Goal: Task Accomplishment & Management: Manage account settings

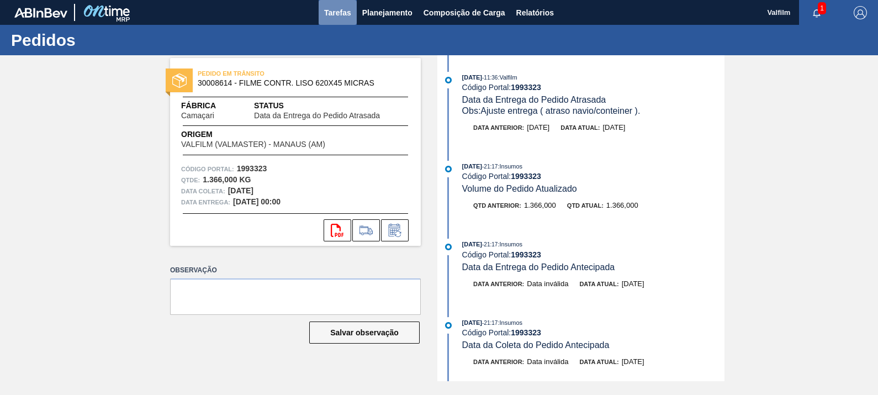
click at [335, 12] on span "Tarefas" at bounding box center [337, 12] width 27 height 13
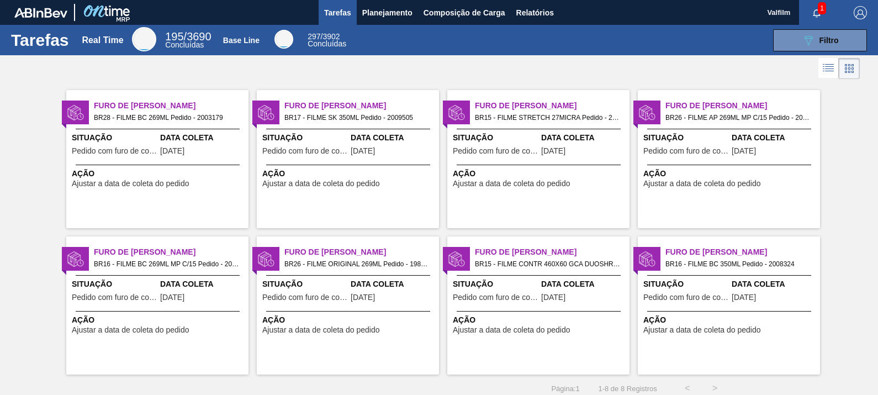
click at [820, 6] on span "1" at bounding box center [822, 8] width 8 height 12
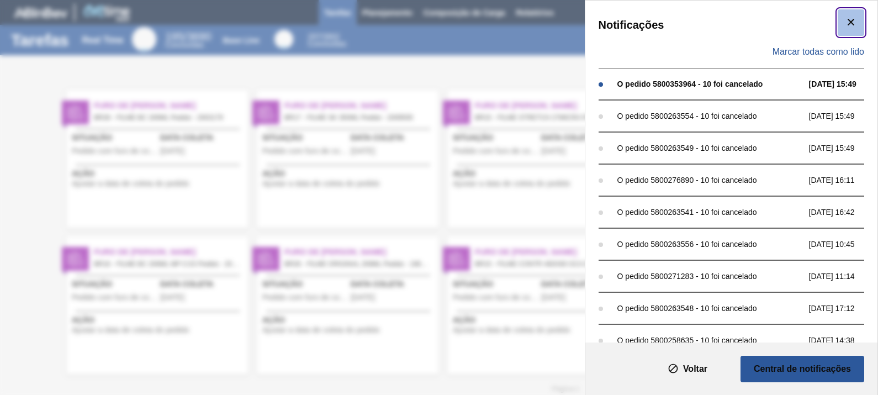
click at [855, 23] on button "botão de ícone" at bounding box center [850, 22] width 26 height 26
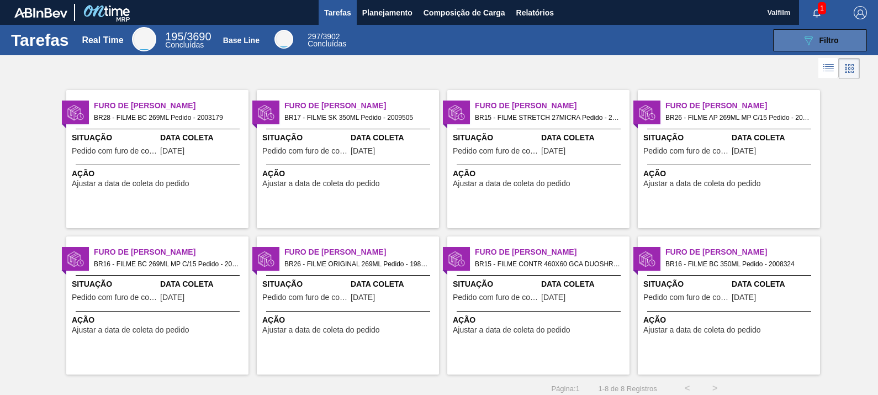
click at [797, 38] on button "089F7B8B-B2A5-4AFE-B5C0-19BA573D28AC Filtro" at bounding box center [820, 40] width 94 height 22
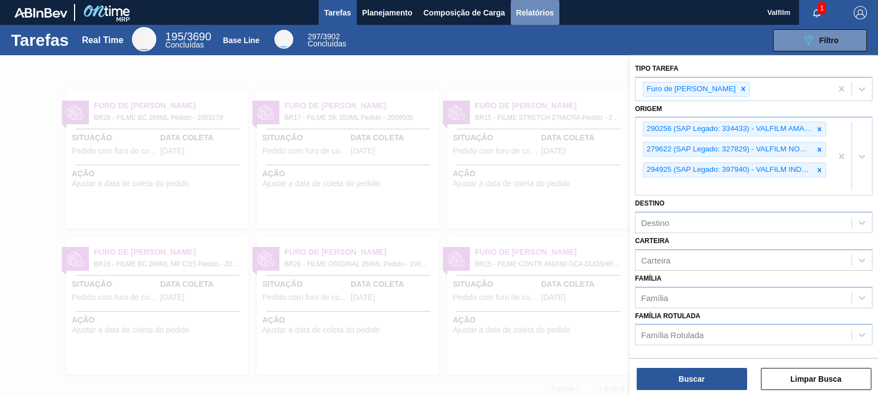
click at [529, 6] on span "Relatórios" at bounding box center [535, 12] width 38 height 13
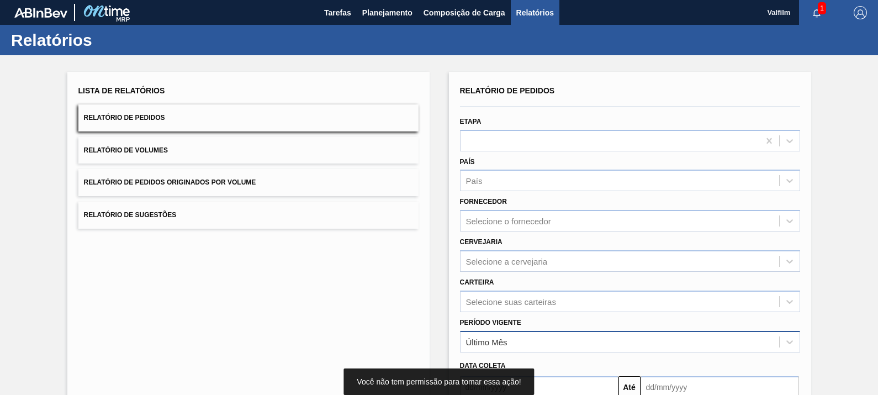
click at [518, 340] on div "Último Mês" at bounding box center [630, 342] width 340 height 22
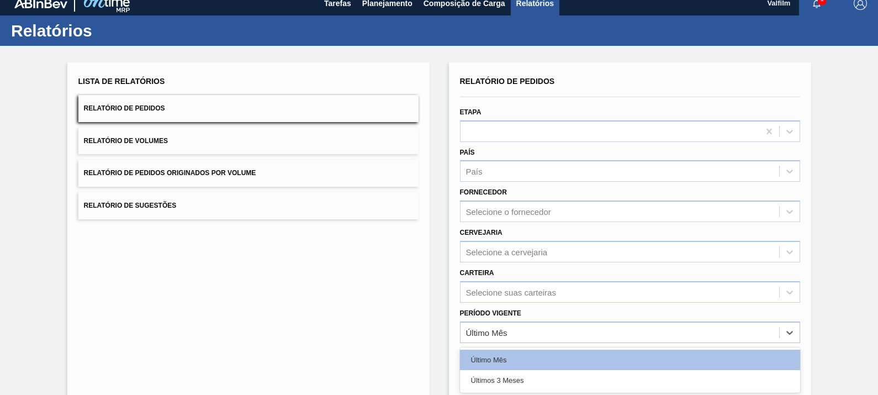
click at [494, 380] on div "Últimos 3 Meses" at bounding box center [630, 380] width 340 height 20
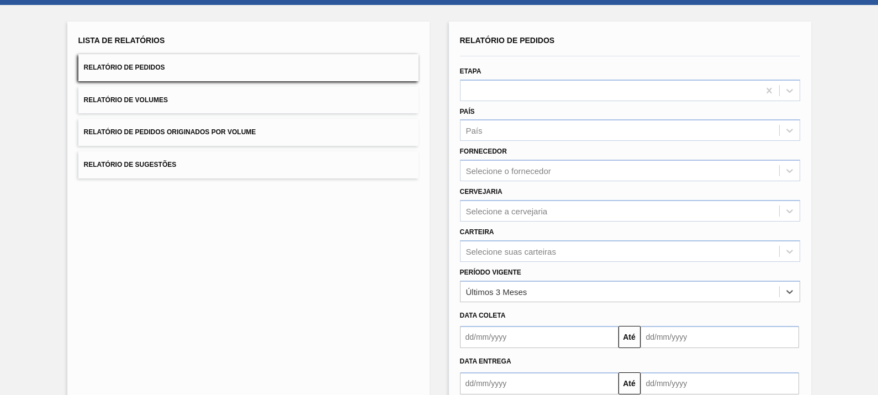
scroll to position [115, 0]
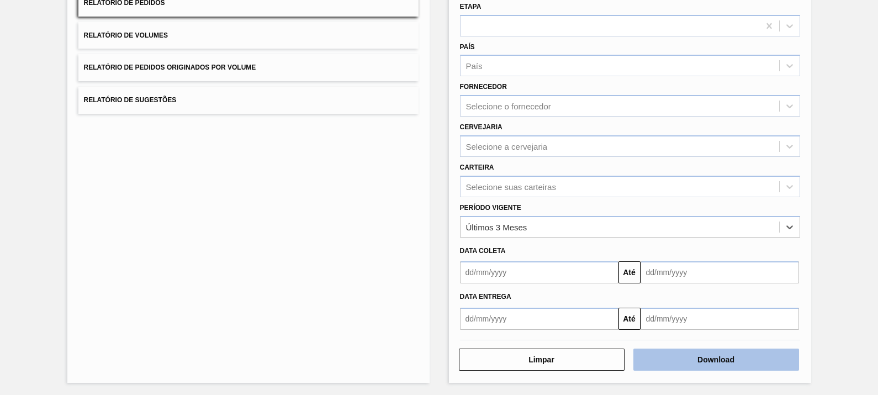
click at [717, 357] on button "Download" at bounding box center [716, 359] width 166 height 22
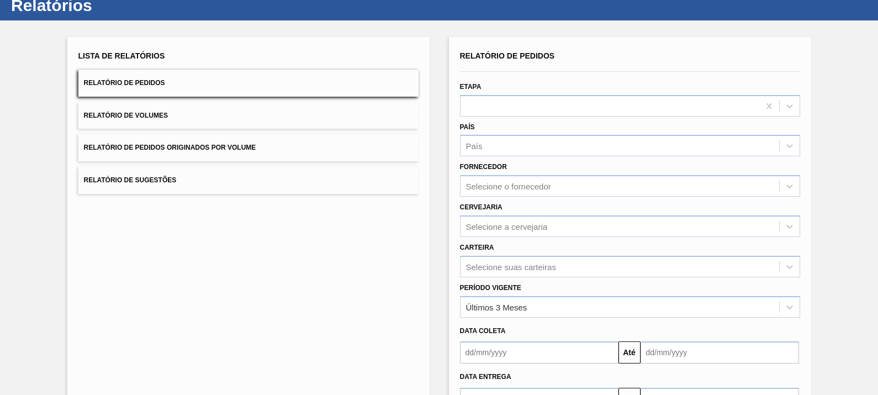
scroll to position [0, 0]
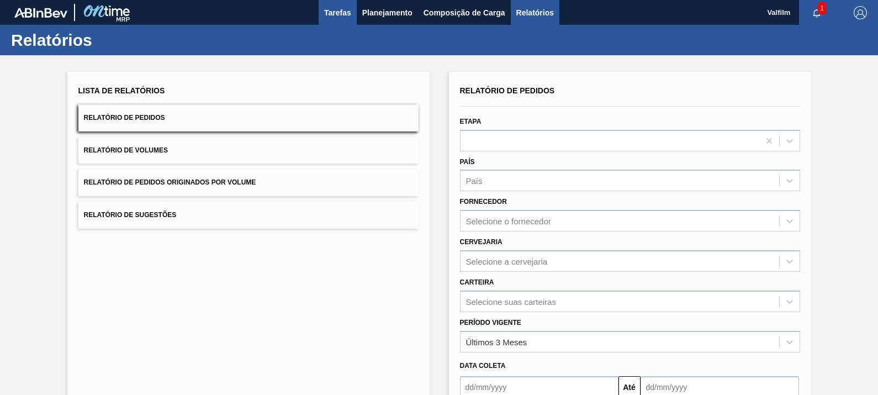
click at [330, 6] on span "Tarefas" at bounding box center [337, 12] width 27 height 13
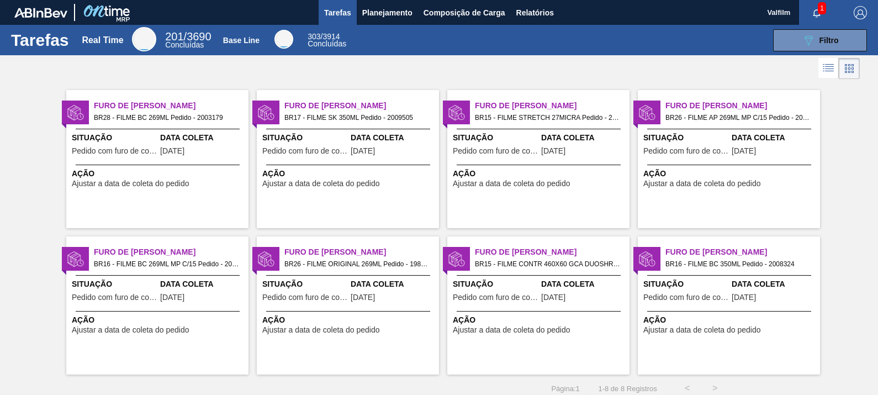
click at [365, 180] on span "Ajustar a data de coleta do pedido" at bounding box center [321, 183] width 118 height 8
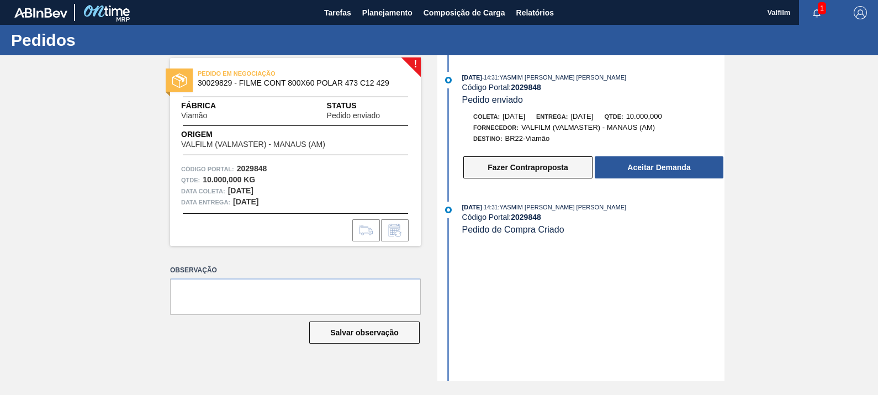
click at [523, 174] on button "Fazer Contraproposta" at bounding box center [527, 167] width 129 height 22
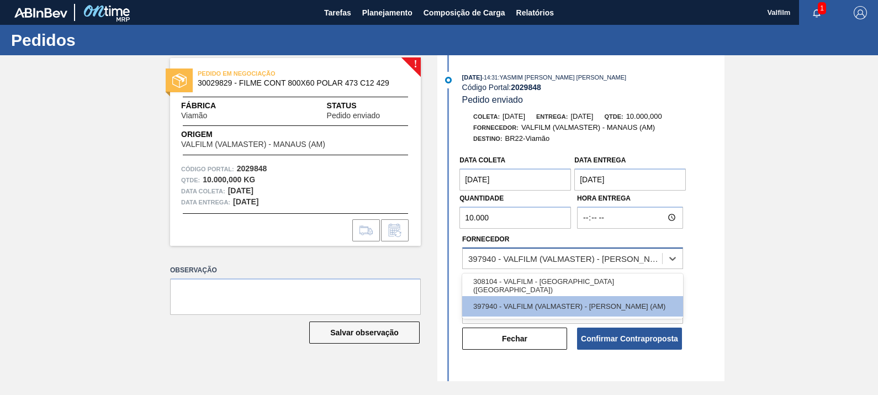
click at [570, 257] on div "397940 - VALFILM (VALMASTER) - MANAUS (AM)" at bounding box center [565, 257] width 195 height 9
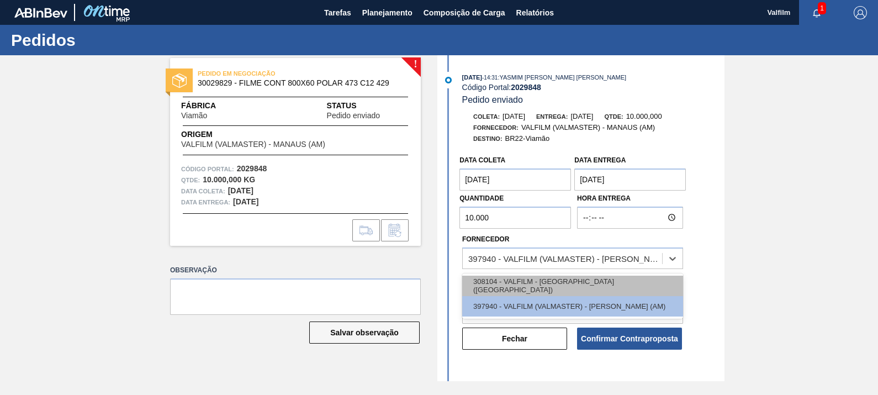
click at [555, 293] on div "308104 - VALFILM - ITAMONTE (MG)" at bounding box center [572, 285] width 221 height 20
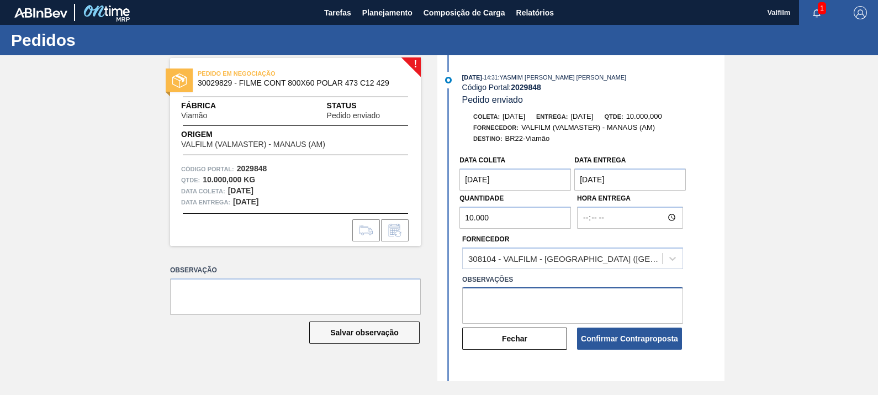
click at [548, 304] on textarea at bounding box center [572, 305] width 221 height 36
type textarea "Item de Itamonte!"
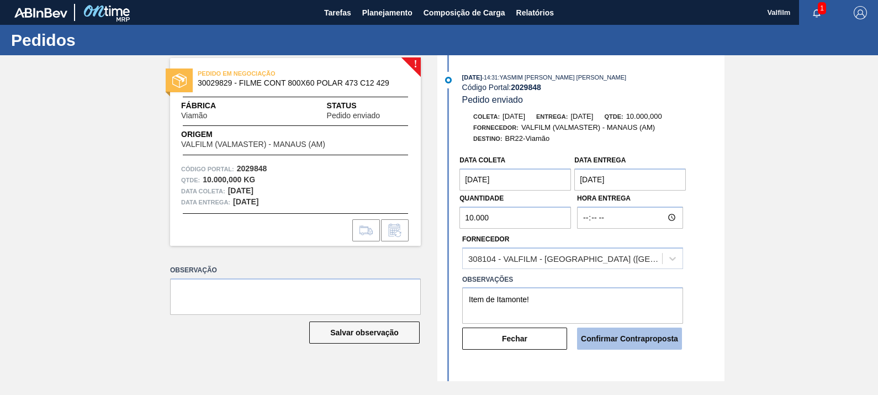
click at [618, 349] on button "Confirmar Contraproposta" at bounding box center [629, 338] width 105 height 22
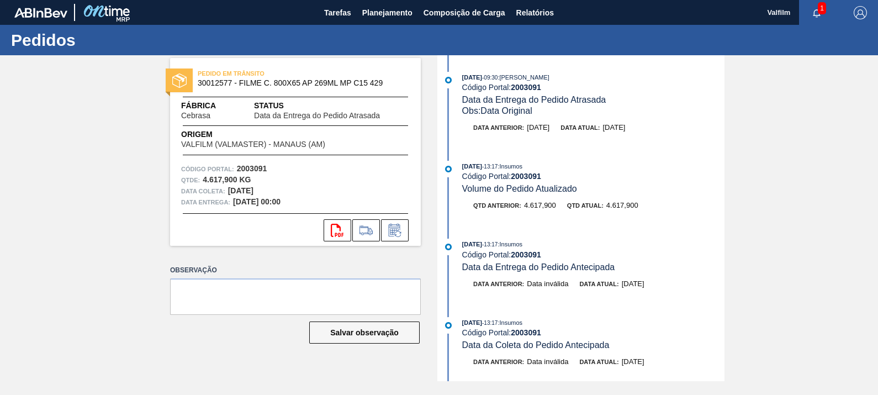
click at [565, 222] on div "20/08/2025 - 13:17 : Insumos Código Portal: 2003091 Volume do Pedido Atualizado…" at bounding box center [582, 191] width 284 height 61
click at [336, 14] on span "Tarefas" at bounding box center [337, 12] width 27 height 13
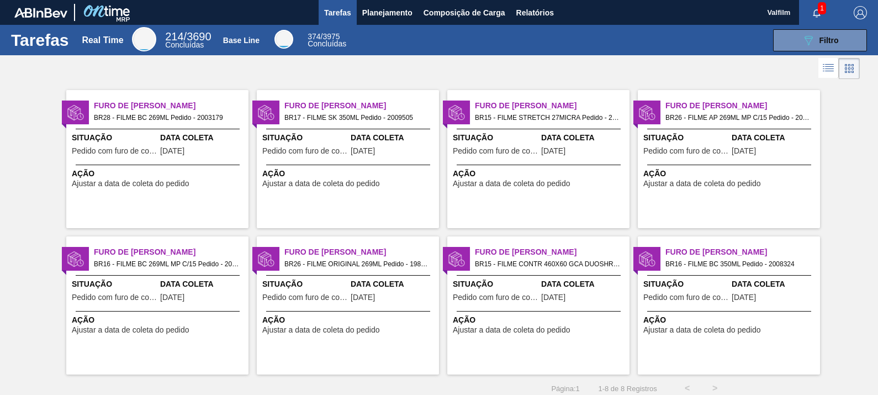
click at [185, 137] on span "Data Coleta" at bounding box center [203, 138] width 86 height 12
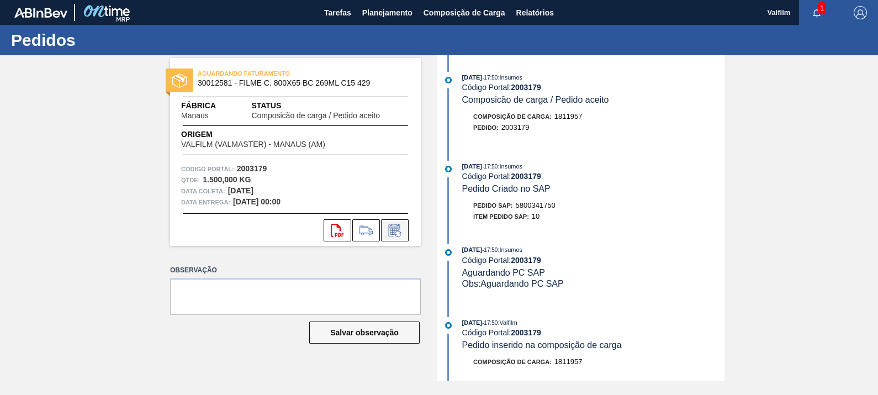
click at [403, 235] on icon at bounding box center [395, 230] width 18 height 13
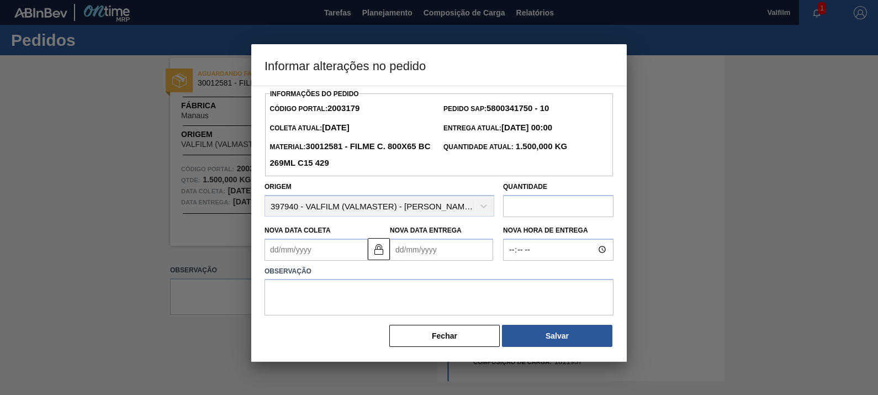
click at [348, 253] on Coleta2003179 "Nova Data Coleta" at bounding box center [315, 249] width 103 height 22
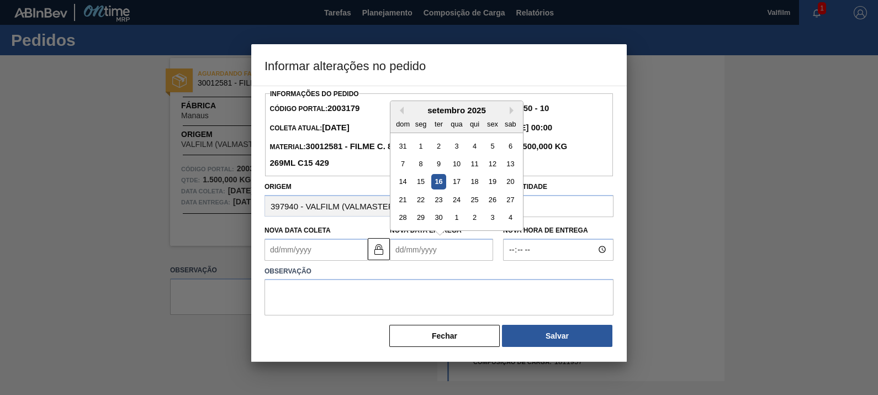
drag, startPoint x: 395, startPoint y: 252, endPoint x: 367, endPoint y: 252, distance: 28.2
click at [395, 252] on Entrega2003179 "Nova Data Entrega" at bounding box center [441, 249] width 103 height 22
click at [366, 251] on Coleta2003179 "Nova Data Coleta" at bounding box center [315, 249] width 103 height 22
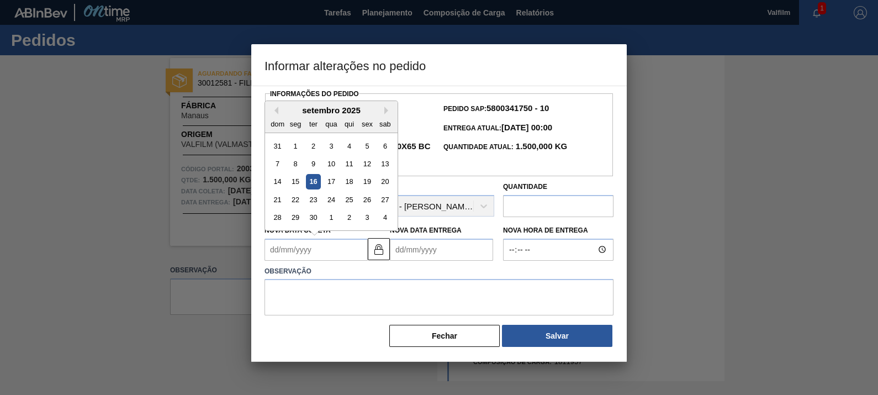
drag, startPoint x: 373, startPoint y: 250, endPoint x: 356, endPoint y: 253, distance: 17.5
click at [373, 251] on img at bounding box center [378, 248] width 13 height 13
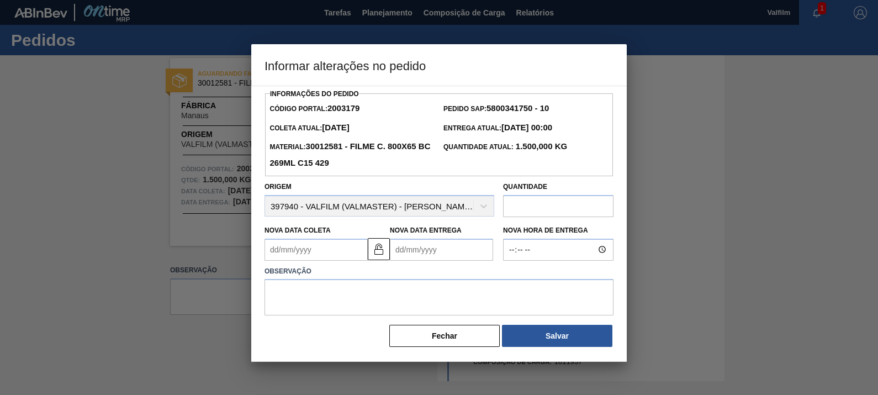
click at [351, 253] on Coleta2003179 "Nova Data Coleta" at bounding box center [315, 249] width 103 height 22
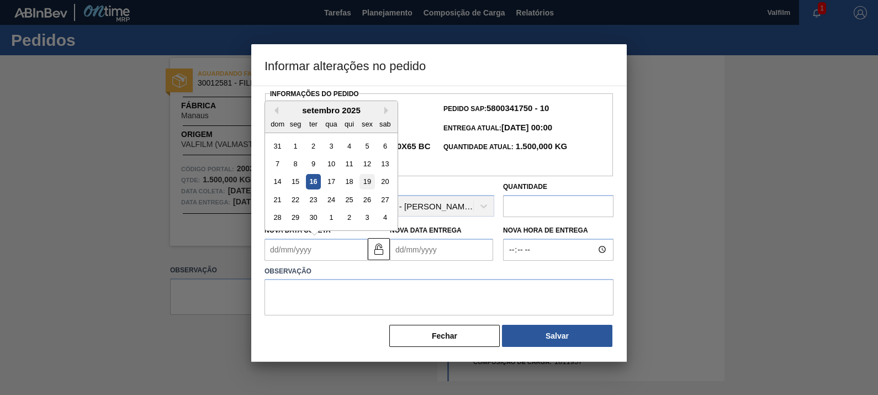
click at [367, 185] on div "19" at bounding box center [366, 181] width 15 height 15
type Coleta2003179 "19/09/2025"
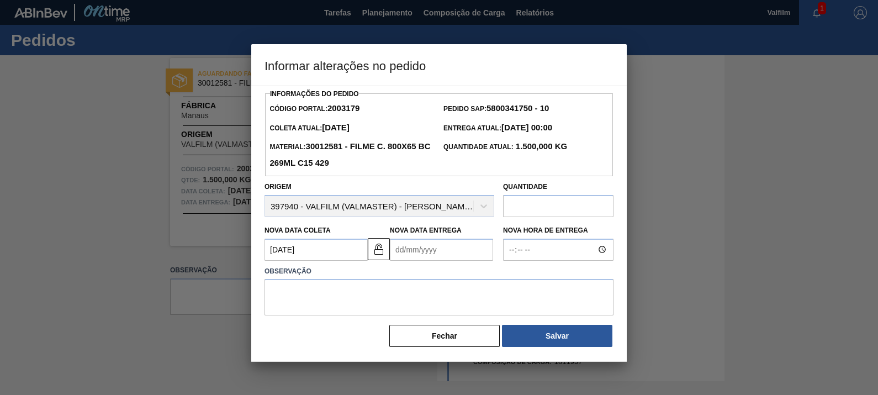
click at [422, 250] on Entrega2003179 "Nova Data Entrega" at bounding box center [441, 249] width 103 height 22
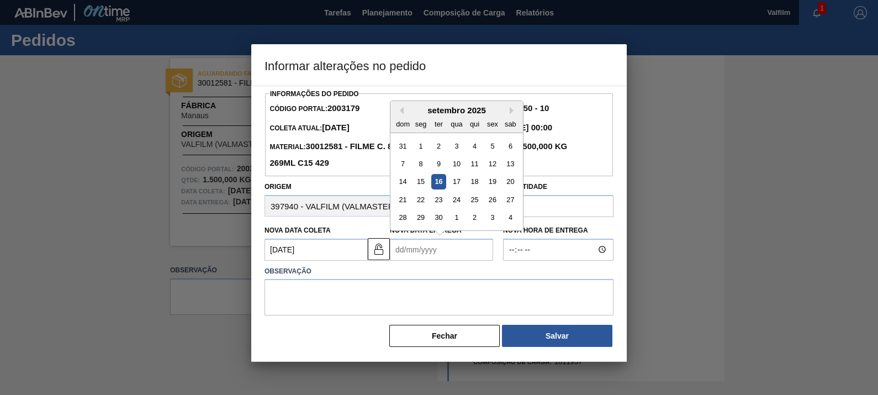
drag, startPoint x: 491, startPoint y: 179, endPoint x: 470, endPoint y: 213, distance: 39.5
click at [491, 179] on div "19" at bounding box center [492, 181] width 15 height 15
type Entrega2003179 "[DATE]"
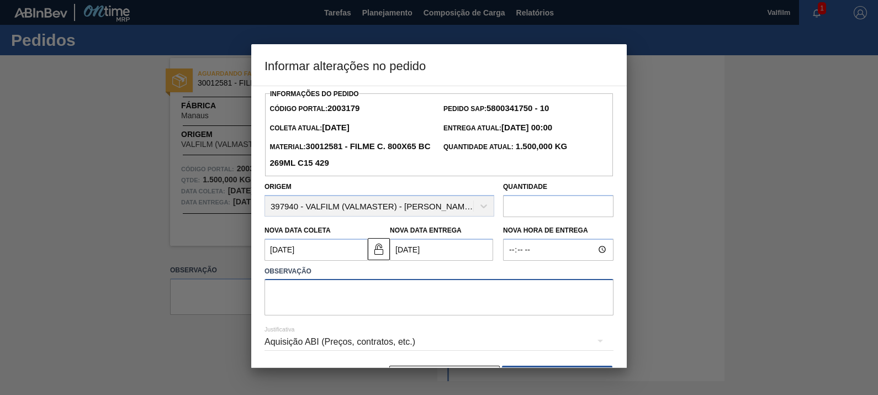
click at [438, 288] on textarea at bounding box center [438, 297] width 349 height 36
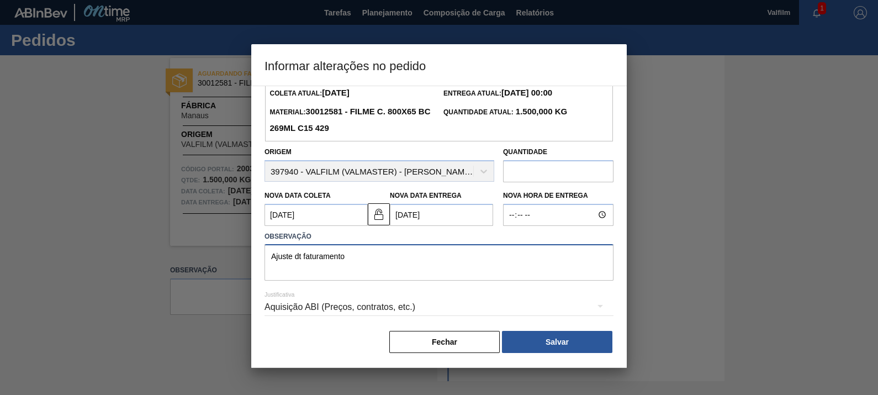
scroll to position [36, 0]
type textarea "Ajuste dt faturamento"
click at [453, 303] on div "Aquisição ABI (Preços, contratos, etc.)" at bounding box center [438, 306] width 349 height 31
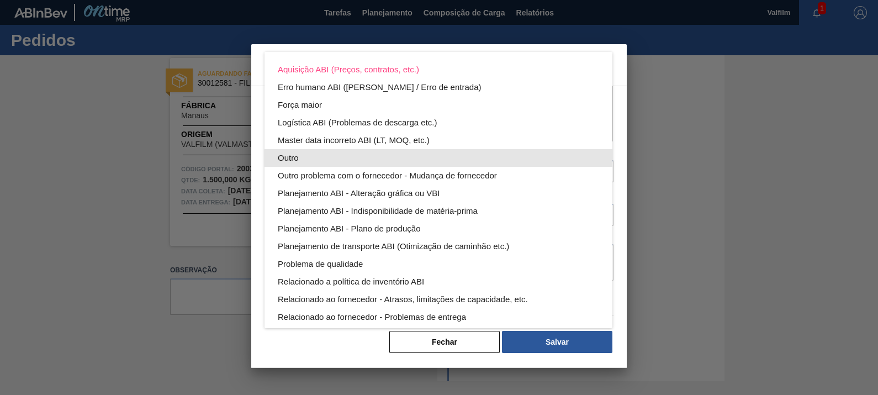
click at [348, 152] on div "Outro" at bounding box center [438, 158] width 321 height 18
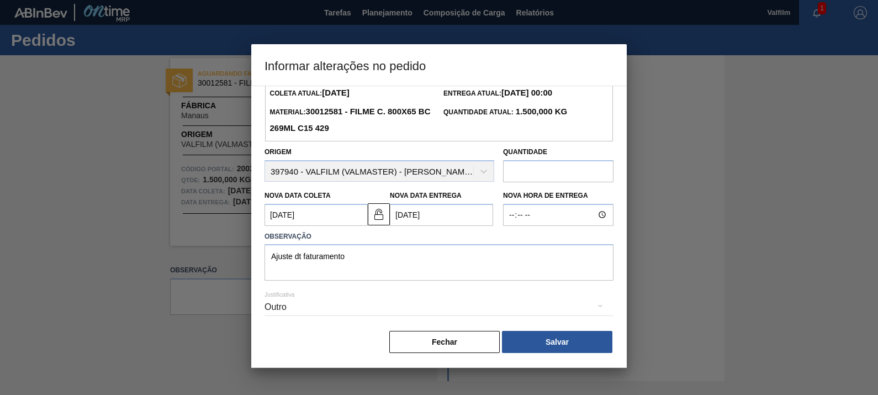
click at [540, 331] on button "Salvar" at bounding box center [557, 342] width 110 height 22
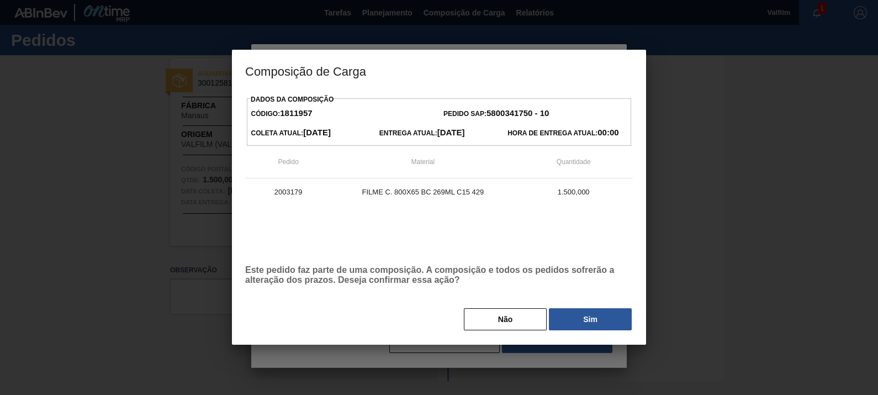
click at [585, 326] on button "Sim" at bounding box center [590, 319] width 83 height 22
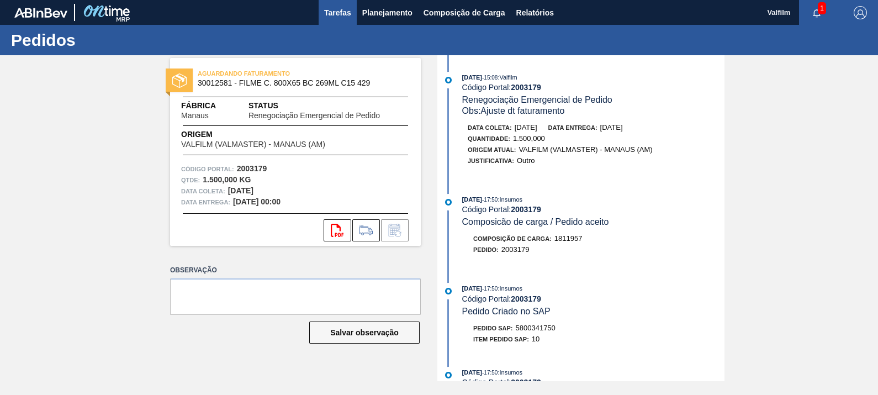
click at [337, 19] on button "Tarefas" at bounding box center [338, 12] width 38 height 25
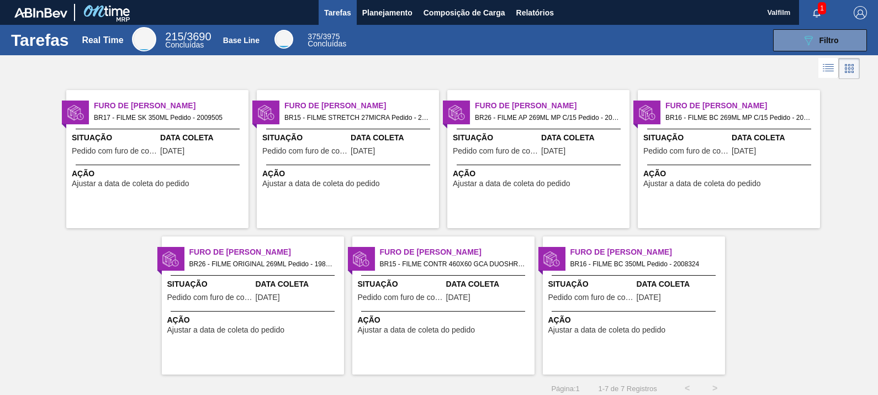
click at [185, 140] on span "Data Coleta" at bounding box center [203, 138] width 86 height 12
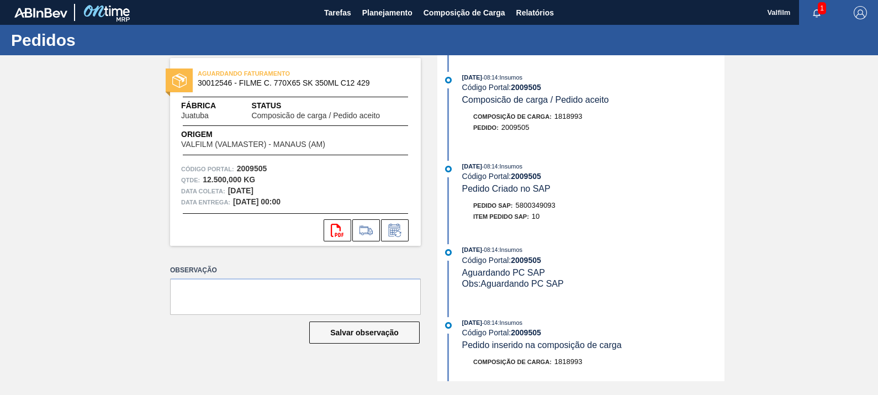
click at [535, 209] on span "5800349093" at bounding box center [536, 205] width 40 height 8
copy span "5800349093"
click at [536, 264] on strong "2009505" at bounding box center [526, 260] width 30 height 9
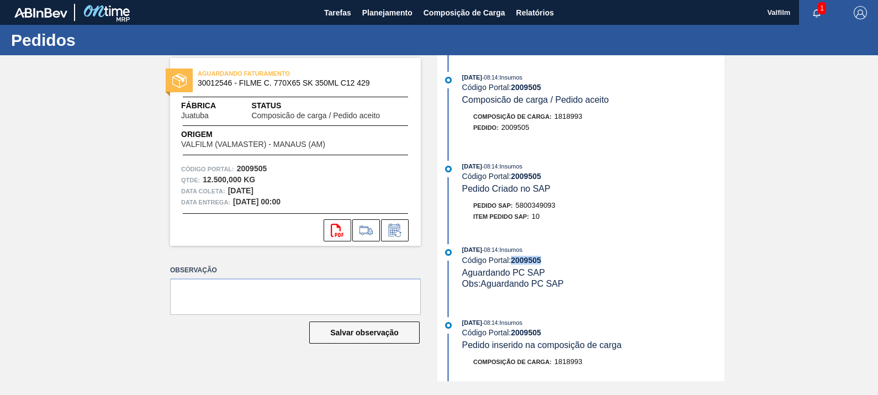
copy strong "2009505"
click at [539, 209] on span "5800349093" at bounding box center [536, 205] width 40 height 8
copy span "5800349093"
click at [527, 179] on strong "2009505" at bounding box center [526, 176] width 30 height 9
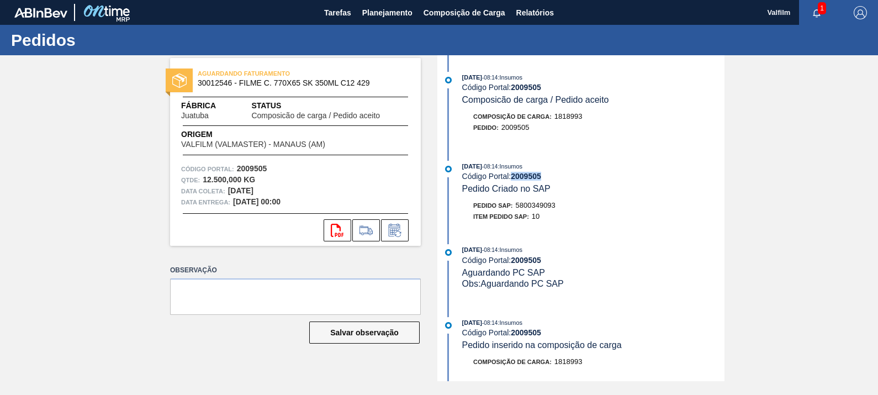
click at [527, 179] on strong "2009505" at bounding box center [526, 176] width 30 height 9
copy strong "2009505"
click at [532, 87] on strong "2009505" at bounding box center [526, 87] width 30 height 9
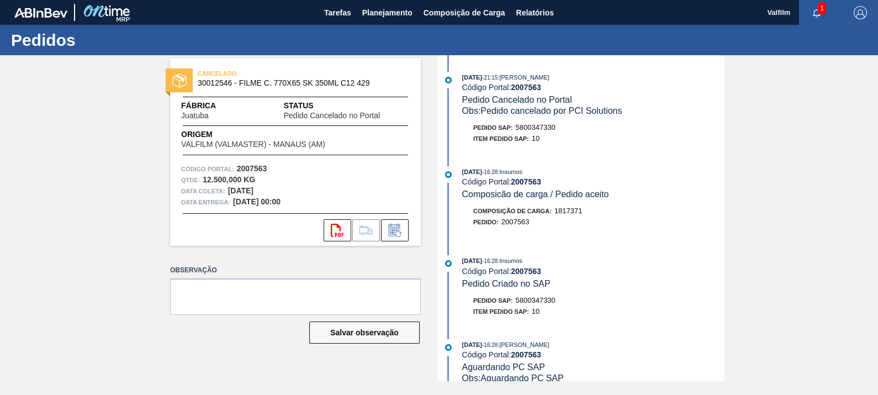
click at [529, 86] on strong "2007563" at bounding box center [526, 87] width 30 height 9
copy strong "2007563"
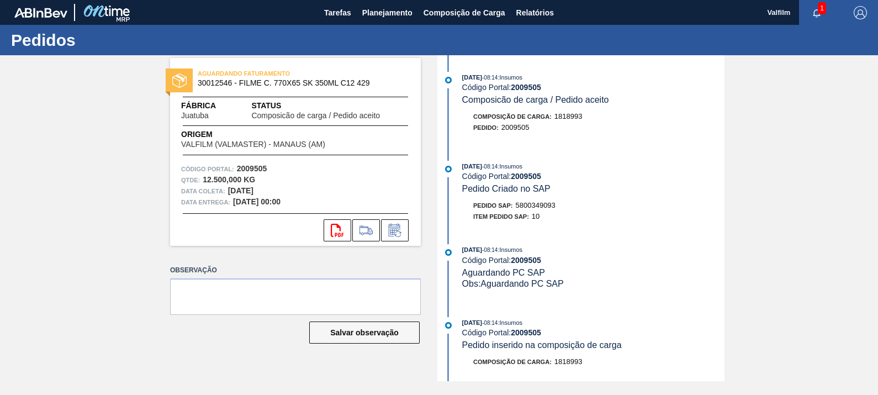
click at [536, 209] on span "5800349093" at bounding box center [536, 205] width 40 height 8
copy span "5800349093"
click at [388, 230] on icon at bounding box center [395, 230] width 18 height 13
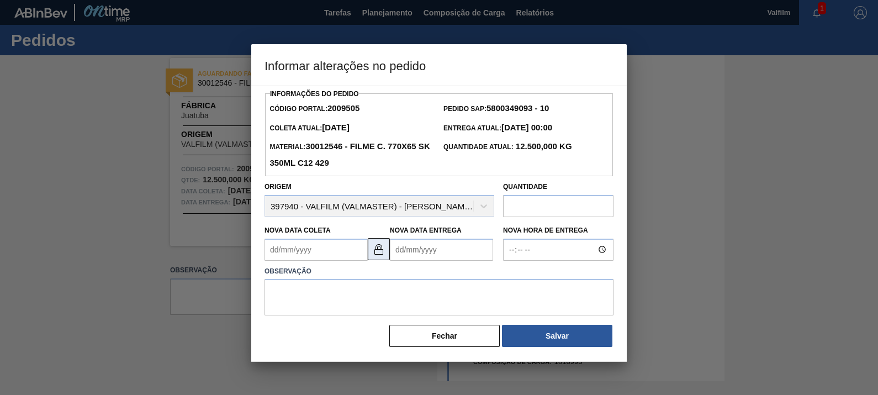
click at [373, 251] on img at bounding box center [378, 248] width 13 height 13
click at [349, 253] on Coleta2009505 "Nova Data Coleta" at bounding box center [315, 249] width 103 height 22
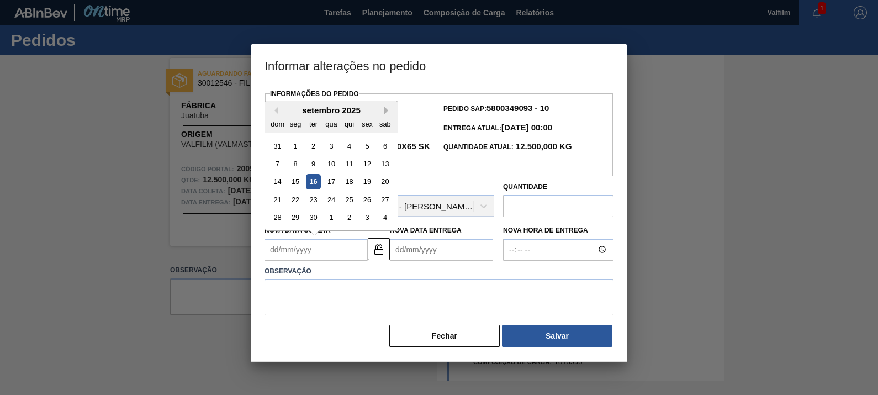
drag, startPoint x: 384, startPoint y: 113, endPoint x: 381, endPoint y: 127, distance: 14.2
click at [384, 113] on div "Previous Month Next Month setembro 2025 dom seg ter qua qui sex sab 31 1 2 3 4 …" at bounding box center [331, 165] width 134 height 130
click at [385, 109] on button "Next Month" at bounding box center [388, 111] width 8 height 8
click at [328, 182] on div "15" at bounding box center [331, 181] width 15 height 15
type Coleta2009505 "15/10/2025"
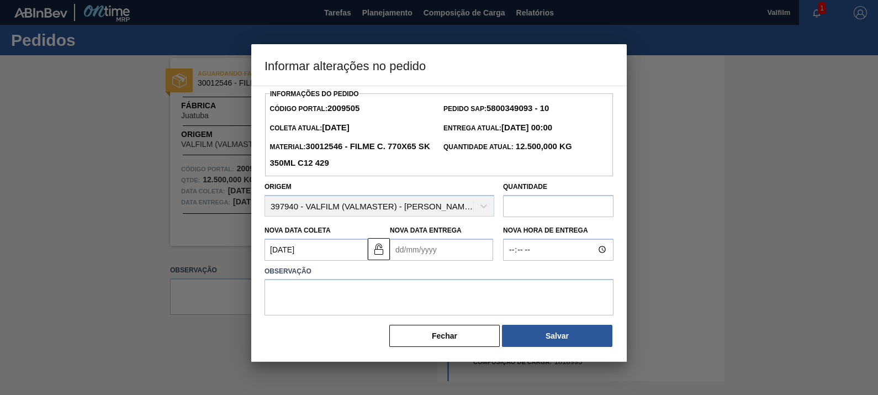
click at [432, 232] on label "Nova Data Entrega" at bounding box center [426, 230] width 72 height 8
click at [432, 238] on Entrega2009505 "Nova Data Entrega" at bounding box center [441, 249] width 103 height 22
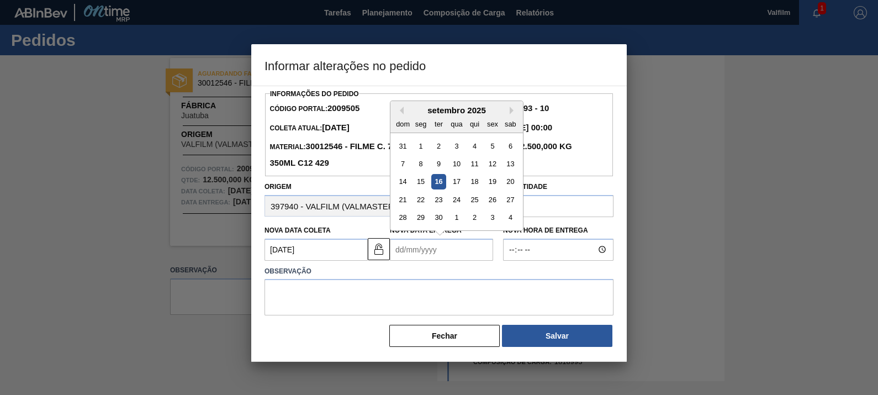
click at [433, 250] on Entrega2009505 "Nova Data Entrega" at bounding box center [441, 249] width 103 height 22
click at [516, 111] on button "Next Month" at bounding box center [514, 111] width 8 height 8
drag, startPoint x: 460, startPoint y: 178, endPoint x: 455, endPoint y: 262, distance: 84.6
click at [460, 178] on div "15" at bounding box center [456, 181] width 15 height 15
type Entrega2009505 "15/10/2025"
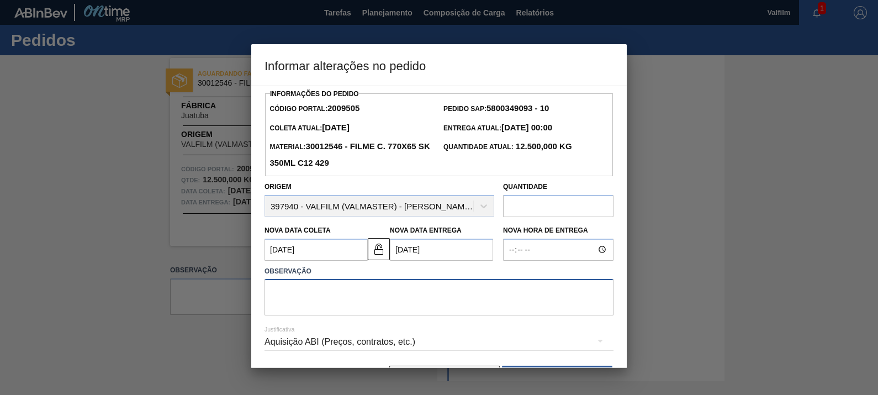
click at [449, 308] on textarea at bounding box center [438, 297] width 349 height 36
type textarea "X"
paste textarea "136347"
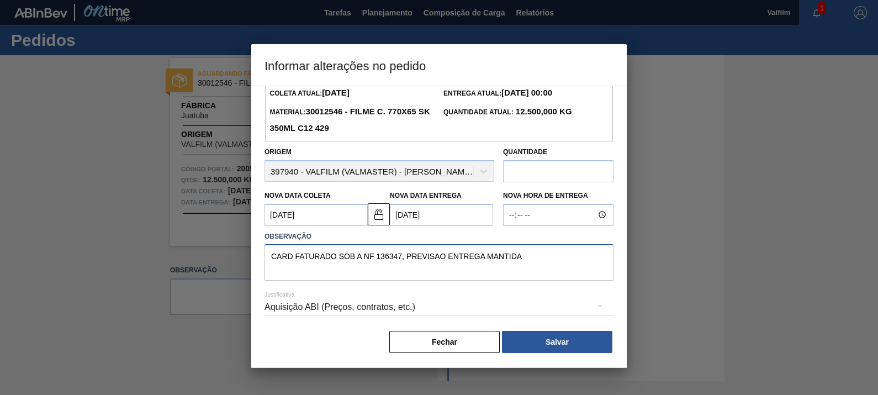
type textarea "CARD FATURADO SOB A NF 136347, PREVISAO ENTREGA MANTIDA"
click at [402, 303] on div "Aquisição ABI (Preços, contratos, etc.)" at bounding box center [438, 306] width 349 height 31
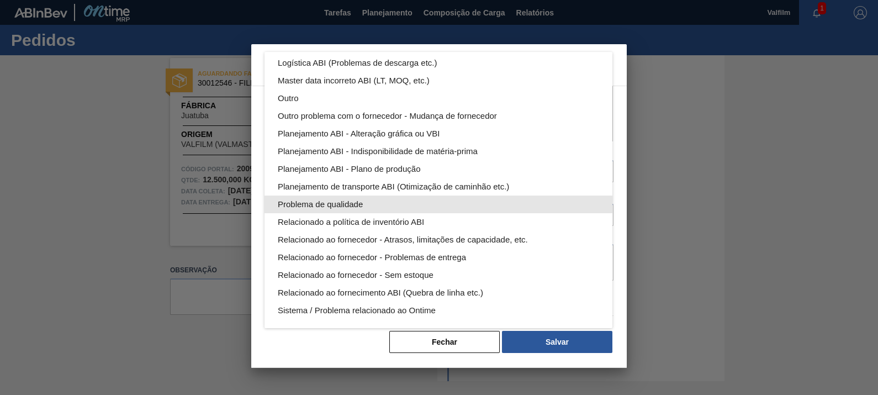
scroll to position [0, 0]
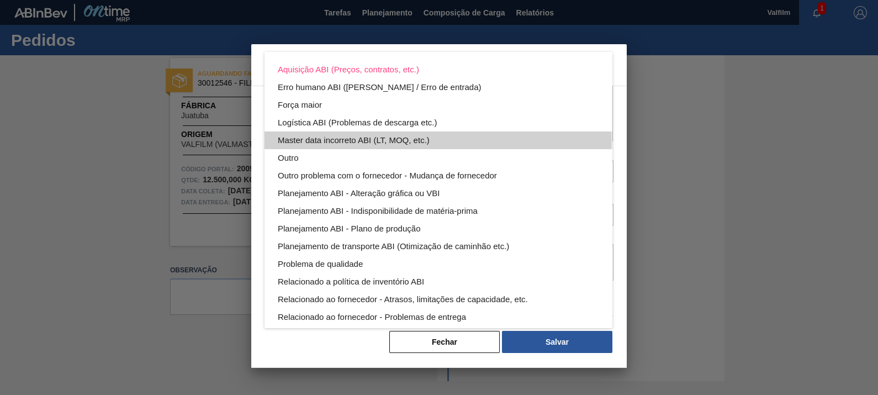
click at [353, 142] on div "Master data incorreto ABI (LT, MOQ, etc.)" at bounding box center [438, 140] width 321 height 18
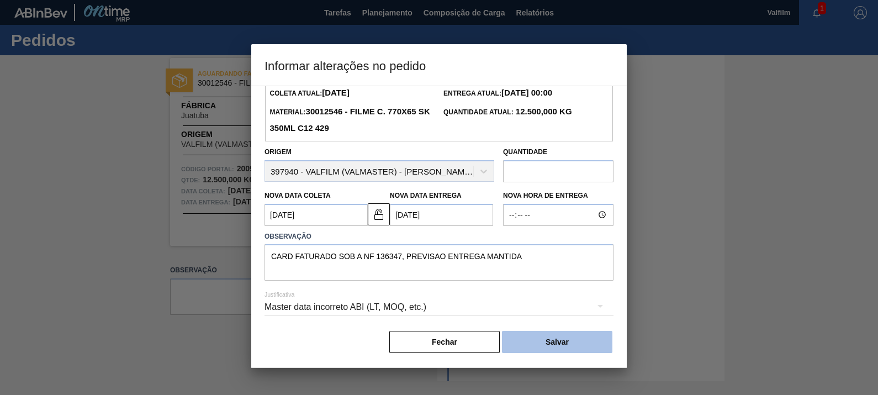
click at [585, 347] on button "Salvar" at bounding box center [557, 342] width 110 height 22
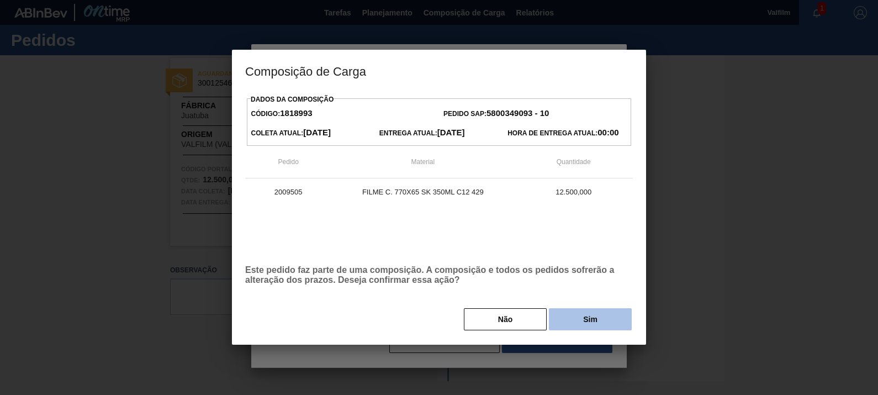
click at [576, 319] on button "Sim" at bounding box center [590, 319] width 83 height 22
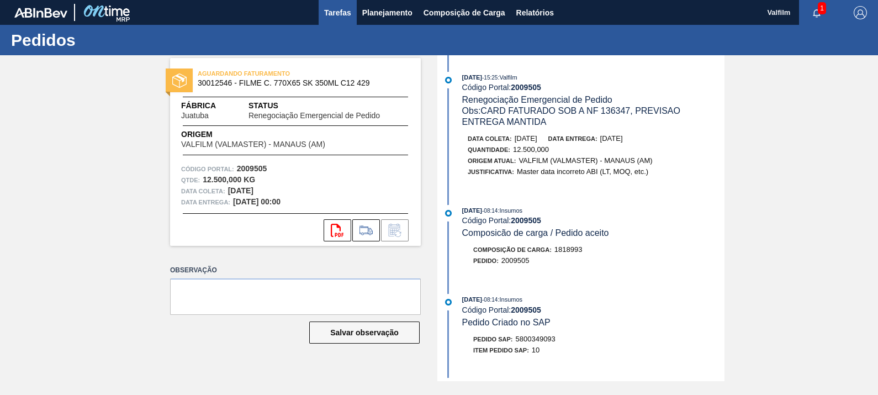
click at [333, 12] on span "Tarefas" at bounding box center [337, 12] width 27 height 13
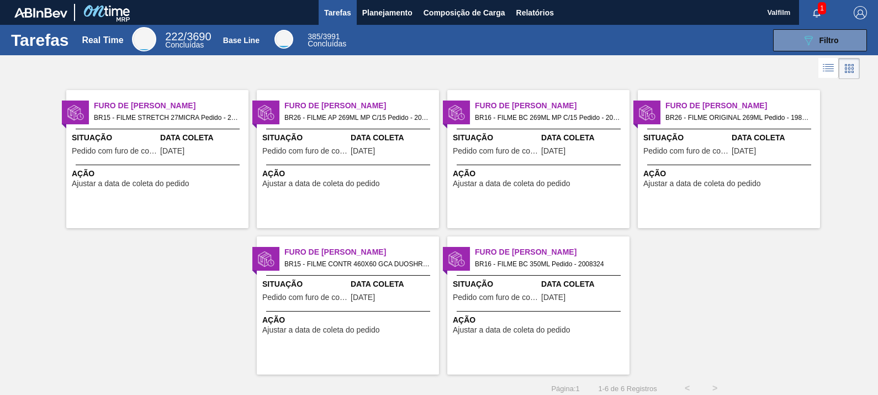
click at [240, 146] on div "Data Coleta 06/09/2025" at bounding box center [203, 145] width 86 height 27
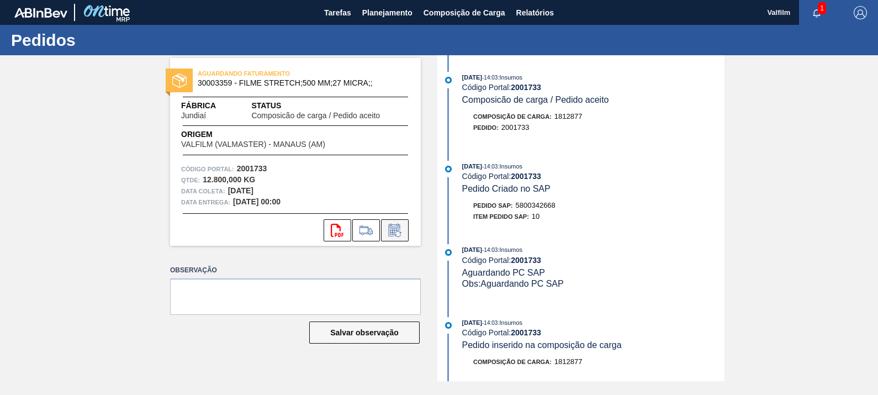
click at [399, 232] on icon at bounding box center [395, 230] width 18 height 13
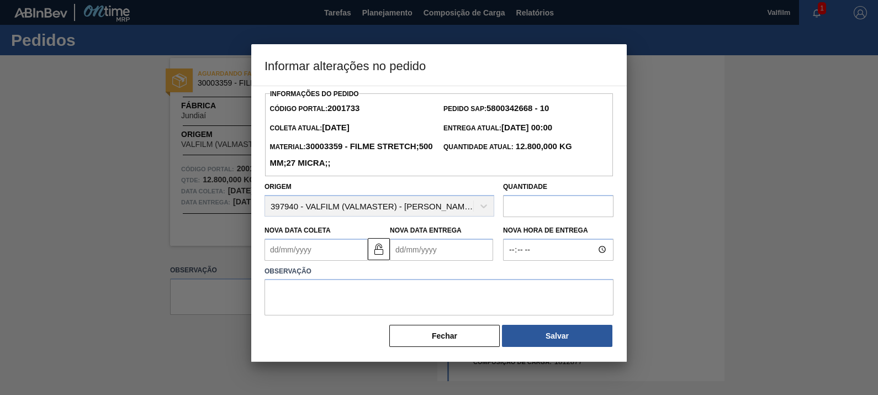
click at [330, 238] on div "Nova Data Coleta" at bounding box center [315, 241] width 103 height 38
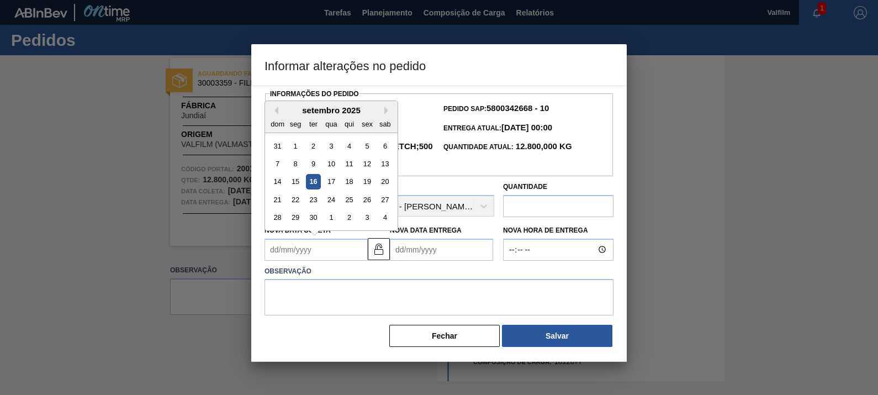
click at [322, 251] on Coleta2001733 "Nova Data Coleta" at bounding box center [315, 249] width 103 height 22
click at [386, 113] on button "Next Month" at bounding box center [388, 111] width 8 height 8
drag, startPoint x: 300, startPoint y: 163, endPoint x: 335, endPoint y: 177, distance: 37.4
click at [298, 163] on div "6" at bounding box center [295, 163] width 15 height 15
type Coleta2001733 "06/10/2025"
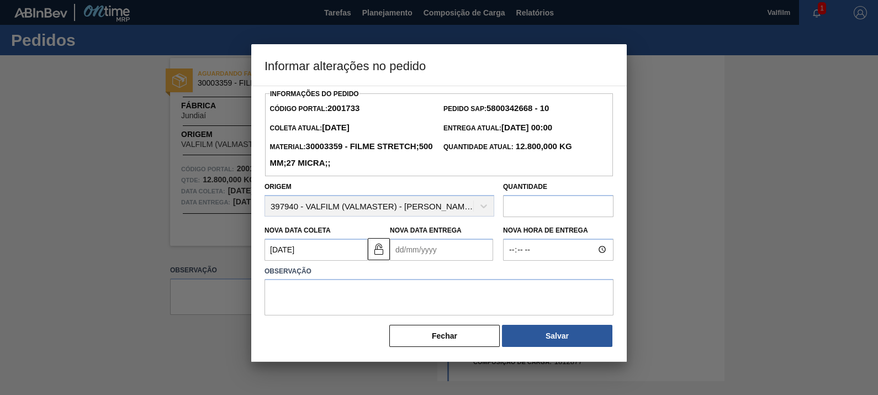
click at [427, 252] on Entrega2001733 "Nova Data Entrega" at bounding box center [441, 249] width 103 height 22
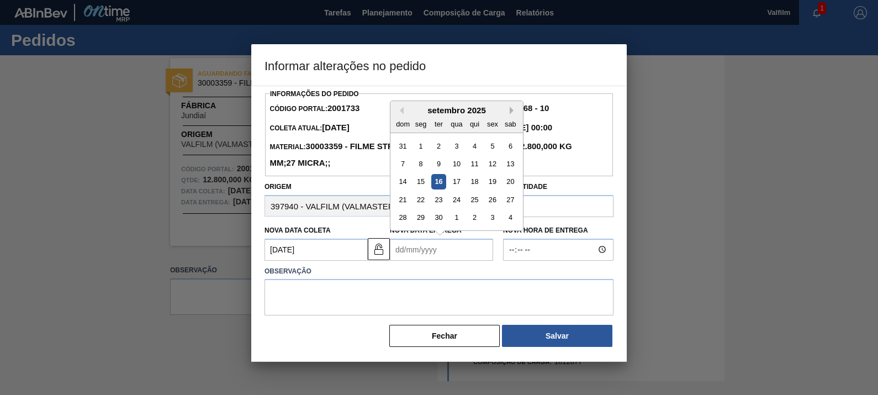
click at [511, 110] on button "Next Month" at bounding box center [514, 111] width 8 height 8
click at [420, 166] on div "6" at bounding box center [421, 163] width 15 height 15
type Entrega2001733 "06/10/2025"
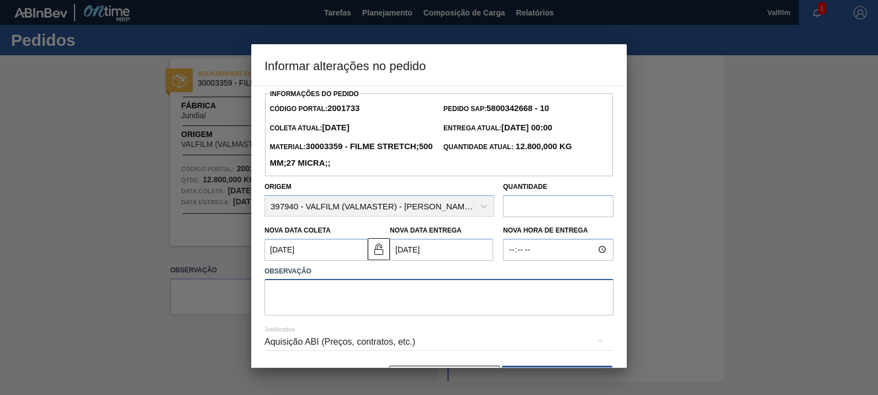
click at [406, 296] on textarea at bounding box center [438, 297] width 349 height 36
paste textarea "000136725-1"
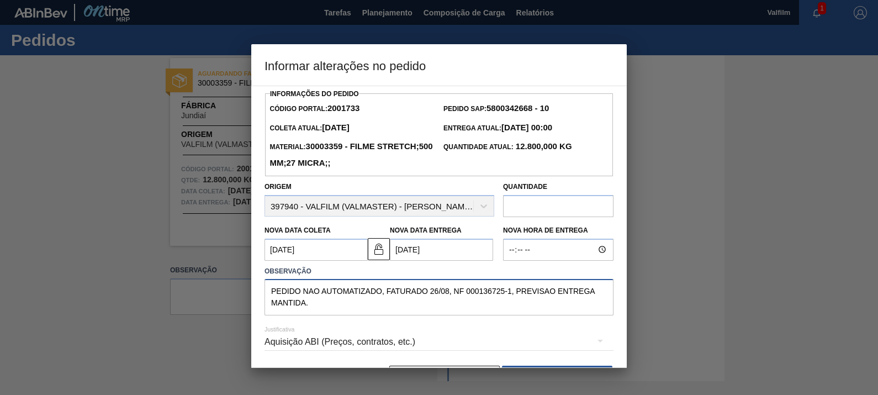
type textarea "PEDIDO NAO AUTOMATIZADO, FATURADO 26/08, NF 000136725-1, PREVISAO ENTREGA MANTI…"
click at [428, 340] on div "Aquisição ABI (Preços, contratos, etc.)" at bounding box center [438, 341] width 349 height 31
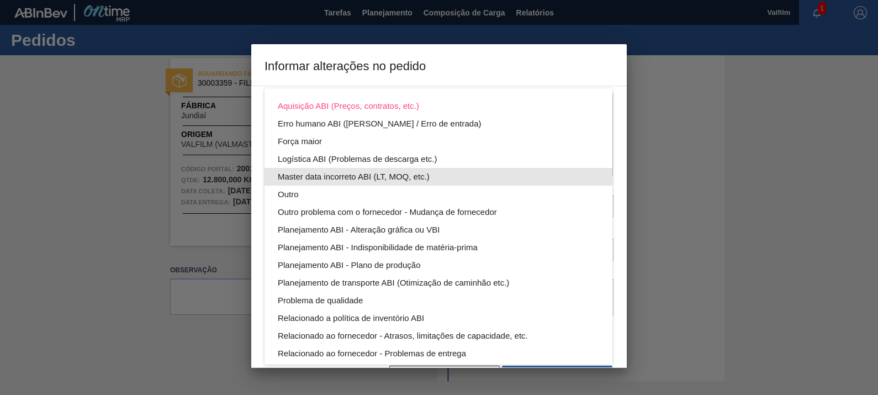
click at [392, 174] on div "Master data incorreto ABI (LT, MOQ, etc.)" at bounding box center [438, 177] width 321 height 18
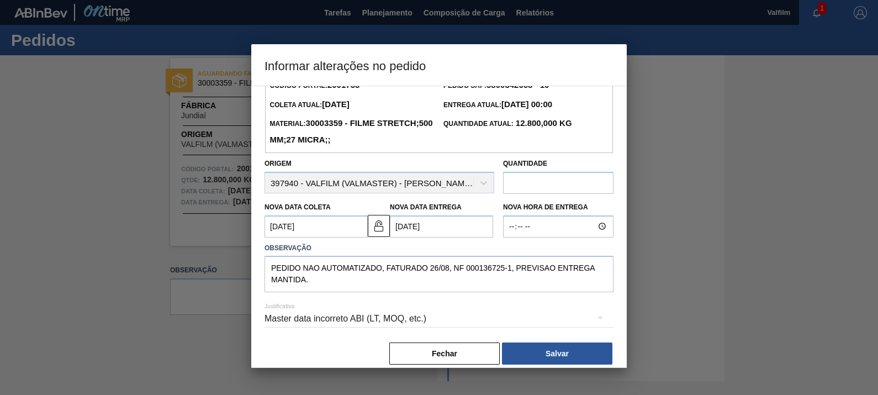
scroll to position [36, 0]
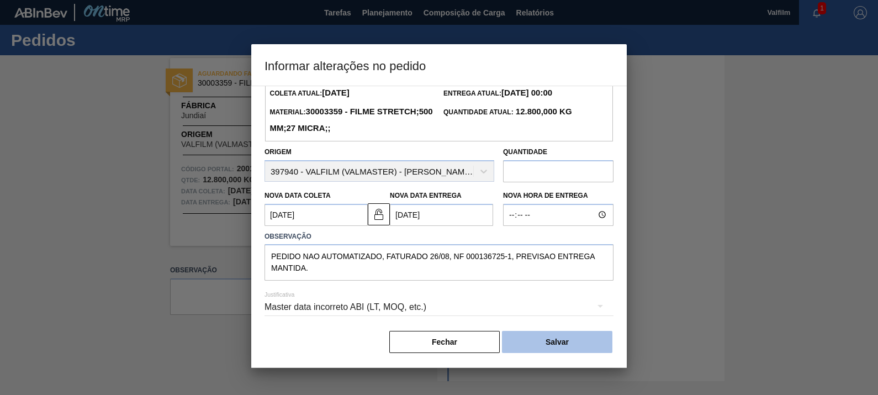
click at [545, 339] on button "Salvar" at bounding box center [557, 342] width 110 height 22
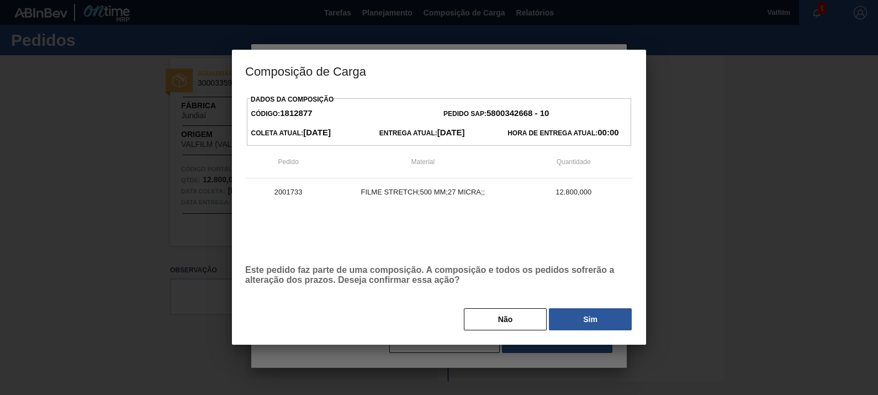
click at [584, 322] on button "Sim" at bounding box center [590, 319] width 83 height 22
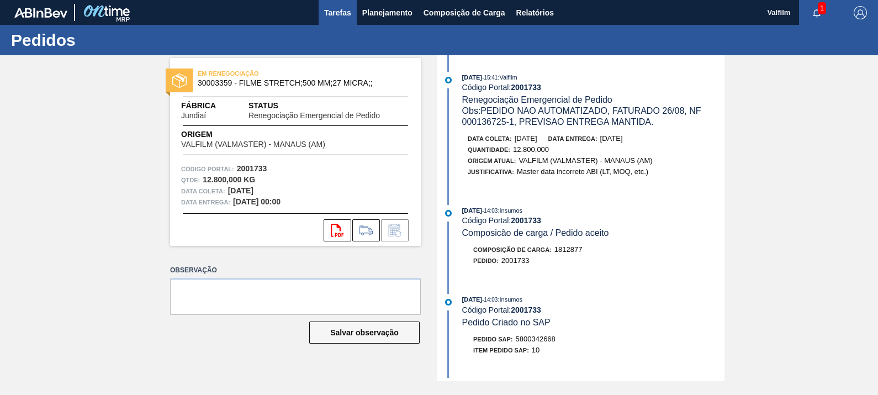
click at [336, 12] on span "Tarefas" at bounding box center [337, 12] width 27 height 13
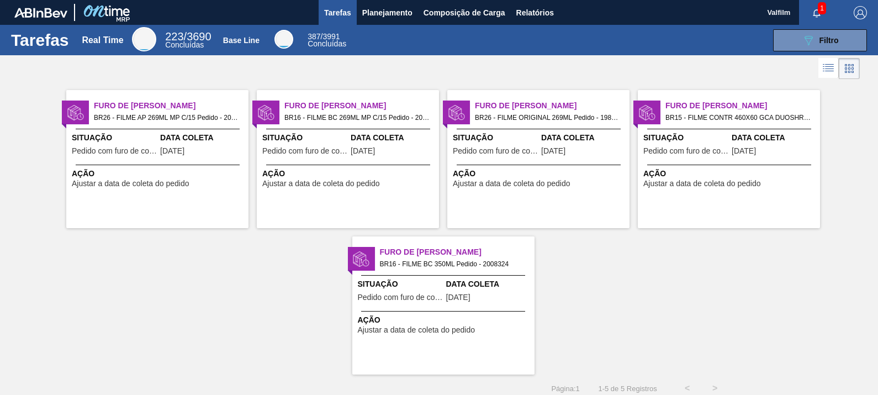
click at [213, 148] on div "Data Coleta 02/09/2025" at bounding box center [203, 145] width 86 height 27
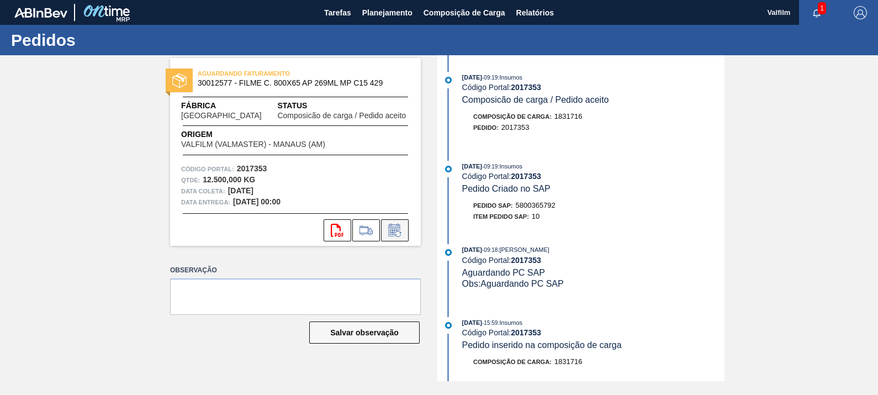
click at [399, 231] on icon at bounding box center [395, 230] width 18 height 13
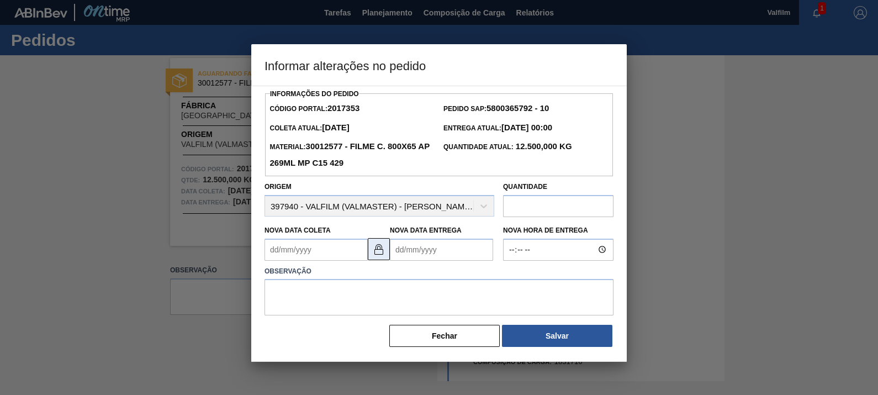
click at [378, 257] on button at bounding box center [379, 249] width 22 height 22
click at [327, 257] on Coleta2017353 "Nova Data Coleta" at bounding box center [315, 249] width 103 height 22
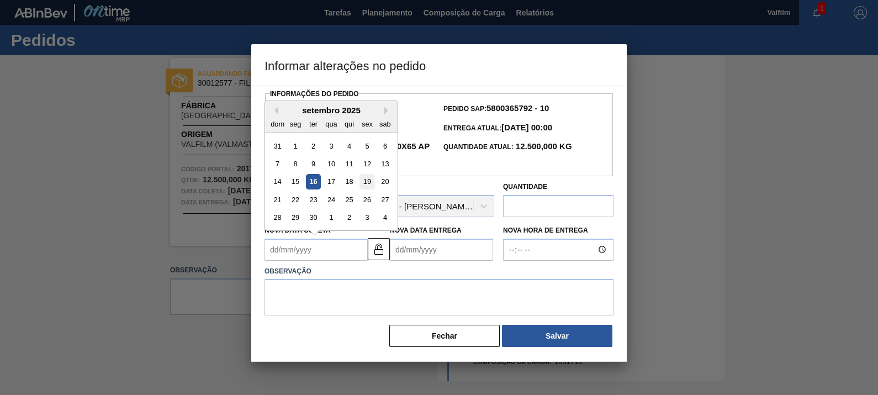
click at [370, 187] on div "19" at bounding box center [366, 181] width 15 height 15
type Coleta2017353 "19/09/2025"
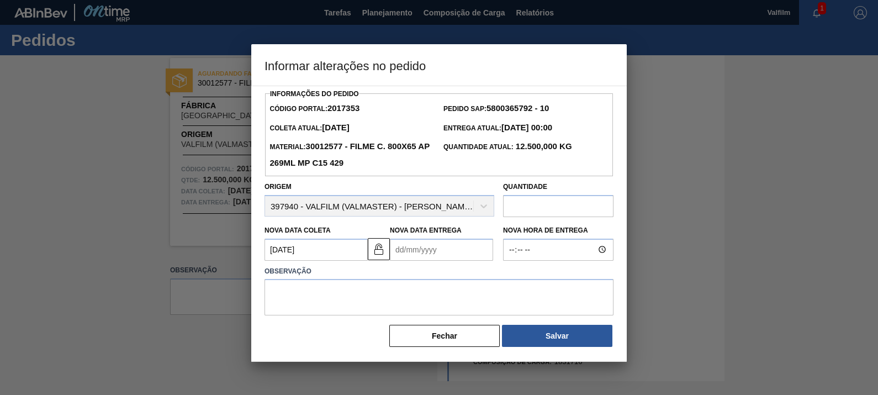
click at [453, 248] on Entrega2017353 "Nova Data Entrega" at bounding box center [441, 249] width 103 height 22
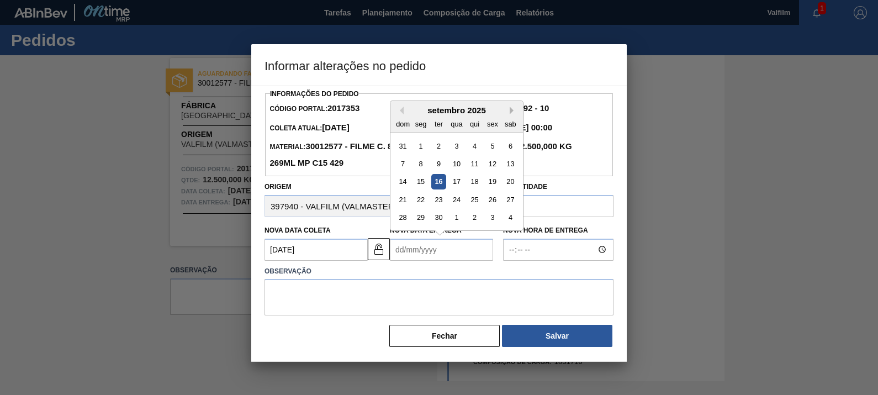
click at [513, 113] on button "Next Month" at bounding box center [514, 111] width 8 height 8
drag, startPoint x: 418, startPoint y: 200, endPoint x: 417, endPoint y: 209, distance: 9.0
click at [417, 200] on div "20" at bounding box center [421, 199] width 15 height 15
type Entrega2017353 "20/10/2025"
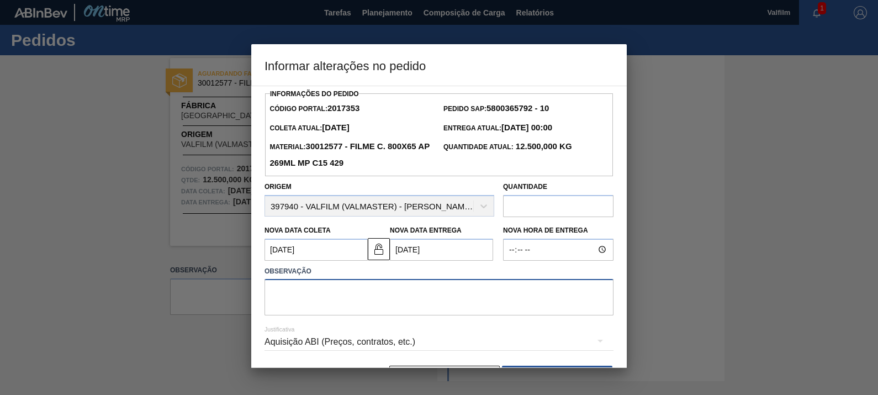
click at [418, 293] on textarea at bounding box center [438, 297] width 349 height 36
click at [290, 293] on textarea "AJuste datas" at bounding box center [438, 297] width 349 height 36
drag, startPoint x: 362, startPoint y: 300, endPoint x: 224, endPoint y: 301, distance: 138.0
click at [221, 303] on div "Informar alterações no pedido Informações do Pedido Código Portal: 2017353 Pedi…" at bounding box center [439, 197] width 878 height 395
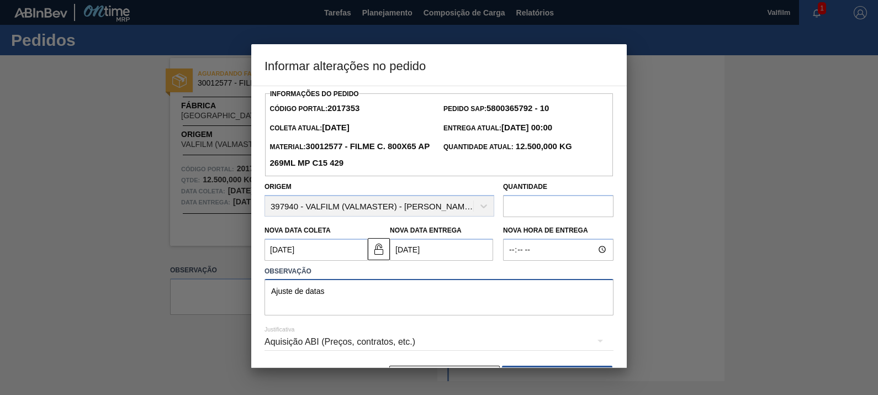
type textarea "Ajuste de datas"
click at [392, 340] on div "Aquisição ABI (Preços, contratos, etc.)" at bounding box center [438, 341] width 349 height 31
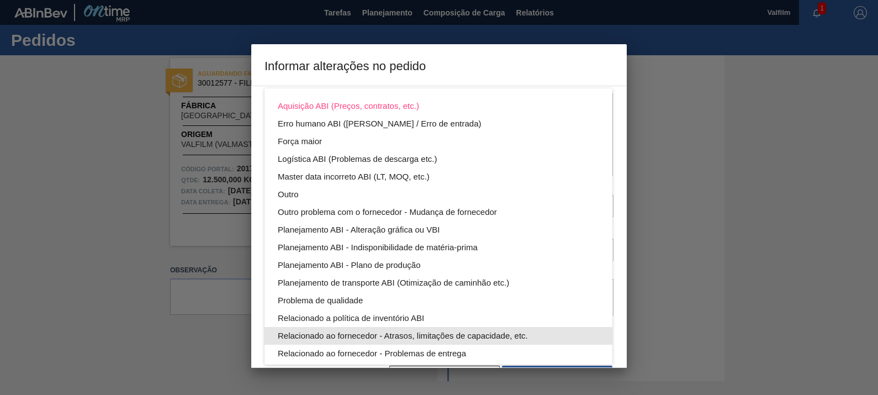
scroll to position [60, 0]
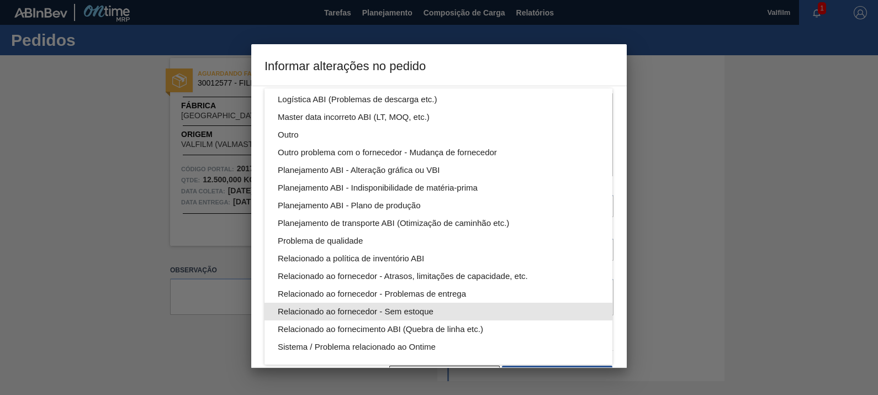
click at [380, 312] on div "Relacionado ao fornecedor - Sem estoque" at bounding box center [438, 312] width 321 height 18
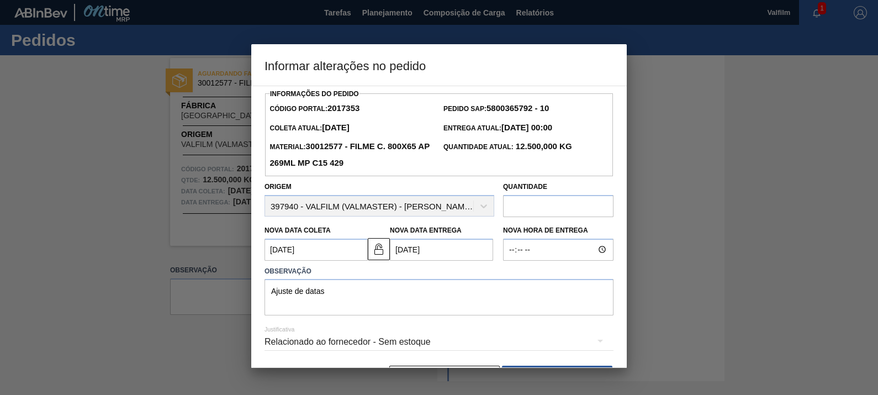
click at [693, 205] on div at bounding box center [439, 197] width 878 height 395
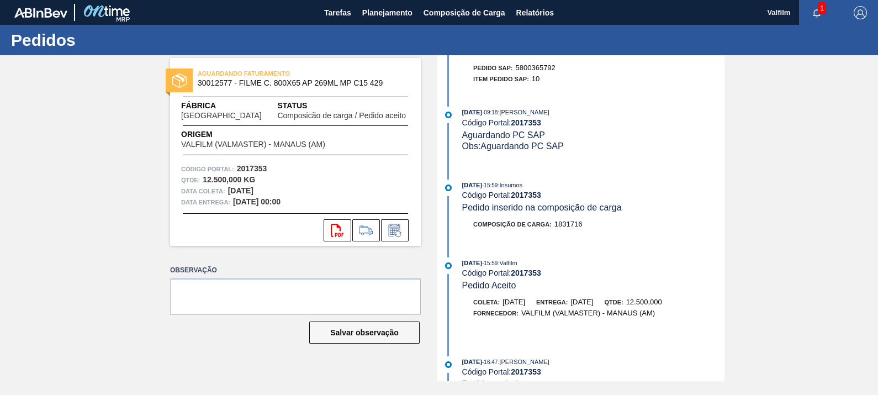
scroll to position [0, 0]
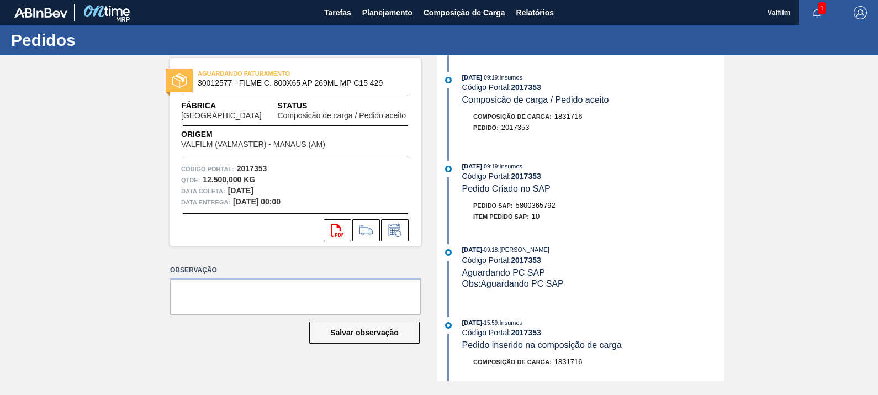
click at [536, 84] on strong "2017353" at bounding box center [526, 87] width 30 height 9
copy strong "2017353"
click at [392, 224] on icon at bounding box center [395, 230] width 12 height 13
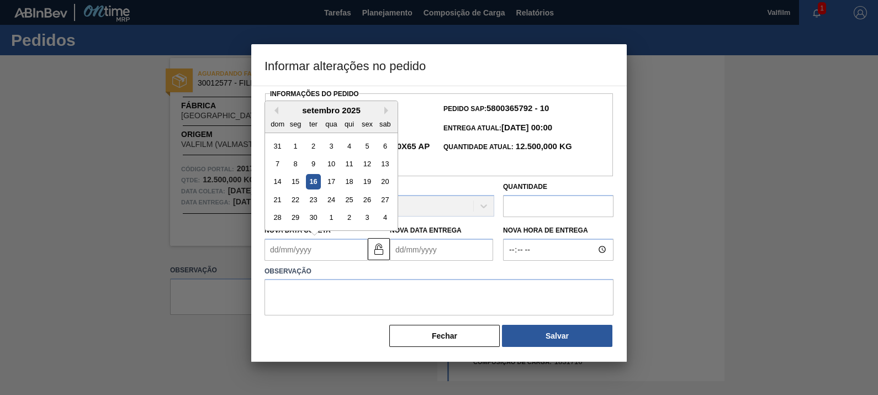
drag, startPoint x: 342, startPoint y: 251, endPoint x: 348, endPoint y: 250, distance: 6.1
click at [342, 251] on Coleta2017353 "Nova Data Coleta" at bounding box center [315, 249] width 103 height 22
type Coleta2017353 "19/09/2025"
type Entrega2017353 "20/10/2025"
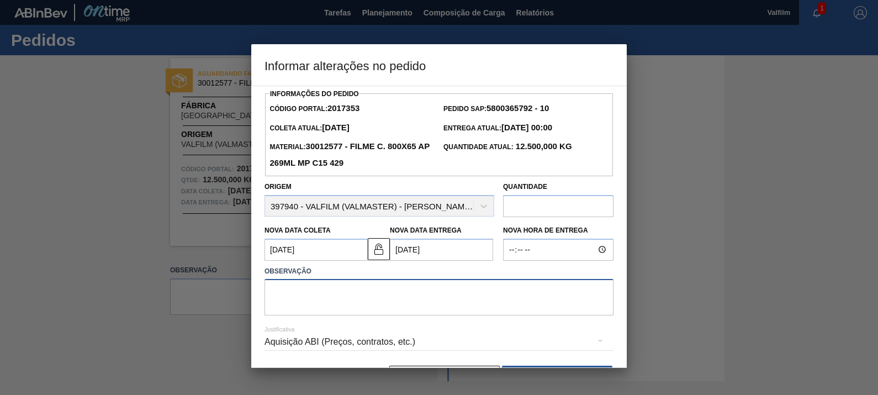
click at [356, 299] on textarea at bounding box center [438, 297] width 349 height 36
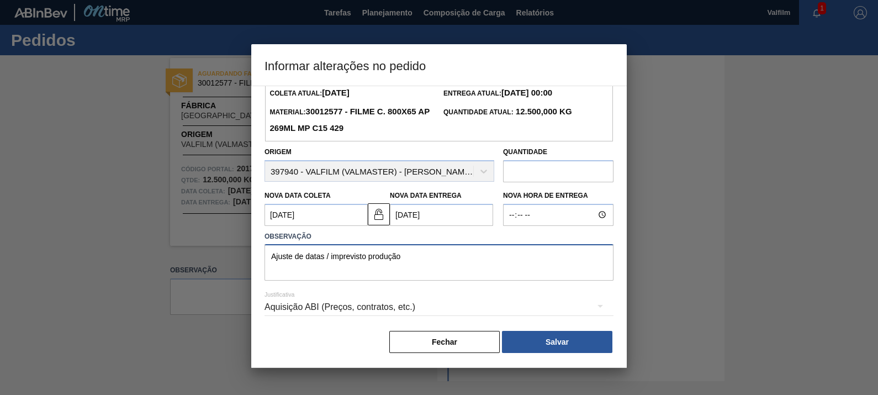
type textarea "Ajuste de datas / imprevisto produção"
click at [353, 303] on div "Aquisição ABI (Preços, contratos, etc.)" at bounding box center [438, 306] width 349 height 31
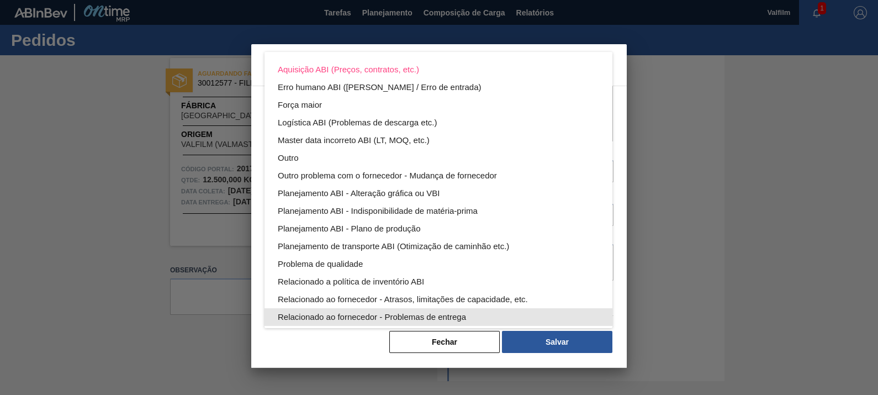
scroll to position [60, 0]
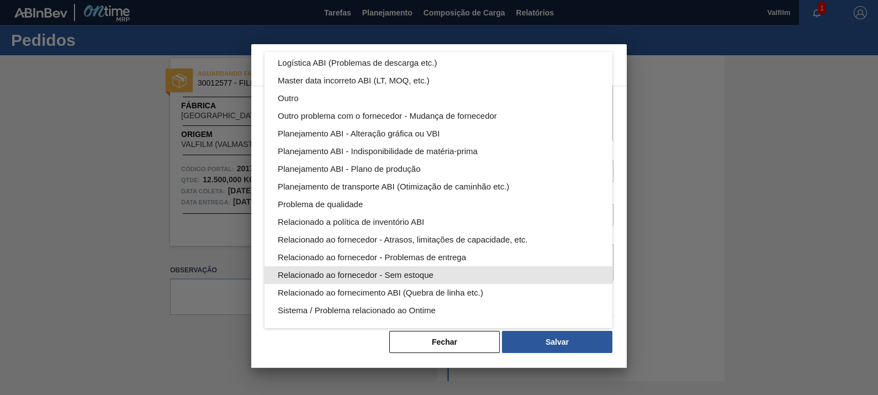
click at [420, 268] on div "Relacionado ao fornecedor - Sem estoque" at bounding box center [438, 275] width 321 height 18
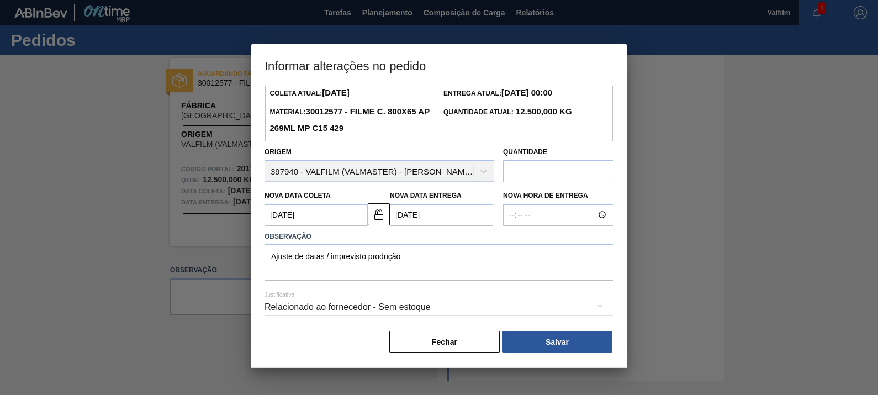
scroll to position [15, 0]
click at [568, 343] on button "Salvar" at bounding box center [557, 342] width 110 height 22
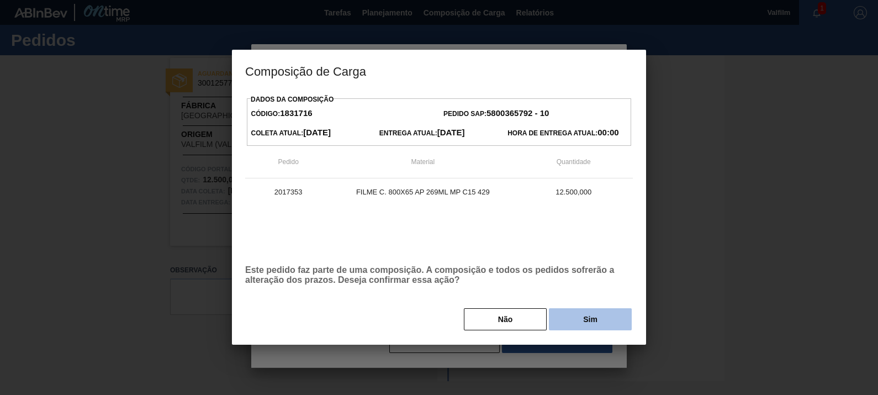
click at [596, 317] on button "Sim" at bounding box center [590, 319] width 83 height 22
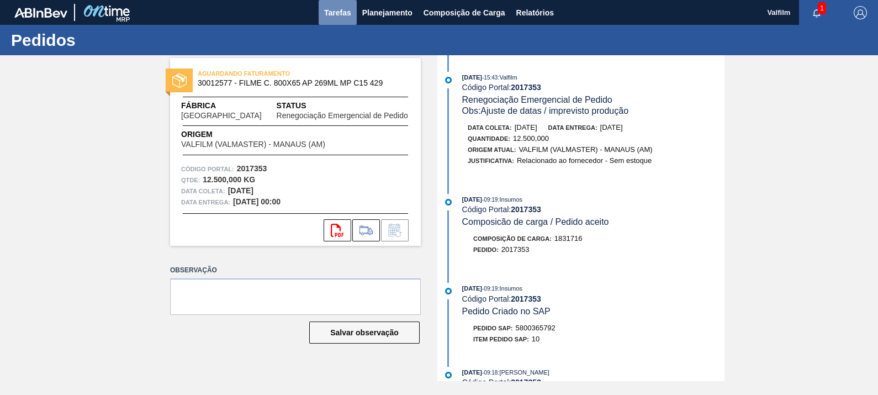
click at [342, 13] on span "Tarefas" at bounding box center [337, 12] width 27 height 13
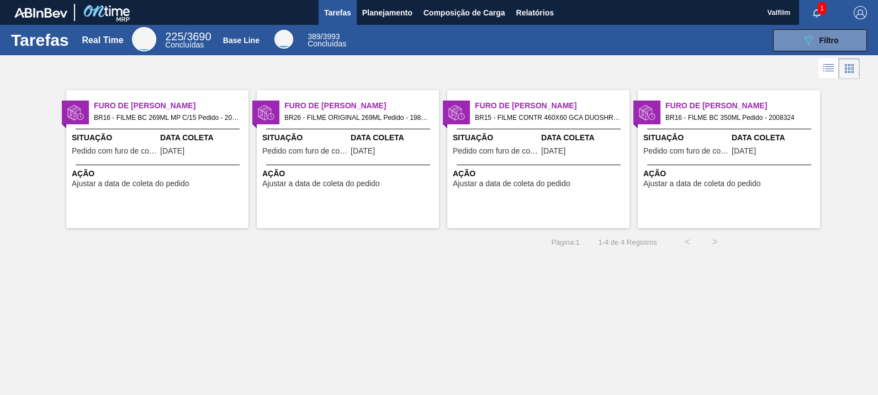
click at [214, 120] on span "BR16 - FILME BC 269ML MP C/15 Pedido - 2025191" at bounding box center [167, 118] width 146 height 12
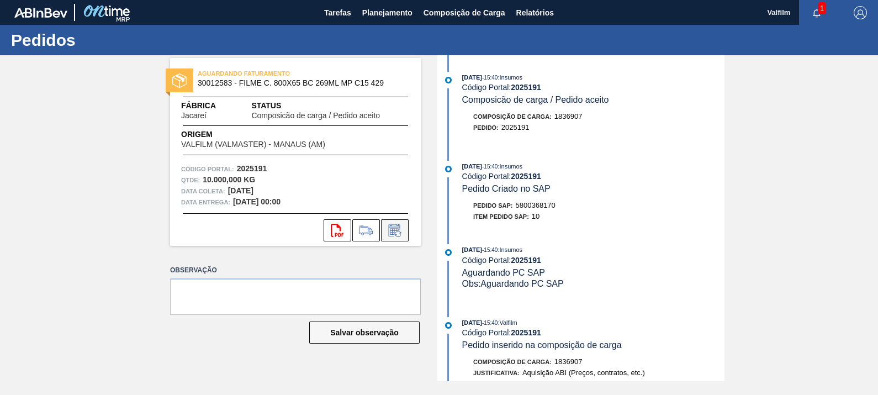
click at [394, 224] on icon at bounding box center [395, 230] width 18 height 13
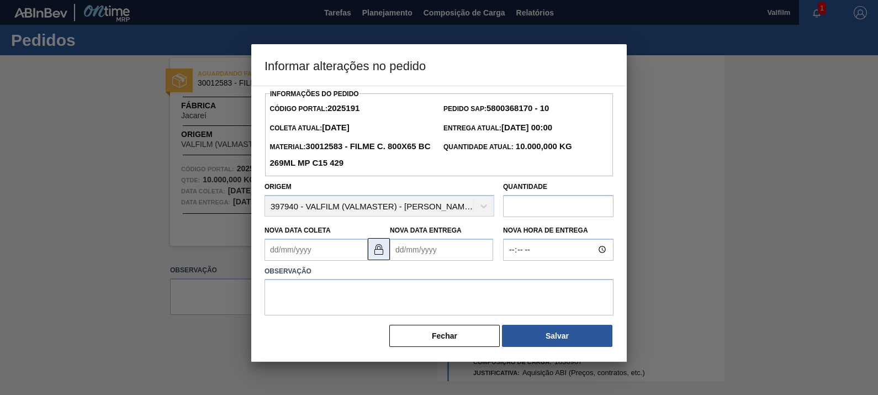
click at [378, 252] on img at bounding box center [378, 248] width 13 height 13
click at [327, 252] on Coleta2025191 "Nova Data Coleta" at bounding box center [315, 249] width 103 height 22
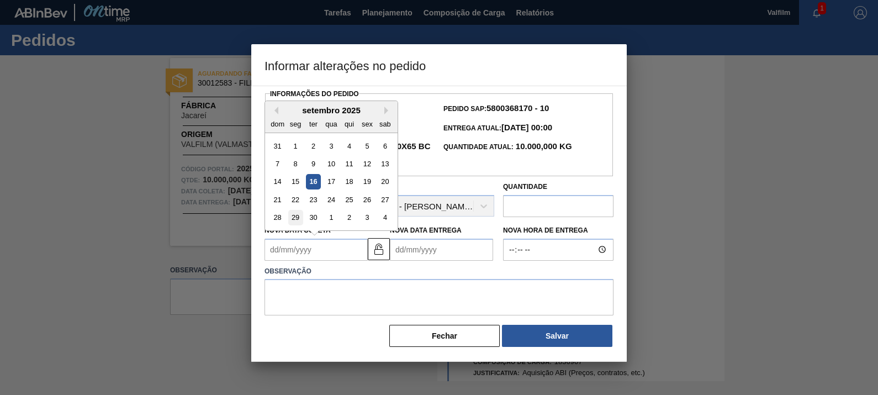
click at [299, 219] on div "29" at bounding box center [295, 217] width 15 height 15
type Coleta2025191 "29/09/2025"
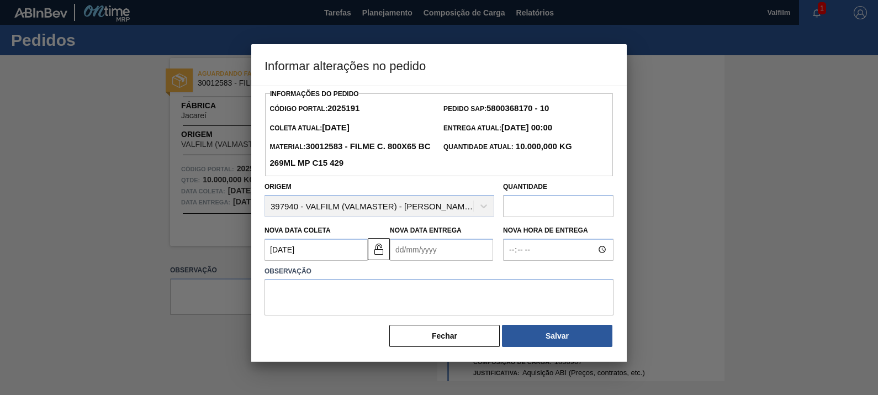
click at [459, 244] on Entrega2025191 "Nova Data Entrega" at bounding box center [441, 249] width 103 height 22
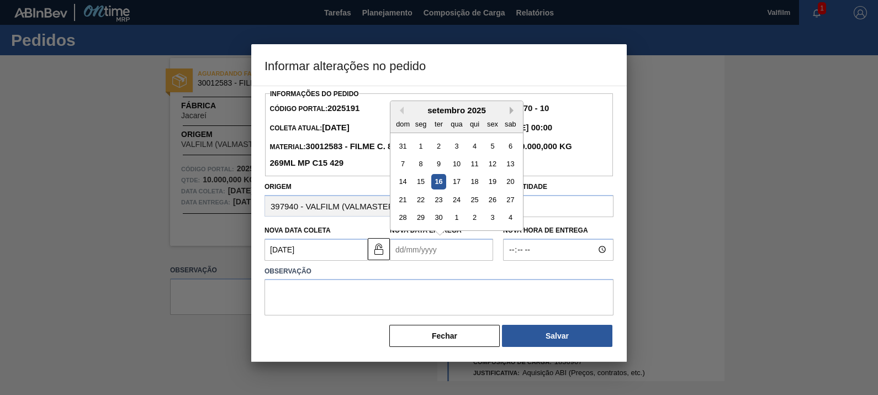
click at [516, 113] on button "Next Month" at bounding box center [514, 111] width 8 height 8
click at [478, 215] on div "30" at bounding box center [474, 217] width 15 height 15
type Entrega2025191 "30/10/2025"
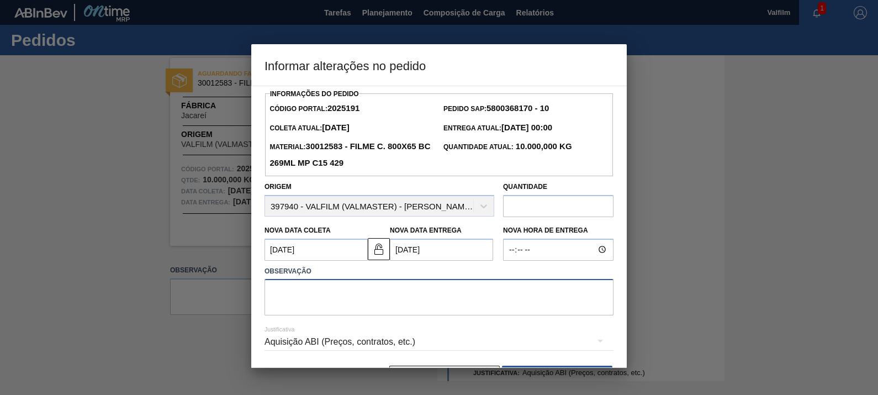
click at [421, 306] on textarea at bounding box center [438, 297] width 349 height 36
type textarea "Ajuste data / lead time"
click at [293, 346] on div "Aquisição ABI (Preços, contratos, etc.)" at bounding box center [438, 341] width 349 height 31
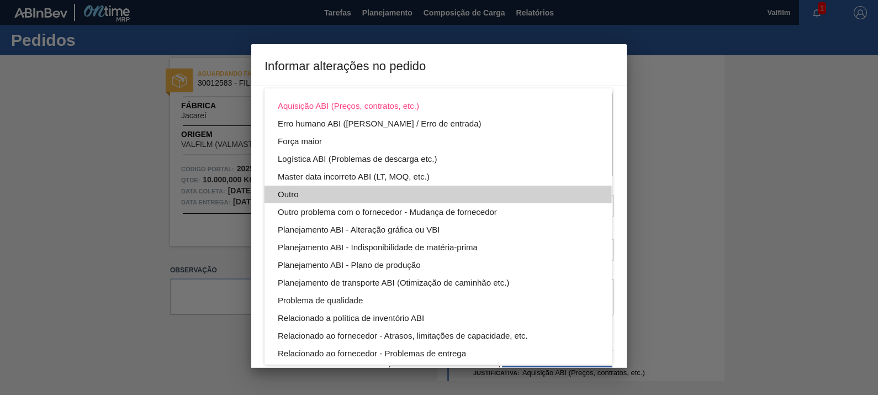
click at [357, 196] on div "Outro" at bounding box center [438, 194] width 321 height 18
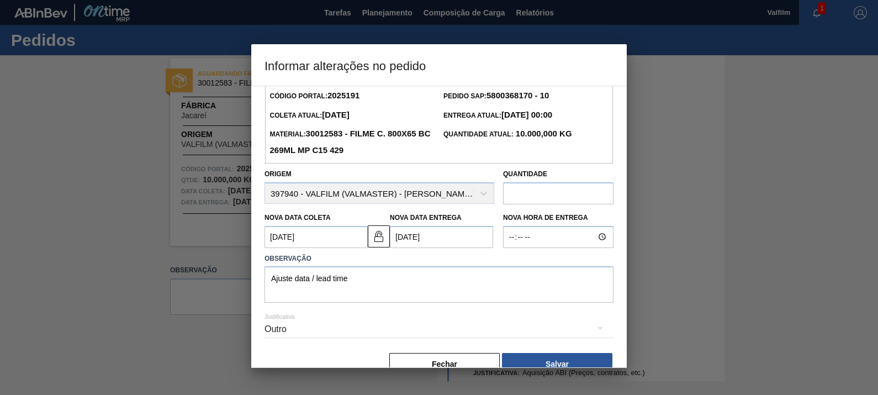
scroll to position [36, 0]
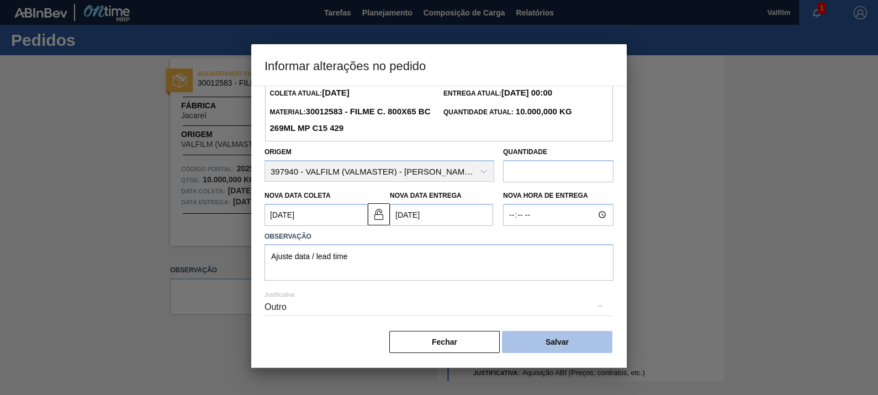
click at [576, 342] on button "Salvar" at bounding box center [557, 342] width 110 height 22
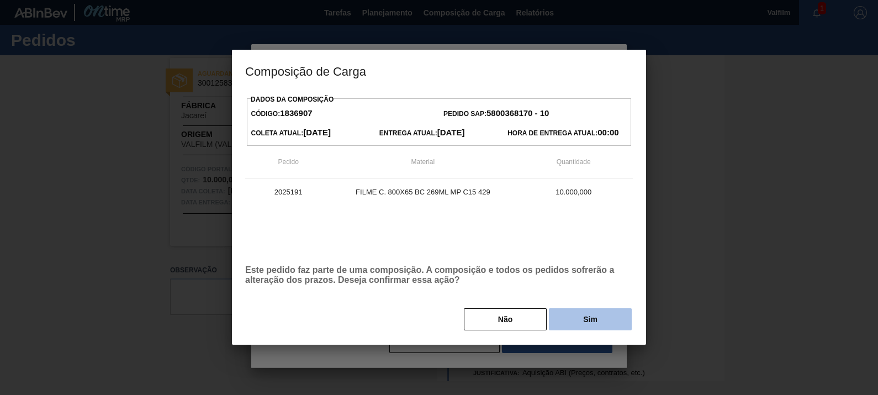
click at [583, 316] on button "Sim" at bounding box center [590, 319] width 83 height 22
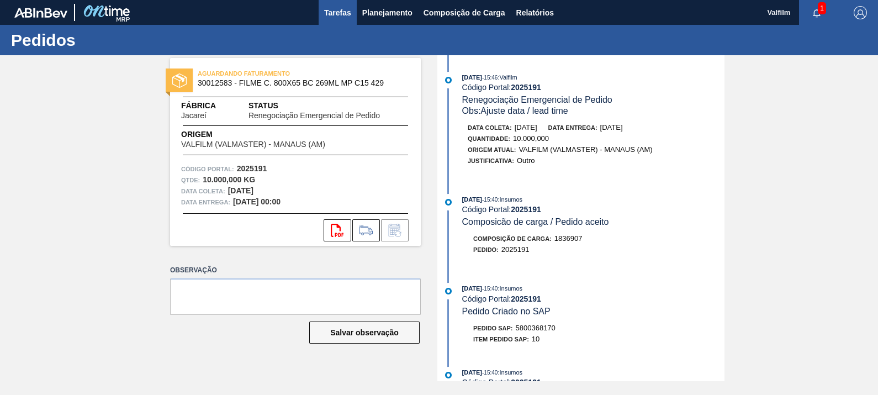
click at [348, 12] on span "Tarefas" at bounding box center [337, 12] width 27 height 13
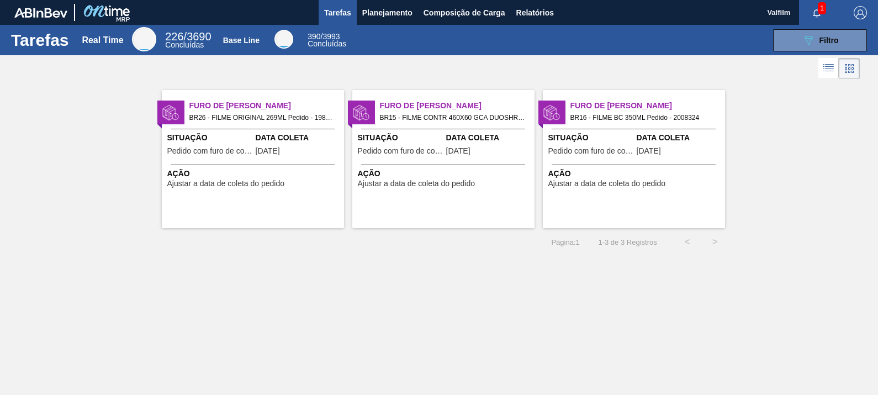
click at [253, 146] on div "Situação Pedido com furo de coleta Data Coleta 10/09/2025" at bounding box center [253, 145] width 182 height 27
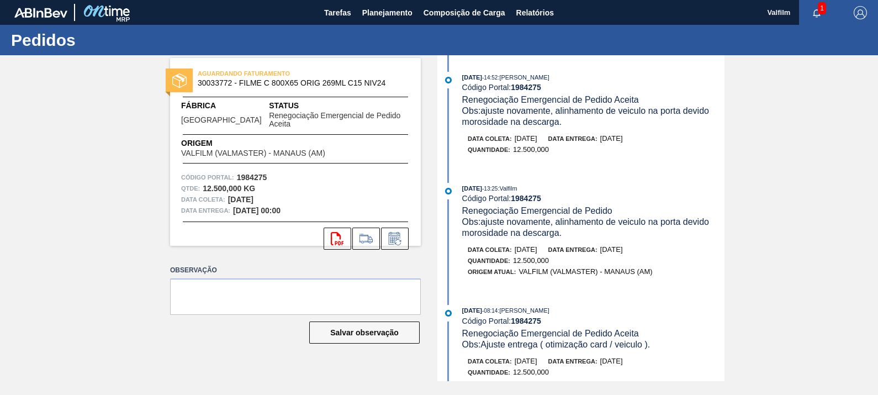
click at [528, 86] on strong "1984275" at bounding box center [526, 87] width 30 height 9
copy strong "1984275"
click at [395, 232] on icon at bounding box center [395, 238] width 18 height 13
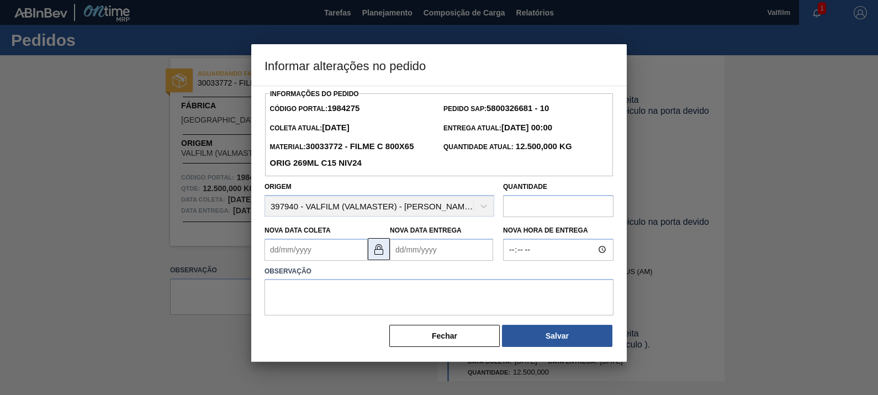
click at [381, 257] on button at bounding box center [379, 249] width 22 height 22
click at [348, 257] on Coleta1984275 "Nova Data Coleta" at bounding box center [315, 249] width 103 height 22
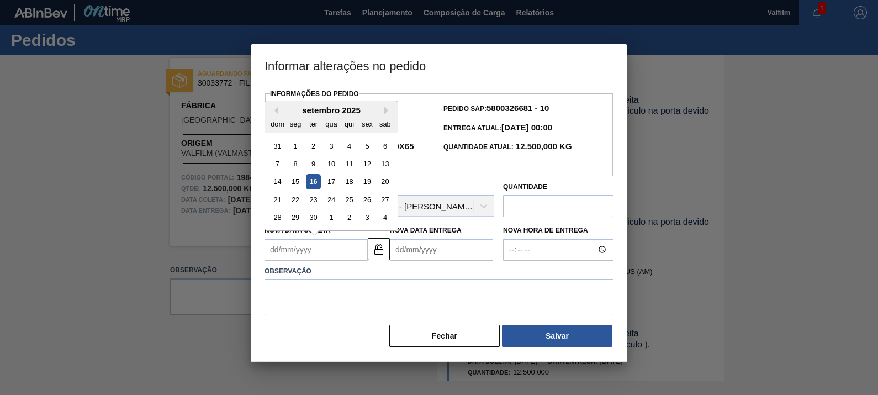
click at [676, 119] on div at bounding box center [439, 197] width 878 height 395
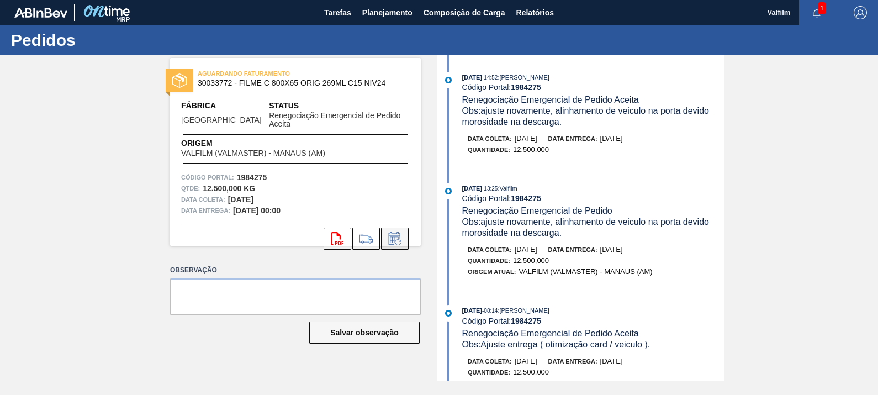
click at [397, 237] on icon at bounding box center [394, 240] width 8 height 7
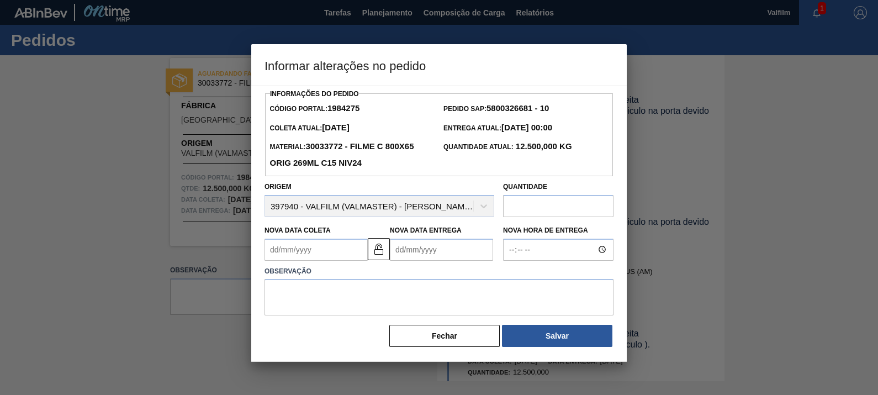
click at [321, 252] on Coleta1984275 "Nova Data Coleta" at bounding box center [315, 249] width 103 height 22
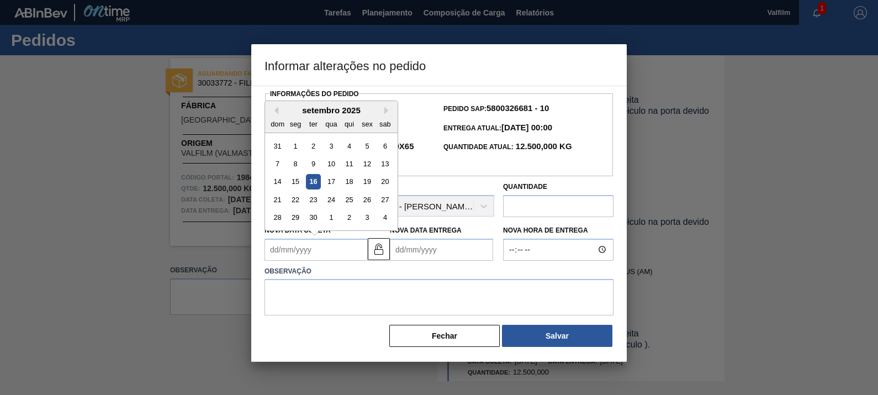
click at [315, 184] on div "16" at bounding box center [313, 181] width 15 height 15
type Coleta1984275 "16/09/2025"
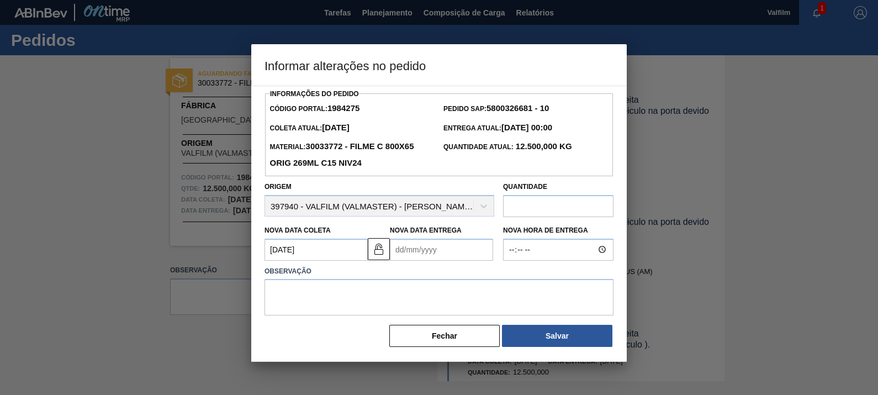
click at [427, 250] on Entrega1984275 "Nova Data Entrega" at bounding box center [441, 249] width 103 height 22
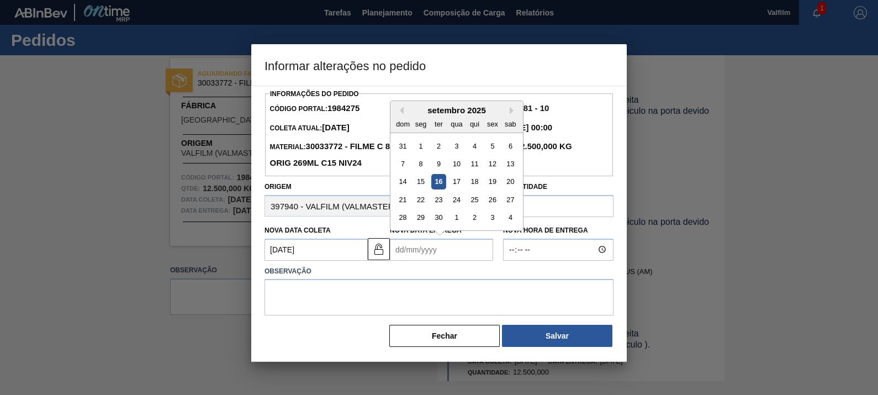
drag, startPoint x: 432, startPoint y: 190, endPoint x: 439, endPoint y: 186, distance: 8.0
click at [439, 186] on div "14 15 16 17 18 19 20" at bounding box center [456, 181] width 125 height 18
click at [440, 183] on div "16" at bounding box center [438, 181] width 15 height 15
type Entrega1984275 "16/09/2025"
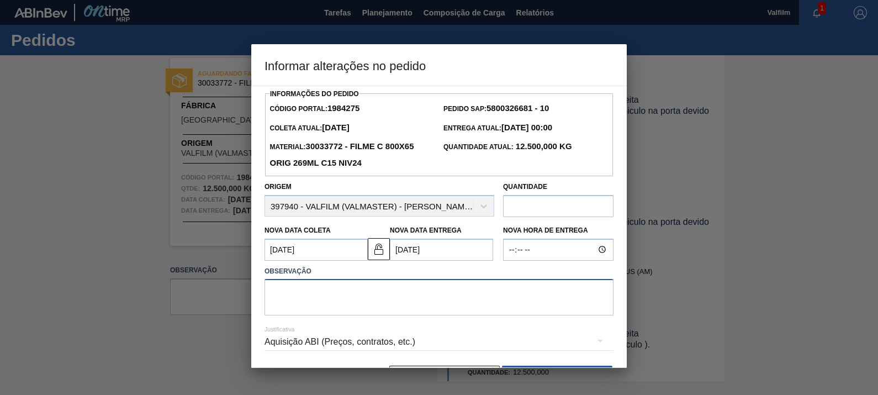
click at [431, 298] on textarea at bounding box center [438, 297] width 349 height 36
paste textarea "000134612-1"
click at [533, 295] on textarea "PEDIDO NAO AUTOMATIZADO, FATURADO 16/7, NF 000134612-1" at bounding box center [438, 297] width 349 height 36
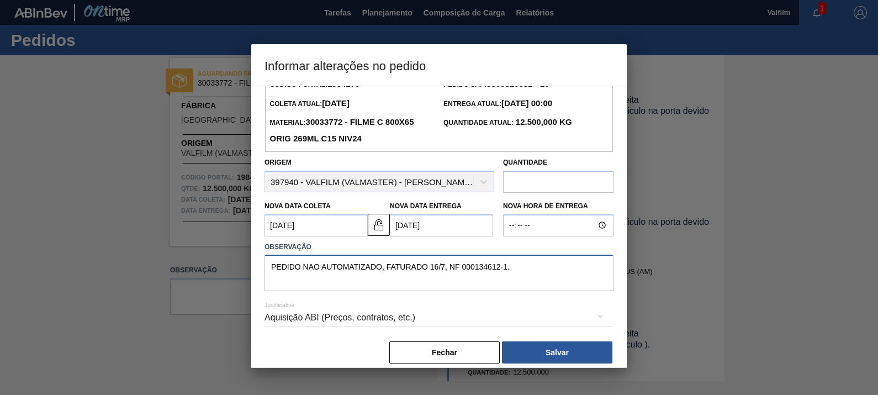
scroll to position [36, 0]
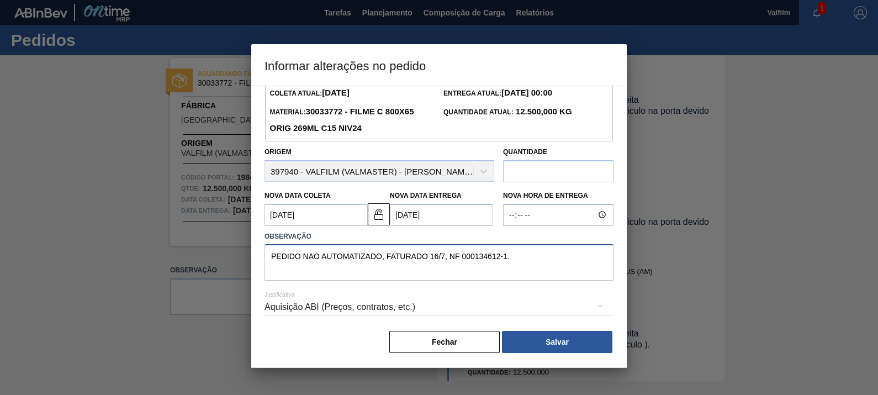
type textarea "PEDIDO NAO AUTOMATIZADO, FATURADO 16/7, NF 000134612-1."
click at [392, 306] on div "Aquisição ABI (Preços, contratos, etc.)" at bounding box center [438, 306] width 349 height 31
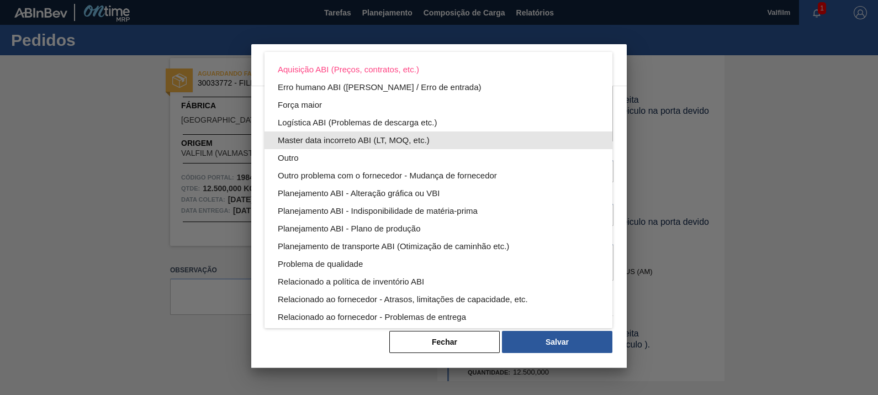
click at [349, 140] on div "Master data incorreto ABI (LT, MOQ, etc.)" at bounding box center [438, 140] width 321 height 18
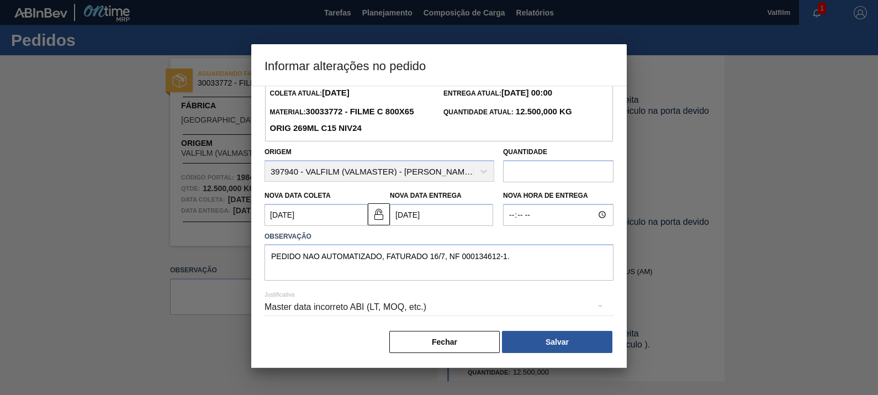
click at [556, 331] on button "Salvar" at bounding box center [557, 342] width 110 height 22
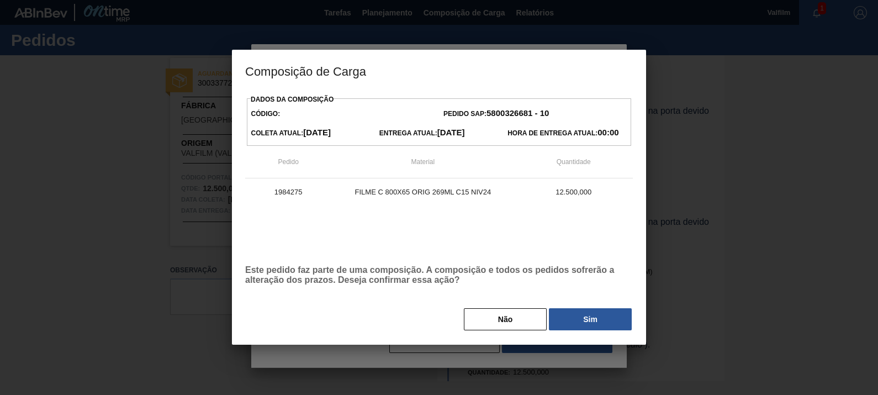
click at [556, 333] on div "Dados da Composição Código: Pedido SAP: 5800326681 - 10 Coleta Atual: 16/09/202…" at bounding box center [439, 218] width 414 height 253
click at [580, 309] on button "Sim" at bounding box center [590, 319] width 83 height 22
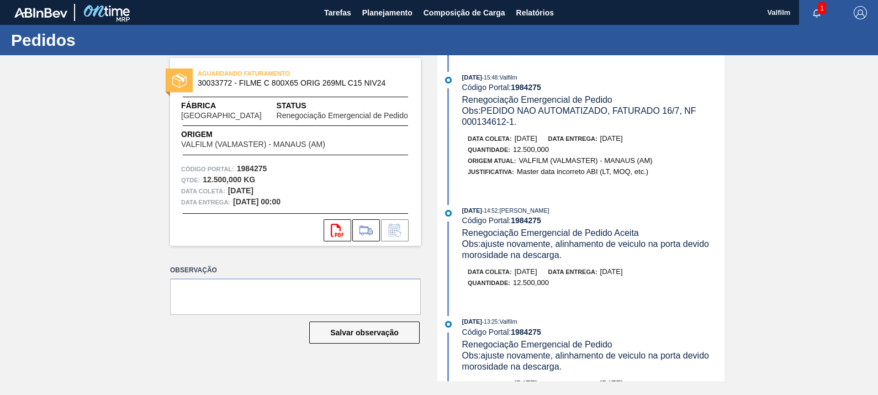
click at [532, 88] on strong "1984275" at bounding box center [526, 87] width 30 height 9
copy strong "1984275"
click at [337, 8] on span "Tarefas" at bounding box center [337, 12] width 27 height 13
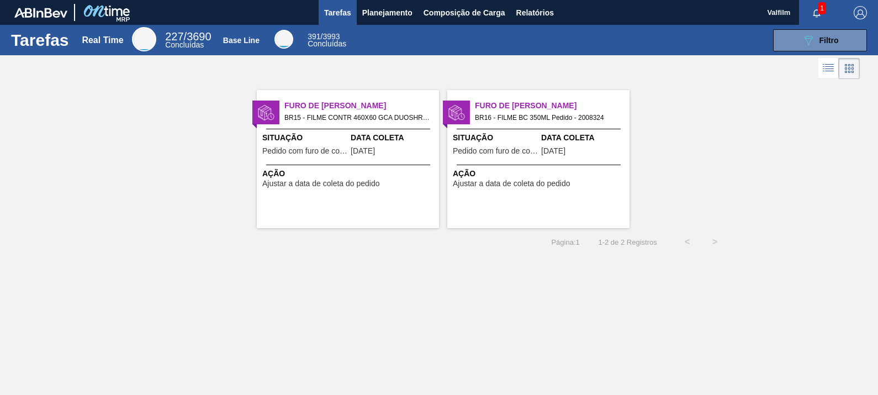
click at [380, 129] on div at bounding box center [348, 129] width 164 height 1
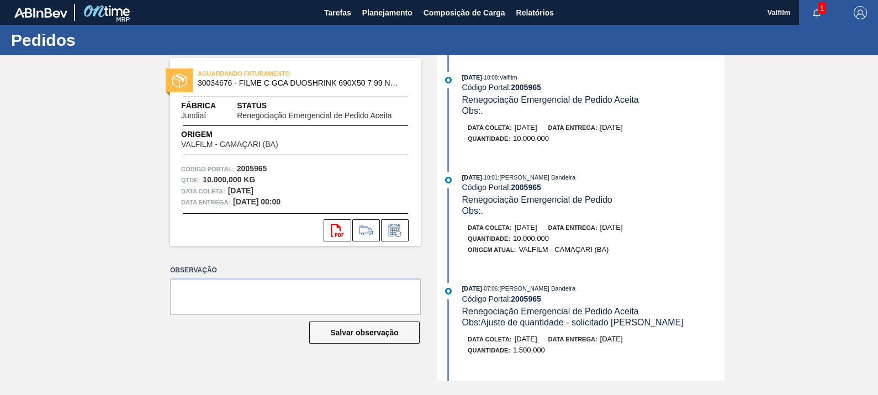
click at [528, 87] on strong "2005965" at bounding box center [526, 87] width 30 height 9
copy strong "2005965"
click at [406, 222] on button at bounding box center [395, 230] width 28 height 22
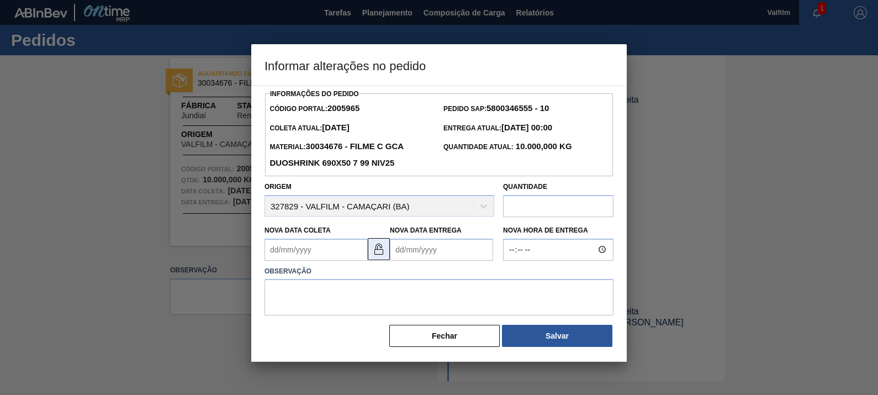
click at [381, 251] on img at bounding box center [378, 248] width 13 height 13
click at [388, 251] on button at bounding box center [379, 249] width 22 height 22
click at [330, 253] on Coleta2005965 "Nova Data Coleta" at bounding box center [315, 249] width 103 height 22
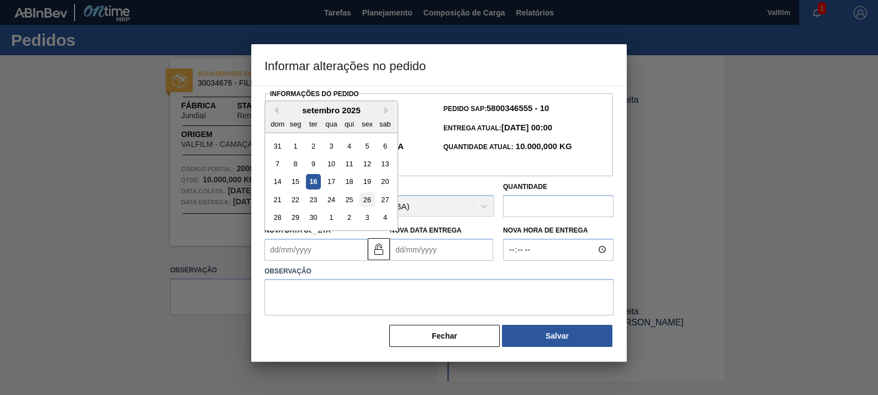
click at [368, 200] on div "26" at bounding box center [366, 199] width 15 height 15
type Coleta2005965 "26/09/2025"
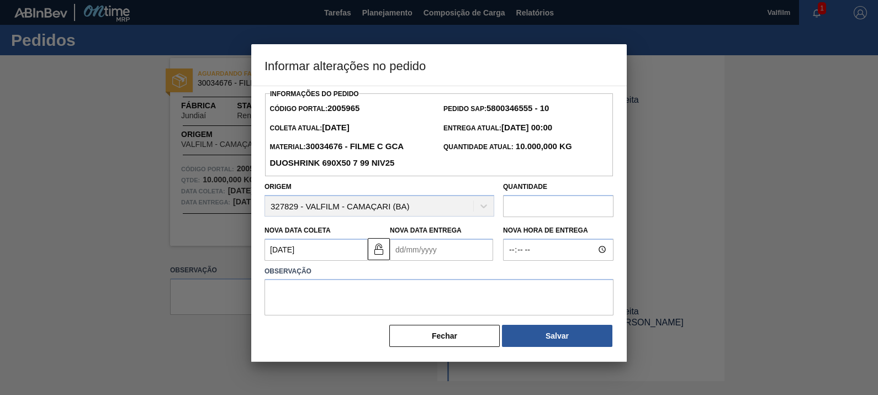
click at [453, 241] on Entrega2005965 "Nova Data Entrega" at bounding box center [441, 249] width 103 height 22
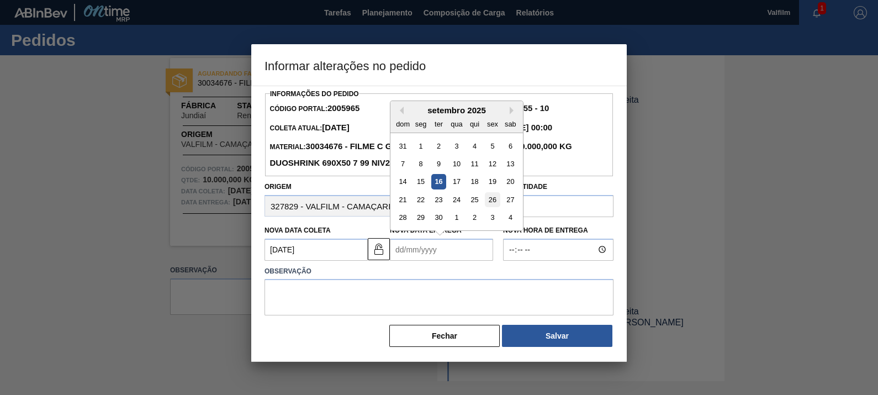
click at [484, 196] on div "21 22 23 24 25 26 27" at bounding box center [456, 199] width 125 height 18
click at [494, 199] on div "26" at bounding box center [492, 199] width 15 height 15
type Entrega2005965 "26/09/2025"
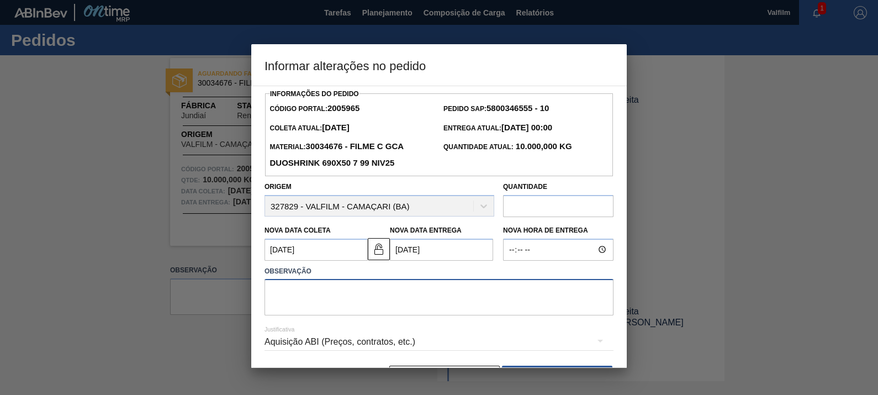
click at [410, 303] on textarea at bounding box center [438, 297] width 349 height 36
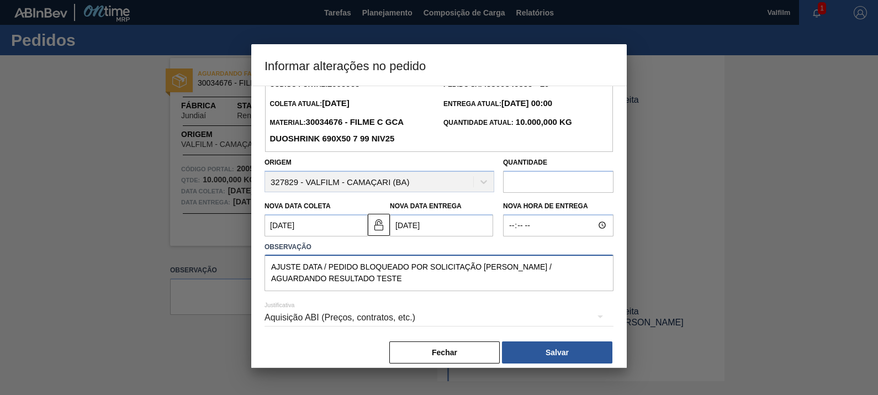
scroll to position [36, 0]
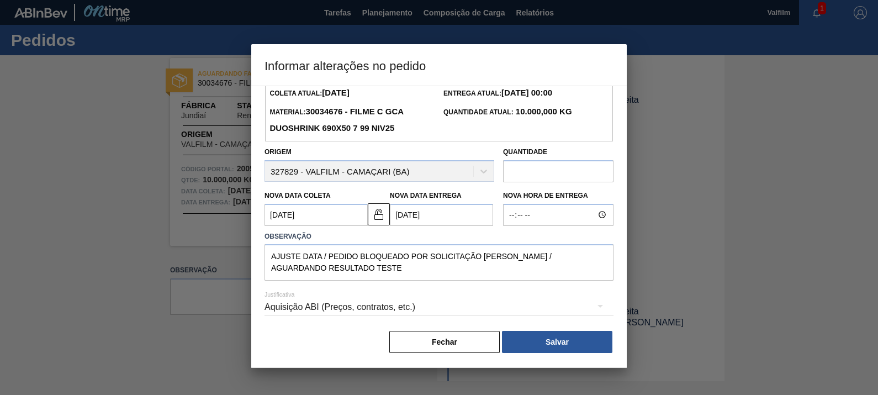
click at [389, 305] on div "Aquisição ABI (Preços, contratos, etc.)" at bounding box center [438, 306] width 349 height 31
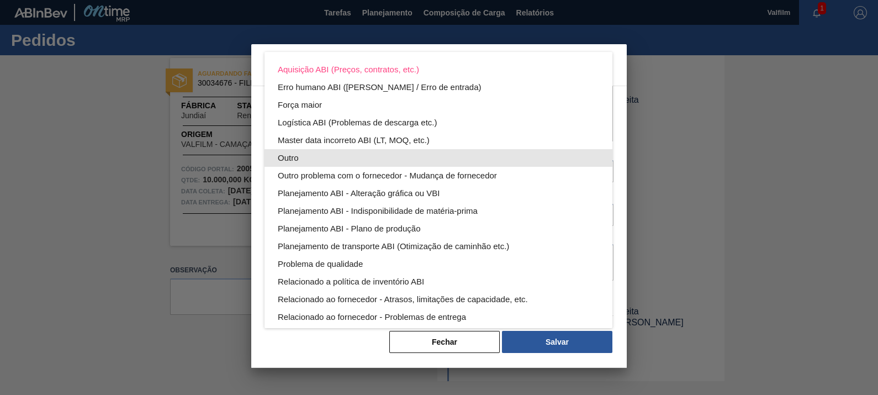
click at [386, 156] on div "Outro" at bounding box center [438, 158] width 321 height 18
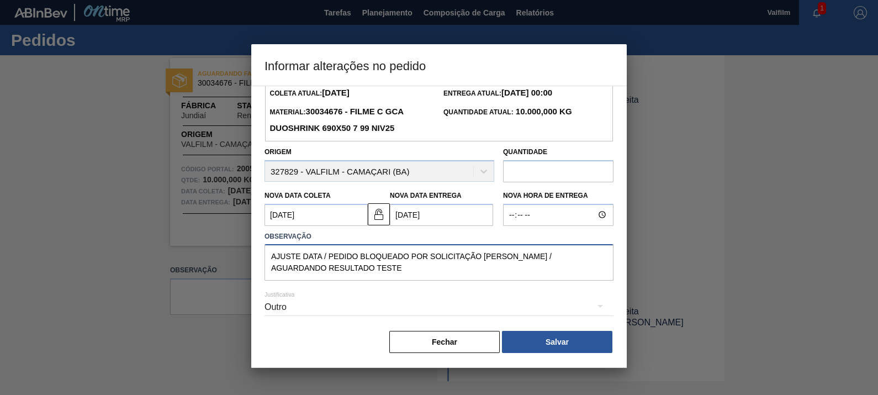
click at [406, 268] on textarea "AJUSTE DATA / PEDIDO BLOQUEADO POR SOLICITAÇÃO PEDRO GARCIA / AGUARDANDO RESULT…" at bounding box center [438, 262] width 349 height 36
click at [323, 251] on textarea "AJUSTE DATA / PEDIDO BLOQUEADO POR SOLICITAÇÃO PEDRO GARCIA / AGUARDANDO RESULT…" at bounding box center [438, 262] width 349 height 36
click at [385, 269] on textarea "AJUSTE DATA / PEDIDO BLOQUEADO POR SOLICITAÇÃO PEDRO GARCIA / AGUARDANDO RESULT…" at bounding box center [438, 262] width 349 height 36
click at [505, 266] on textarea "AJUSTE DATA / PEDIDO BLOQUEADO POR SOLICITAÇÃO PEDRO GARCIA / AGUARDANDO RESULT…" at bounding box center [438, 262] width 349 height 36
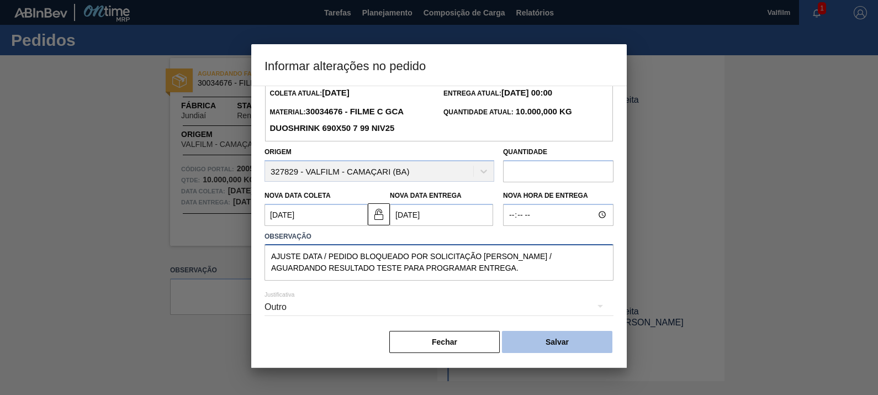
type textarea "AJUSTE DATA / PEDIDO BLOQUEADO POR SOLICITAÇÃO PEDRO GARCIA / AGUARDANDO RESULT…"
click at [553, 340] on button "Salvar" at bounding box center [557, 342] width 110 height 22
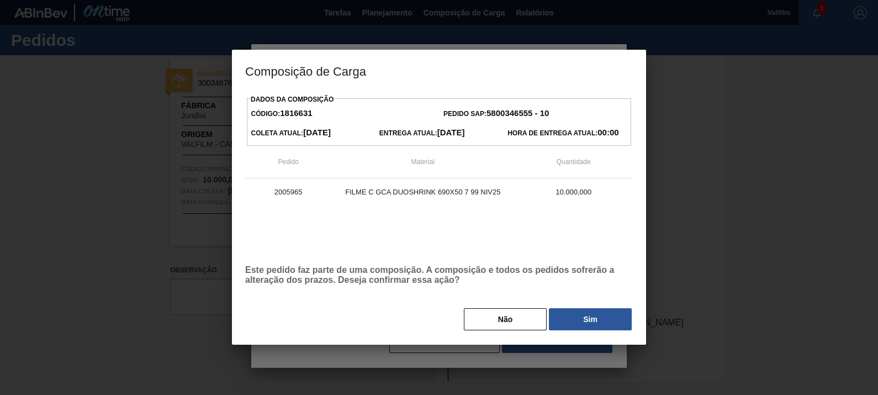
click at [576, 316] on button "Sim" at bounding box center [590, 319] width 83 height 22
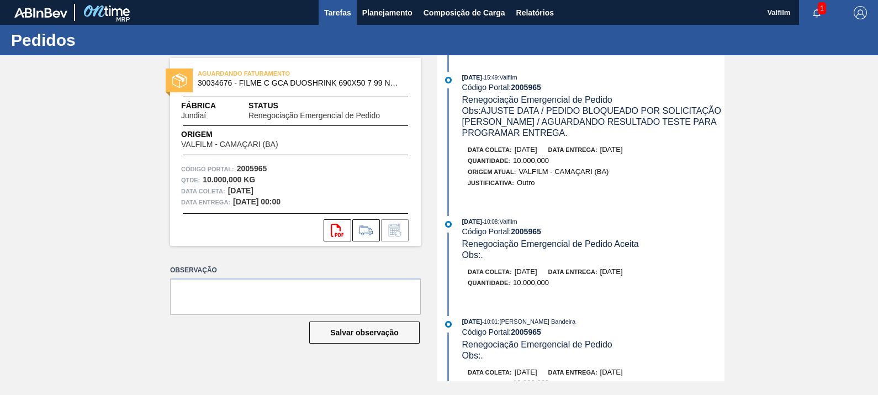
click at [334, 10] on span "Tarefas" at bounding box center [337, 12] width 27 height 13
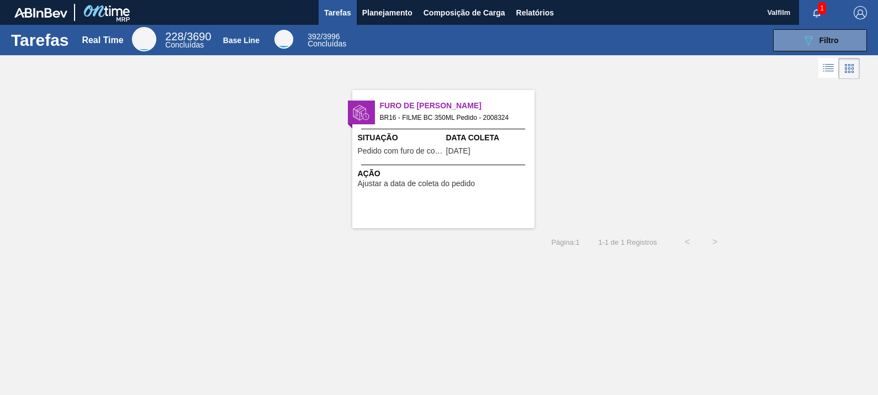
click at [495, 174] on span "Ação" at bounding box center [445, 174] width 174 height 12
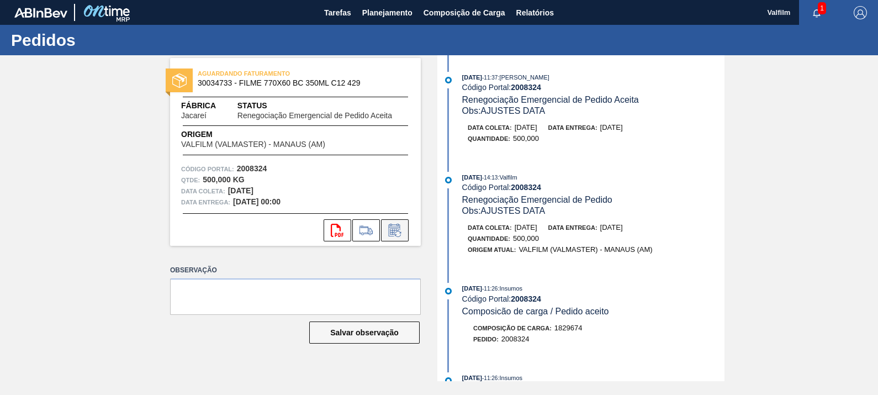
click at [403, 232] on icon at bounding box center [395, 230] width 18 height 13
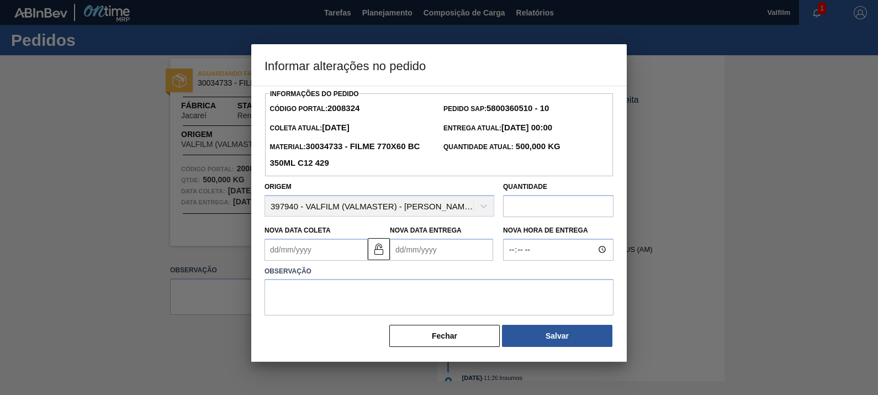
click at [339, 251] on Coleta2008324 "Nova Data Coleta" at bounding box center [315, 249] width 103 height 22
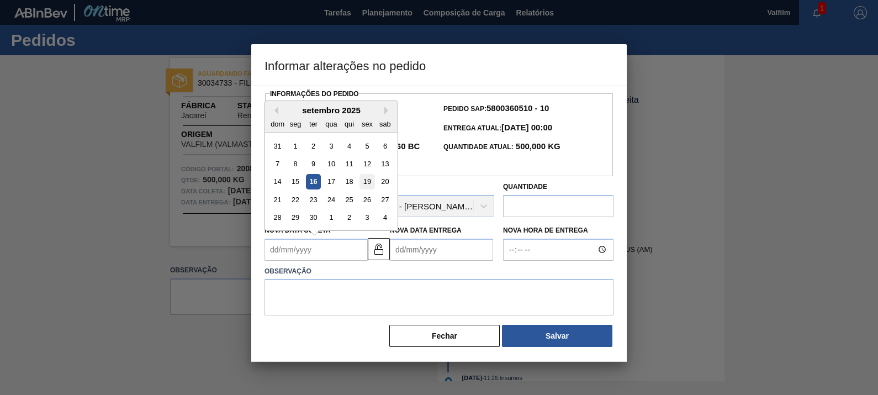
click at [373, 180] on div "19" at bounding box center [366, 181] width 15 height 15
type Coleta2008324 "19/09/2025"
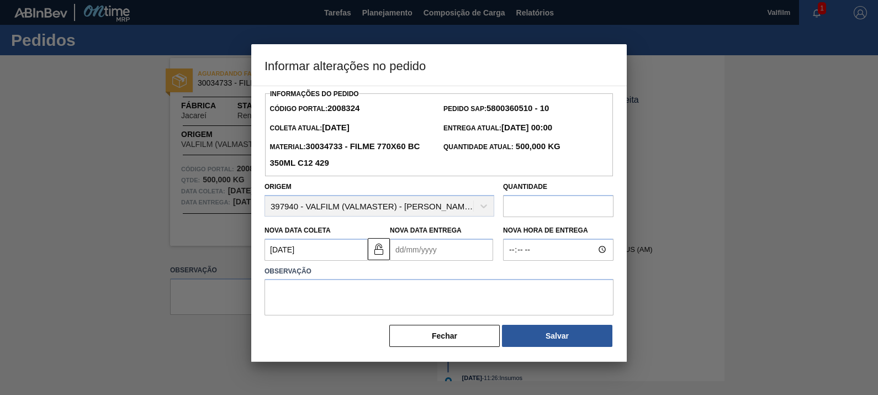
drag, startPoint x: 439, startPoint y: 242, endPoint x: 446, endPoint y: 236, distance: 9.0
click at [439, 242] on Entrega2008324 "Nova Data Entrega" at bounding box center [441, 249] width 103 height 22
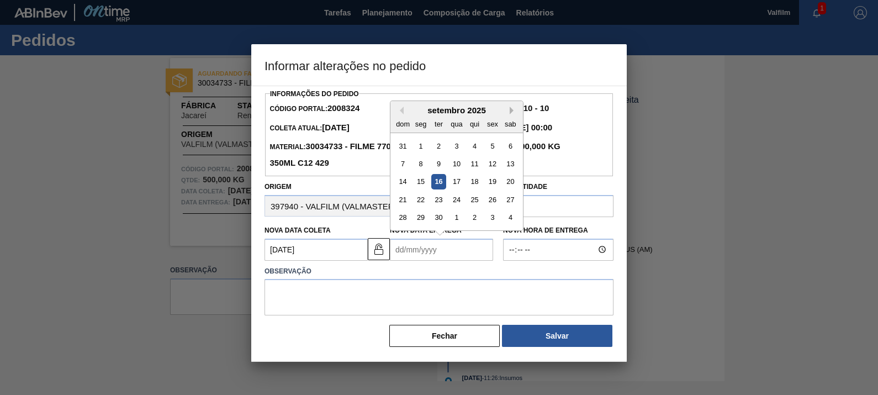
click at [512, 110] on button "Next Month" at bounding box center [514, 111] width 8 height 8
click at [496, 157] on div "10" at bounding box center [492, 163] width 15 height 15
type Entrega2008324 "10/10/2025"
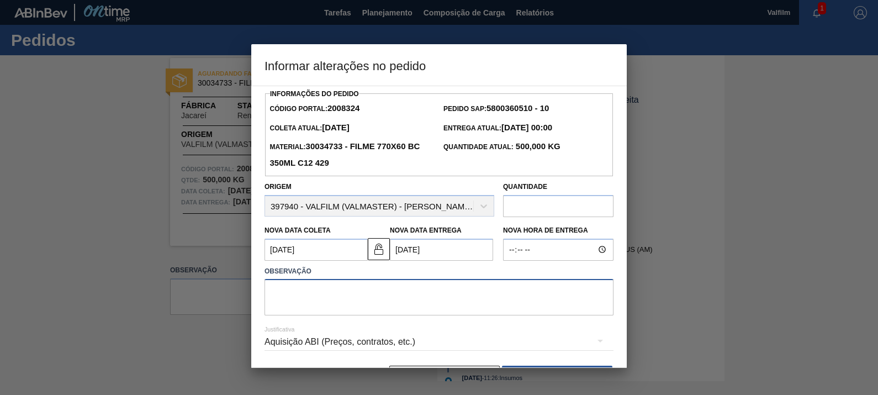
click at [447, 308] on textarea at bounding box center [438, 297] width 349 height 36
type textarea "Ajuste dt faturamento"
click at [414, 356] on div "Aquisição ABI (Preços, contratos, etc.)" at bounding box center [438, 341] width 349 height 31
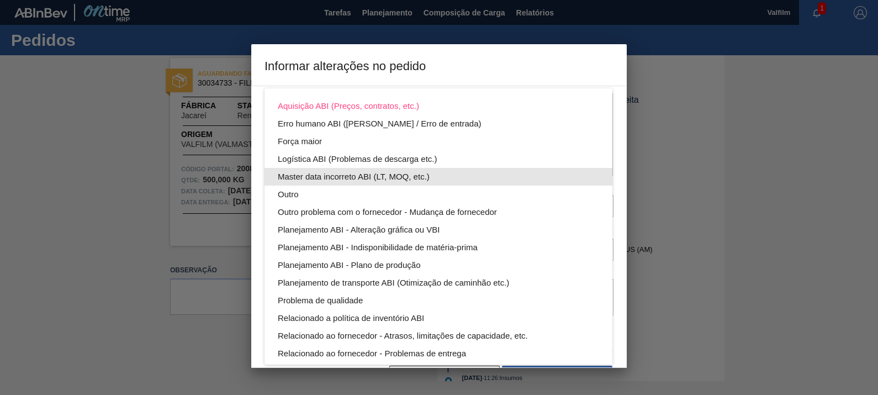
click at [298, 192] on div "Outro" at bounding box center [438, 194] width 321 height 18
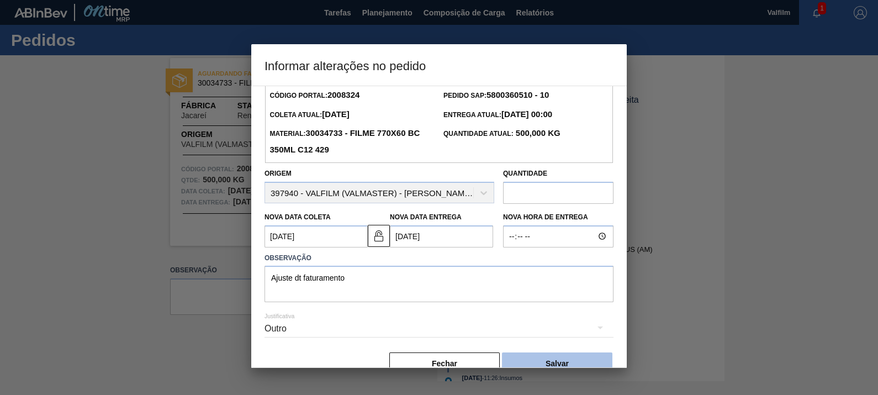
scroll to position [36, 0]
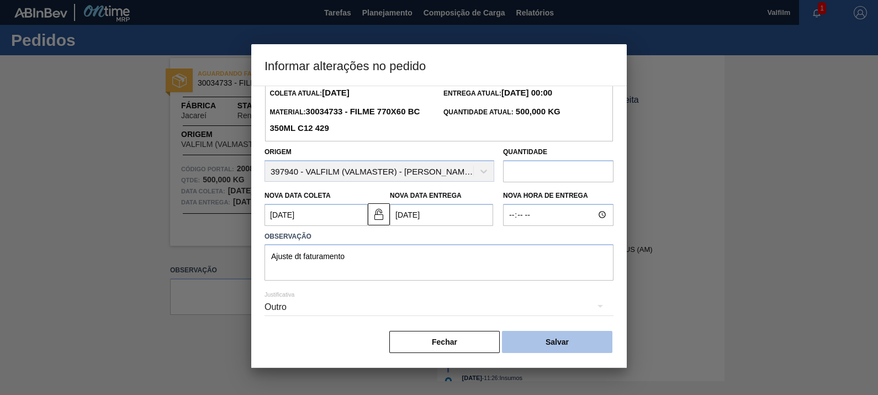
click at [565, 340] on button "Salvar" at bounding box center [557, 342] width 110 height 22
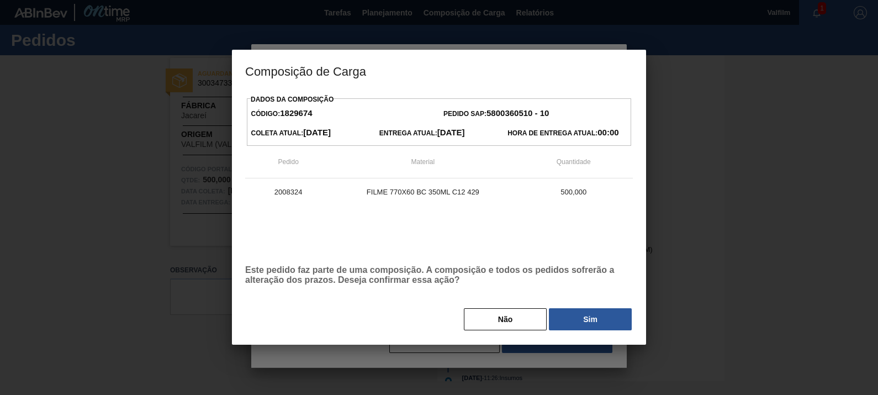
click at [577, 298] on div "Dados da Composição Código: 1829674 Pedido SAP: 5800360510 - 10 Coleta Atual: 1…" at bounding box center [439, 212] width 388 height 240
click at [577, 312] on button "Sim" at bounding box center [590, 319] width 83 height 22
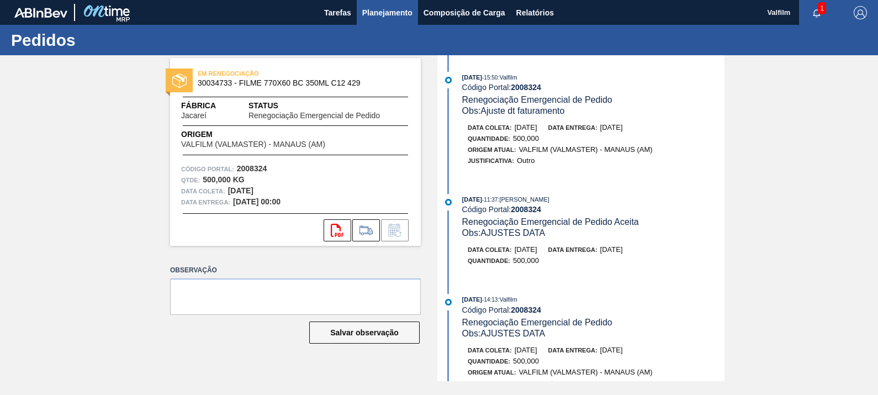
click at [359, 21] on button "Planejamento" at bounding box center [387, 12] width 61 height 25
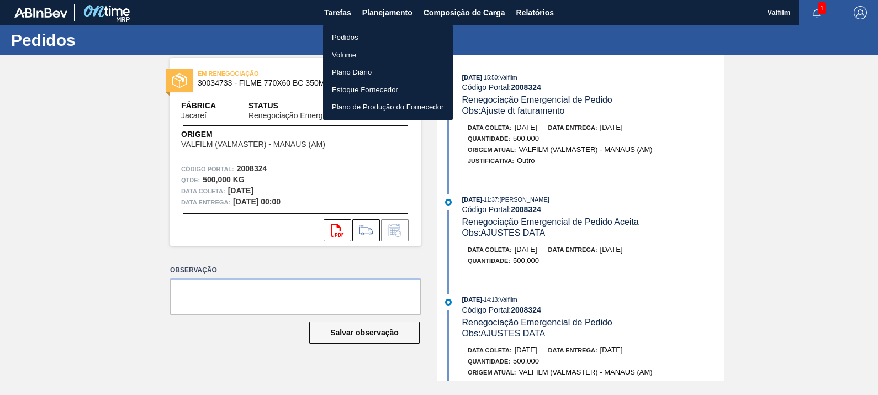
click at [341, 17] on div at bounding box center [439, 197] width 878 height 395
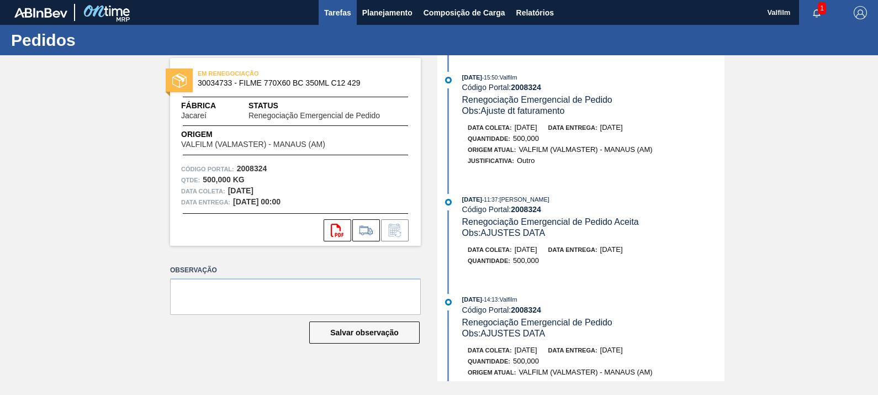
click at [344, 14] on span "Tarefas" at bounding box center [337, 12] width 27 height 13
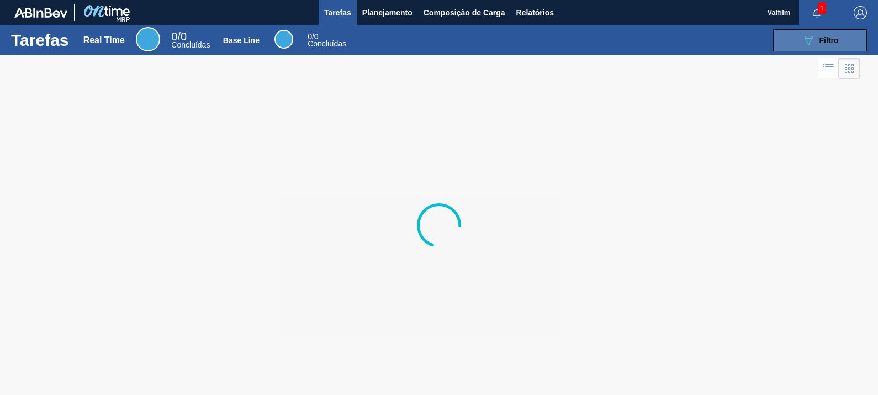
click at [814, 31] on button "089F7B8B-B2A5-4AFE-B5C0-19BA573D28AC Filtro" at bounding box center [820, 40] width 94 height 22
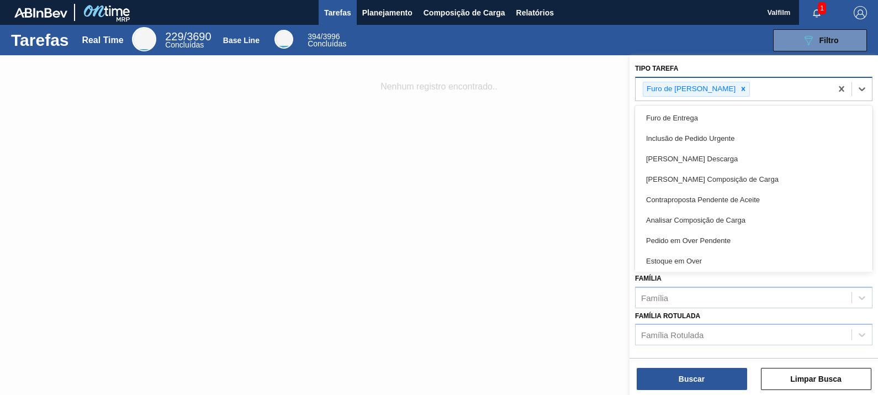
click at [751, 81] on div "Furo de Coleta" at bounding box center [733, 89] width 196 height 23
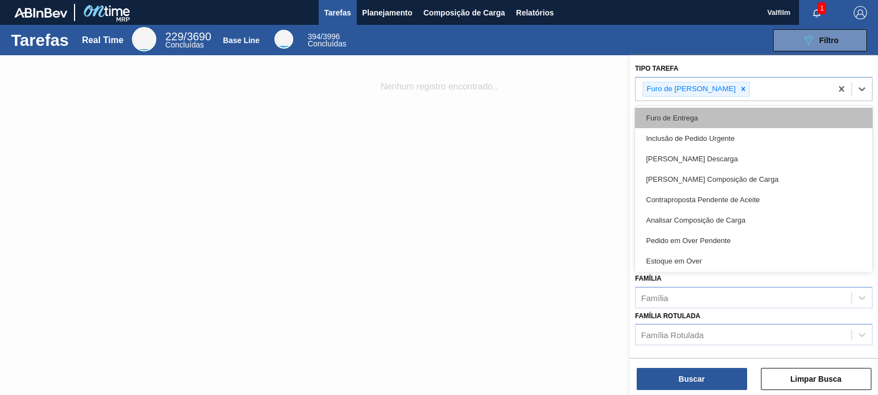
click at [713, 120] on div "Furo de Entrega" at bounding box center [753, 118] width 237 height 20
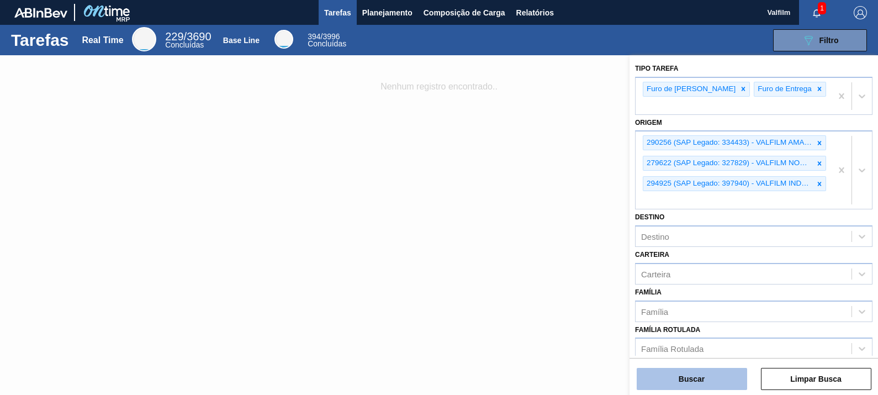
click at [717, 375] on button "Buscar" at bounding box center [692, 379] width 110 height 22
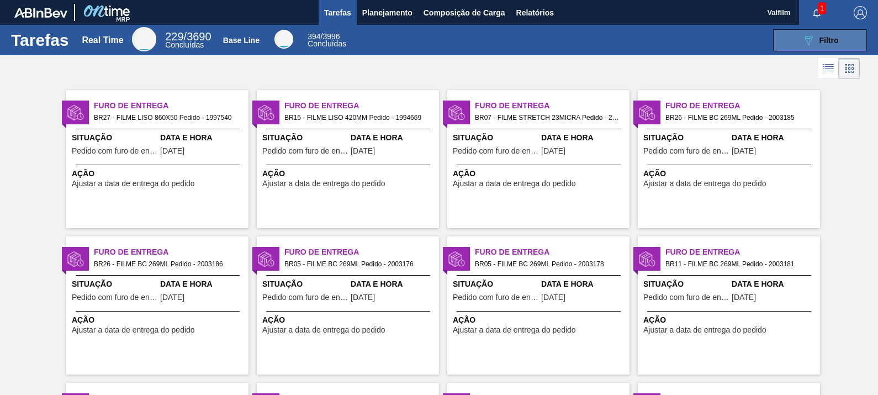
drag, startPoint x: 777, startPoint y: 38, endPoint x: 784, endPoint y: 41, distance: 8.2
click at [778, 38] on button "089F7B8B-B2A5-4AFE-B5C0-19BA573D28AC Filtro" at bounding box center [820, 40] width 94 height 22
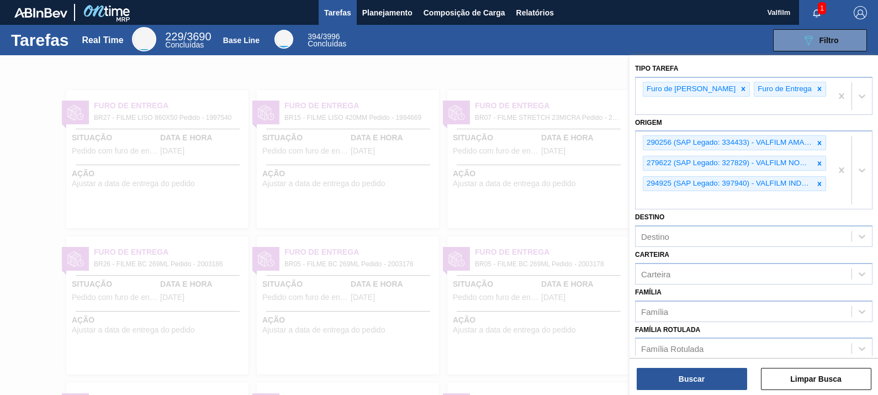
click at [479, 68] on div at bounding box center [439, 252] width 878 height 395
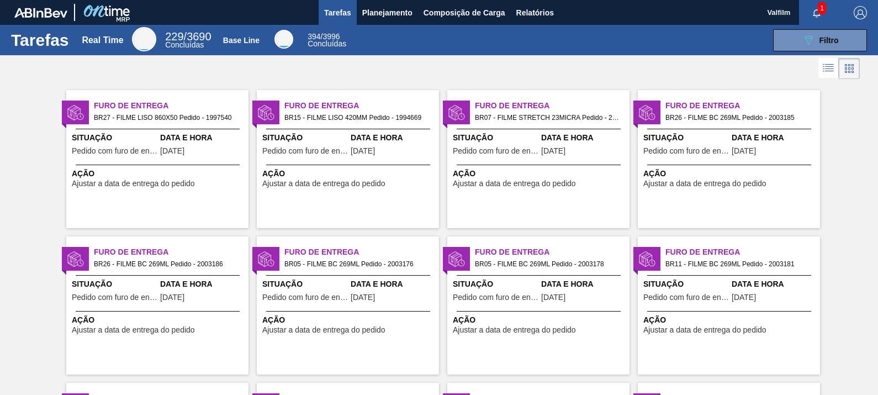
click at [139, 140] on span "Situação" at bounding box center [115, 138] width 86 height 12
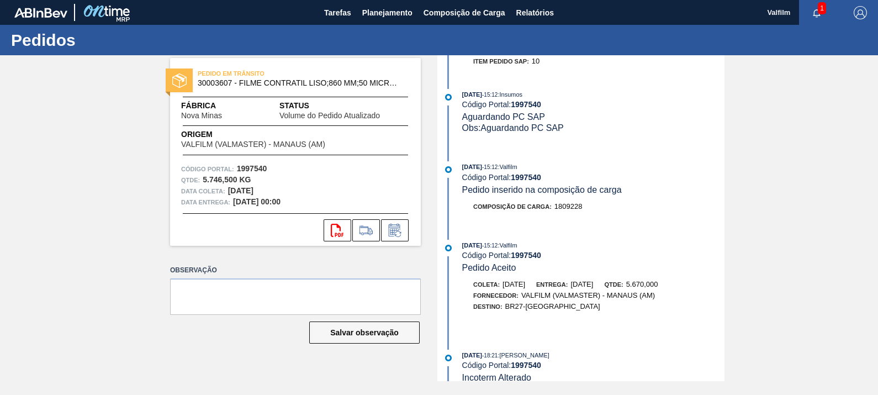
scroll to position [483, 0]
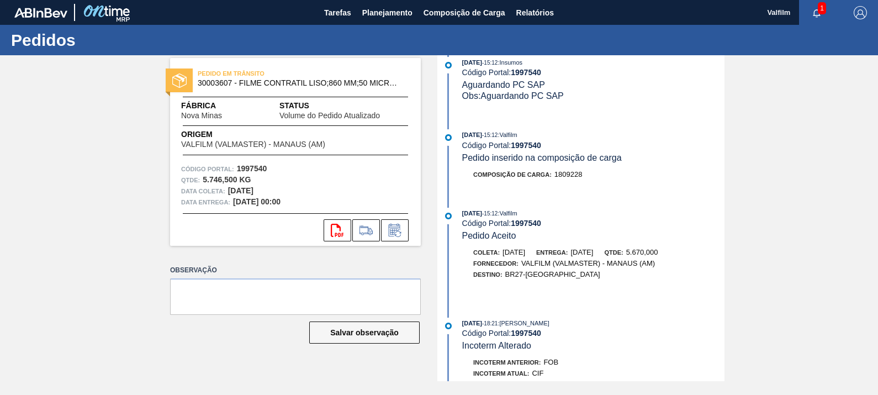
click at [410, 234] on div "svg{fill:#ff0000}" at bounding box center [295, 230] width 251 height 22
click at [397, 230] on icon at bounding box center [394, 231] width 8 height 7
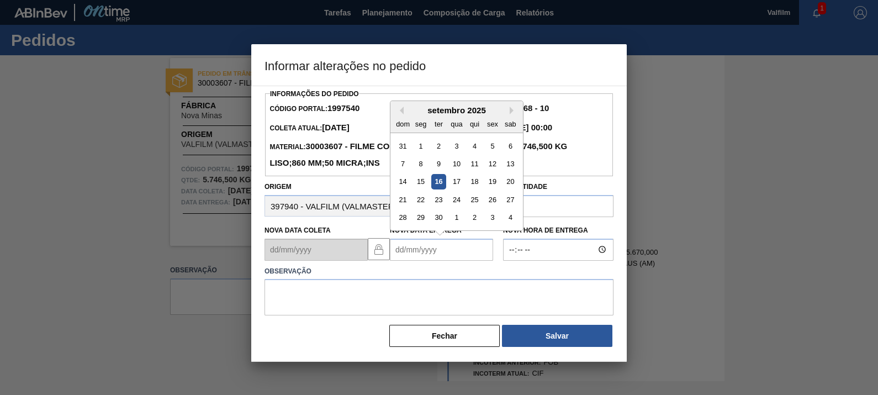
click at [443, 261] on Entrega1997540 "Nova Data Entrega" at bounding box center [441, 249] width 103 height 22
click at [510, 129] on div "Previous Month Next Month setembro 2025 dom seg ter qua qui sex sab 31 1 2 3 4 …" at bounding box center [457, 165] width 134 height 130
click at [513, 114] on button "Next Month" at bounding box center [514, 111] width 8 height 8
click at [472, 153] on div "2" at bounding box center [474, 145] width 15 height 15
type Entrega1997540 "02/10/2025"
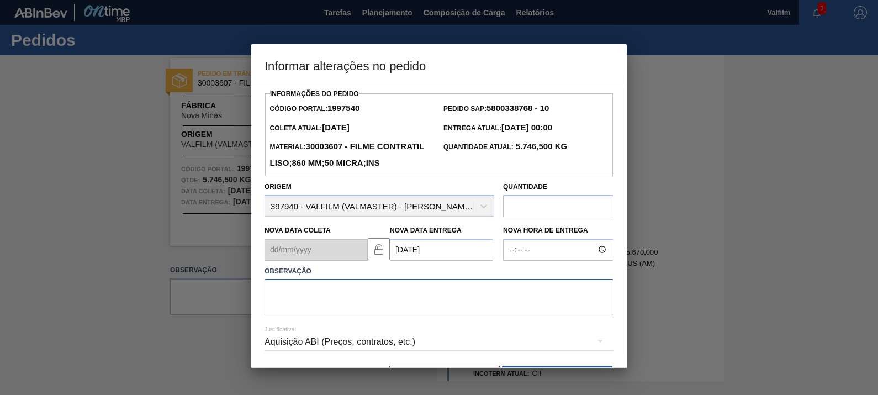
click at [425, 315] on textarea at bounding box center [438, 297] width 349 height 36
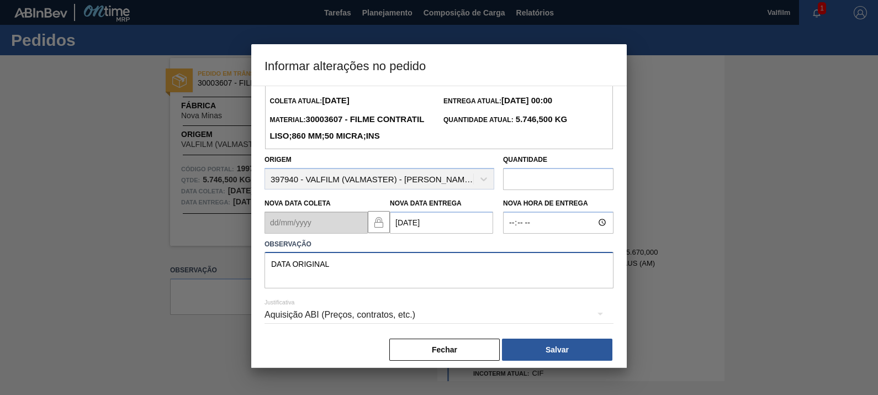
scroll to position [52, 0]
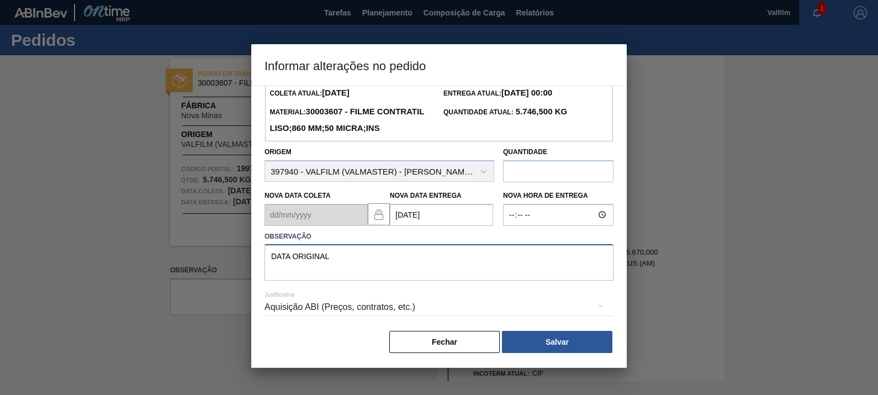
type textarea "DATA ORIGINAL"
click at [396, 319] on div "Aquisição ABI (Preços, contratos, etc.)" at bounding box center [438, 306] width 349 height 31
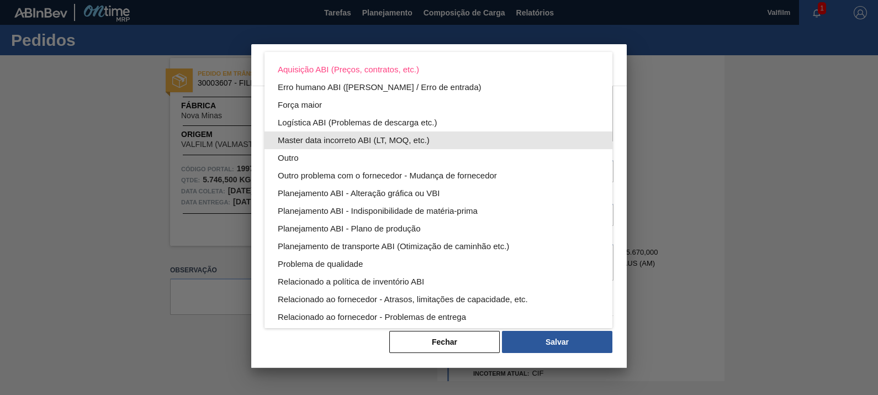
click at [358, 141] on div "Master data incorreto ABI (LT, MOQ, etc.)" at bounding box center [438, 140] width 321 height 18
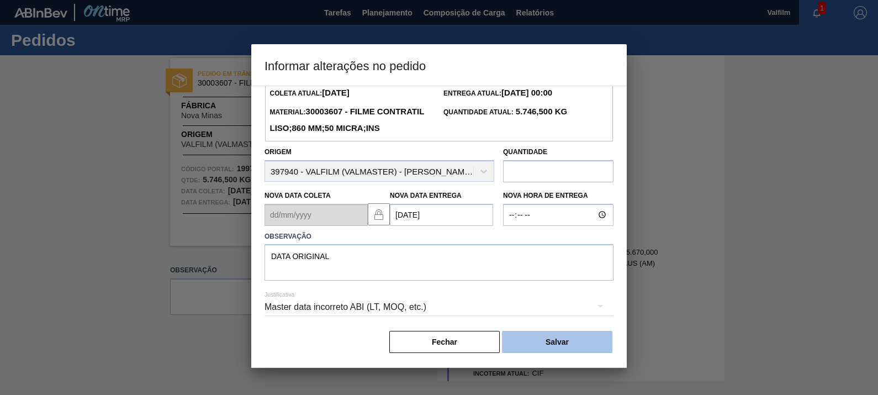
click at [580, 342] on button "Salvar" at bounding box center [557, 342] width 110 height 22
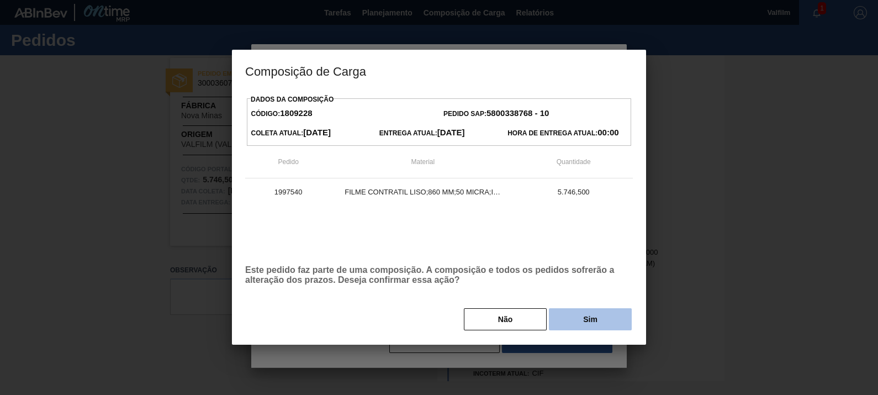
click at [600, 313] on button "Sim" at bounding box center [590, 319] width 83 height 22
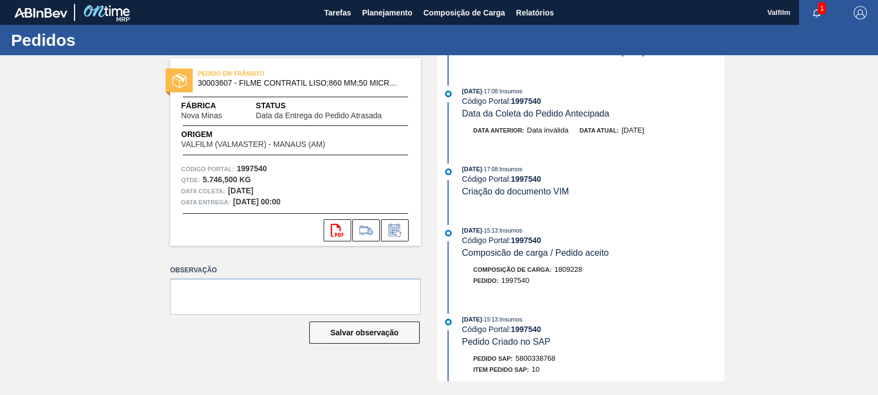
scroll to position [102, 0]
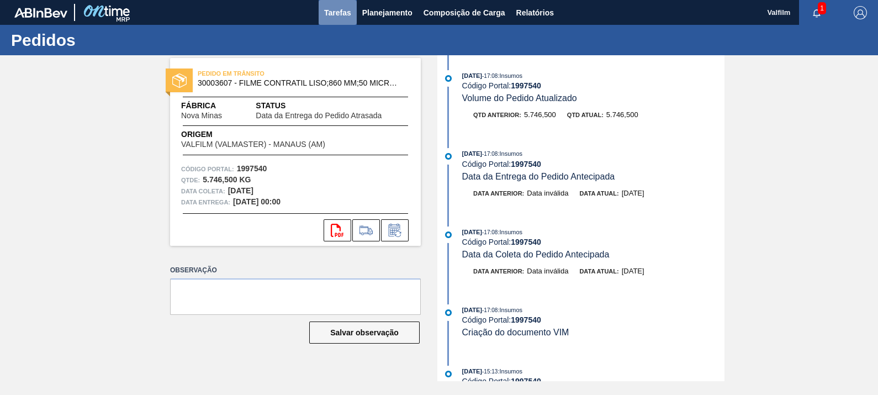
click at [342, 14] on span "Tarefas" at bounding box center [337, 12] width 27 height 13
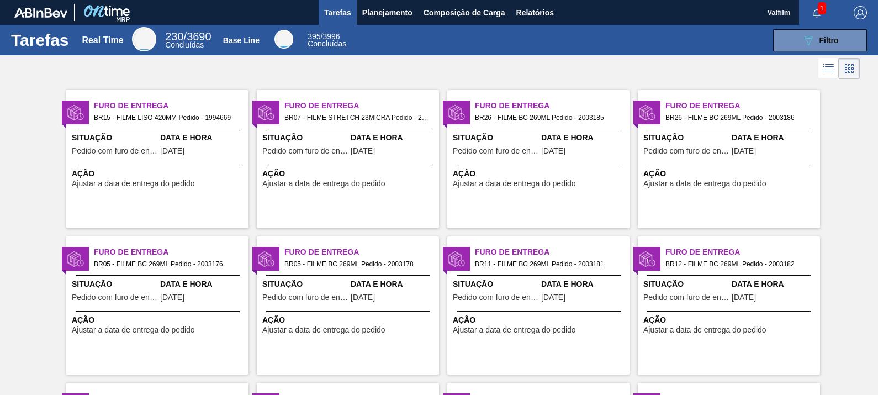
click at [157, 182] on span "Ajustar a data de entrega do pedido" at bounding box center [133, 183] width 123 height 8
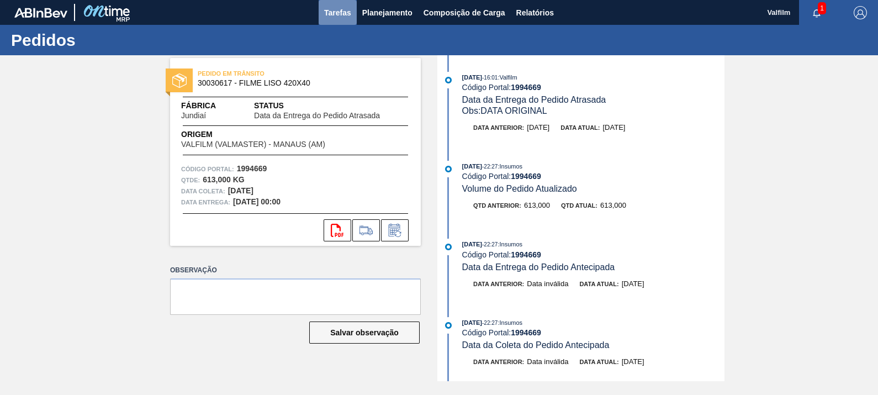
click at [339, 15] on span "Tarefas" at bounding box center [337, 12] width 27 height 13
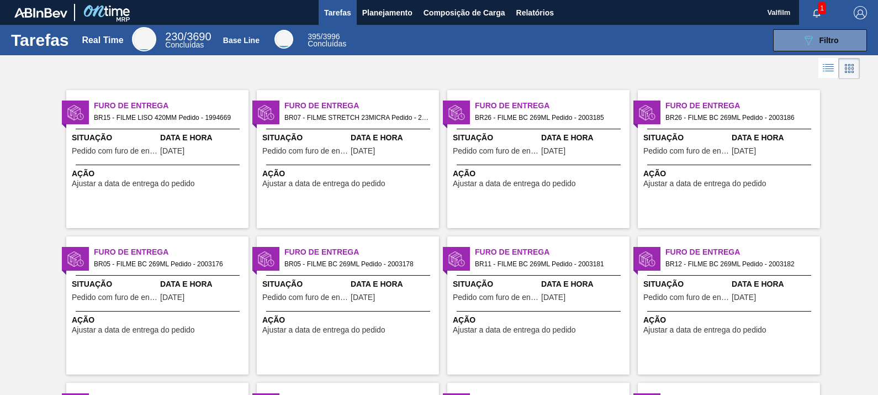
click at [356, 152] on span "12/09/2025" at bounding box center [363, 151] width 24 height 8
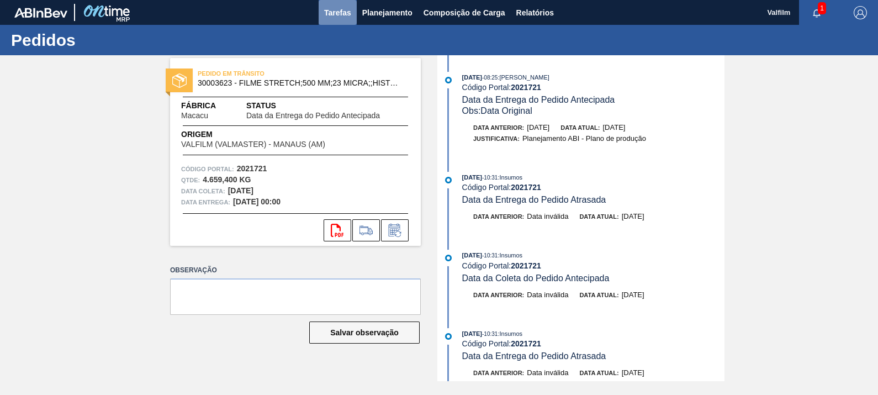
click at [337, 13] on span "Tarefas" at bounding box center [337, 12] width 27 height 13
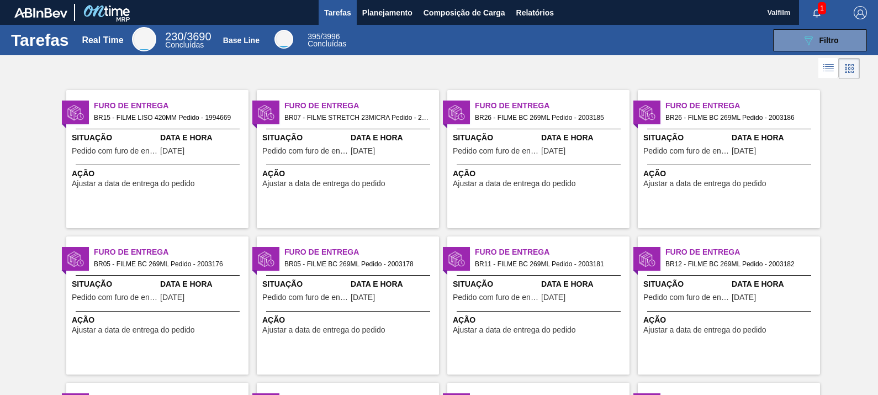
click at [585, 152] on div "Data e Hora 11/09/2025" at bounding box center [584, 145] width 86 height 27
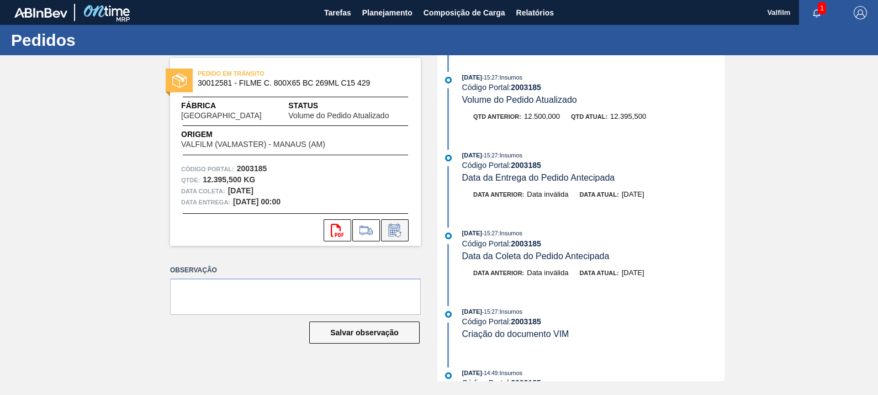
click at [397, 227] on icon at bounding box center [395, 230] width 18 height 13
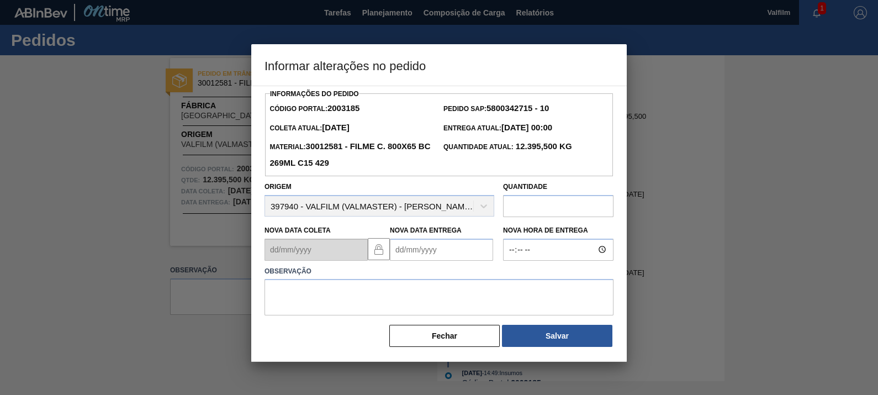
click at [436, 255] on Entrega2003185 "Nova Data Entrega" at bounding box center [441, 249] width 103 height 22
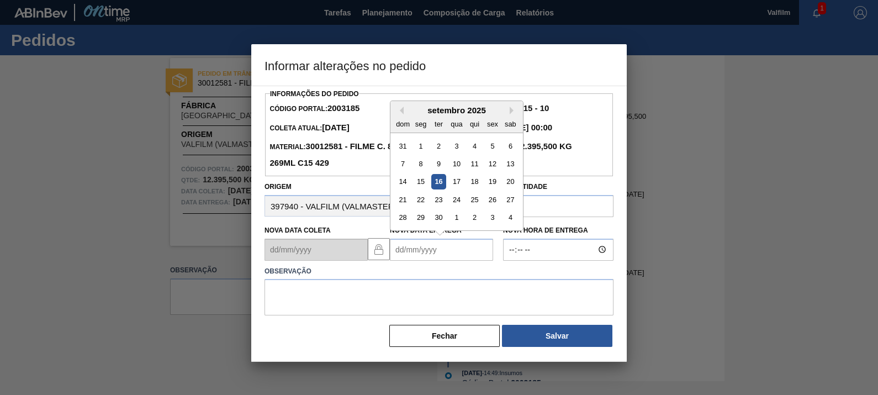
click at [509, 108] on div "setembro 2025" at bounding box center [456, 109] width 132 height 9
drag, startPoint x: 512, startPoint y: 108, endPoint x: 500, endPoint y: 117, distance: 15.3
click at [513, 108] on button "Next Month" at bounding box center [514, 111] width 8 height 8
click at [418, 163] on div "6" at bounding box center [421, 163] width 15 height 15
type Entrega2003185 "06/10/2025"
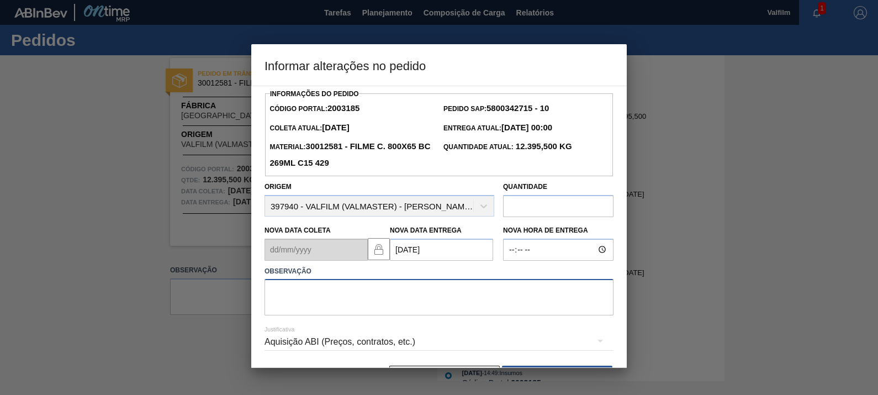
click at [441, 312] on textarea at bounding box center [438, 297] width 349 height 36
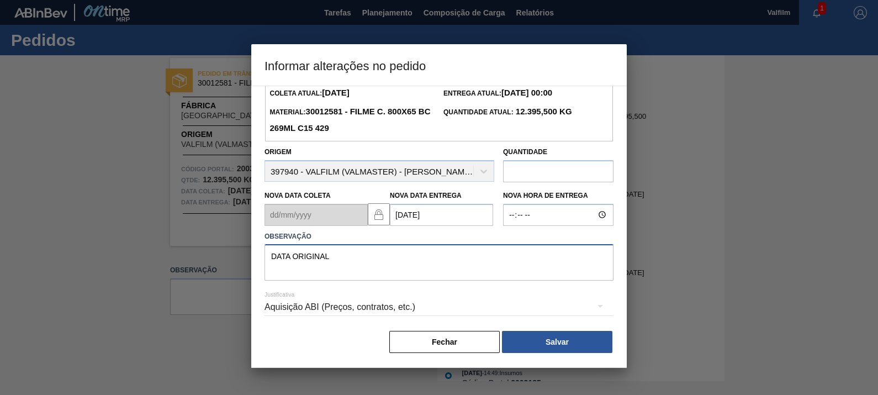
type textarea "DATA ORIGINAL"
click at [455, 297] on div "Aquisição ABI (Preços, contratos, etc.)" at bounding box center [438, 306] width 349 height 31
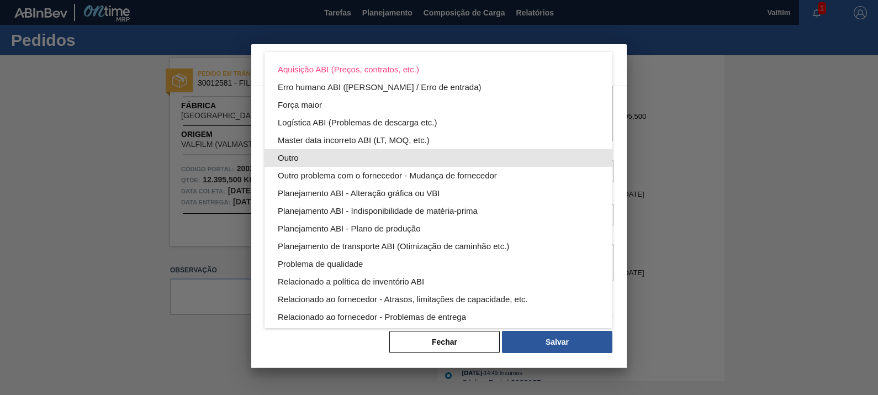
click at [306, 155] on div "Outro" at bounding box center [438, 158] width 321 height 18
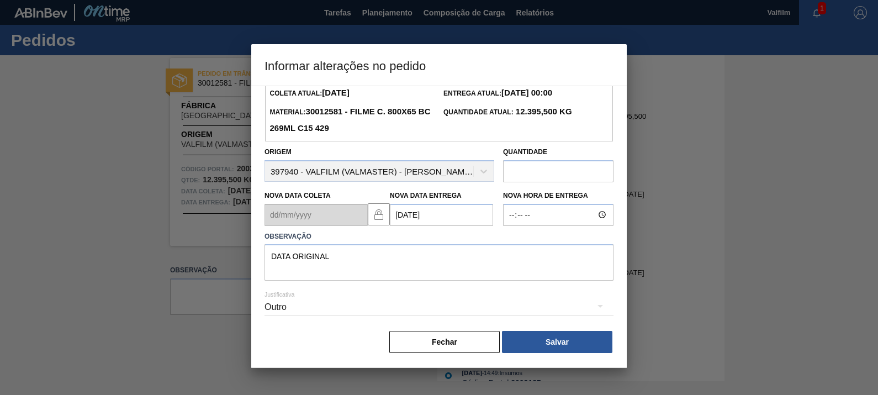
click at [409, 304] on div "Outro" at bounding box center [438, 306] width 349 height 31
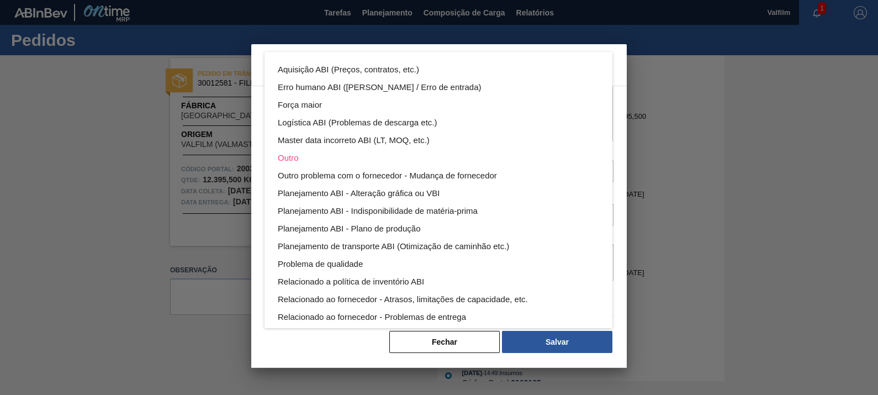
scroll to position [60, 0]
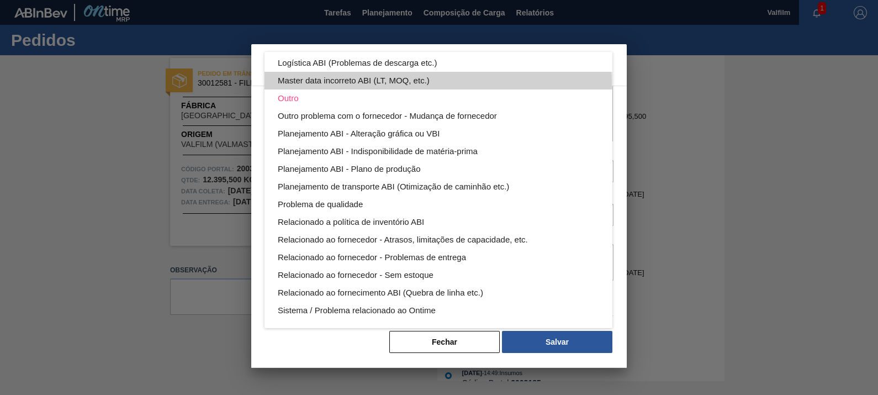
click at [437, 86] on div "Master data incorreto ABI (LT, MOQ, etc.)" at bounding box center [438, 81] width 321 height 18
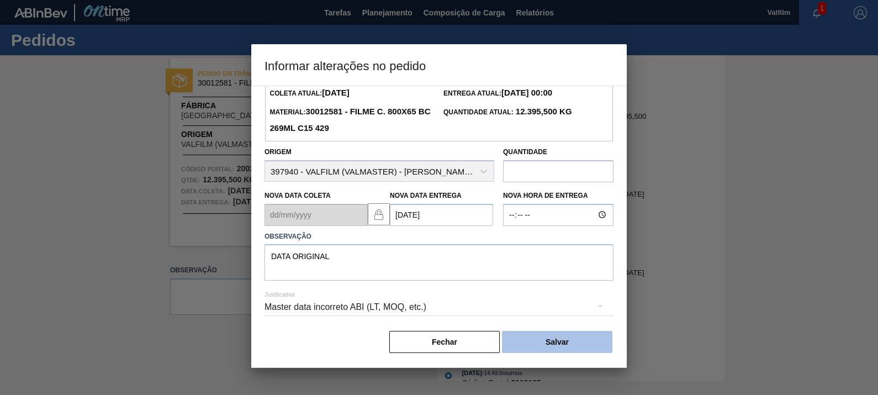
click at [583, 345] on button "Salvar" at bounding box center [557, 342] width 110 height 22
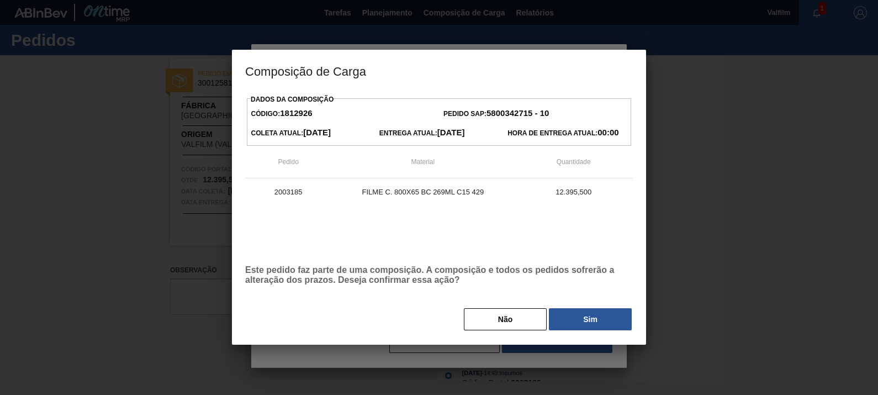
click at [595, 306] on div "Dados da Composição Código: 1812926 Pedido SAP: 5800342715 - 10 Coleta Atual: 0…" at bounding box center [439, 212] width 388 height 240
drag, startPoint x: 632, startPoint y: 295, endPoint x: 624, endPoint y: 313, distance: 19.5
click at [629, 304] on div "Dados da Composição Código: 1812926 Pedido SAP: 5800342715 - 10 Coleta Atual: 0…" at bounding box center [439, 212] width 388 height 240
click at [624, 314] on button "Sim" at bounding box center [590, 319] width 83 height 22
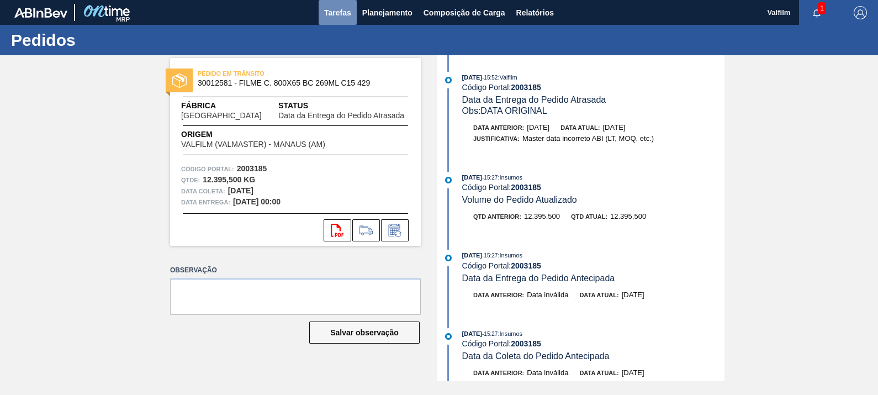
click at [345, 16] on span "Tarefas" at bounding box center [337, 12] width 27 height 13
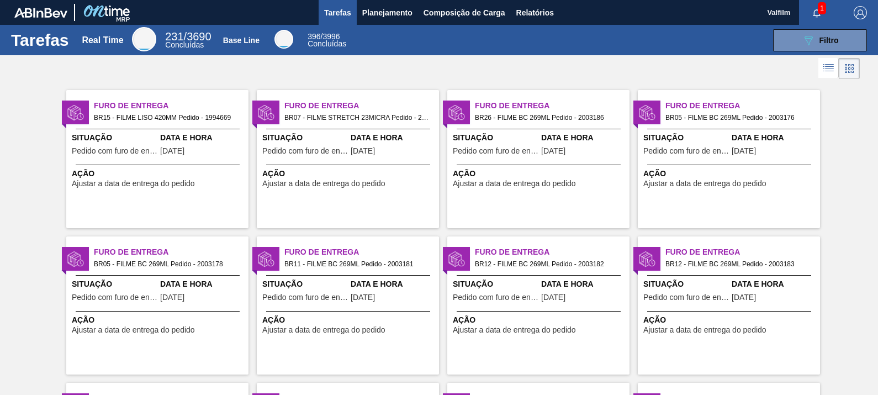
click at [666, 141] on span "Situação" at bounding box center [686, 138] width 86 height 12
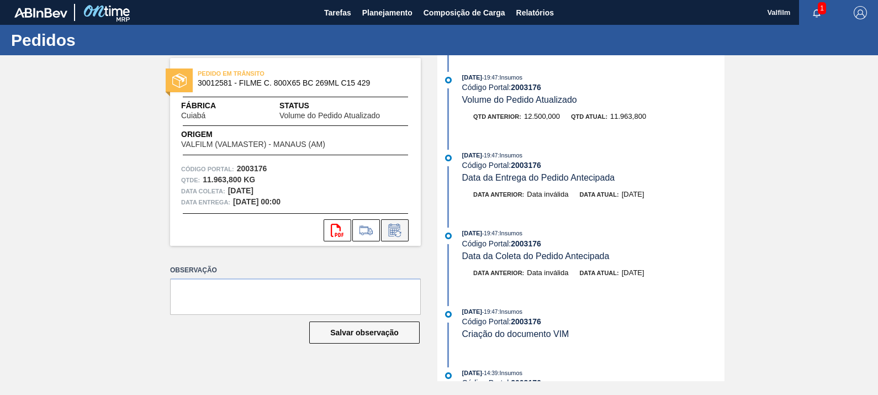
click at [381, 236] on button at bounding box center [395, 230] width 28 height 22
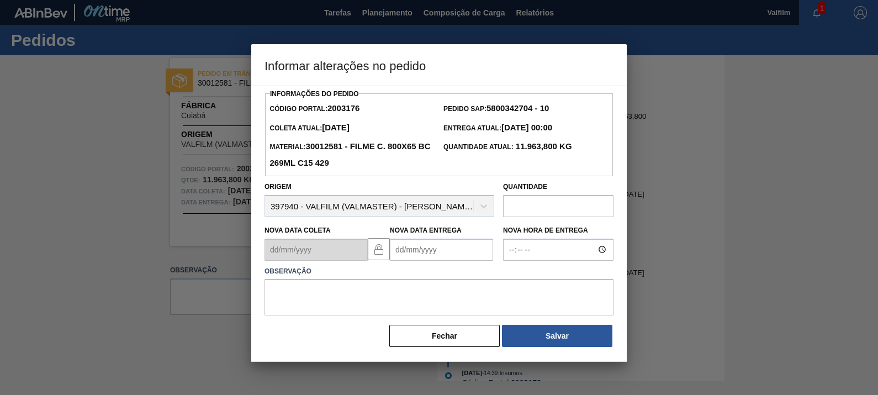
click at [439, 248] on Entrega2003176 "Nova Data Entrega" at bounding box center [441, 249] width 103 height 22
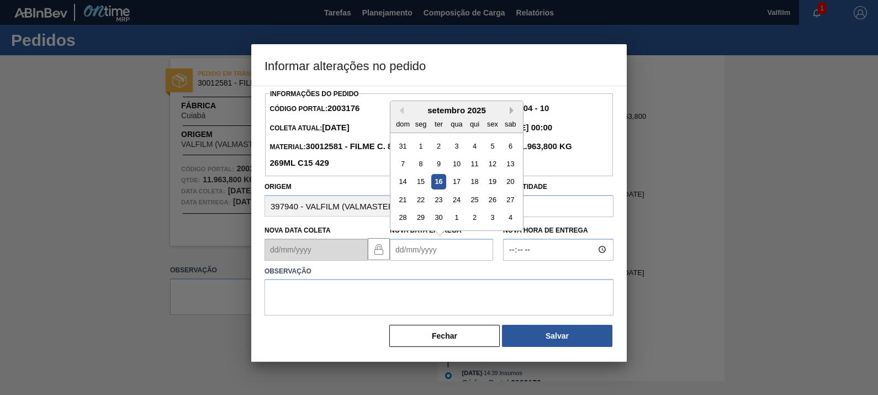
click at [515, 110] on button "Next Month" at bounding box center [514, 111] width 8 height 8
click at [492, 144] on div "3" at bounding box center [492, 145] width 15 height 15
type Entrega2003176 "03/10/2025"
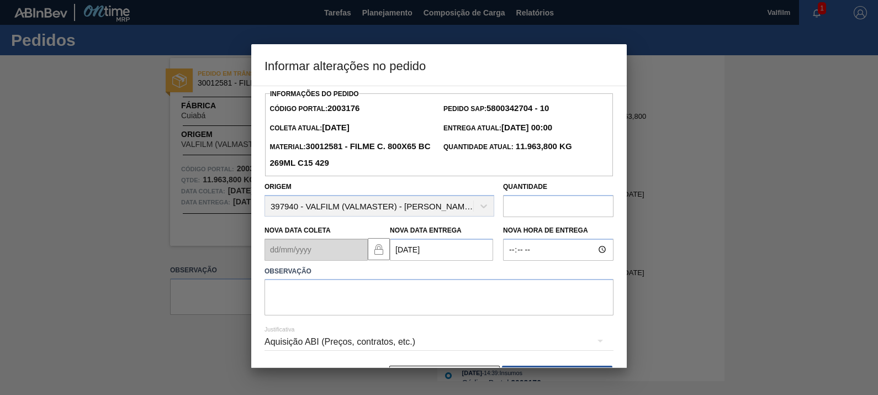
click at [470, 276] on label "Observação" at bounding box center [438, 271] width 349 height 16
click at [462, 293] on textarea at bounding box center [438, 297] width 349 height 36
type textarea "DATA ORIGINAL"
click at [396, 338] on div "Aquisição ABI (Preços, contratos, etc.)" at bounding box center [438, 341] width 349 height 31
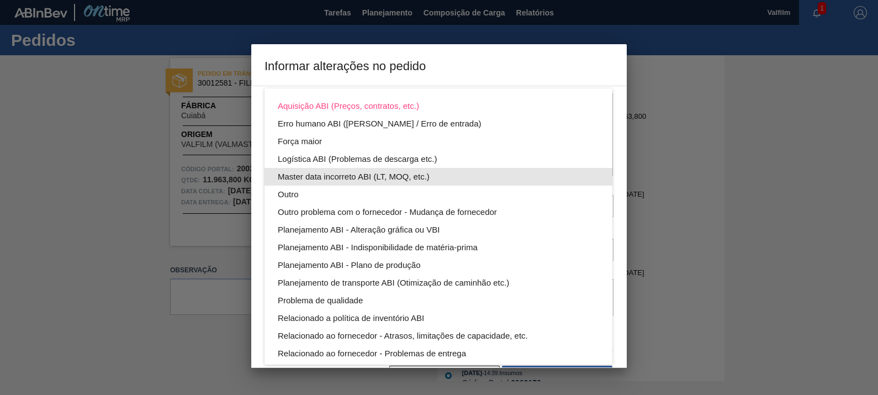
click at [403, 181] on div "Master data incorreto ABI (LT, MOQ, etc.)" at bounding box center [438, 177] width 321 height 18
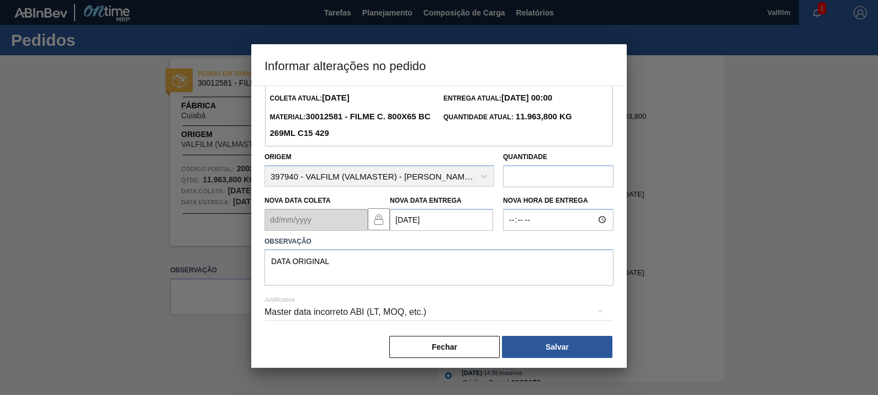
scroll to position [36, 0]
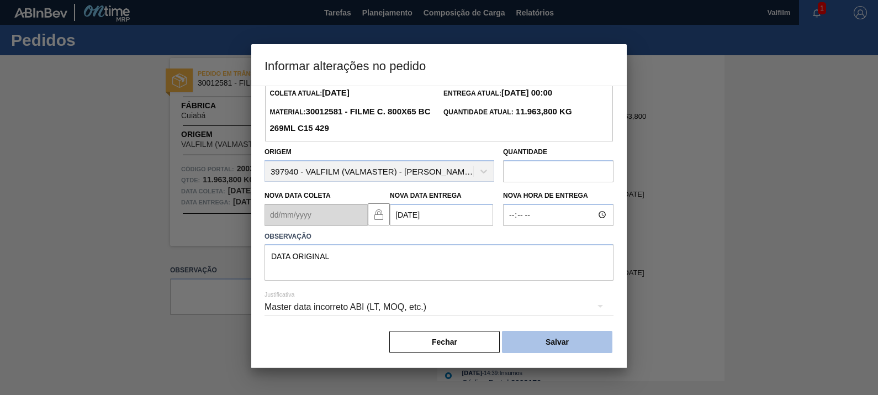
click at [560, 336] on button "Salvar" at bounding box center [557, 342] width 110 height 22
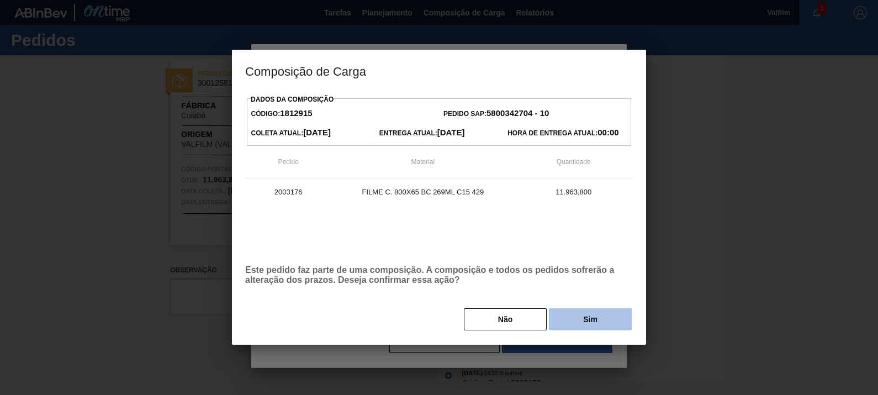
click at [607, 317] on button "Sim" at bounding box center [590, 319] width 83 height 22
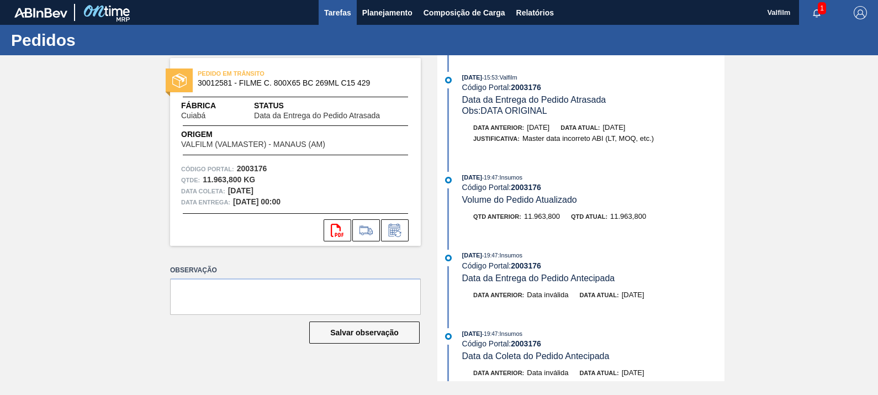
click at [342, 12] on span "Tarefas" at bounding box center [337, 12] width 27 height 13
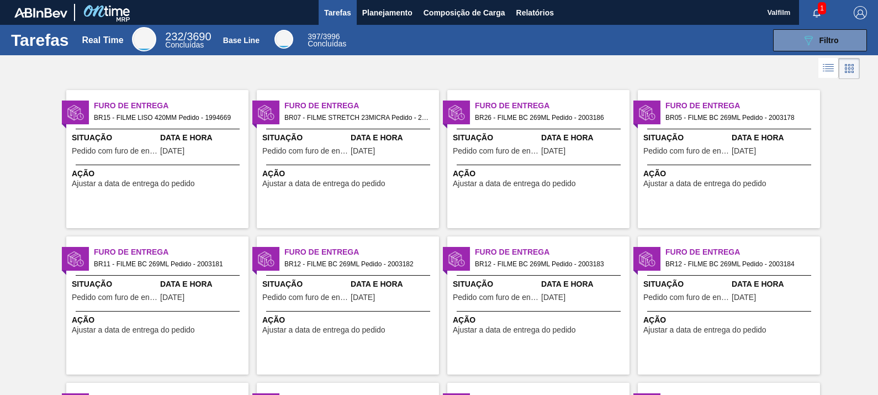
click at [733, 137] on span "Data e Hora" at bounding box center [774, 138] width 86 height 12
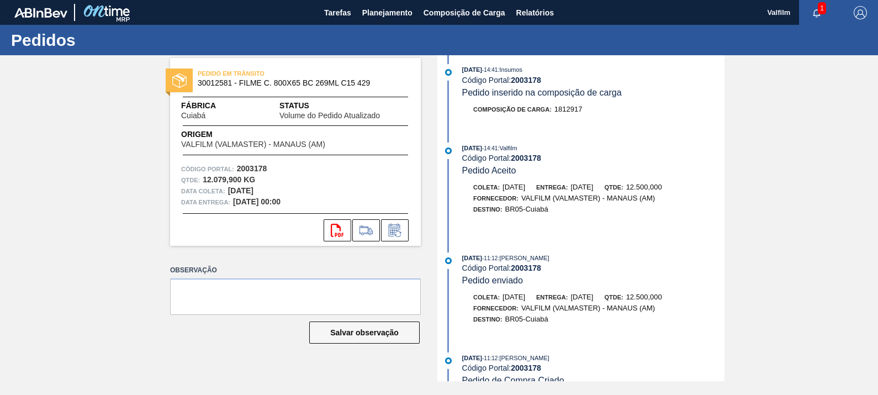
scroll to position [552, 0]
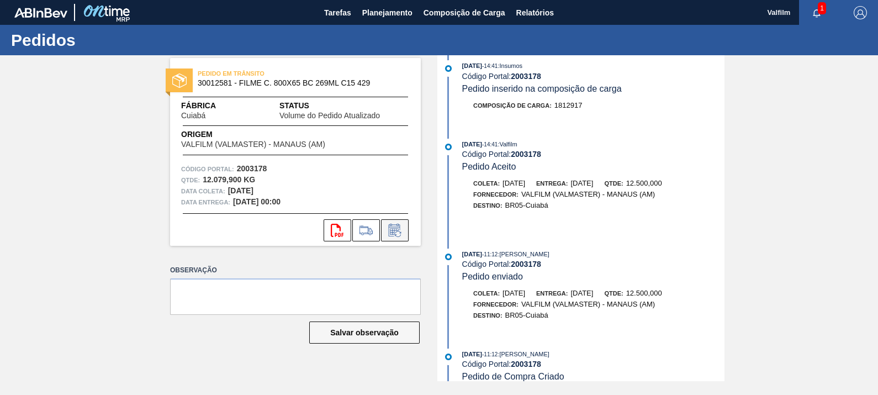
click at [395, 229] on icon at bounding box center [395, 230] width 18 height 13
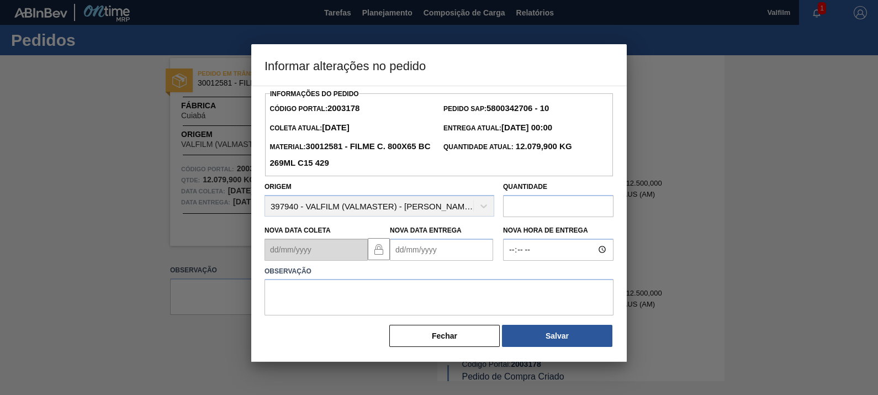
click at [439, 247] on Entrega2003178 "Nova Data Entrega" at bounding box center [441, 249] width 103 height 22
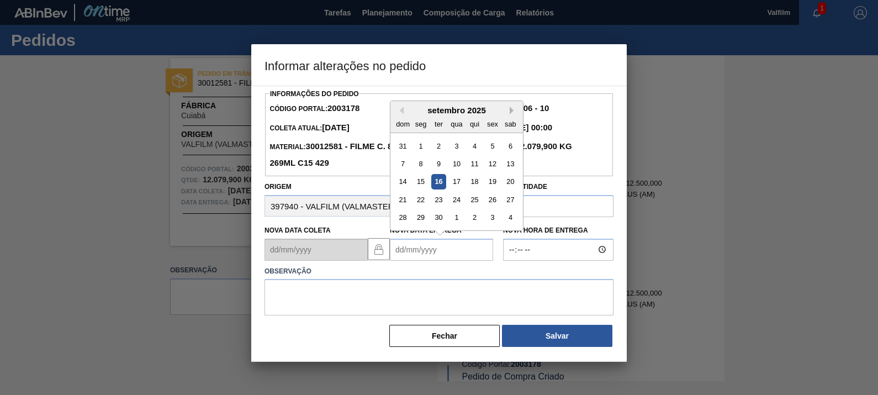
click at [510, 110] on button "Next Month" at bounding box center [514, 111] width 8 height 8
click at [489, 149] on div "3" at bounding box center [492, 145] width 15 height 15
type Entrega2003178 "03/10/2025"
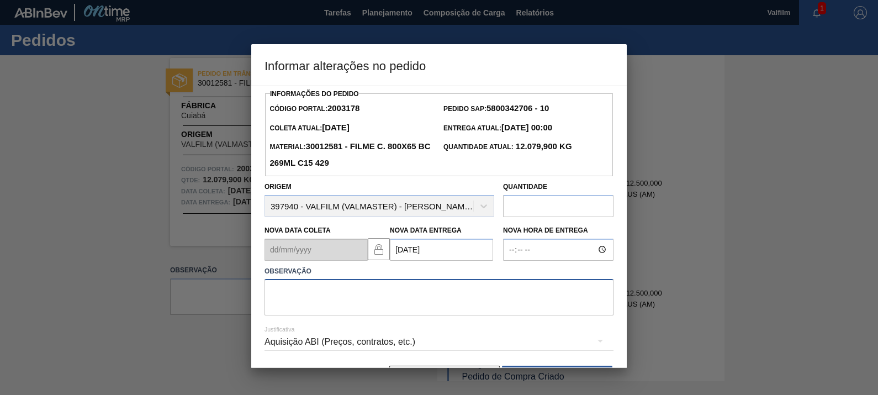
click at [464, 307] on textarea at bounding box center [438, 297] width 349 height 36
type textarea "DATA ORIGINAL"
click at [400, 349] on div "Aquisição ABI (Preços, contratos, etc.)" at bounding box center [438, 341] width 349 height 31
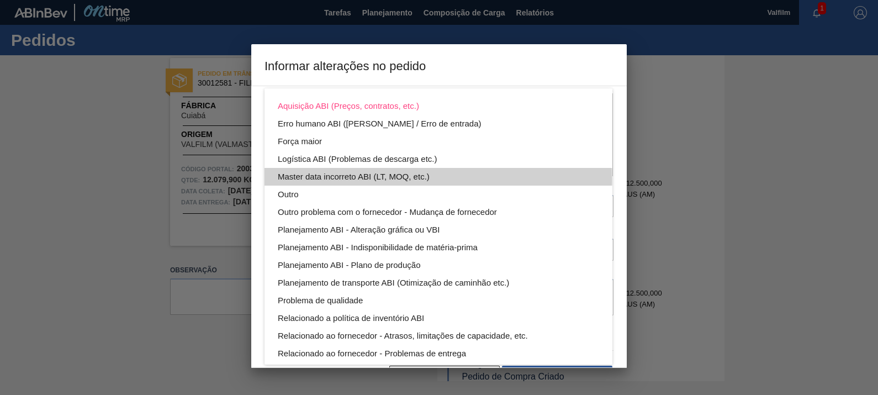
drag, startPoint x: 364, startPoint y: 179, endPoint x: 370, endPoint y: 179, distance: 6.1
click at [369, 179] on div "Master data incorreto ABI (LT, MOQ, etc.)" at bounding box center [438, 177] width 321 height 18
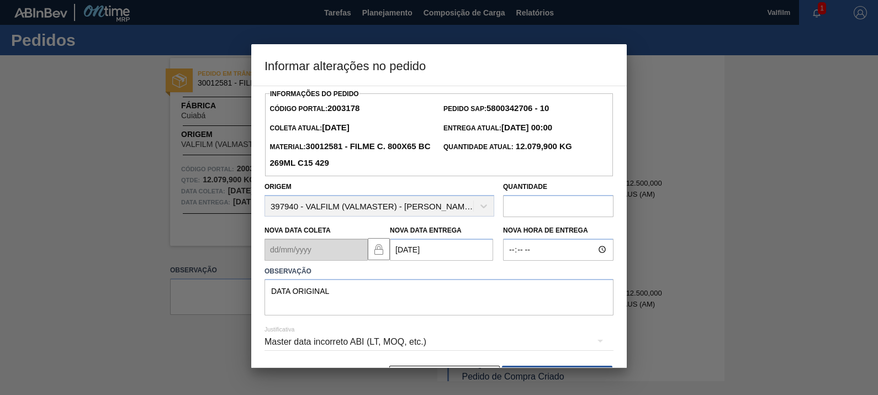
scroll to position [36, 0]
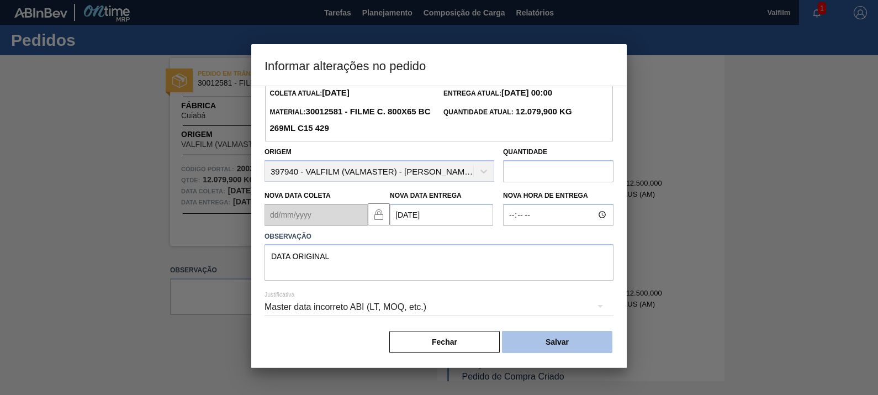
click at [585, 340] on button "Salvar" at bounding box center [557, 342] width 110 height 22
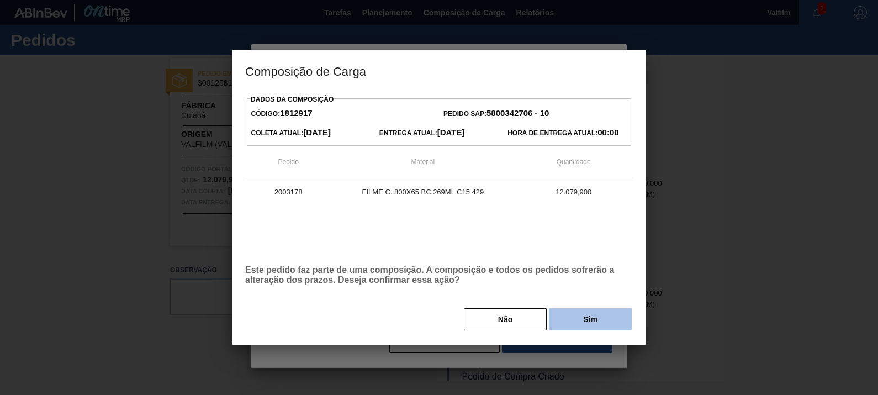
click at [585, 325] on button "Sim" at bounding box center [590, 319] width 83 height 22
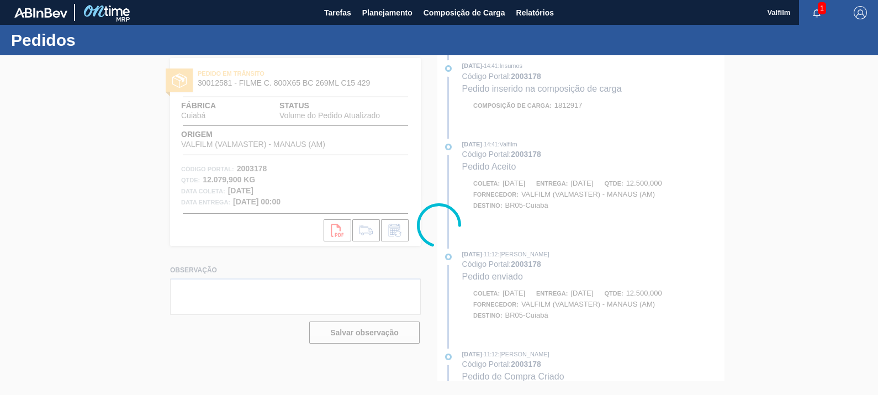
scroll to position [654, 0]
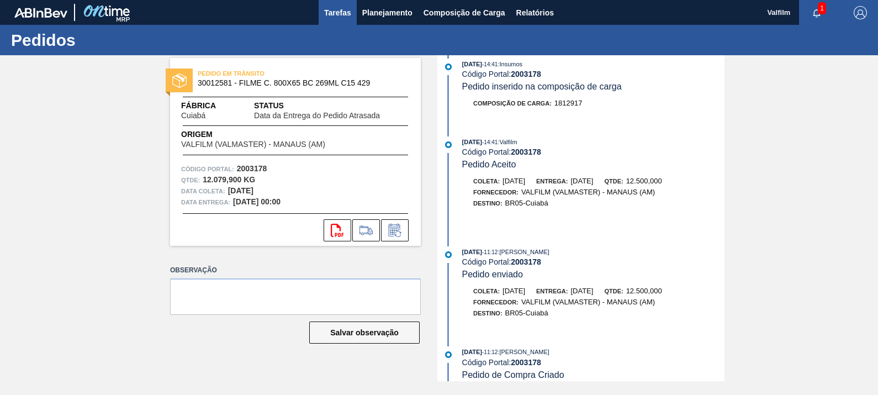
click at [342, 14] on span "Tarefas" at bounding box center [337, 12] width 27 height 13
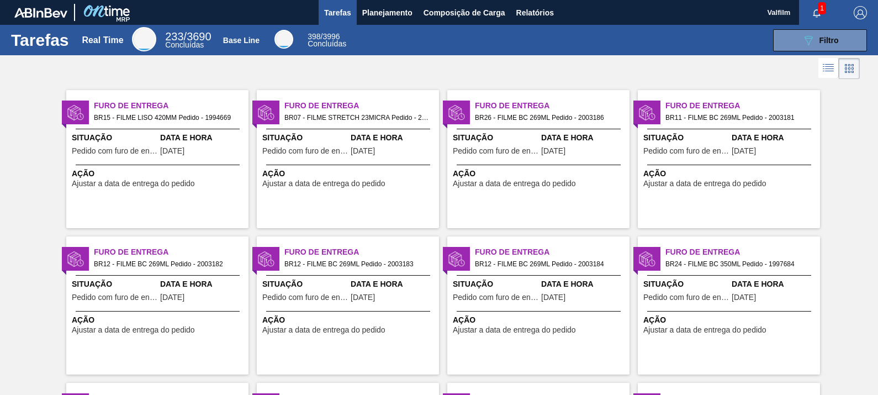
click at [702, 155] on span "Pedido com furo de entrega" at bounding box center [686, 151] width 86 height 8
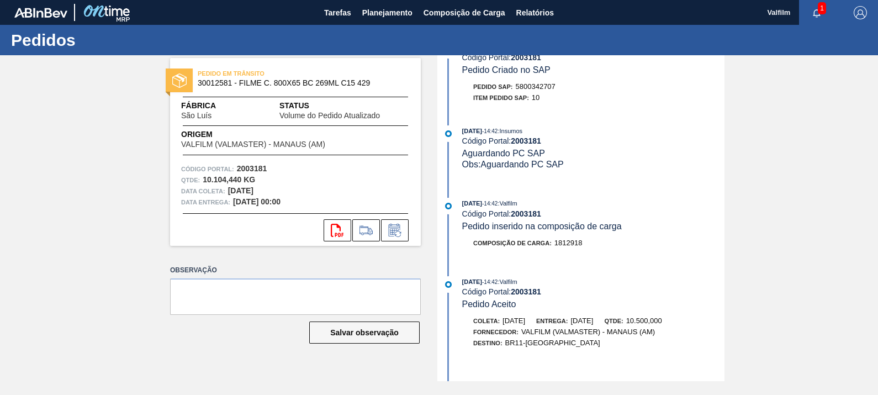
scroll to position [483, 0]
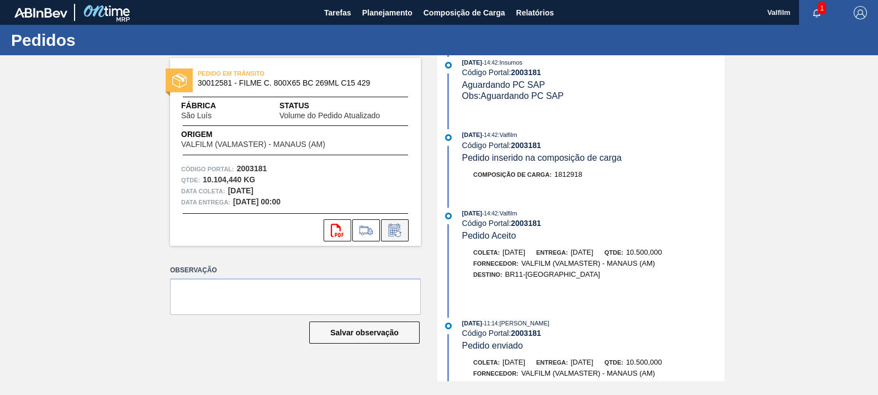
click at [402, 230] on icon at bounding box center [395, 230] width 18 height 13
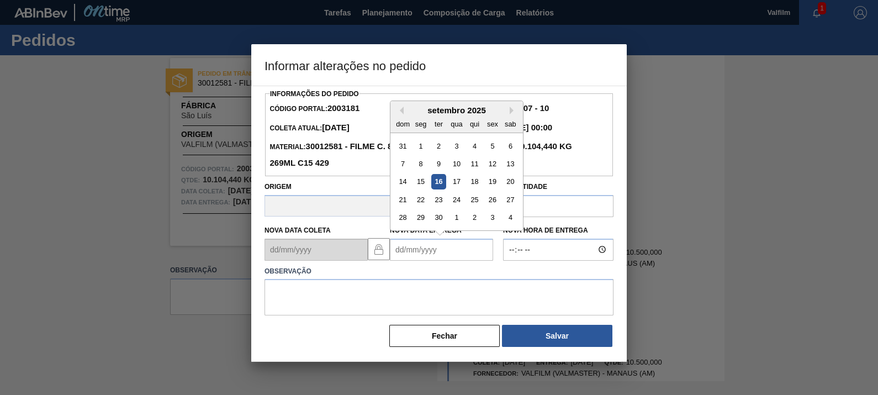
click at [433, 247] on Entrega2003181 "Nova Data Entrega" at bounding box center [441, 249] width 103 height 22
click at [472, 142] on div "4" at bounding box center [474, 145] width 15 height 15
type Entrega2003181 "04/09/2025"
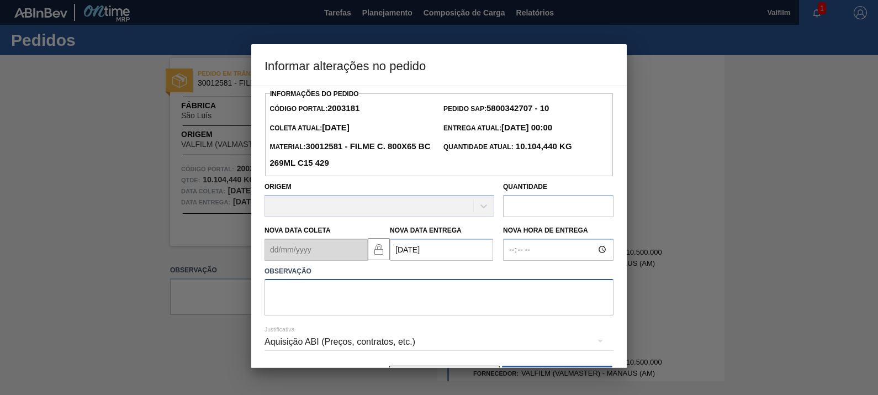
click at [425, 296] on textarea at bounding box center [438, 297] width 349 height 36
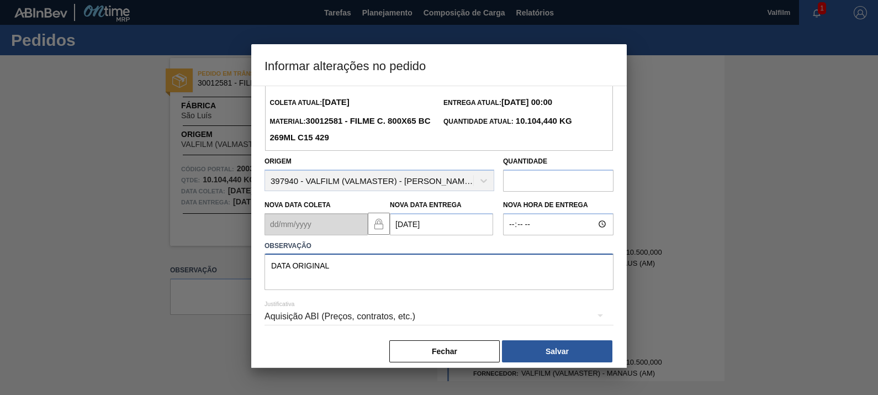
scroll to position [36, 0]
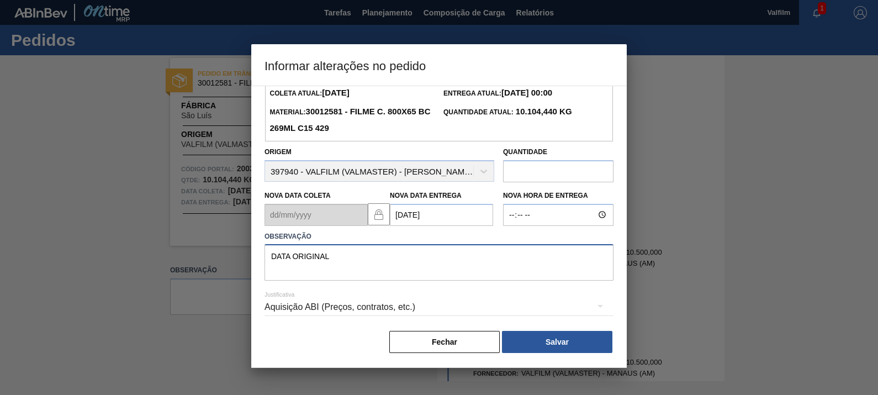
type textarea "DATA ORIGINAL"
click at [400, 309] on div "Aquisição ABI (Preços, contratos, etc.)" at bounding box center [438, 306] width 349 height 31
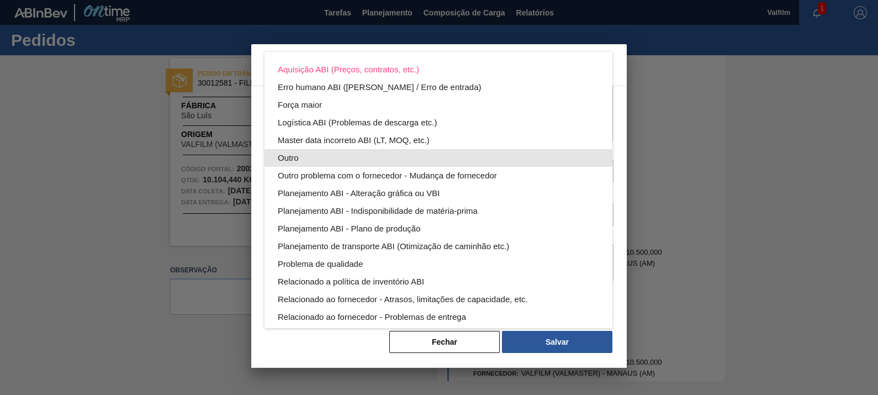
click at [314, 152] on div "Outro" at bounding box center [438, 158] width 321 height 18
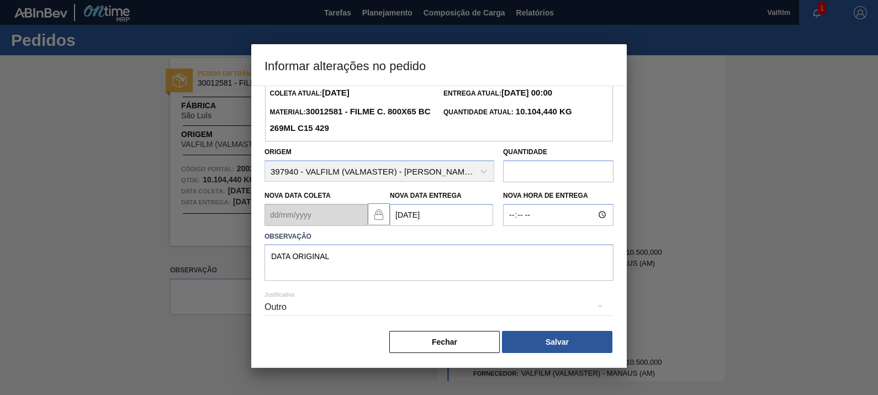
click at [350, 135] on div "Aquisição ABI (Preços, contratos, etc.) Erro humano ABI (Cálculo / Erro de entr…" at bounding box center [439, 197] width 878 height 395
click at [334, 315] on hr at bounding box center [438, 315] width 349 height 1
click at [330, 306] on div "Outro" at bounding box center [438, 306] width 349 height 31
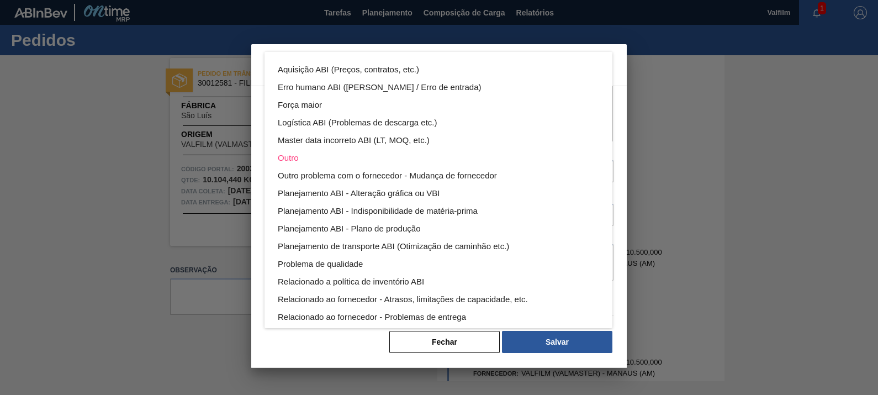
scroll to position [60, 0]
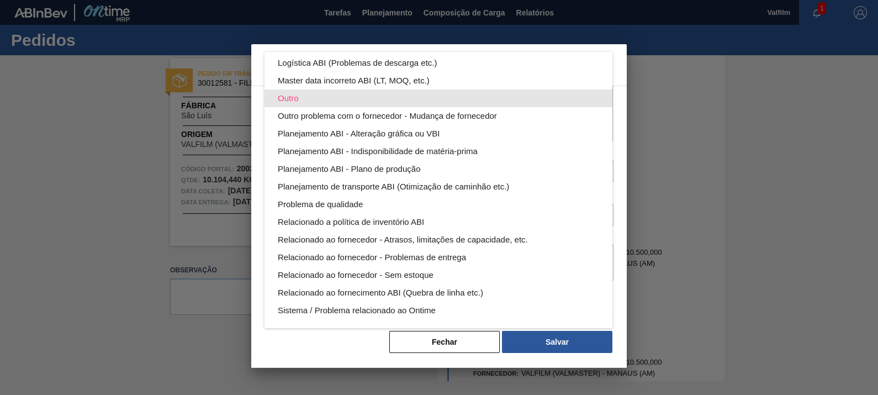
drag, startPoint x: 393, startPoint y: 84, endPoint x: 399, endPoint y: 85, distance: 6.2
click at [395, 84] on div "Master data incorreto ABI (LT, MOQ, etc.)" at bounding box center [438, 81] width 321 height 18
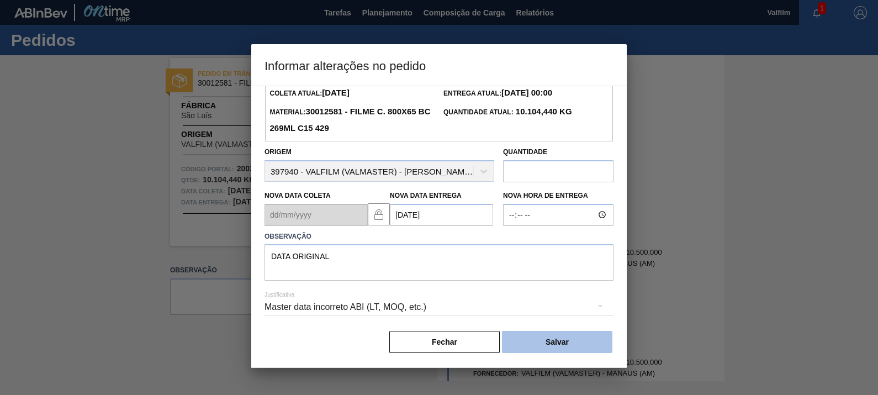
click at [563, 351] on button "Salvar" at bounding box center [557, 342] width 110 height 22
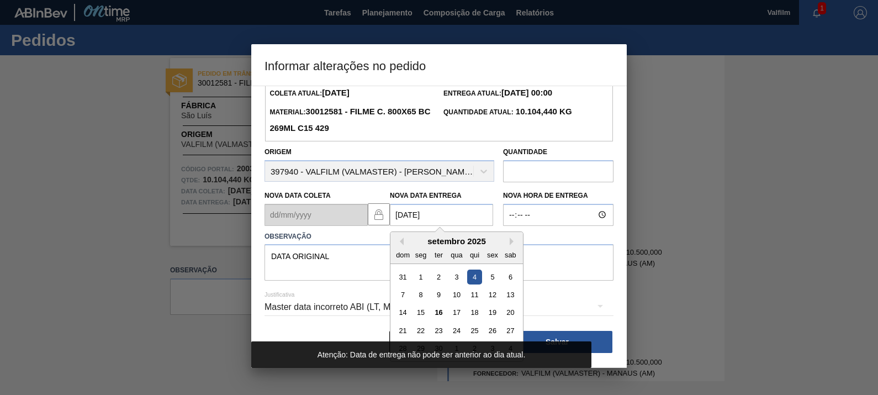
click at [458, 213] on Entrega2003181 "04/09/2025" at bounding box center [441, 215] width 103 height 22
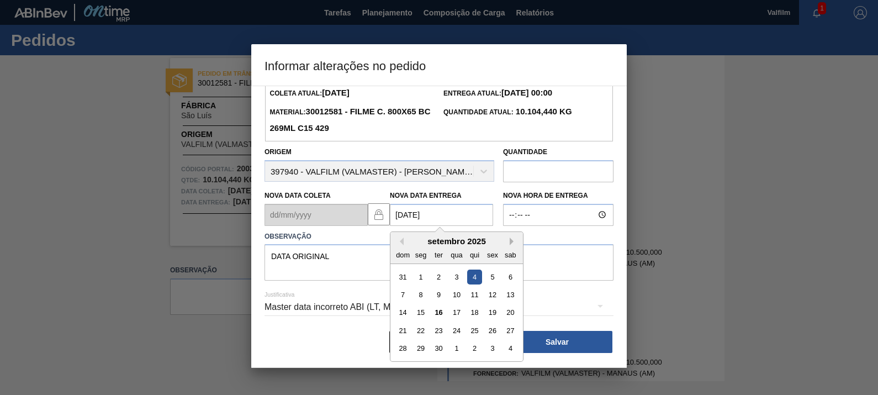
click at [511, 238] on button "Next Month" at bounding box center [514, 241] width 8 height 8
click at [487, 272] on div "3" at bounding box center [492, 276] width 15 height 15
type Entrega2003181 "03/10/2025"
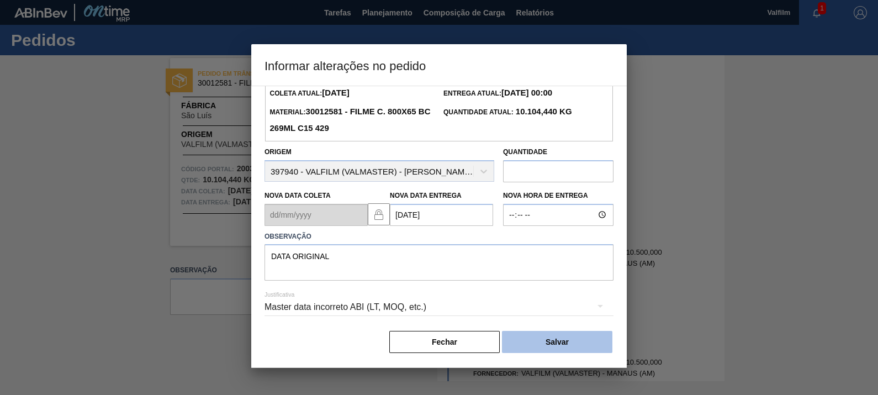
click at [572, 340] on button "Salvar" at bounding box center [557, 342] width 110 height 22
click at [558, 351] on button "Salvar" at bounding box center [557, 342] width 110 height 22
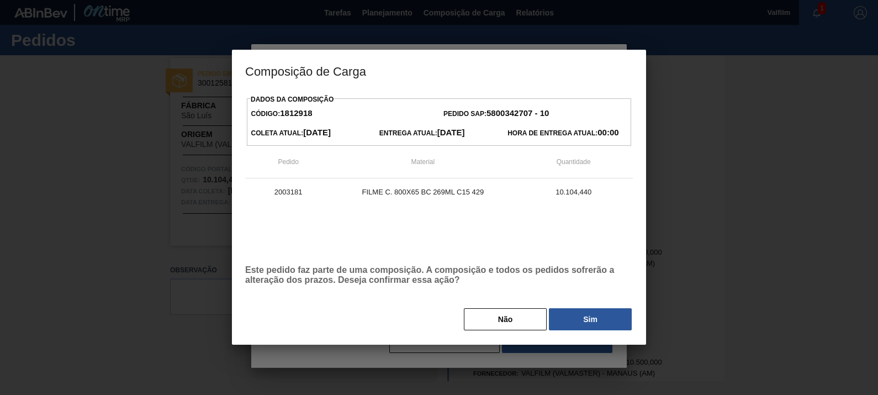
click at [570, 322] on button "Sim" at bounding box center [590, 319] width 83 height 22
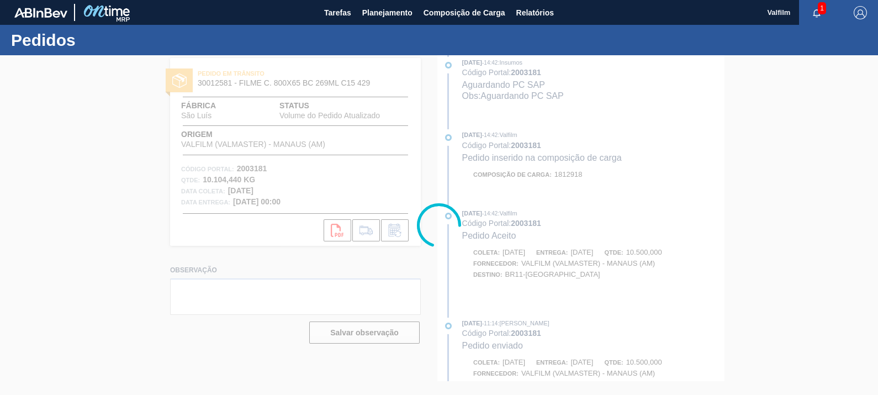
scroll to position [585, 0]
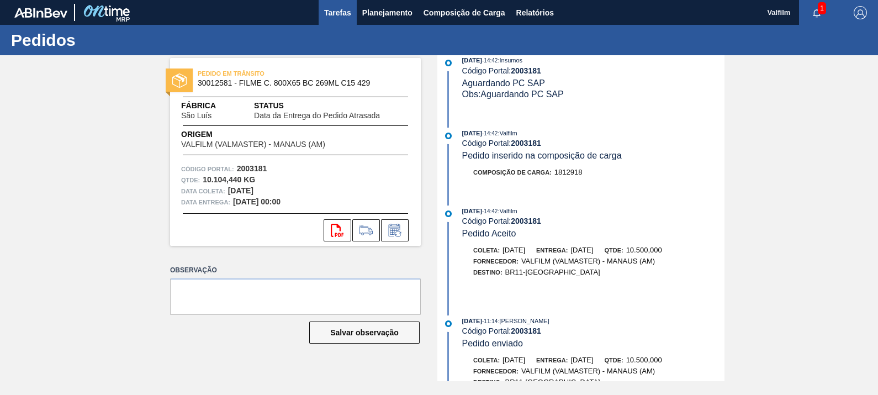
click at [334, 13] on span "Tarefas" at bounding box center [337, 12] width 27 height 13
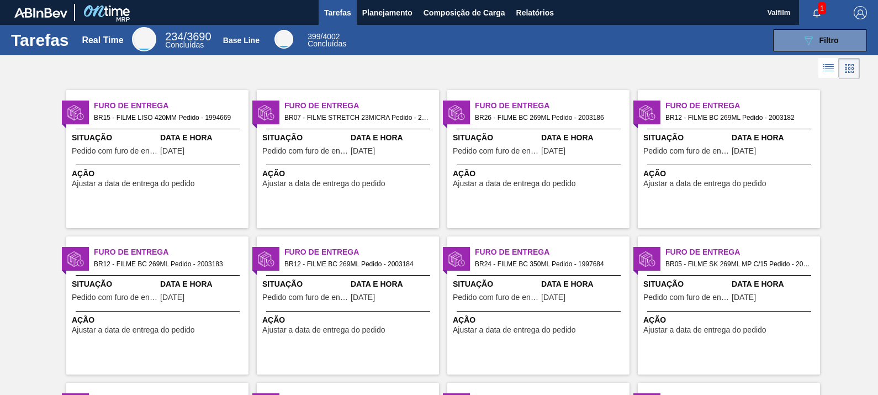
click at [671, 148] on span "Pedido com furo de entrega" at bounding box center [686, 151] width 86 height 8
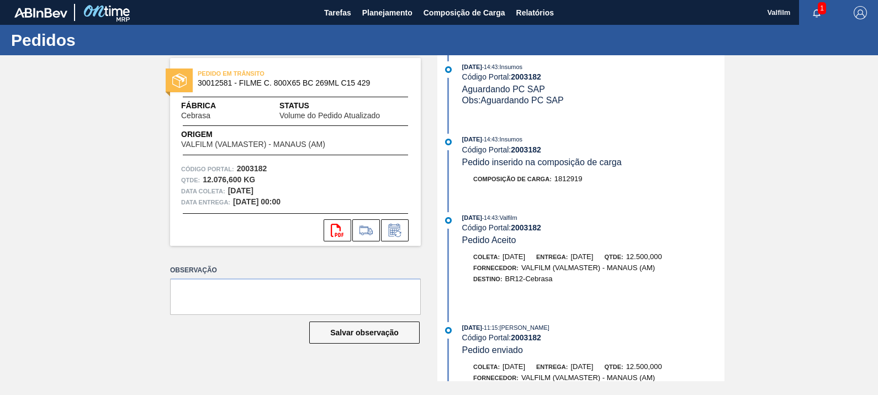
scroll to position [483, 0]
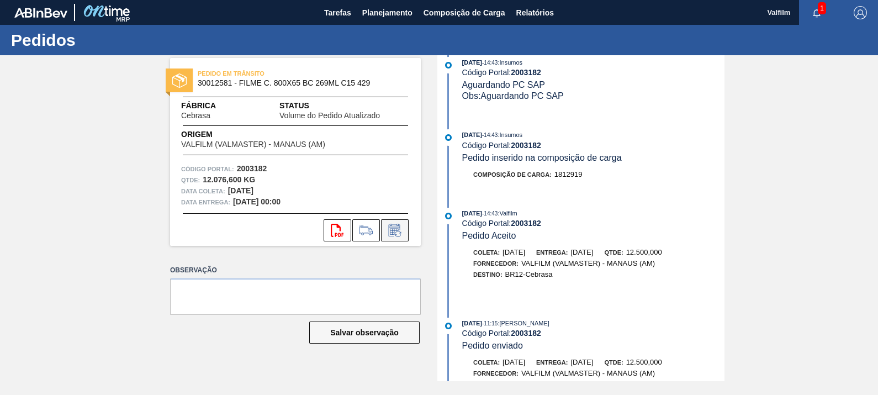
click at [403, 229] on icon at bounding box center [395, 230] width 18 height 13
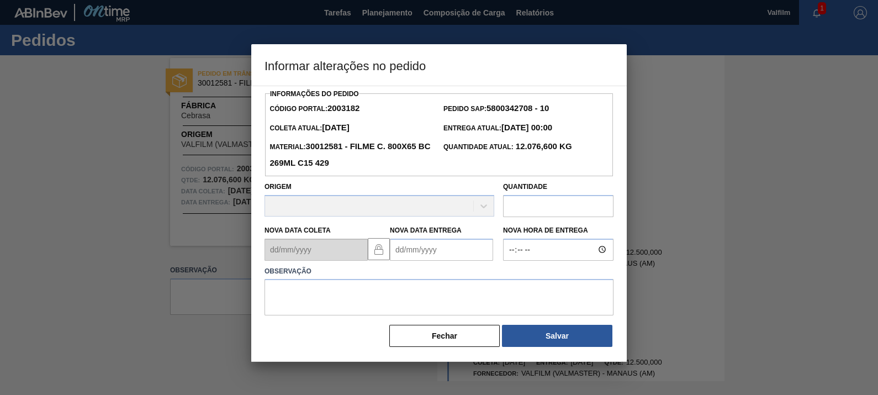
click at [440, 250] on Entrega2003182 "Nova Data Entrega" at bounding box center [441, 249] width 103 height 22
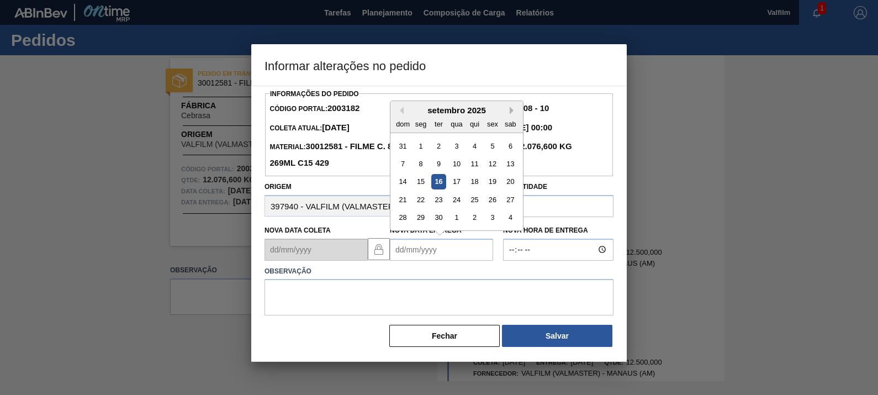
click at [513, 111] on button "Next Month" at bounding box center [514, 111] width 8 height 8
click at [491, 149] on div "3" at bounding box center [492, 145] width 15 height 15
type Entrega2003182 "03/10/2025"
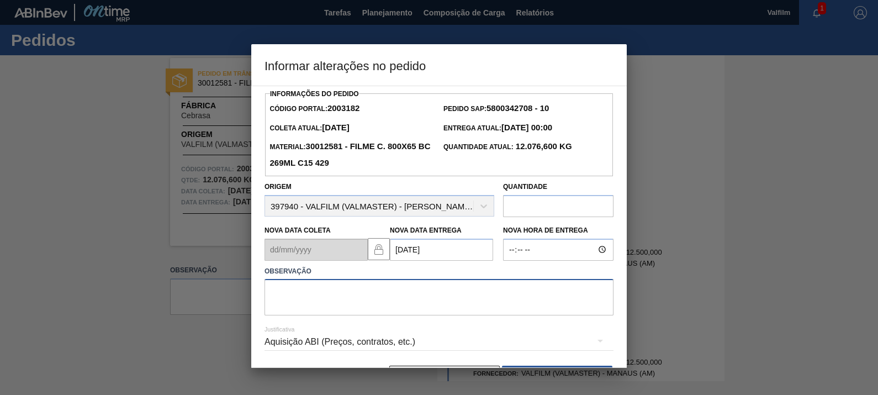
click at [453, 282] on textarea at bounding box center [438, 297] width 349 height 36
type textarea "DATA ORIGINAL"
click at [391, 354] on div "Aquisição ABI (Preços, contratos, etc.)" at bounding box center [438, 341] width 349 height 31
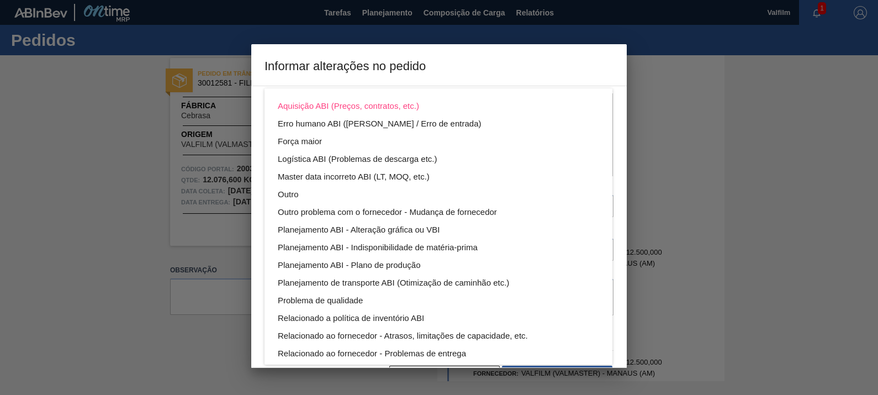
click at [394, 349] on div "Relacionado ao fornecedor - Problemas de entrega" at bounding box center [438, 353] width 321 height 18
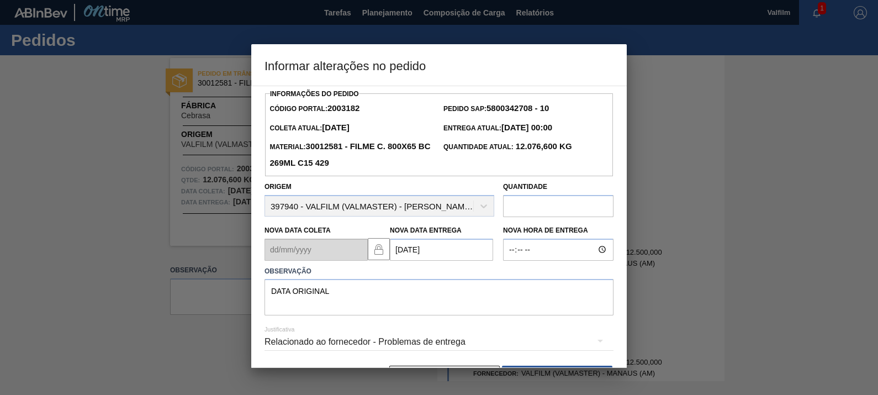
click at [379, 347] on div "Relacionado ao fornecedor - Problemas de entrega" at bounding box center [438, 341] width 349 height 31
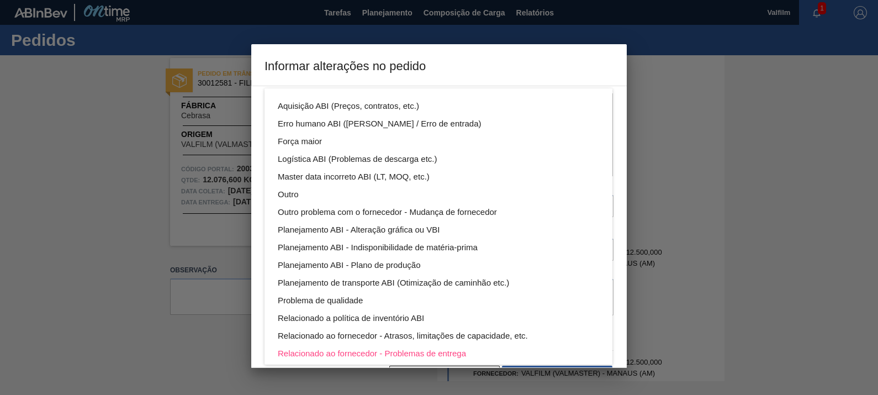
scroll to position [60, 0]
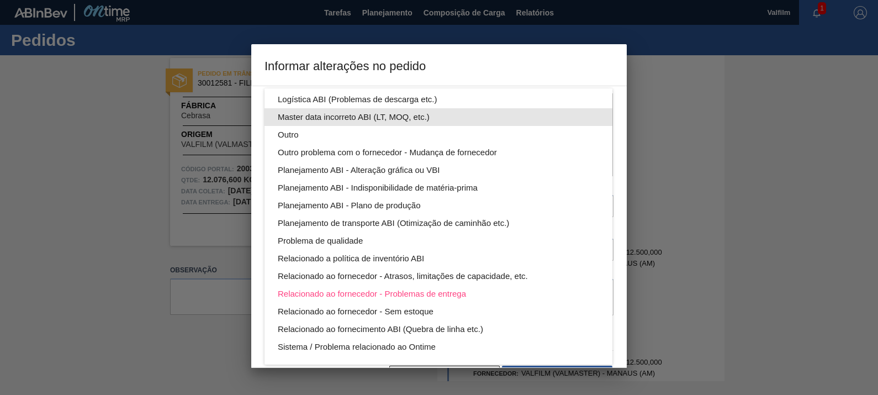
drag, startPoint x: 347, startPoint y: 115, endPoint x: 362, endPoint y: 116, distance: 14.4
click at [347, 114] on div "Master data incorreto ABI (LT, MOQ, etc.)" at bounding box center [438, 117] width 321 height 18
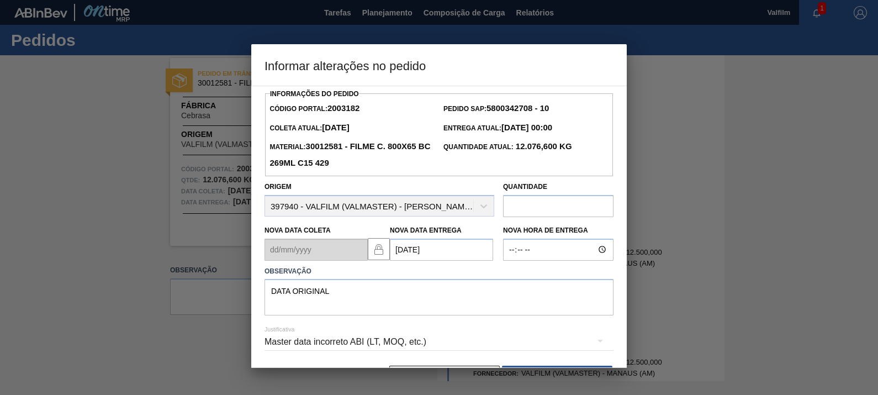
scroll to position [36, 0]
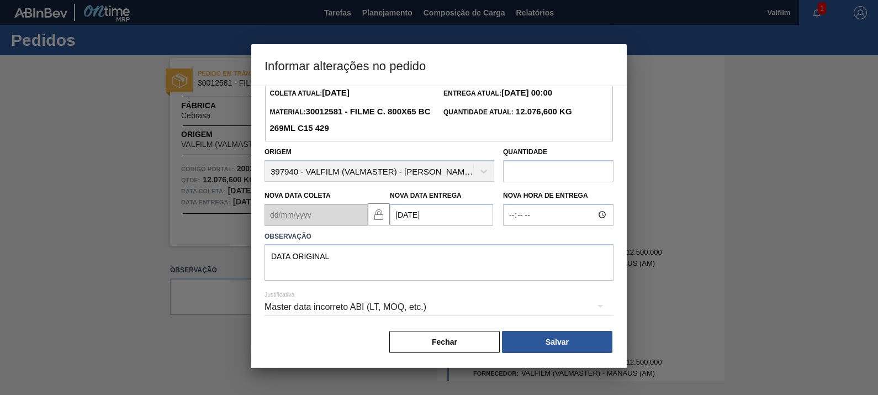
click at [583, 328] on div "Informações do Pedido Código Portal: 2003182 Pedido SAP: 5800342708 - 10 Coleta…" at bounding box center [438, 202] width 349 height 303
click at [584, 336] on button "Salvar" at bounding box center [557, 342] width 110 height 22
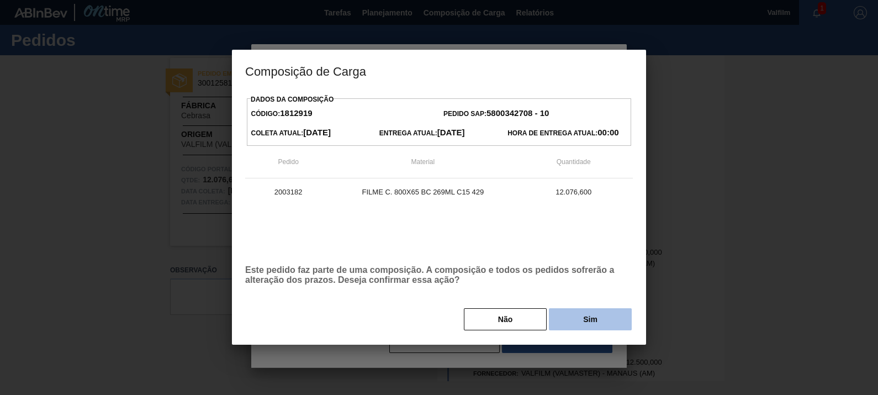
click at [589, 315] on button "Sim" at bounding box center [590, 319] width 83 height 22
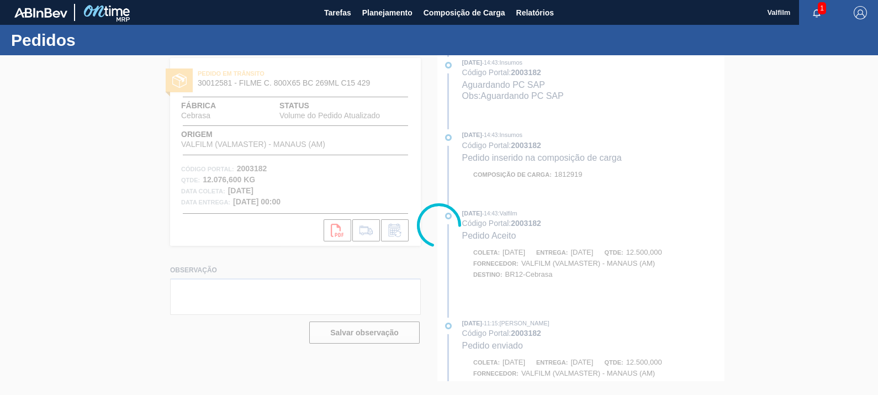
scroll to position [585, 0]
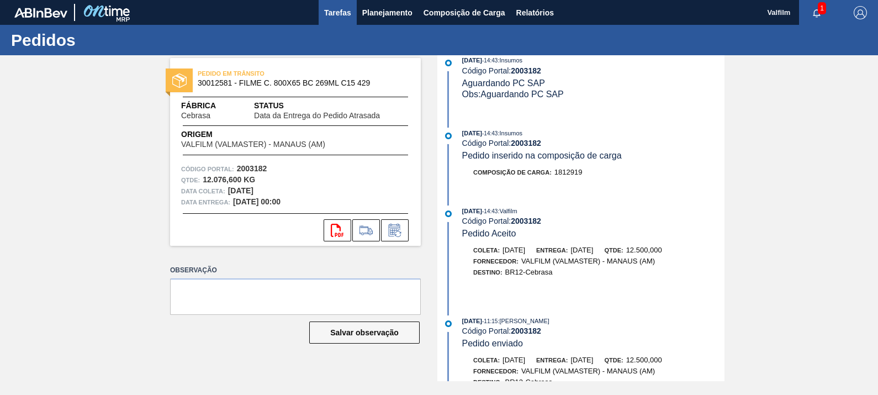
click at [332, 17] on span "Tarefas" at bounding box center [337, 12] width 27 height 13
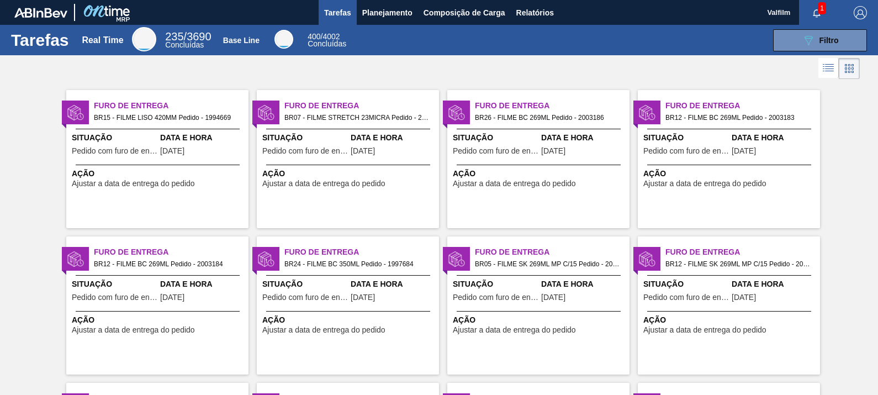
click at [698, 144] on div "Situação Pedido com furo de entrega" at bounding box center [686, 145] width 86 height 27
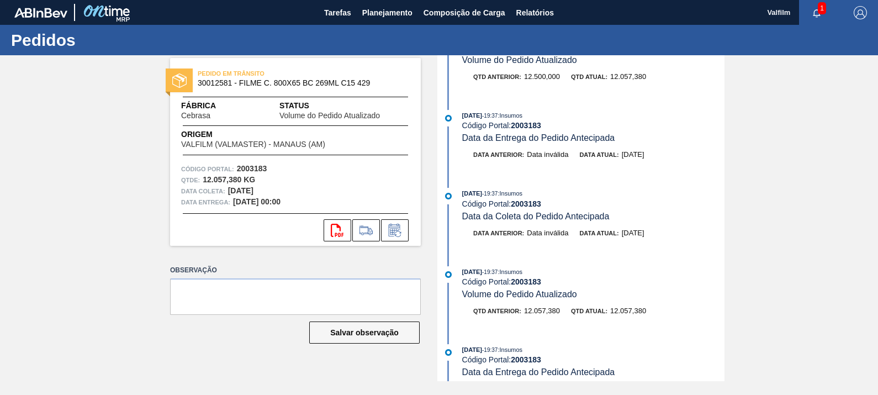
scroll to position [68, 0]
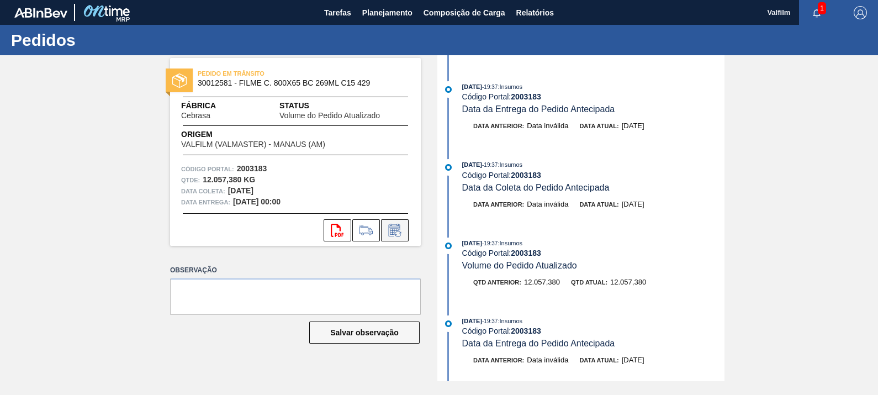
click at [401, 234] on icon at bounding box center [395, 230] width 18 height 13
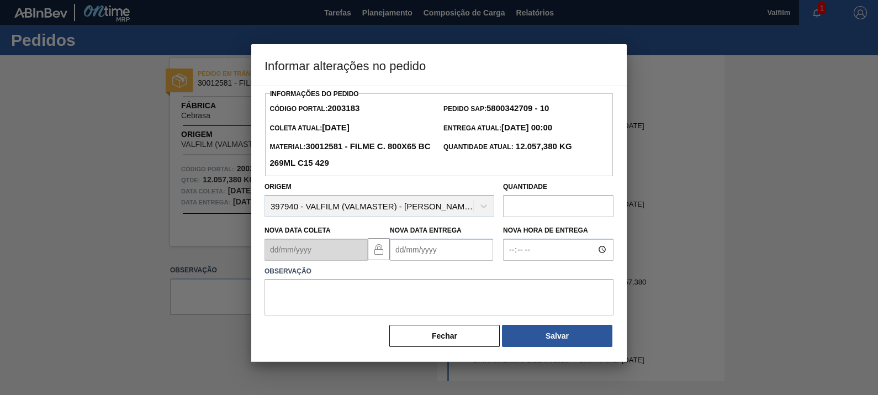
click at [431, 254] on Entrega2003183 "Nova Data Entrega" at bounding box center [441, 249] width 103 height 22
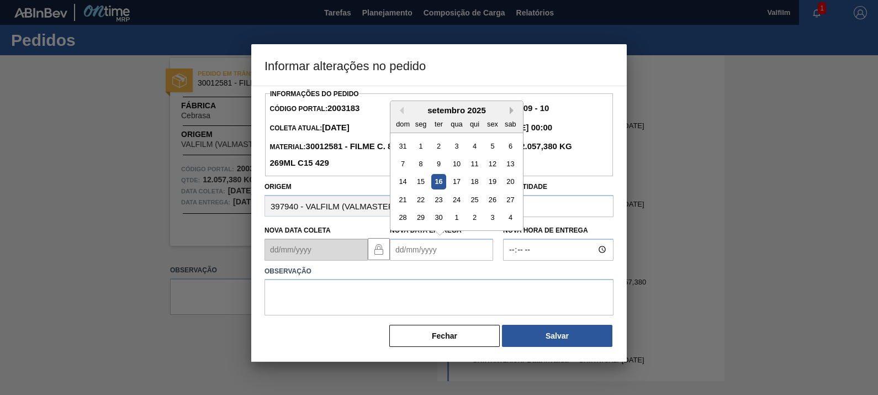
click at [514, 112] on button "Next Month" at bounding box center [514, 111] width 8 height 8
click at [494, 146] on div "3" at bounding box center [492, 145] width 15 height 15
type Entrega2003183 "03/10/2025"
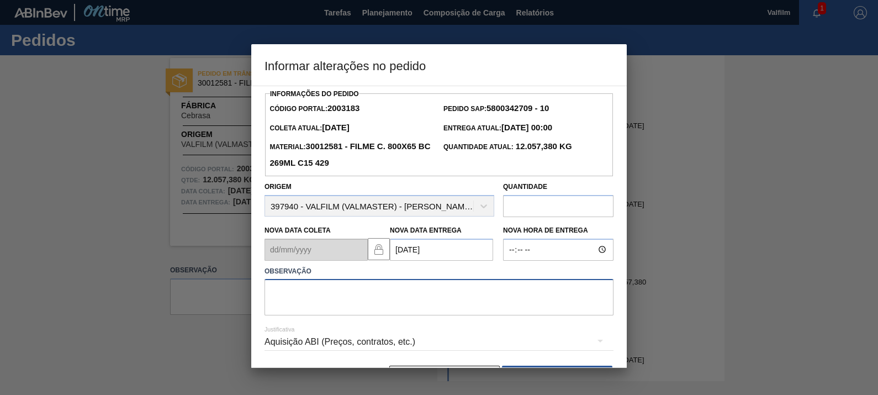
click at [469, 291] on textarea at bounding box center [438, 297] width 349 height 36
type textarea "DATA ORIGINAL"
click at [405, 343] on div "Aquisição ABI (Preços, contratos, etc.)" at bounding box center [438, 341] width 349 height 31
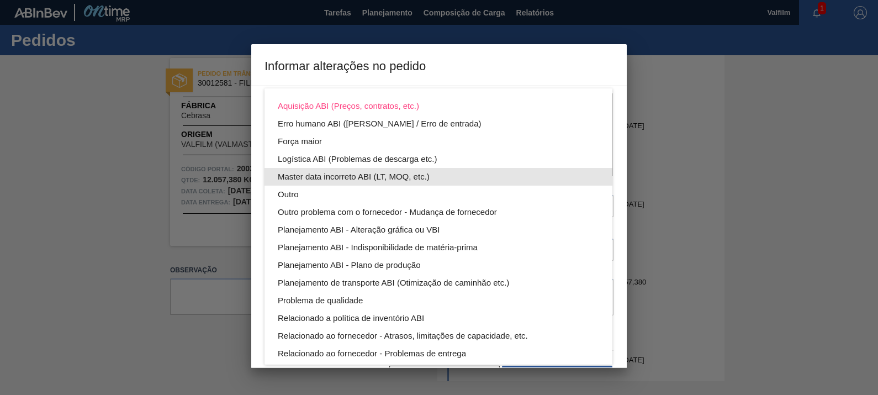
drag, startPoint x: 386, startPoint y: 152, endPoint x: 379, endPoint y: 168, distance: 18.1
click at [379, 168] on div "Aquisição ABI (Preços, contratos, etc.) Erro humano ABI (Cálculo / Erro de entr…" at bounding box center [438, 256] width 348 height 336
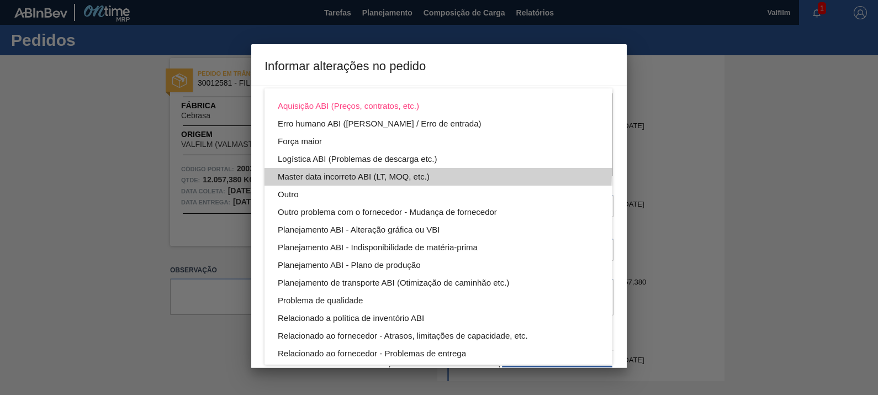
click at [379, 169] on div "Master data incorreto ABI (LT, MOQ, etc.)" at bounding box center [438, 177] width 321 height 18
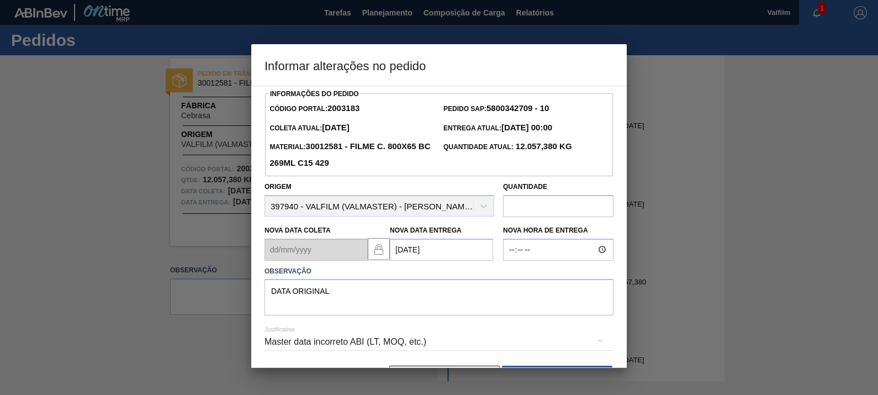
scroll to position [36, 0]
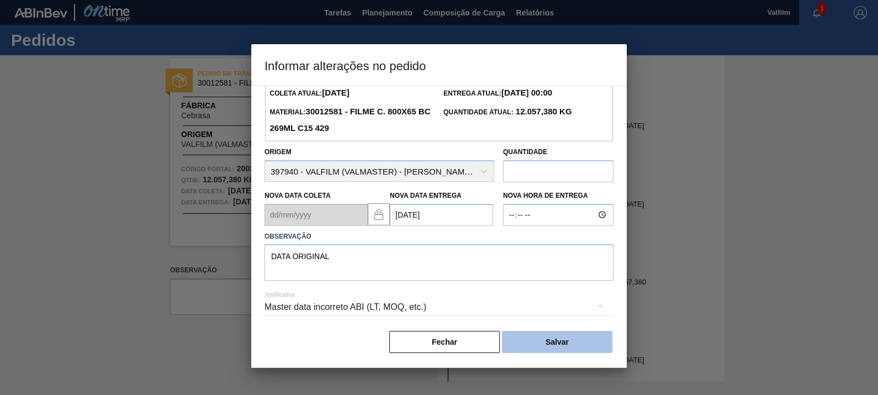
click at [577, 340] on button "Salvar" at bounding box center [557, 342] width 110 height 22
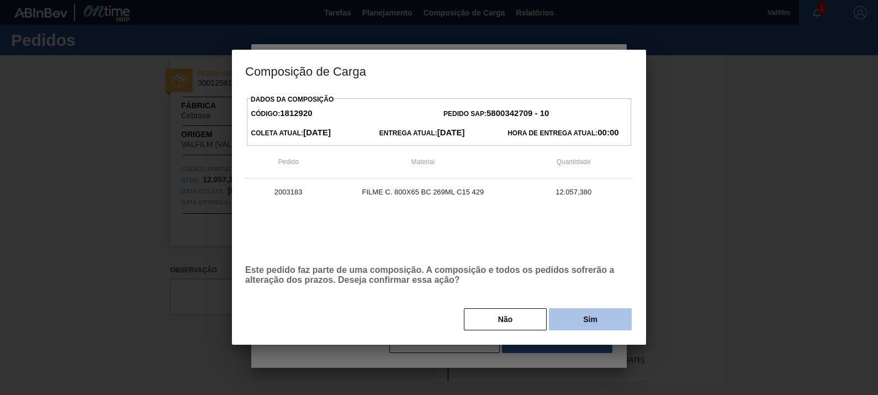
click at [590, 311] on button "Sim" at bounding box center [590, 319] width 83 height 22
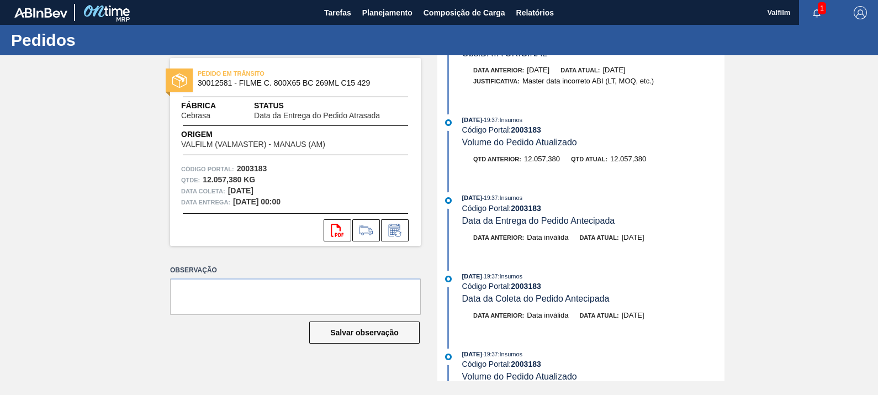
scroll to position [0, 0]
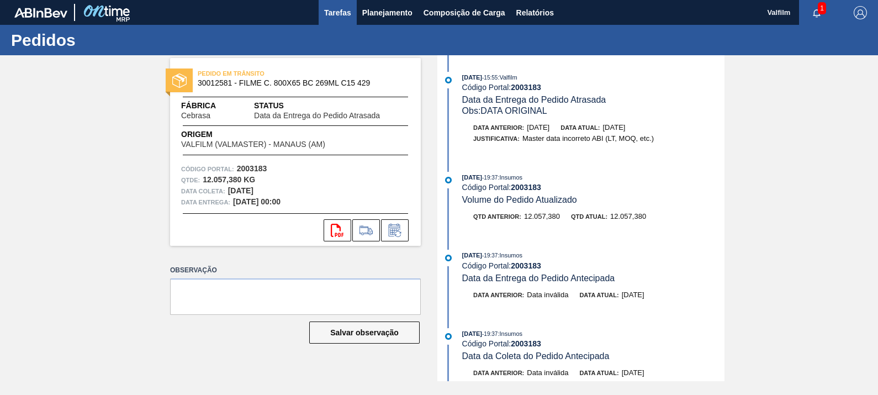
click at [336, 8] on span "Tarefas" at bounding box center [337, 12] width 27 height 13
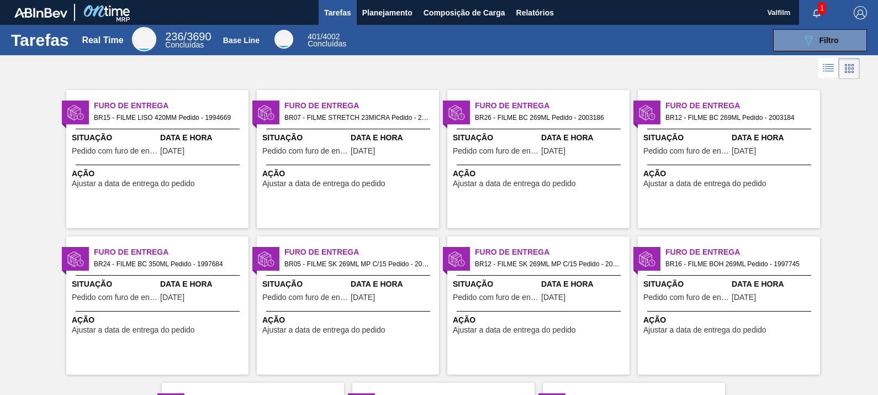
click at [718, 131] on div "Furo de Entrega BR12 - FILME BC 269ML Pedido - 2003184 Situação Pedido com furo…" at bounding box center [729, 159] width 182 height 138
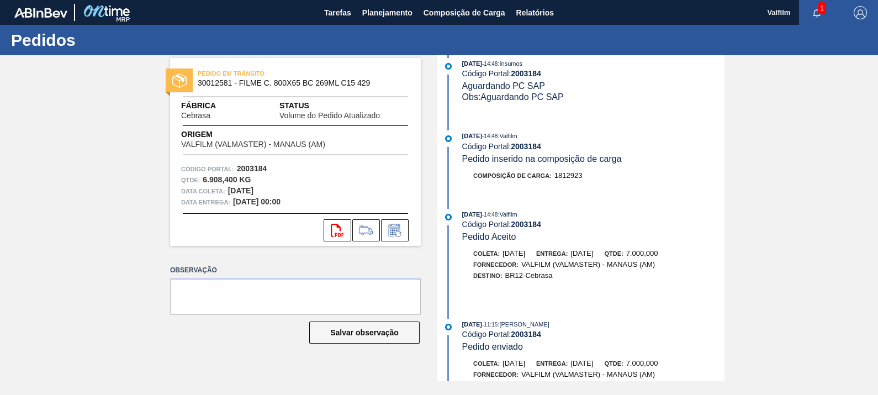
scroll to position [552, 0]
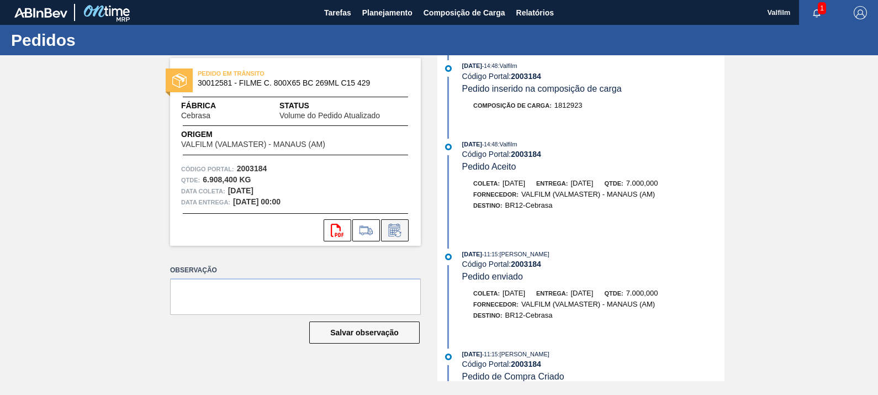
click at [403, 231] on icon at bounding box center [395, 230] width 18 height 13
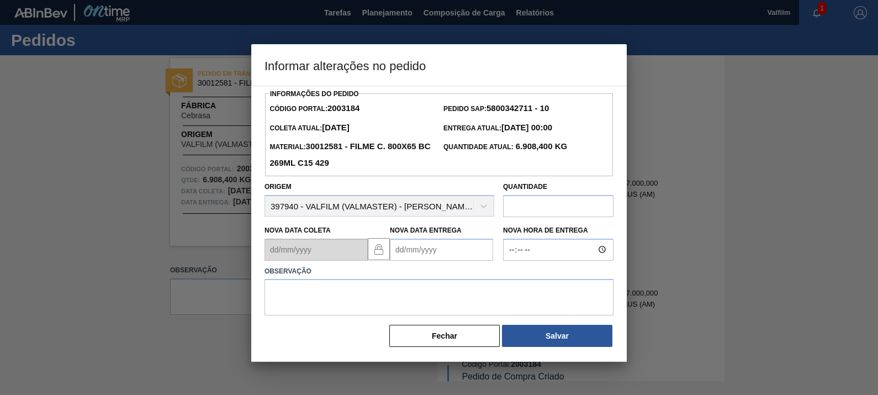
click at [440, 246] on Entrega2003184 "Nova Data Entrega" at bounding box center [441, 249] width 103 height 22
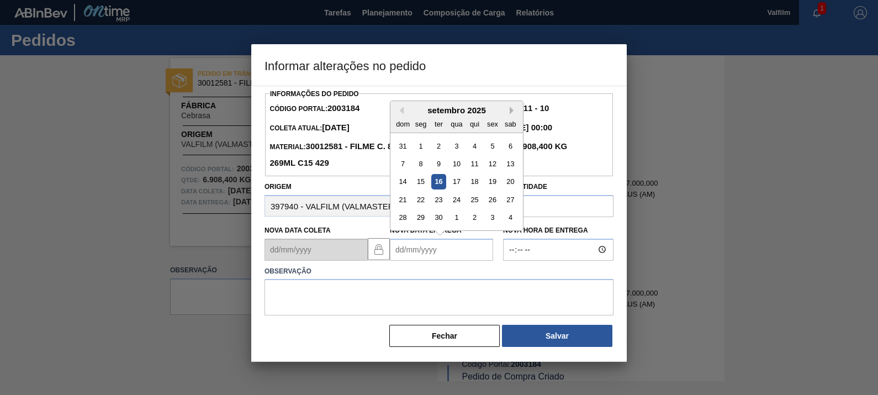
click at [514, 113] on button "Next Month" at bounding box center [514, 111] width 8 height 8
click at [492, 144] on div "3" at bounding box center [492, 145] width 15 height 15
type Entrega2003184 "03/10/2025"
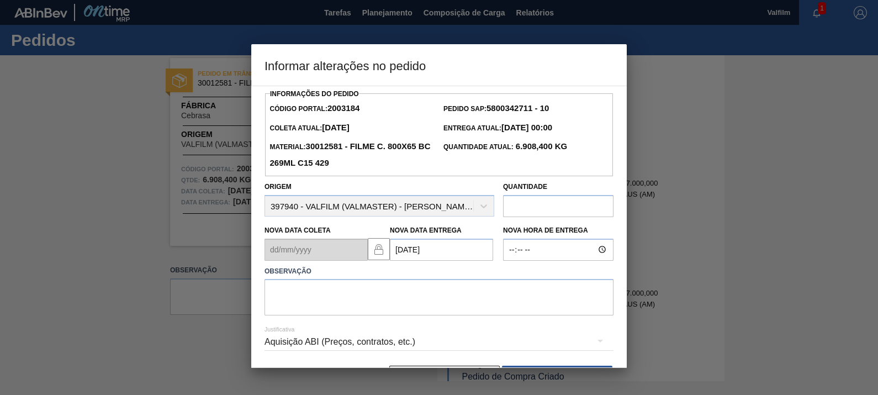
drag, startPoint x: 450, startPoint y: 266, endPoint x: 446, endPoint y: 292, distance: 26.8
click at [449, 273] on label "Observação" at bounding box center [438, 271] width 349 height 16
click at [442, 301] on textarea at bounding box center [438, 297] width 349 height 36
type textarea "DATA ORIGINAL"
click at [363, 350] on div "Aquisição ABI (Preços, contratos, etc.)" at bounding box center [438, 341] width 349 height 31
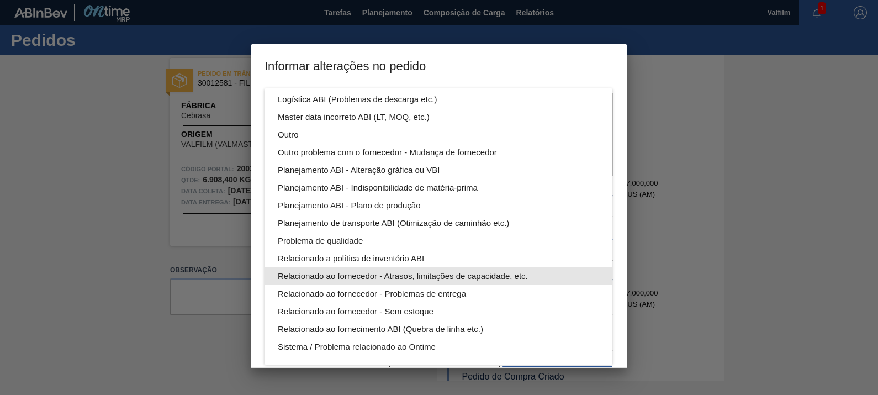
scroll to position [0, 0]
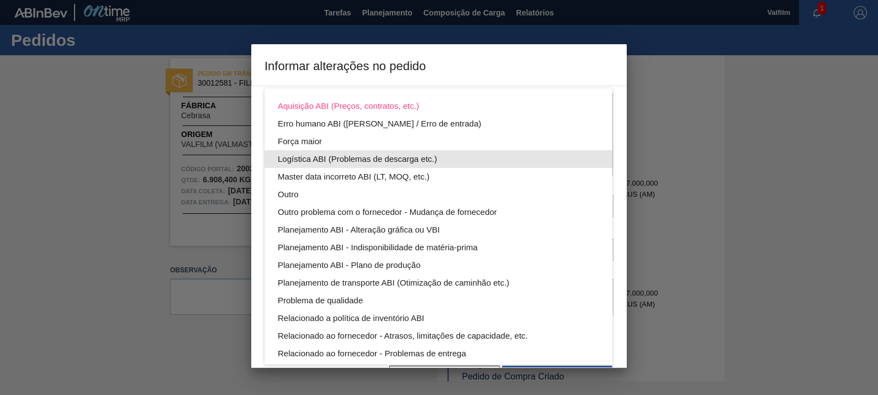
click at [378, 176] on div "Master data incorreto ABI (LT, MOQ, etc.)" at bounding box center [438, 177] width 321 height 18
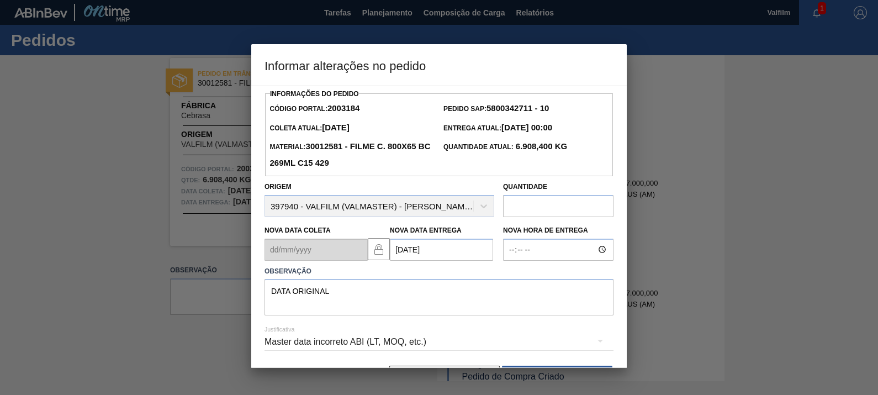
scroll to position [36, 0]
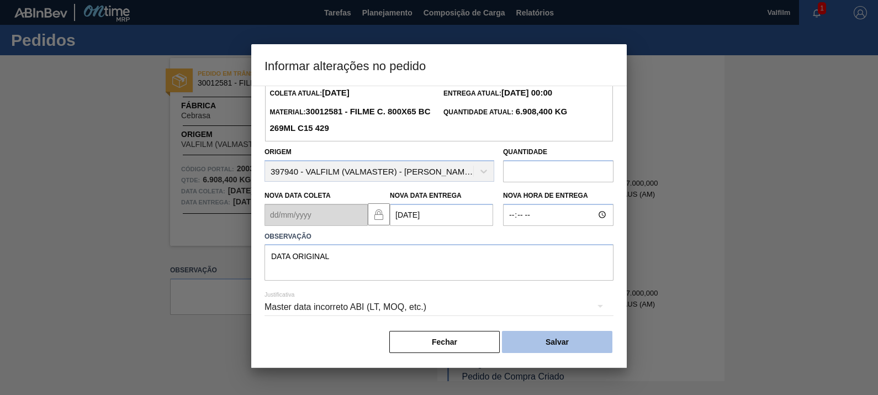
click at [533, 337] on button "Salvar" at bounding box center [557, 342] width 110 height 22
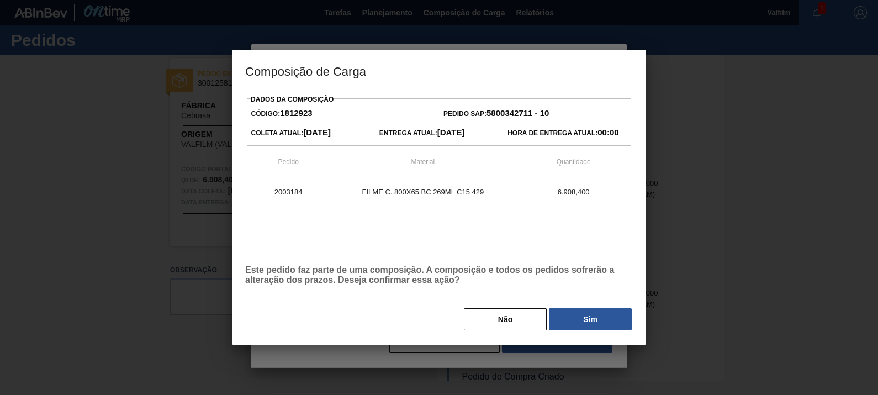
click at [572, 307] on div "Dados da Composição Código: 1812923 Pedido SAP: 5800342711 - 10 Coleta Atual: 0…" at bounding box center [439, 212] width 388 height 240
click at [572, 313] on button "Sim" at bounding box center [590, 319] width 83 height 22
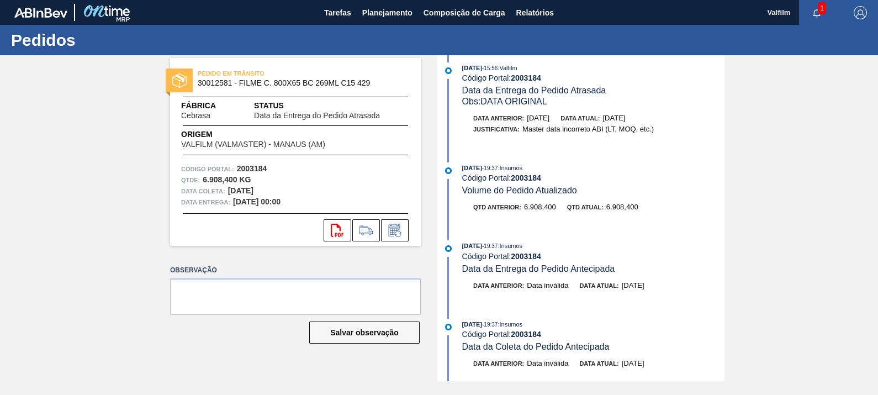
scroll to position [0, 0]
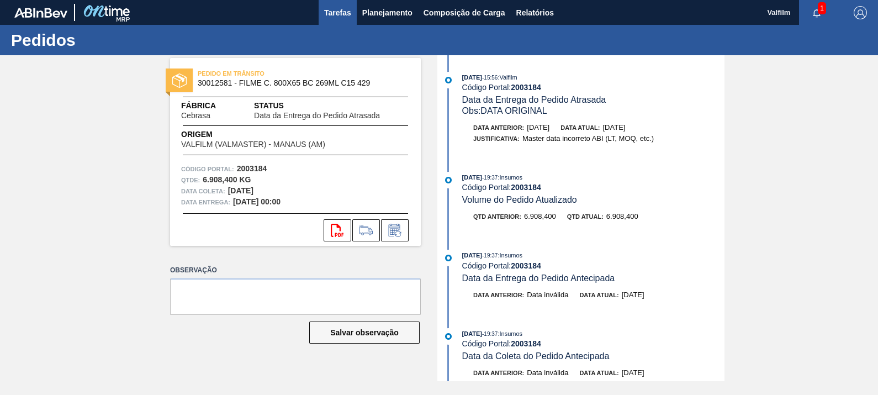
click at [343, 12] on span "Tarefas" at bounding box center [337, 12] width 27 height 13
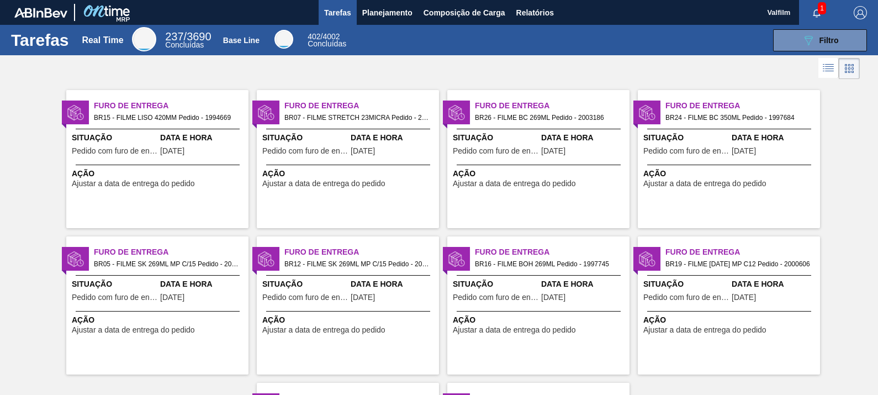
click at [751, 168] on span "Ação" at bounding box center [730, 174] width 174 height 12
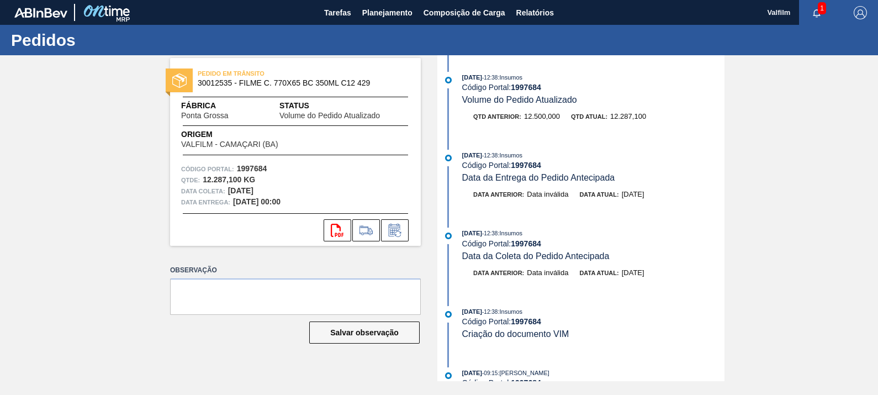
click at [525, 87] on strong "1997684" at bounding box center [526, 87] width 30 height 9
copy strong "1997684"
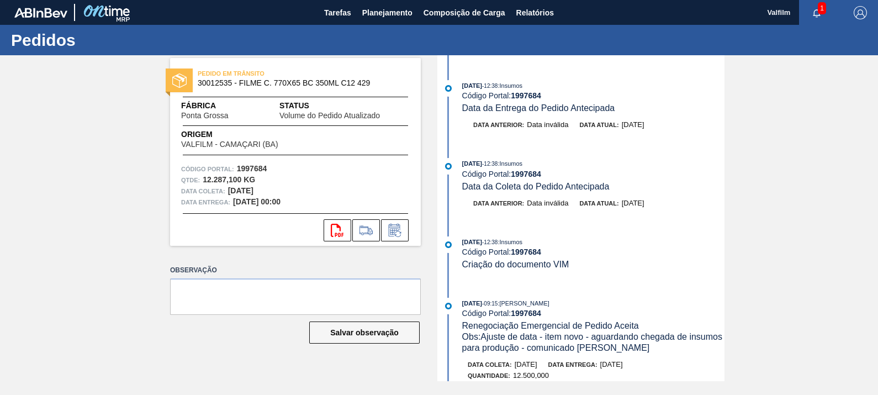
scroll to position [207, 0]
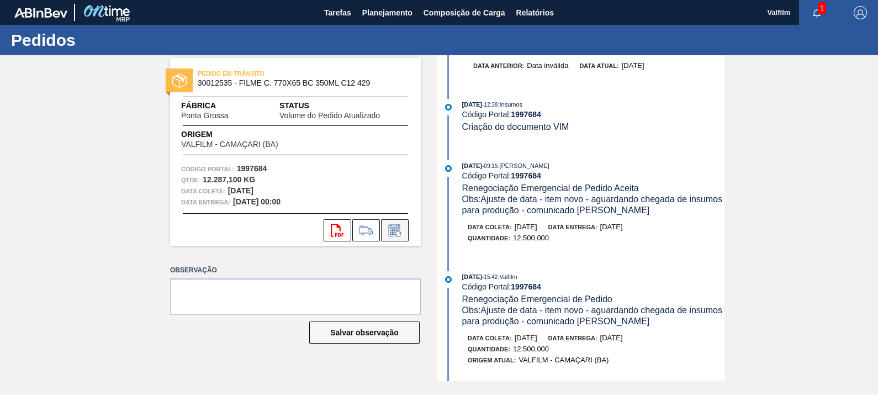
click at [406, 234] on button at bounding box center [395, 230] width 28 height 22
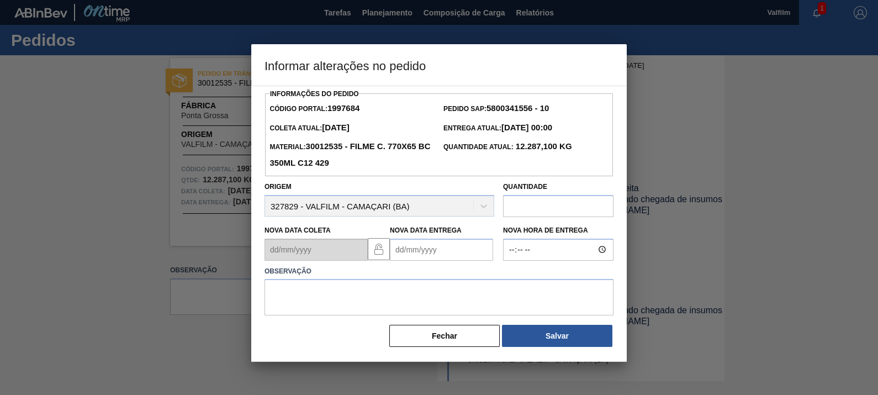
click at [446, 257] on Entrega1997684 "Nova Data Entrega" at bounding box center [441, 249] width 103 height 22
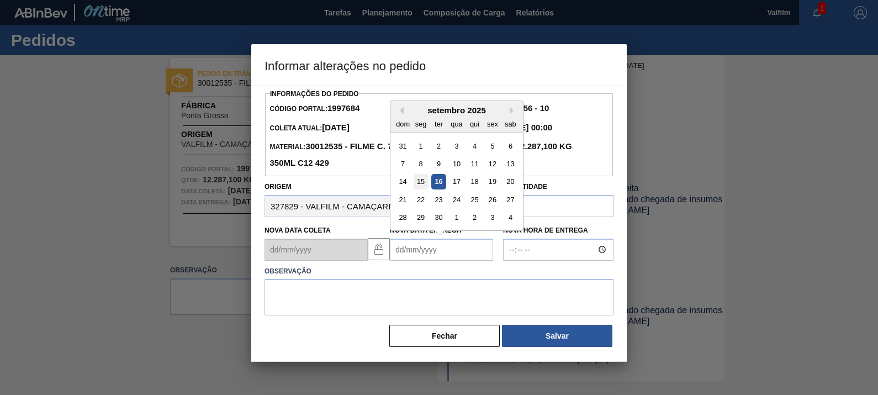
click at [425, 185] on div "15" at bounding box center [421, 181] width 15 height 15
type Entrega1997684 "15/09/2025"
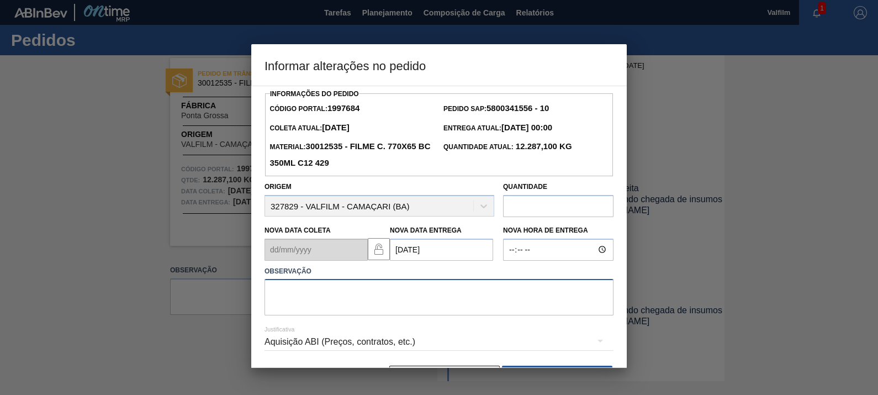
click at [404, 301] on textarea at bounding box center [438, 297] width 349 height 36
type textarea "data original"
click at [423, 340] on div "Aquisição ABI (Preços, contratos, etc.)" at bounding box center [438, 341] width 349 height 31
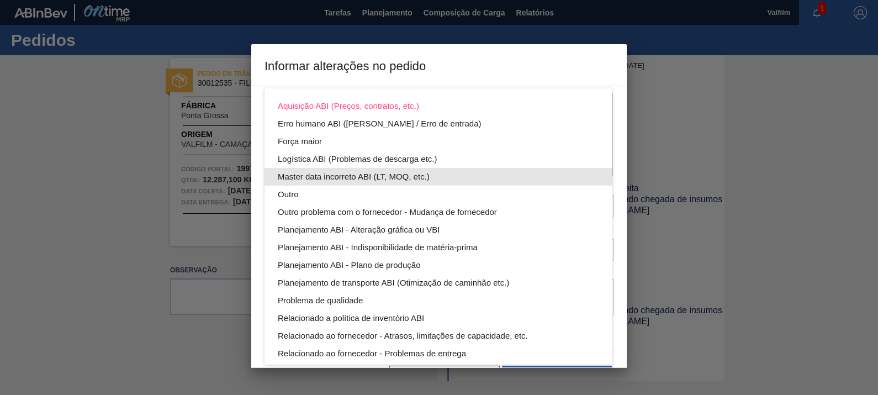
click at [393, 177] on div "Master data incorreto ABI (LT, MOQ, etc.)" at bounding box center [438, 177] width 321 height 18
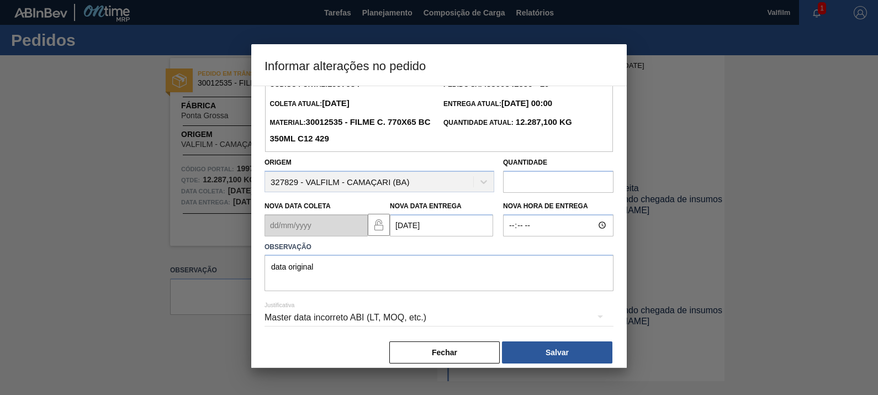
scroll to position [36, 0]
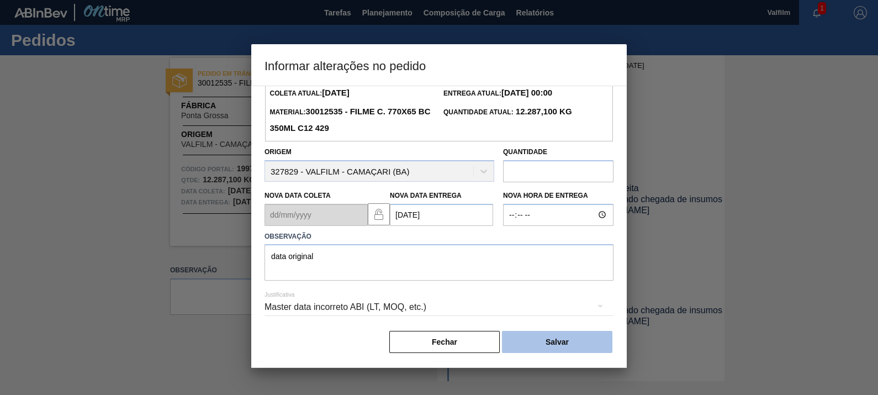
click at [576, 337] on button "Salvar" at bounding box center [557, 342] width 110 height 22
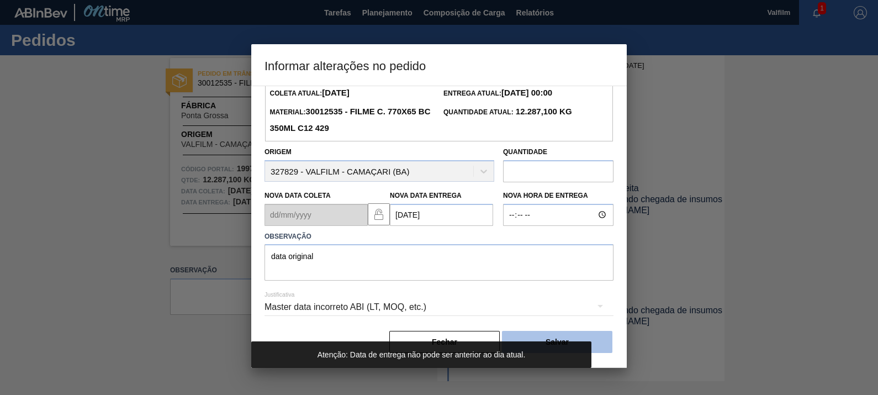
click at [591, 337] on button "Salvar" at bounding box center [557, 342] width 110 height 22
click at [478, 214] on Entrega1997684 "15/09/2025" at bounding box center [441, 215] width 103 height 22
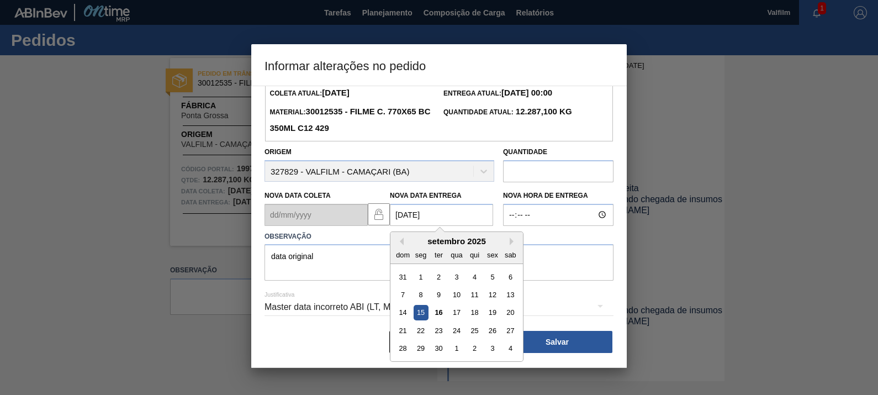
click at [418, 312] on div "15" at bounding box center [421, 312] width 15 height 15
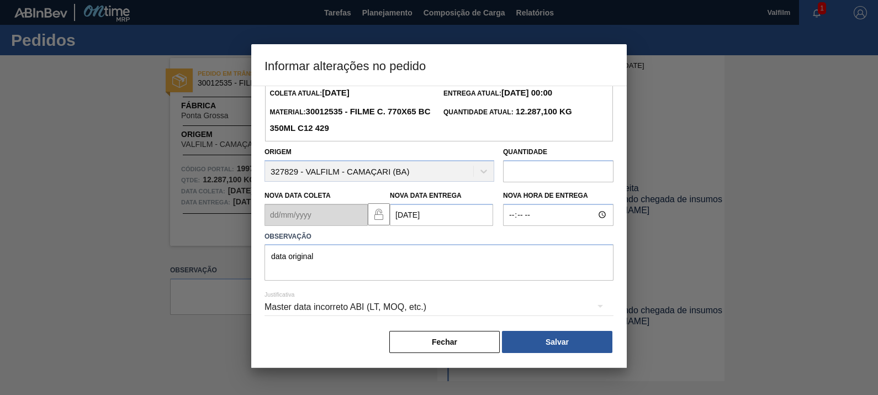
click at [523, 296] on div "Master data incorreto ABI (LT, MOQ, etc.)" at bounding box center [438, 306] width 349 height 31
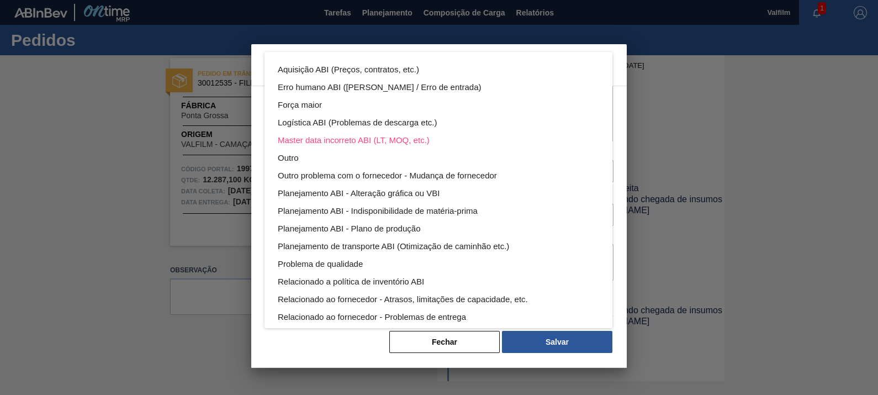
scroll to position [60, 0]
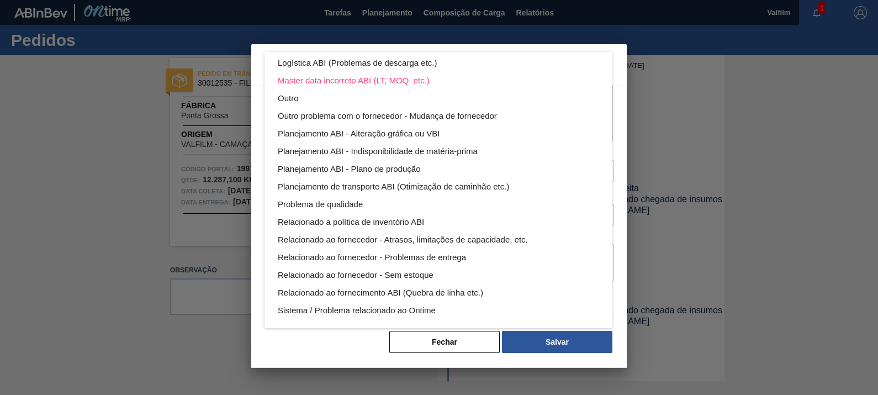
click at [588, 342] on div "Aquisição ABI (Preços, contratos, etc.) Erro humano ABI (Cálculo / Erro de entr…" at bounding box center [439, 197] width 878 height 395
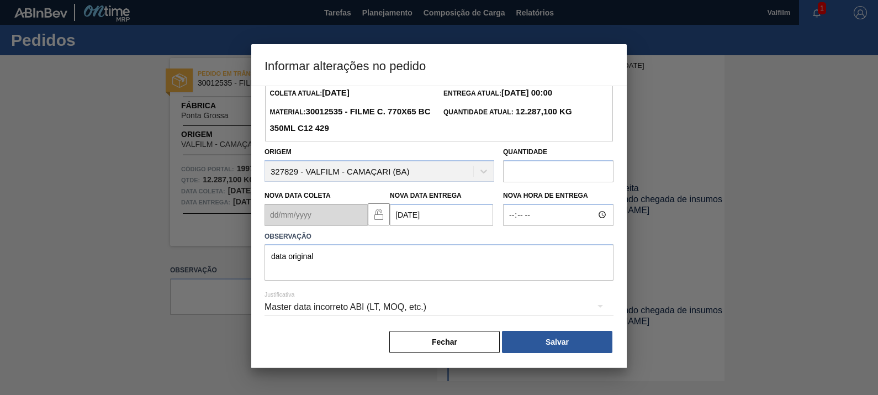
click at [561, 342] on div "Aquisição ABI (Preços, contratos, etc.) Erro humano ABI (Cálculo / Erro de entr…" at bounding box center [439, 197] width 878 height 395
click at [558, 344] on button "Salvar" at bounding box center [557, 342] width 110 height 22
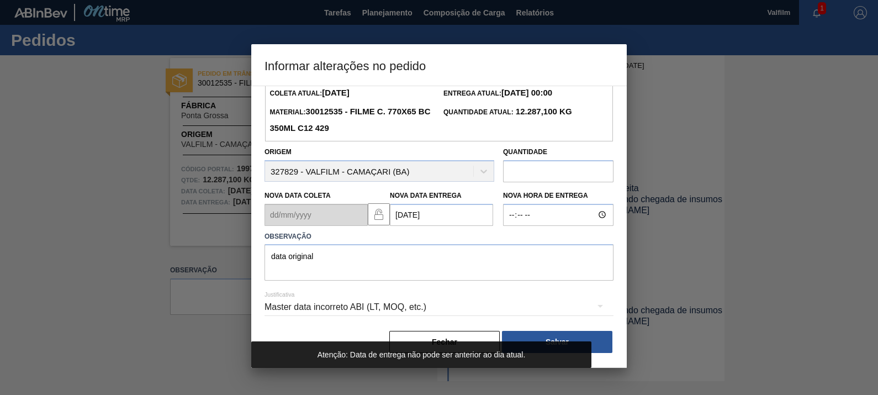
click at [433, 216] on Entrega1997684 "15/09/2025" at bounding box center [441, 215] width 103 height 22
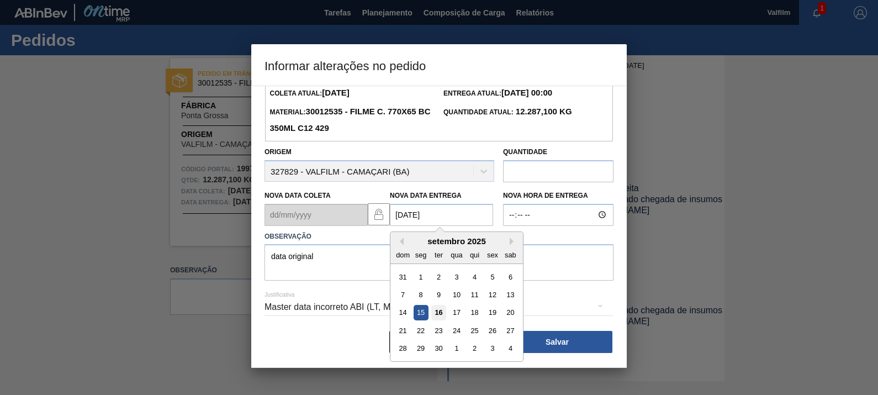
click at [440, 307] on div "16" at bounding box center [438, 312] width 15 height 15
type Entrega1997684 "16/09/2025"
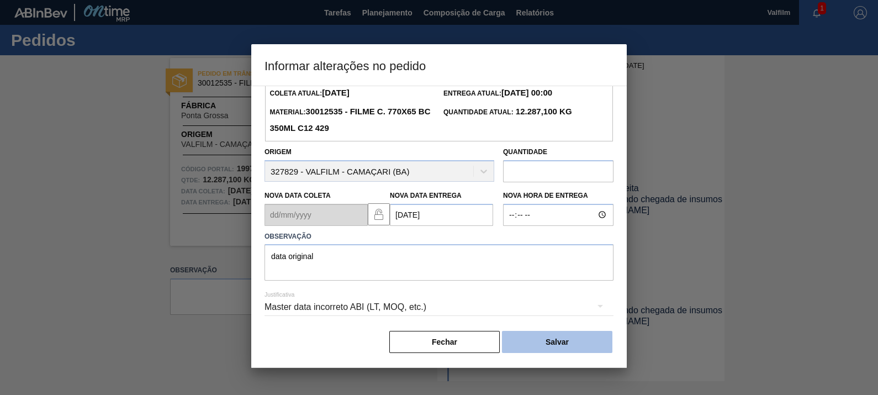
click at [558, 337] on button "Salvar" at bounding box center [557, 342] width 110 height 22
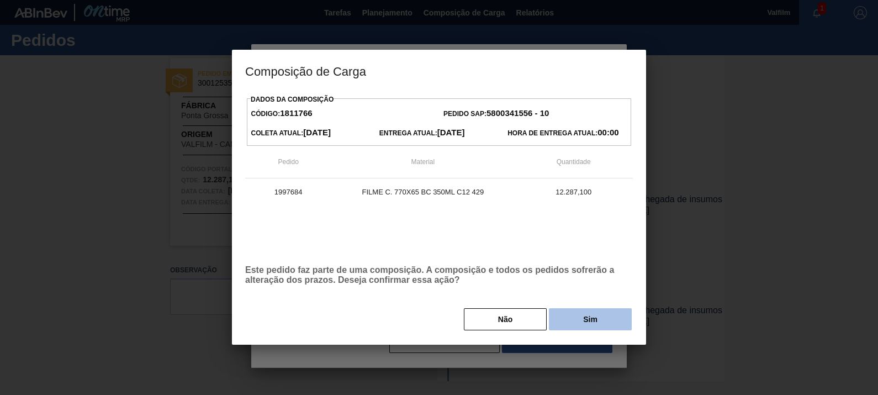
click at [591, 315] on button "Sim" at bounding box center [590, 319] width 83 height 22
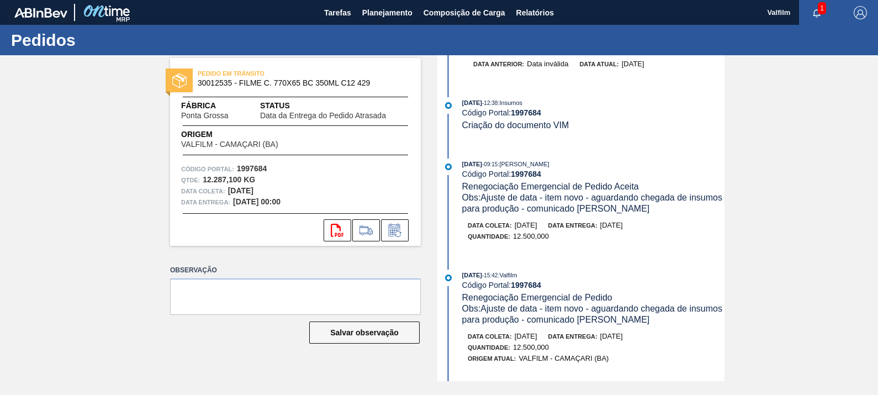
scroll to position [0, 0]
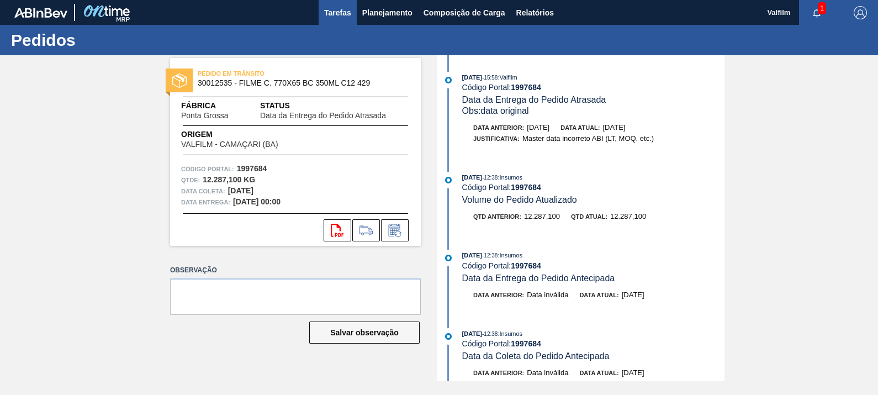
click at [338, 9] on span "Tarefas" at bounding box center [337, 12] width 27 height 13
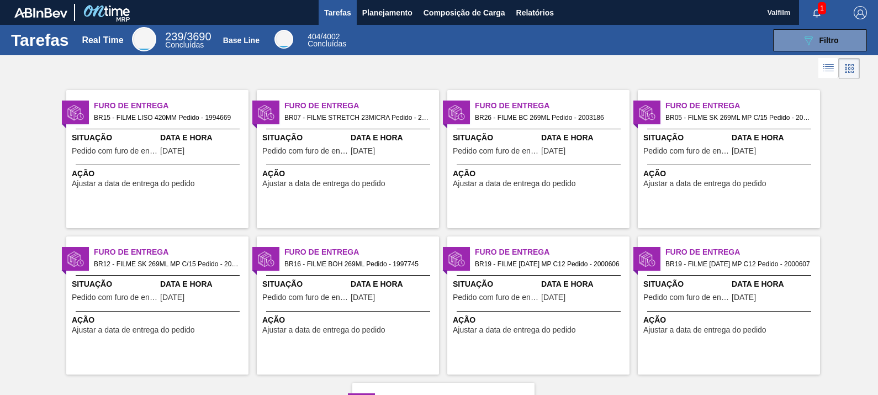
click at [763, 139] on span "Data e Hora" at bounding box center [774, 138] width 86 height 12
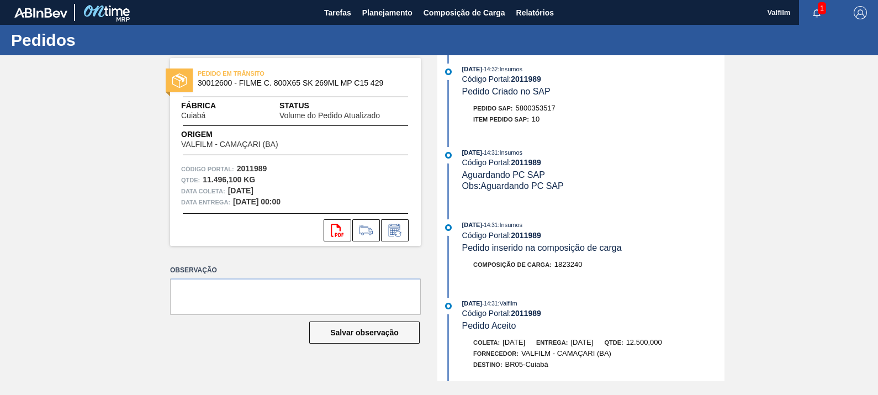
scroll to position [414, 0]
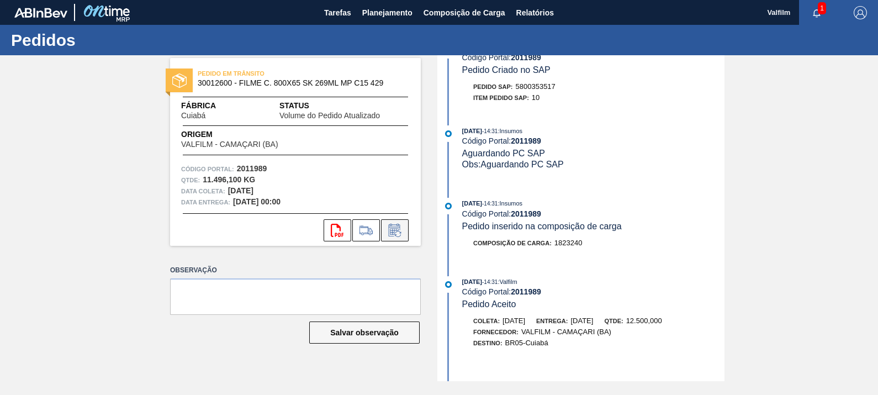
click at [396, 230] on icon at bounding box center [394, 231] width 8 height 7
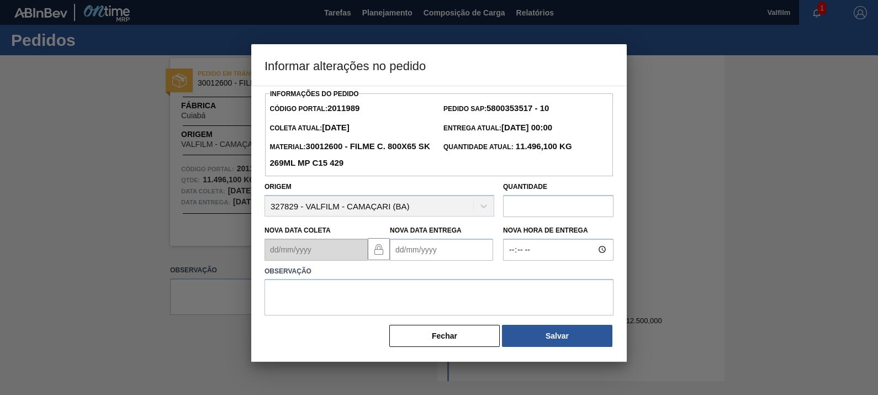
click at [420, 255] on Entrega2011989 "Nova Data Entrega" at bounding box center [441, 249] width 103 height 22
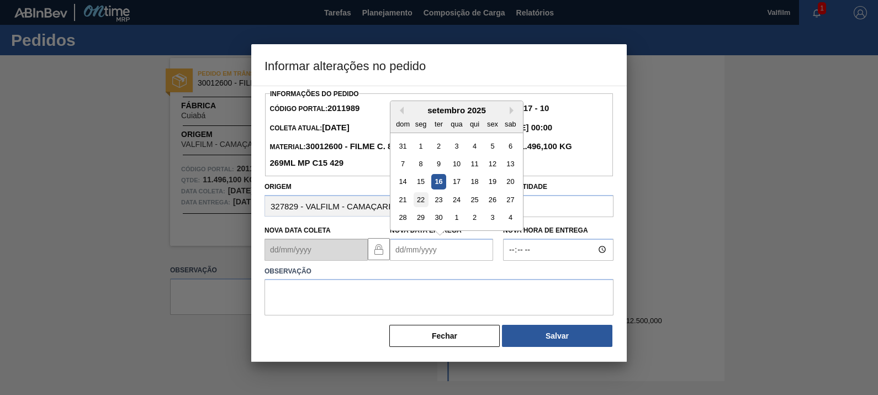
click at [423, 200] on div "22" at bounding box center [421, 199] width 15 height 15
type Entrega2011989 "22/09/2025"
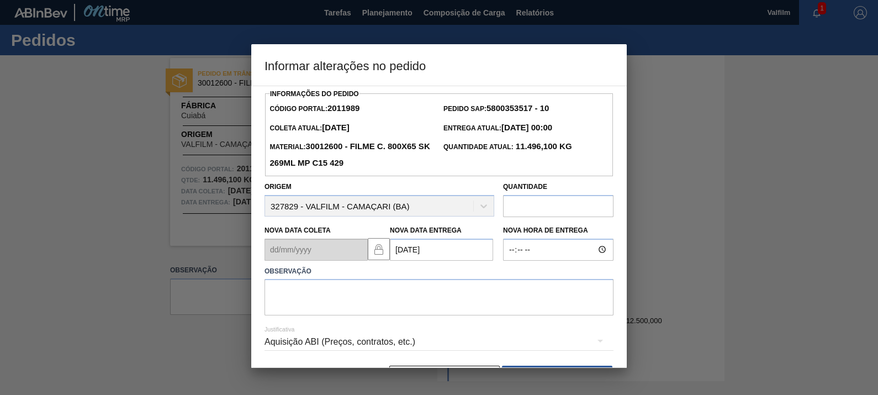
drag, startPoint x: 426, startPoint y: 328, endPoint x: 425, endPoint y: 296, distance: 32.6
click at [426, 323] on div "Justificativa Aquisição ABI (Preços, contratos, etc.)" at bounding box center [438, 335] width 349 height 40
click at [425, 295] on textarea at bounding box center [438, 297] width 349 height 36
drag, startPoint x: 425, startPoint y: 295, endPoint x: 22, endPoint y: 275, distance: 403.0
click at [24, 275] on div "Informar alterações no pedido Informações do Pedido Código Portal: 2011989 Pedi…" at bounding box center [439, 197] width 878 height 395
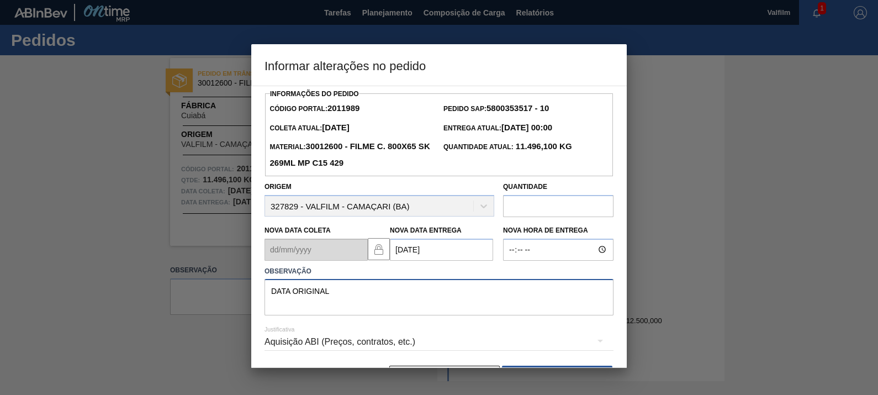
type textarea "DATA ORIGINAL"
click at [363, 341] on div "Aquisição ABI (Preços, contratos, etc.)" at bounding box center [438, 341] width 349 height 31
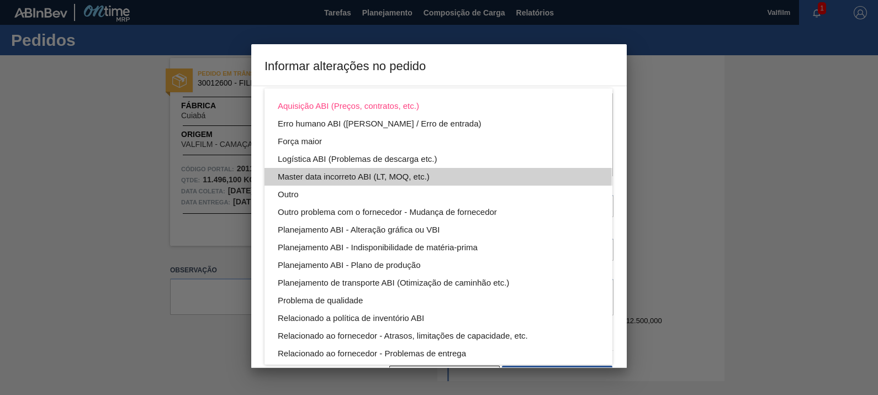
drag, startPoint x: 363, startPoint y: 341, endPoint x: 408, endPoint y: 176, distance: 171.0
click at [408, 176] on div "Master data incorreto ABI (LT, MOQ, etc.)" at bounding box center [438, 177] width 321 height 18
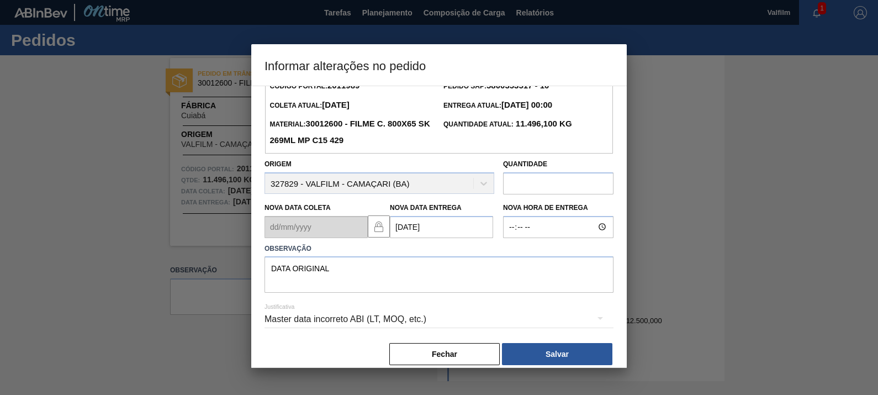
scroll to position [36, 0]
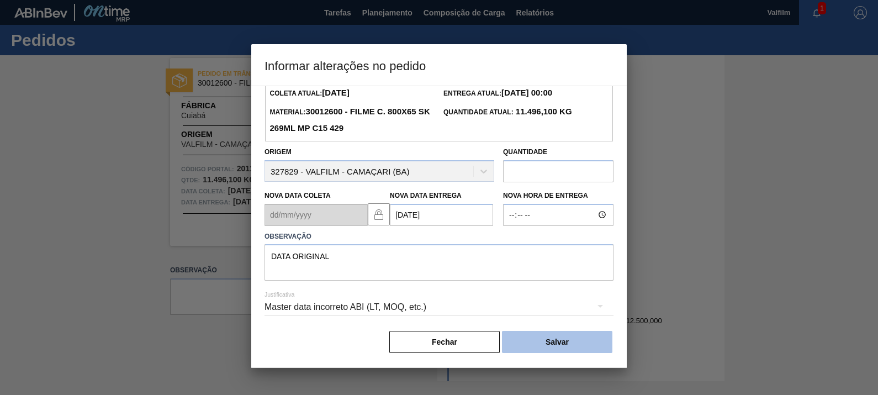
click at [547, 347] on button "Salvar" at bounding box center [557, 342] width 110 height 22
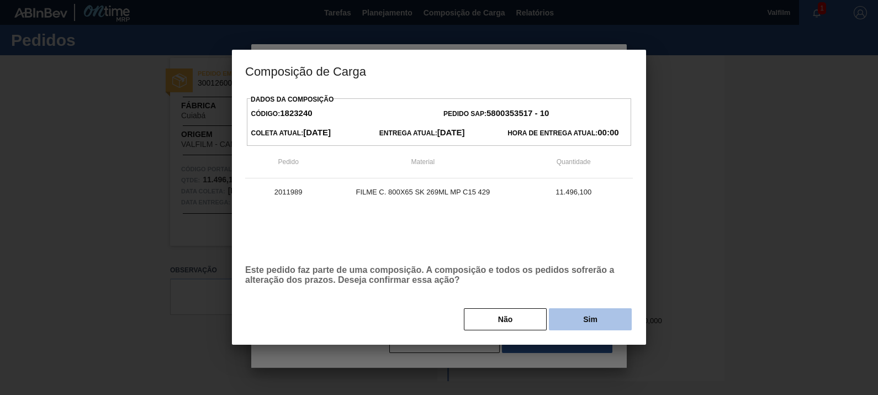
click at [600, 309] on button "Sim" at bounding box center [590, 319] width 83 height 22
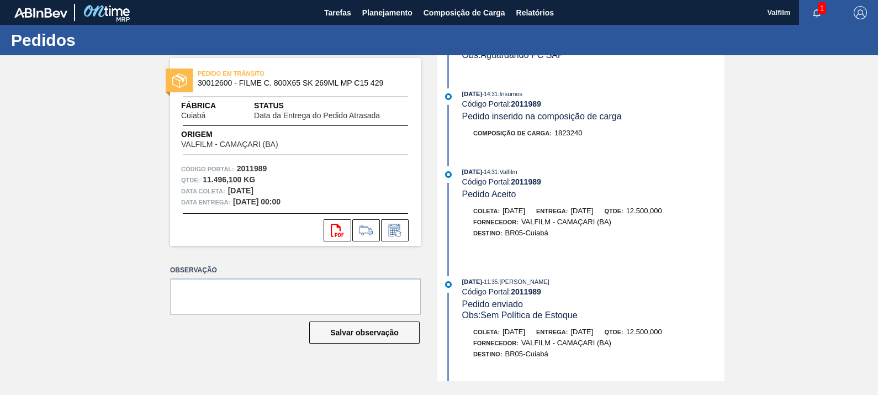
scroll to position [702, 0]
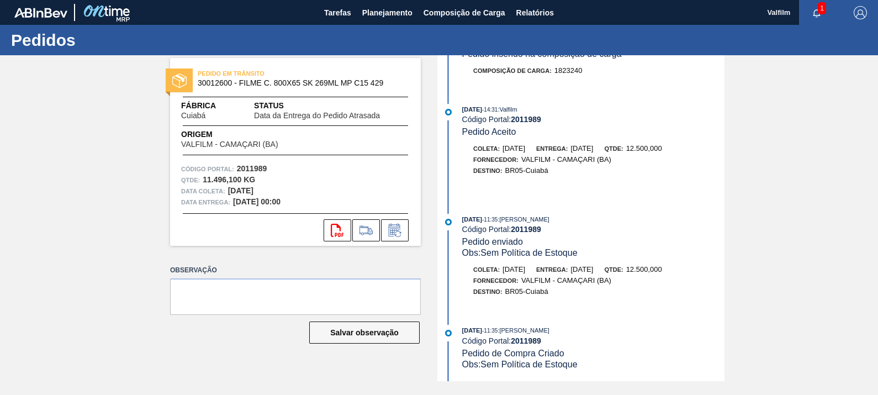
click at [536, 227] on strong "2011989" at bounding box center [526, 229] width 30 height 9
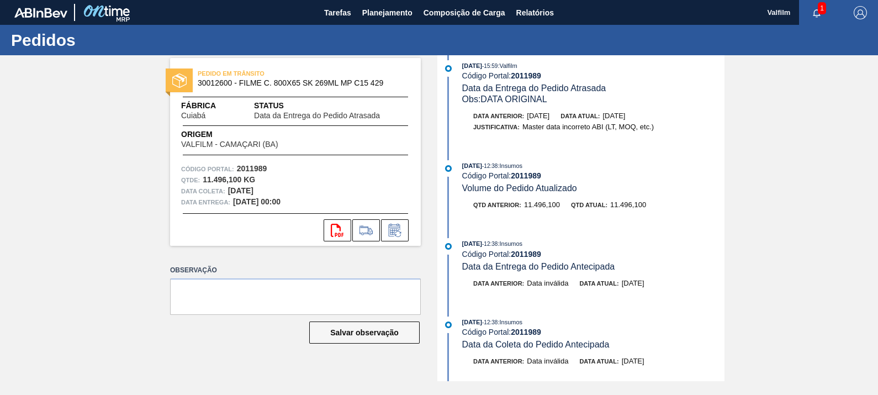
scroll to position [0, 0]
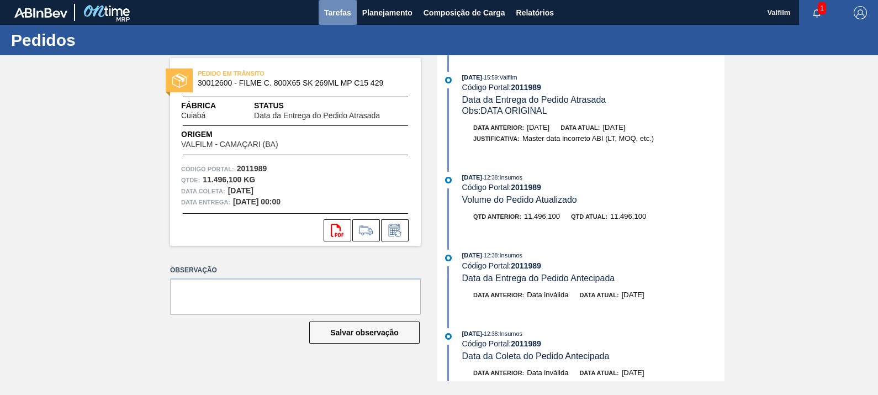
click at [345, 14] on span "Tarefas" at bounding box center [337, 12] width 27 height 13
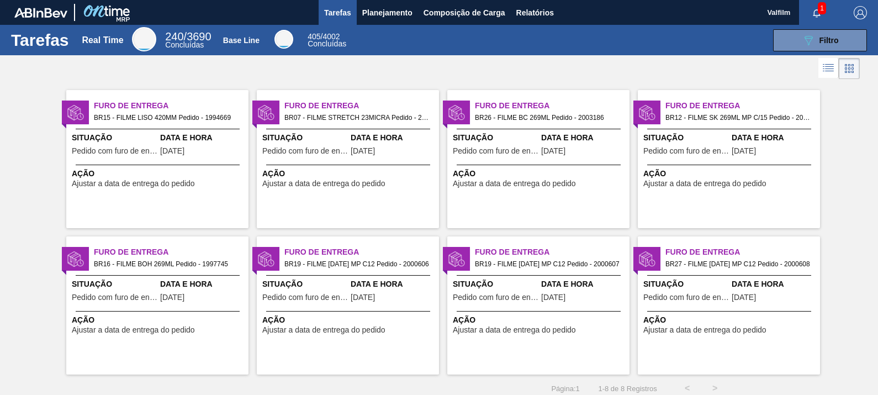
click at [696, 155] on div "Situação Pedido com furo de entrega" at bounding box center [686, 145] width 86 height 27
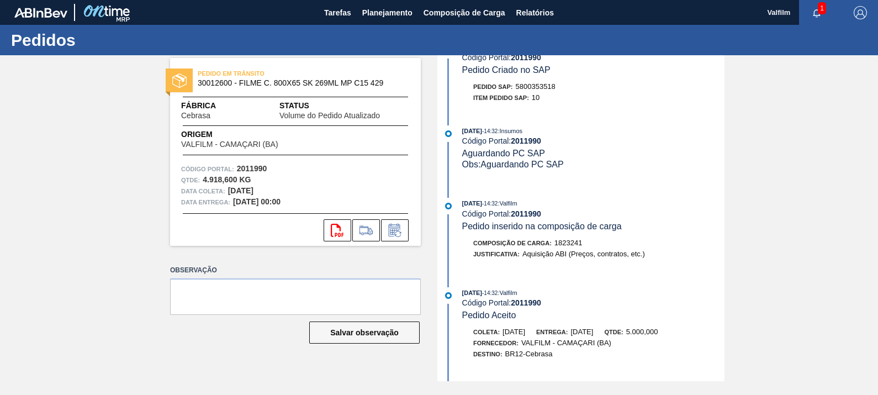
scroll to position [483, 0]
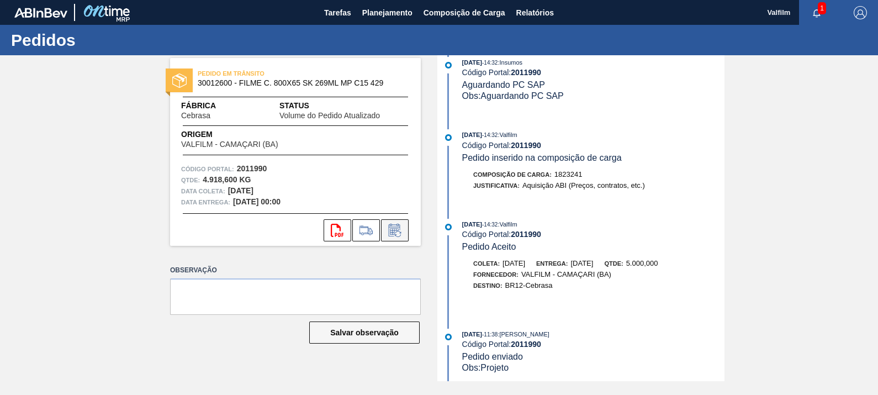
click at [400, 232] on icon at bounding box center [398, 234] width 6 height 6
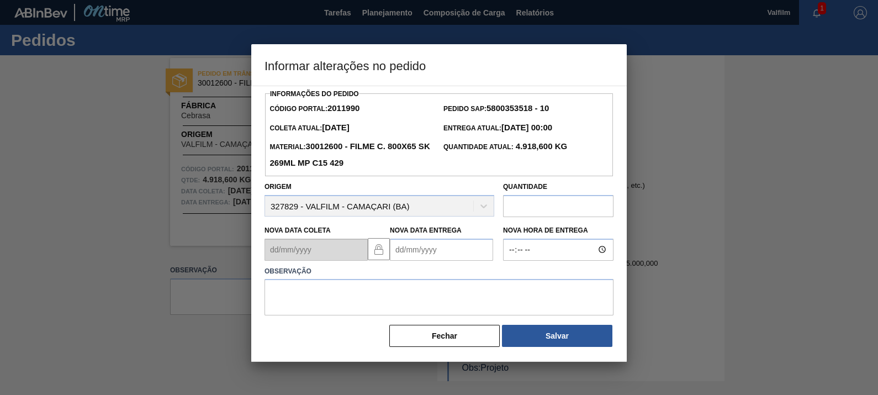
click at [426, 248] on Entrega2011990 "Nova Data Entrega" at bounding box center [441, 249] width 103 height 22
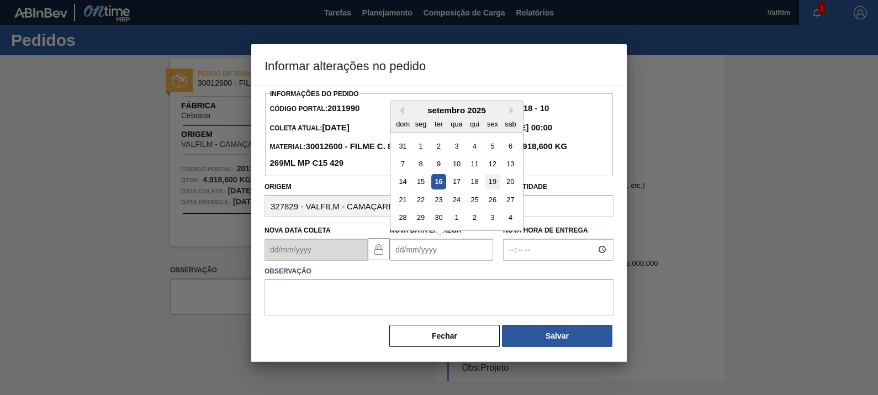
click at [491, 183] on div "19" at bounding box center [492, 181] width 15 height 15
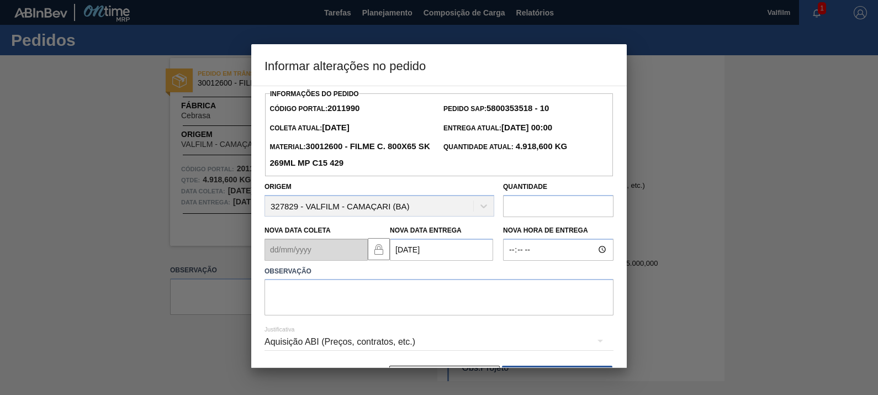
click at [448, 255] on Entrega2011990 "19/09/2025" at bounding box center [441, 249] width 103 height 22
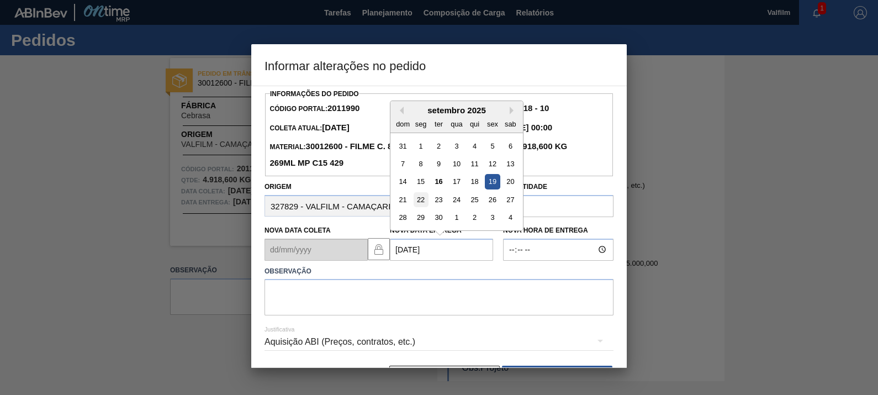
click at [423, 204] on div "22" at bounding box center [421, 199] width 15 height 15
type Entrega2011990 "22/09/2025"
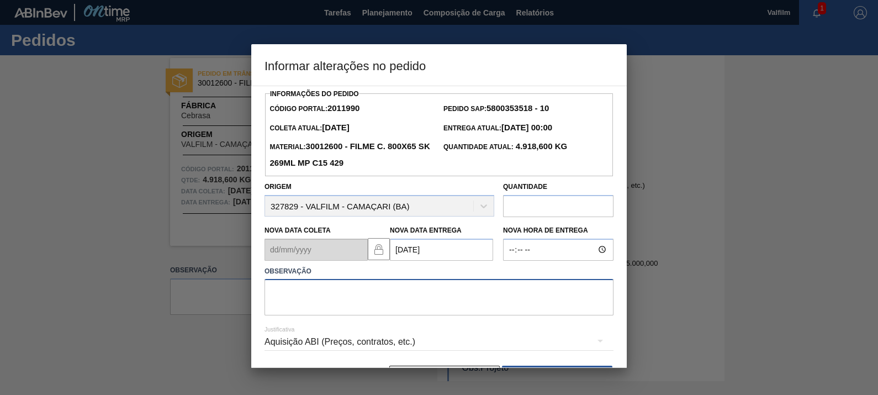
click at [436, 307] on textarea at bounding box center [438, 297] width 349 height 36
type textarea "O"
click at [387, 340] on div "Aquisição ABI (Preços, contratos, etc.)" at bounding box center [438, 341] width 349 height 31
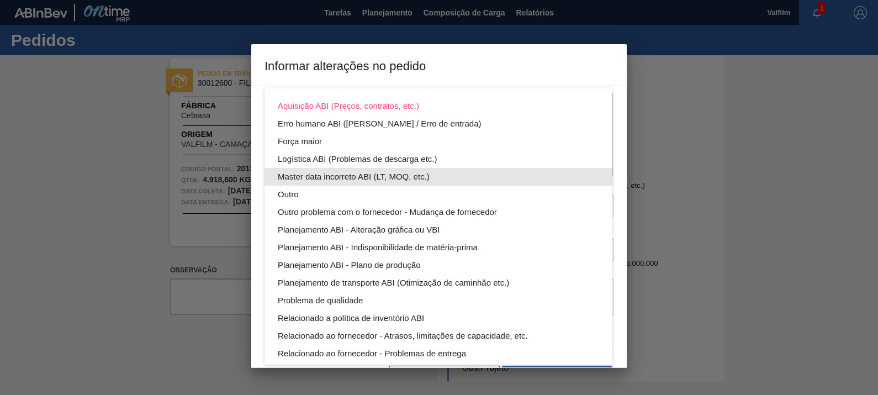
click at [404, 177] on div "Master data incorreto ABI (LT, MOQ, etc.)" at bounding box center [438, 177] width 321 height 18
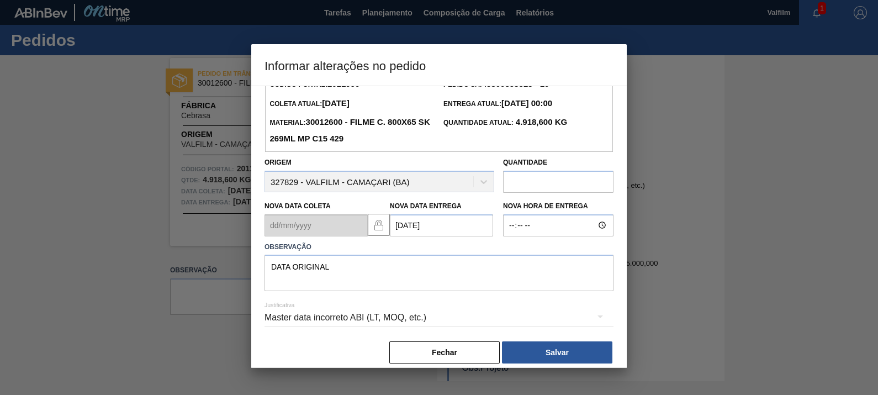
scroll to position [36, 0]
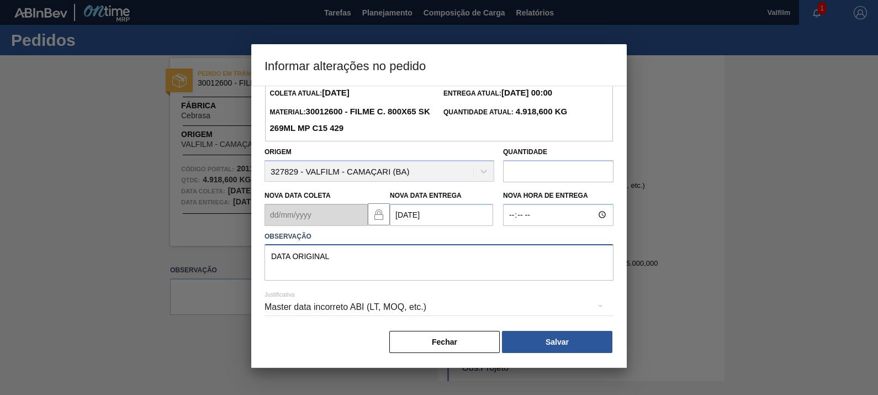
click at [378, 251] on textarea "DATA ORIGINAL" at bounding box center [438, 262] width 349 height 36
type textarea "DATA ORIGINAL / UTIL"
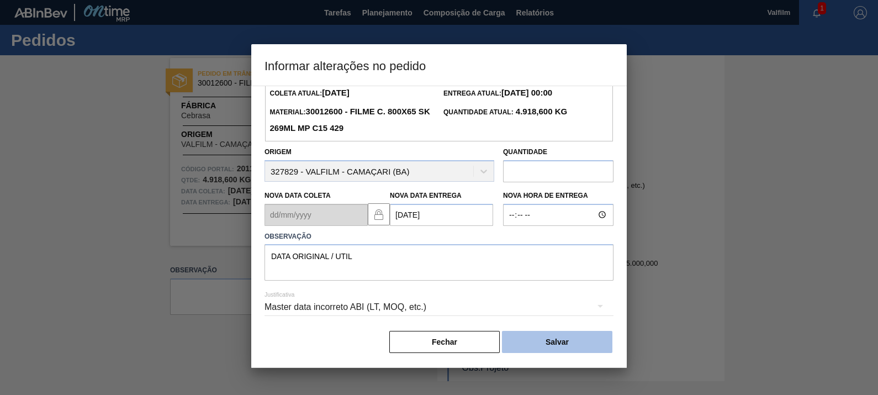
click at [551, 342] on button "Salvar" at bounding box center [557, 342] width 110 height 22
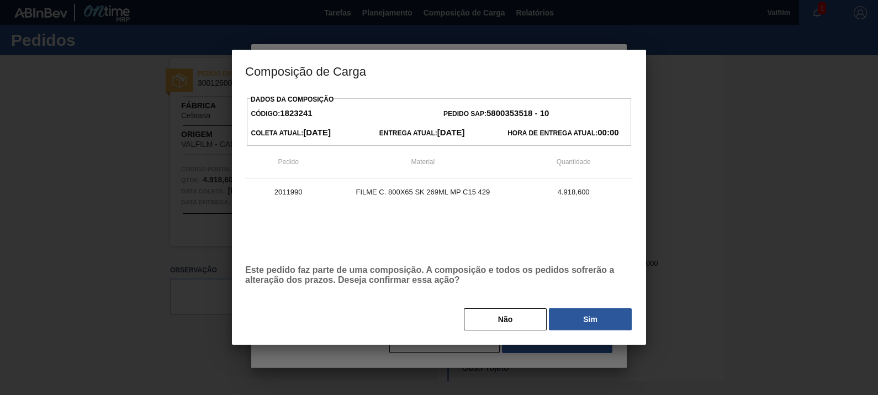
click at [563, 306] on div "Dados da Composição Código: 1823241 Pedido SAP: 5800353518 - 10 Coleta Atual: 1…" at bounding box center [439, 212] width 388 height 240
click at [585, 320] on button "Sim" at bounding box center [590, 319] width 83 height 22
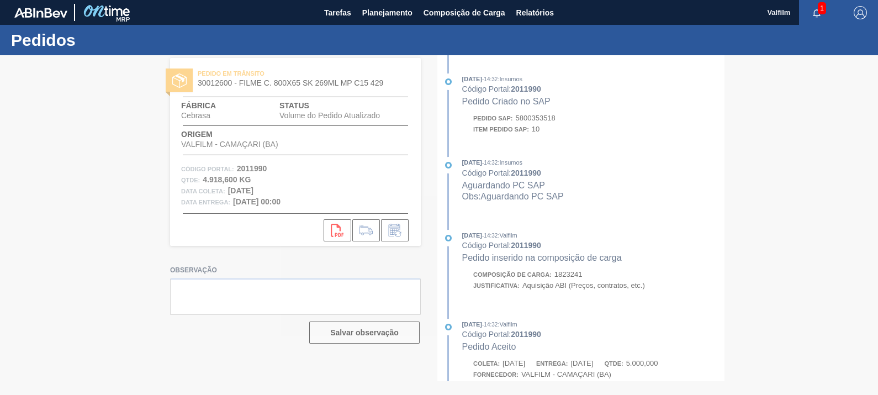
scroll to position [585, 0]
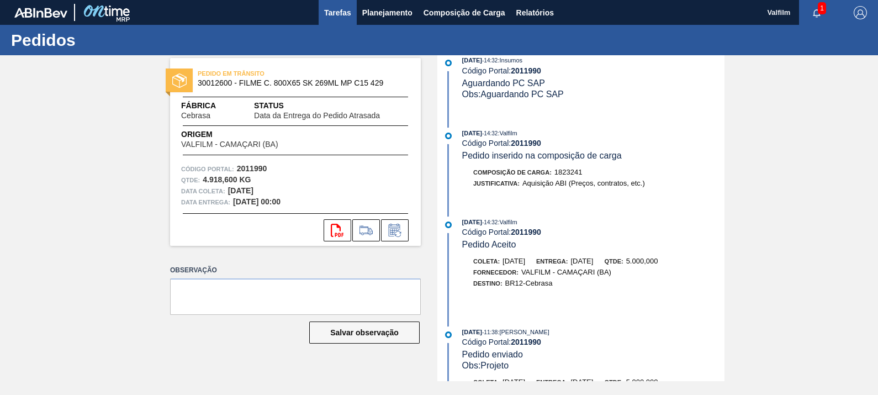
click at [331, 14] on span "Tarefas" at bounding box center [337, 12] width 27 height 13
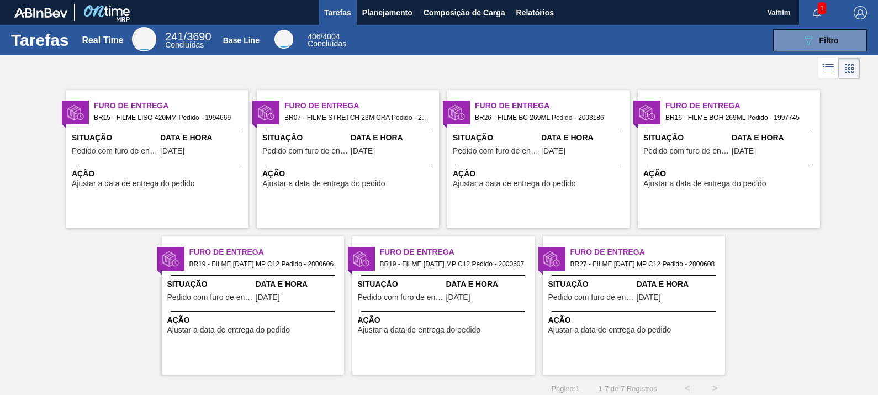
click at [697, 126] on div "Furo de Entrega BR16 - FILME BOH 269ML Pedido - 1997745 Situação Pedido com fur…" at bounding box center [729, 159] width 182 height 138
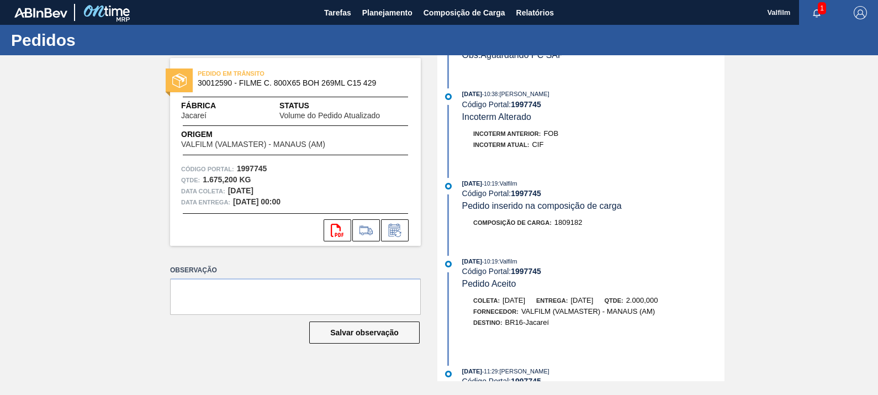
scroll to position [552, 0]
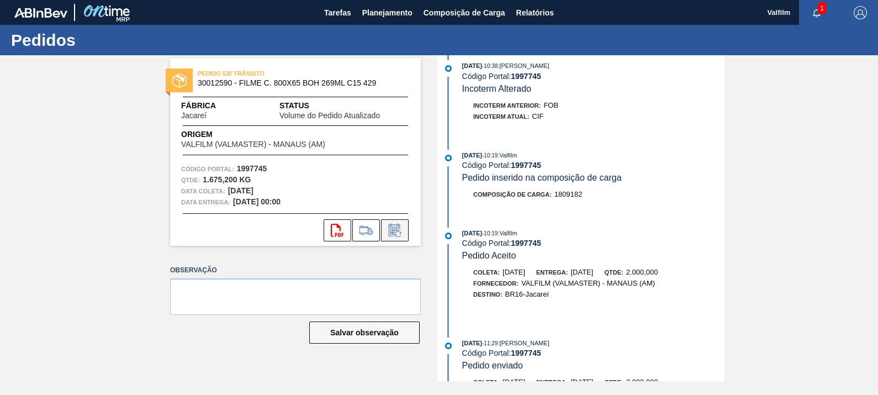
click at [394, 235] on icon at bounding box center [395, 230] width 18 height 13
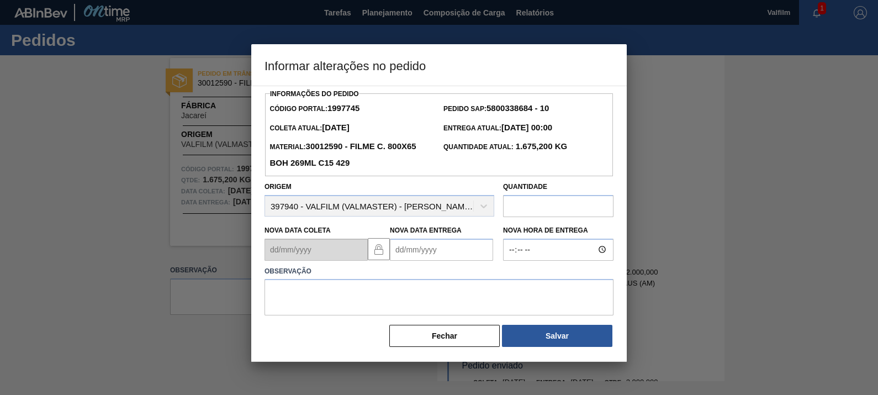
click at [431, 261] on Entrega1997745 "Nova Data Entrega" at bounding box center [441, 249] width 103 height 22
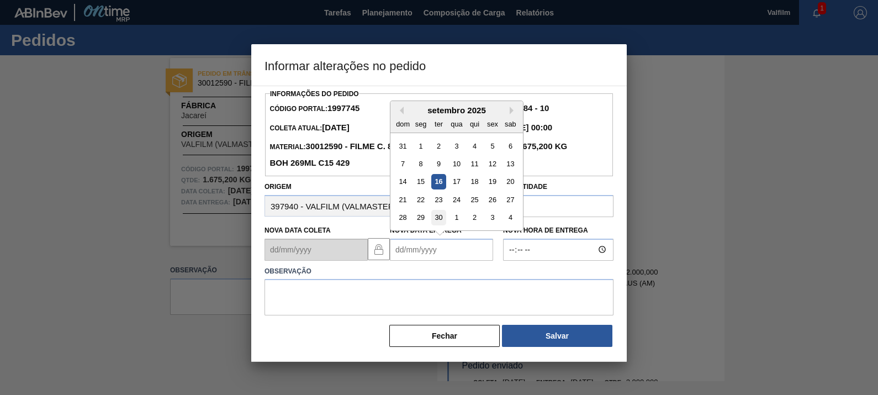
click at [444, 218] on div "30" at bounding box center [438, 217] width 15 height 15
type Entrega1997745 "[DATE]"
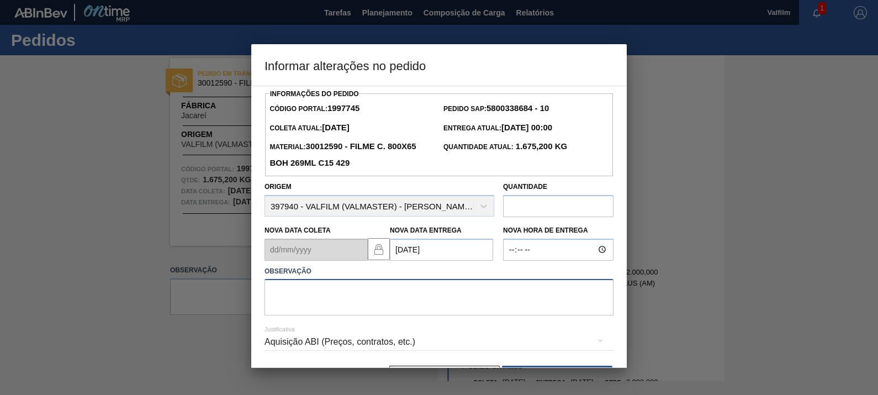
click at [441, 296] on textarea at bounding box center [438, 297] width 349 height 36
type textarea "DATA ORIGINAL"
click at [394, 342] on div "Aquisição ABI (Preços, contratos, etc.)" at bounding box center [438, 341] width 349 height 31
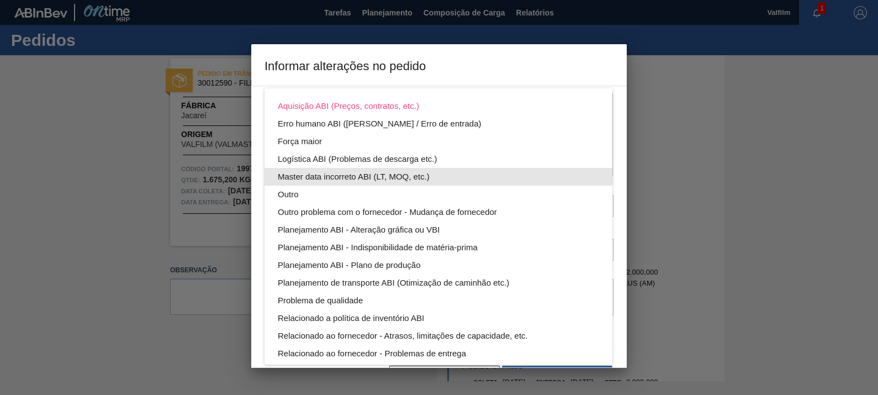
click at [379, 172] on div "Master data incorreto ABI (LT, MOQ, etc.)" at bounding box center [438, 177] width 321 height 18
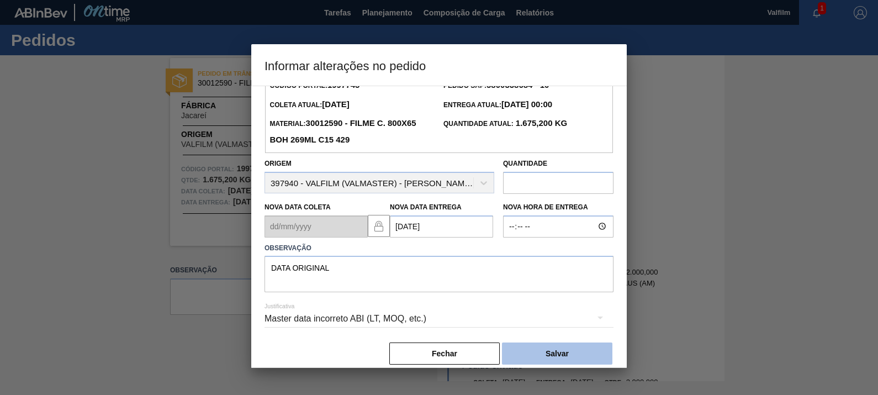
scroll to position [36, 0]
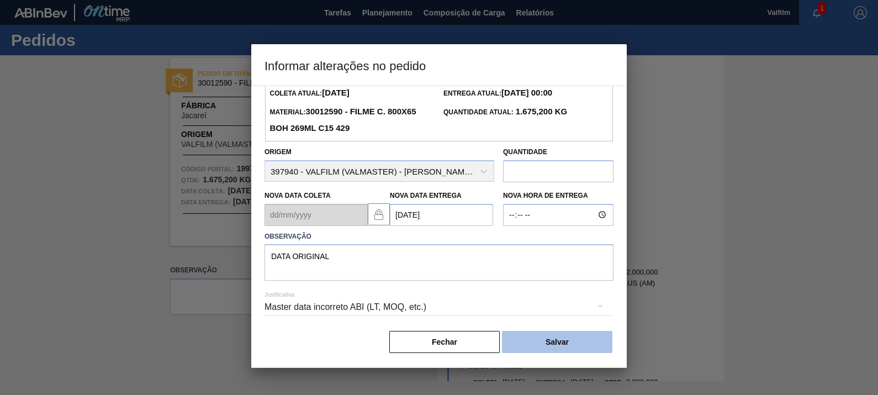
click at [583, 336] on button "Salvar" at bounding box center [557, 342] width 110 height 22
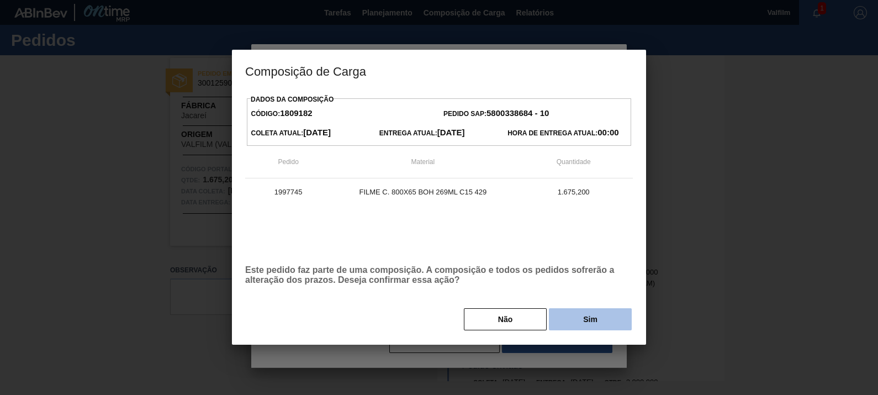
click at [613, 327] on button "Sim" at bounding box center [590, 319] width 83 height 22
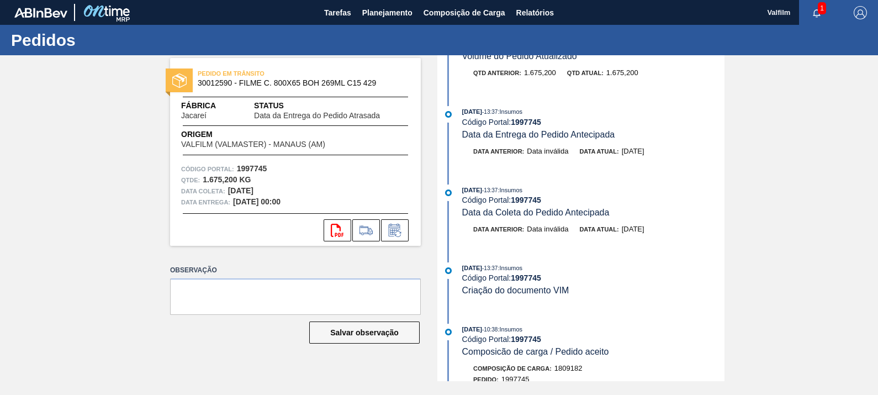
scroll to position [0, 0]
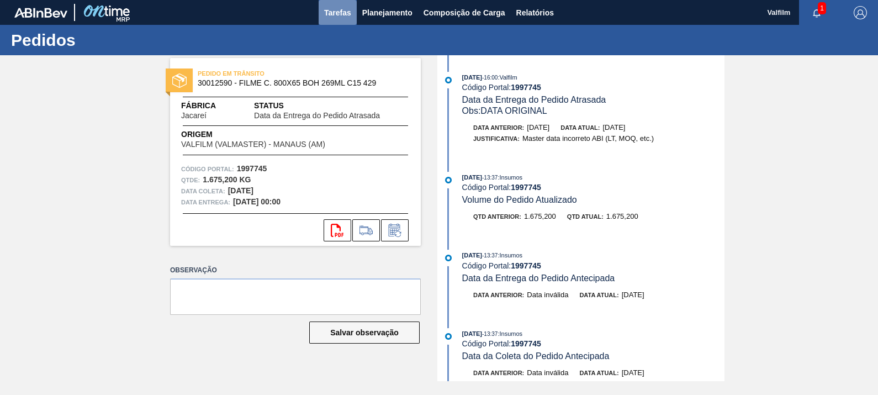
click at [341, 21] on button "Tarefas" at bounding box center [338, 12] width 38 height 25
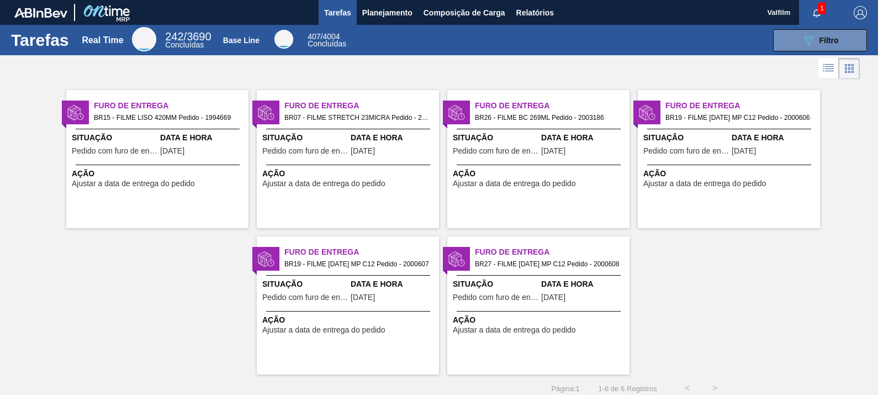
click at [714, 149] on span "Pedido com furo de entrega" at bounding box center [686, 151] width 86 height 8
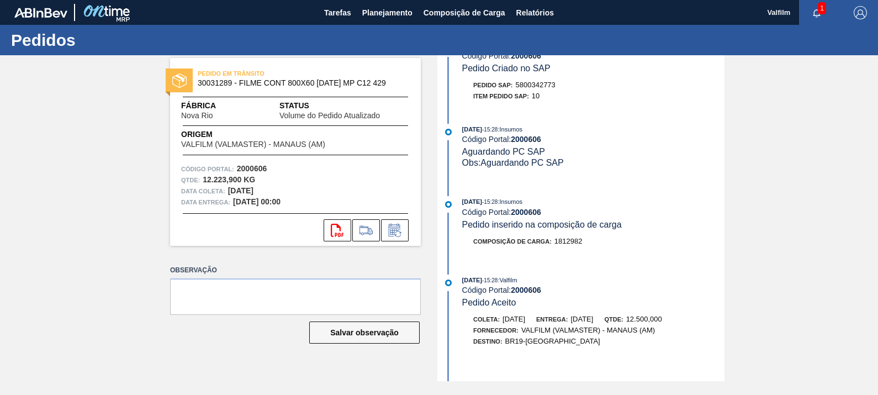
scroll to position [483, 0]
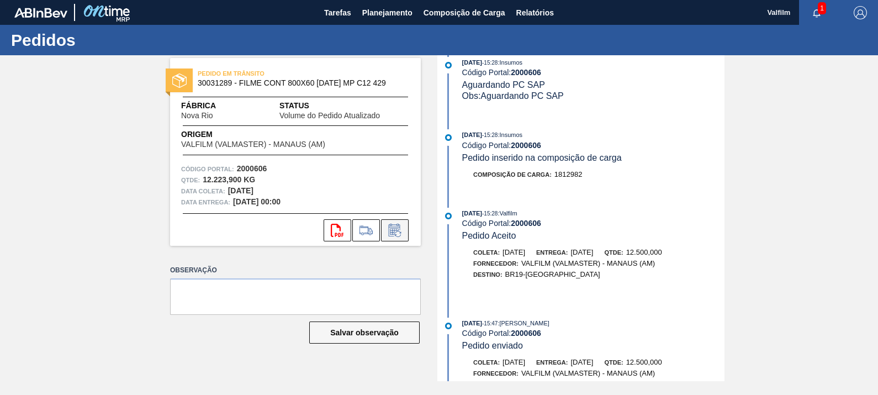
click at [394, 224] on icon at bounding box center [395, 230] width 12 height 13
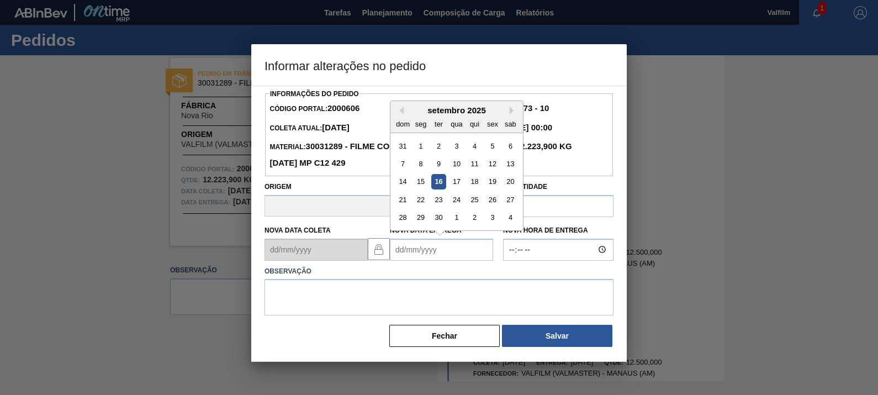
click at [480, 242] on Entrega2000606 "Nova Data Entrega" at bounding box center [441, 249] width 103 height 22
click at [515, 113] on button "Next Month" at bounding box center [514, 111] width 8 height 8
click at [461, 153] on div "1" at bounding box center [456, 145] width 15 height 15
type Entrega2000606 "01/10/2025"
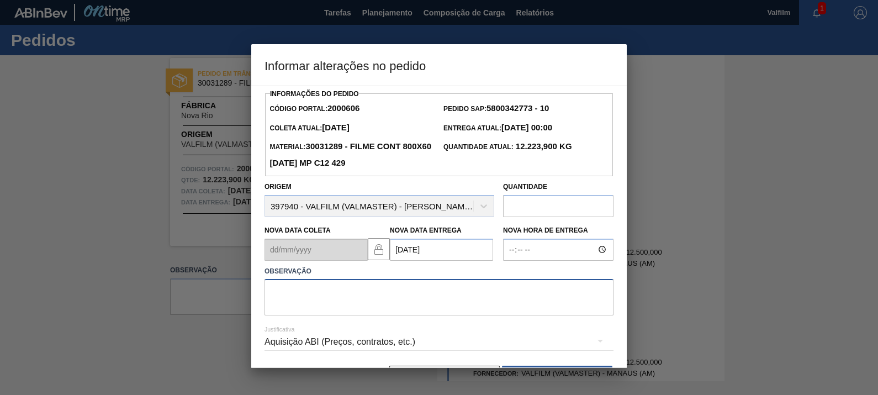
click at [472, 284] on textarea at bounding box center [438, 297] width 349 height 36
type textarea "DATA ORIGINAL"
click at [372, 338] on div "Aquisição ABI (Preços, contratos, etc.)" at bounding box center [438, 341] width 349 height 31
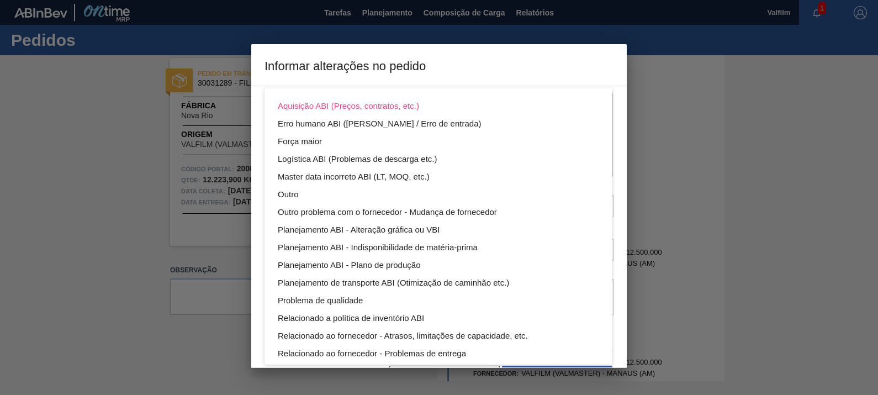
drag, startPoint x: 372, startPoint y: 338, endPoint x: 410, endPoint y: 185, distance: 157.6
click at [373, 181] on div "Master data incorreto ABI (LT, MOQ, etc.)" at bounding box center [438, 177] width 321 height 18
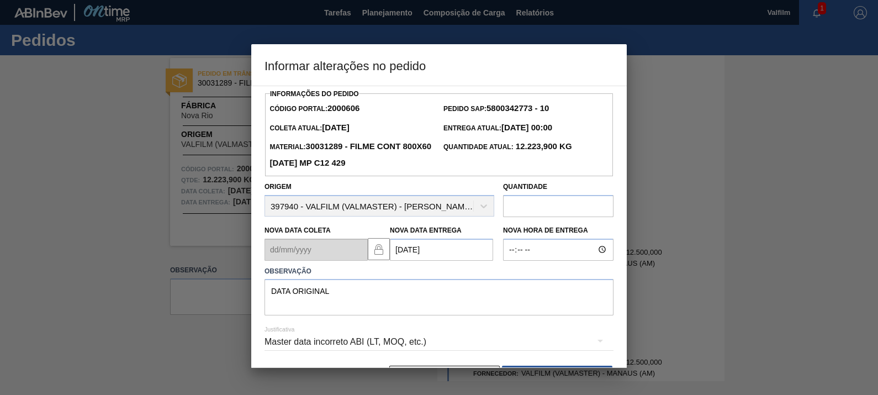
scroll to position [36, 0]
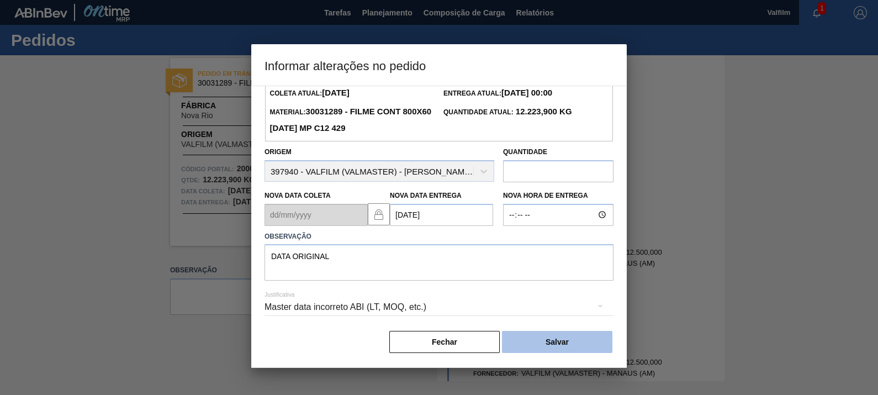
click at [575, 337] on button "Salvar" at bounding box center [557, 342] width 110 height 22
click at [582, 341] on button "Salvar" at bounding box center [557, 342] width 110 height 22
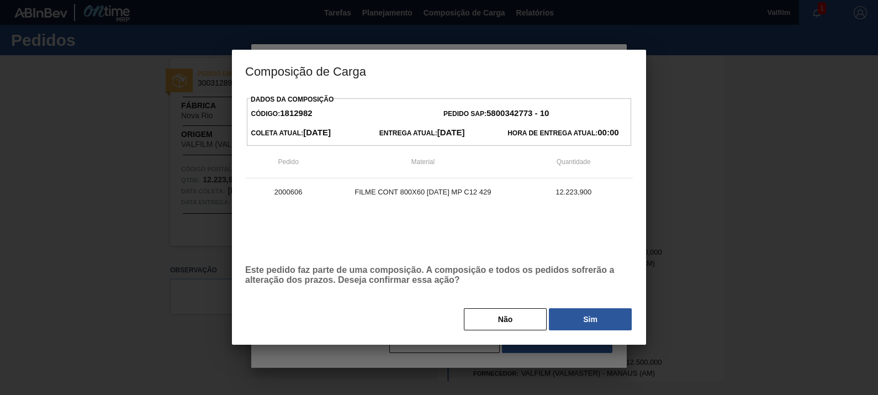
click at [560, 344] on div at bounding box center [439, 197] width 878 height 395
click at [599, 328] on button "Sim" at bounding box center [590, 319] width 83 height 22
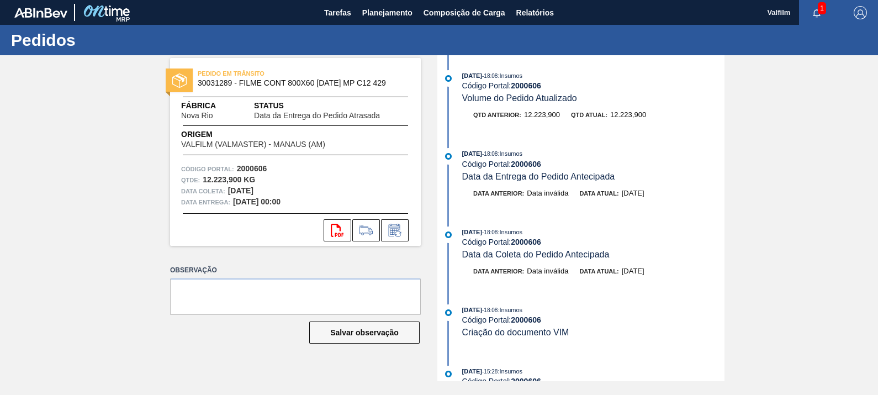
scroll to position [0, 0]
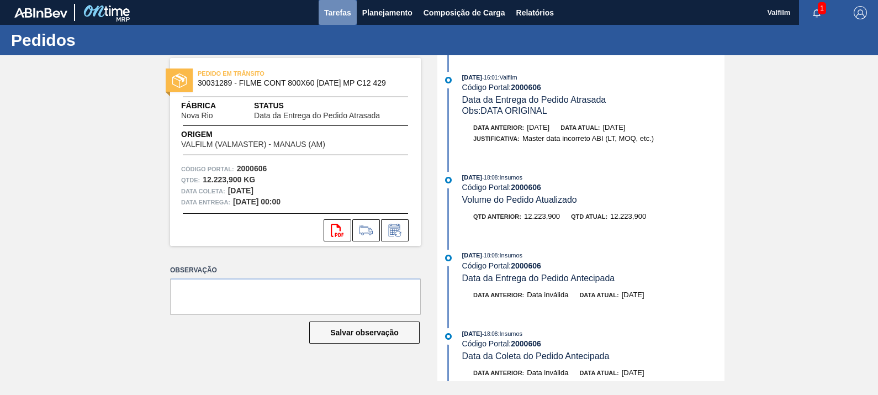
click at [332, 6] on span "Tarefas" at bounding box center [337, 12] width 27 height 13
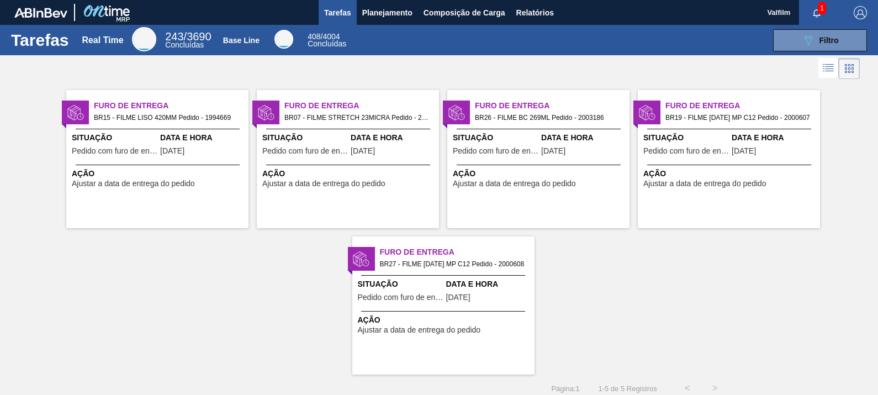
click at [724, 193] on div "Furo de Entrega BR19 - FILME BC 473 MP C12 Pedido - 2000607 Situação Pedido com…" at bounding box center [729, 159] width 182 height 138
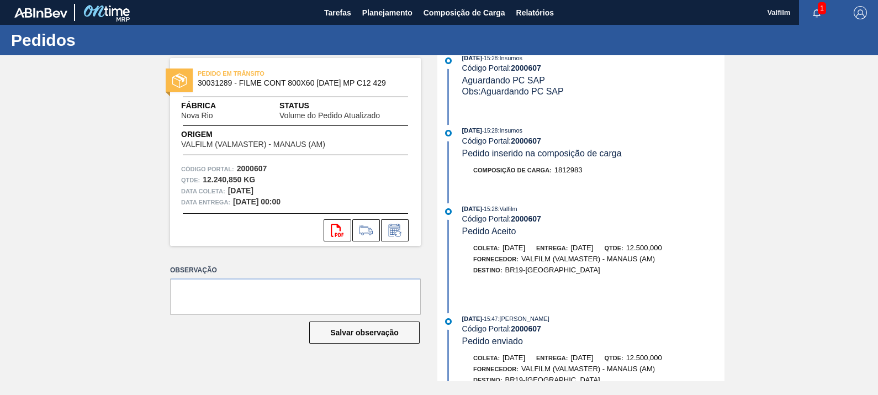
scroll to position [552, 0]
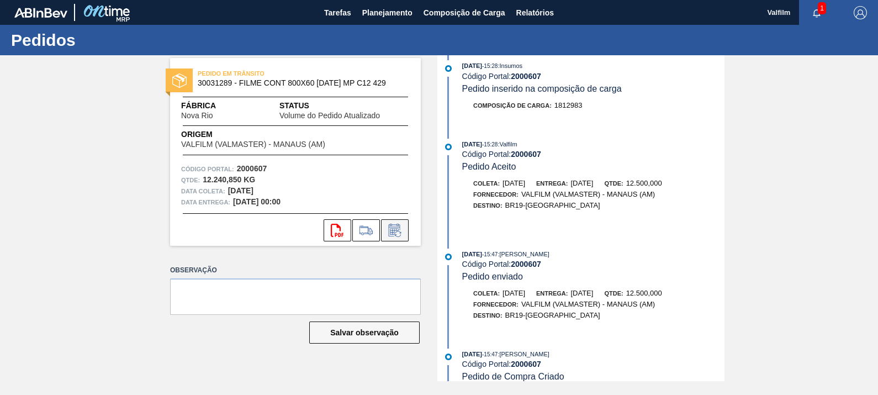
click at [386, 232] on icon at bounding box center [395, 230] width 18 height 13
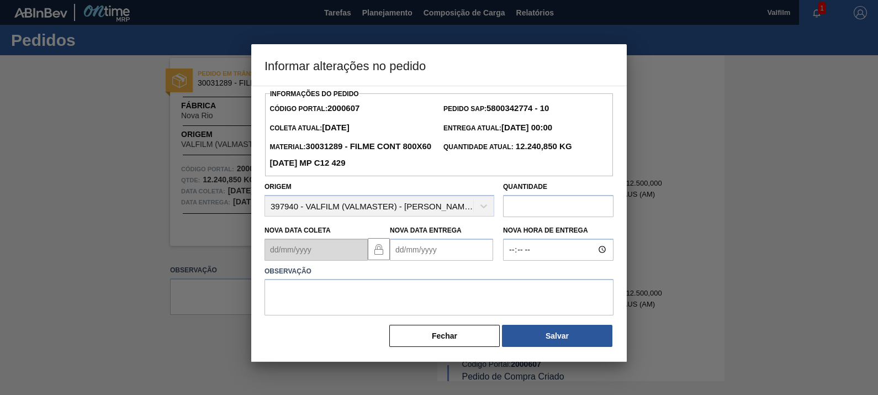
click at [429, 247] on Entrega2000607 "Nova Data Entrega" at bounding box center [441, 249] width 103 height 22
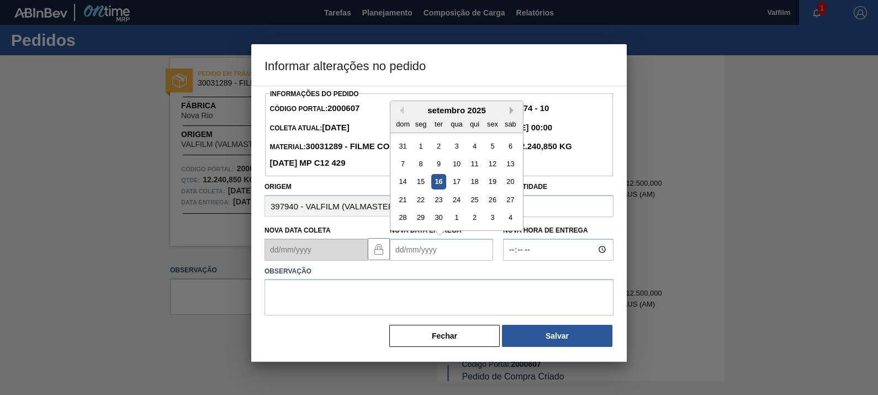
click at [513, 110] on button "Next Month" at bounding box center [514, 111] width 8 height 8
drag, startPoint x: 458, startPoint y: 150, endPoint x: 459, endPoint y: 156, distance: 6.6
click at [459, 150] on div "1" at bounding box center [456, 145] width 15 height 15
type Entrega2000607 "01/10/2025"
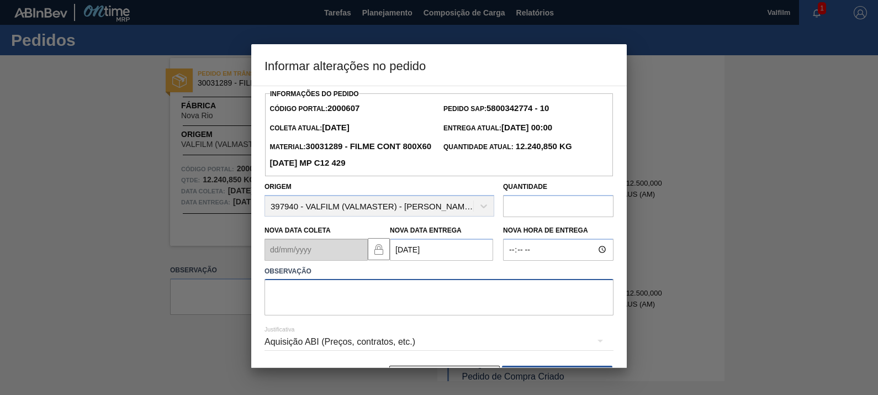
click at [453, 300] on textarea at bounding box center [438, 297] width 349 height 36
type textarea "DATA ORIGINAL"
click at [413, 341] on div "Aquisição ABI (Preços, contratos, etc.)" at bounding box center [438, 341] width 349 height 31
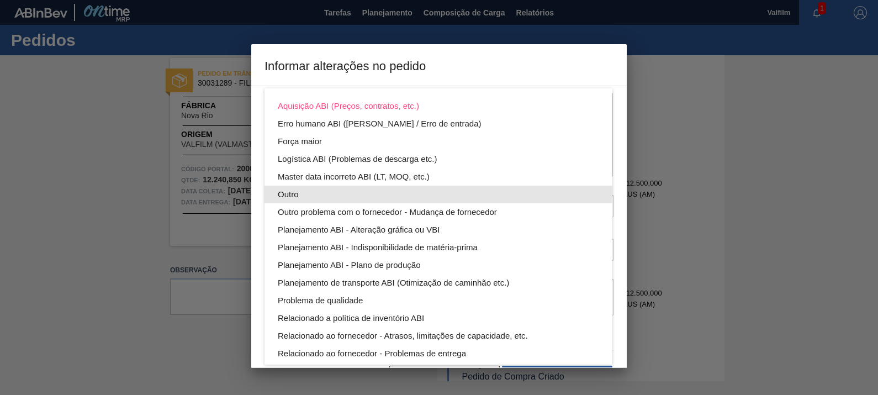
click at [318, 189] on div "Outro" at bounding box center [438, 194] width 321 height 18
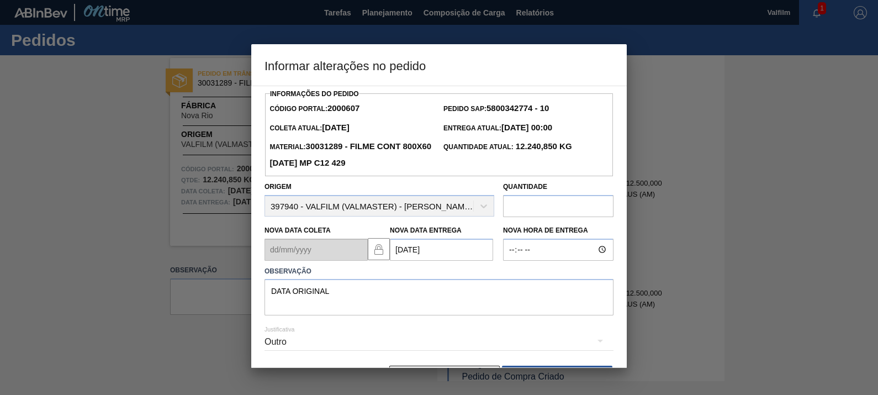
click at [341, 333] on div "Outro" at bounding box center [438, 341] width 349 height 31
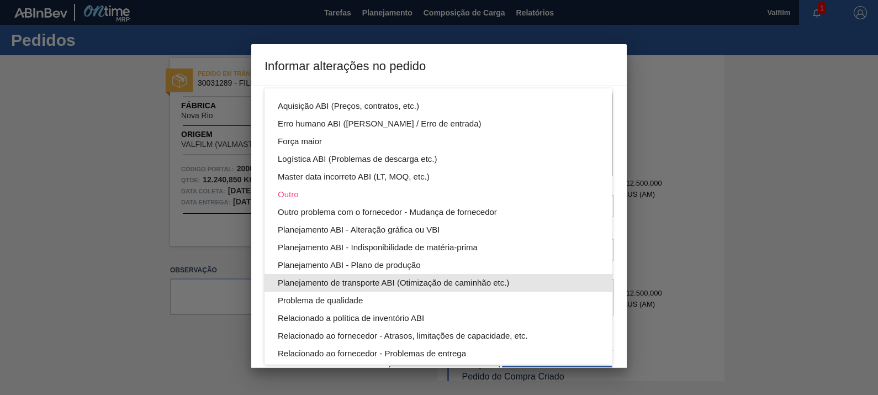
scroll to position [60, 0]
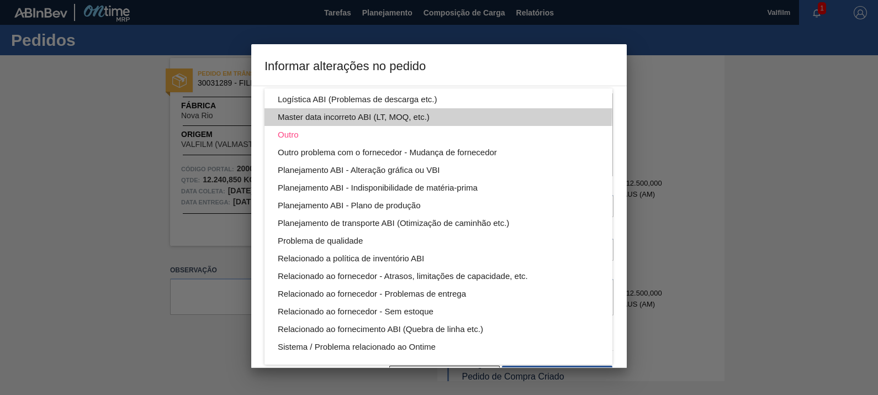
click at [400, 111] on div "Master data incorreto ABI (LT, MOQ, etc.)" at bounding box center [438, 117] width 321 height 18
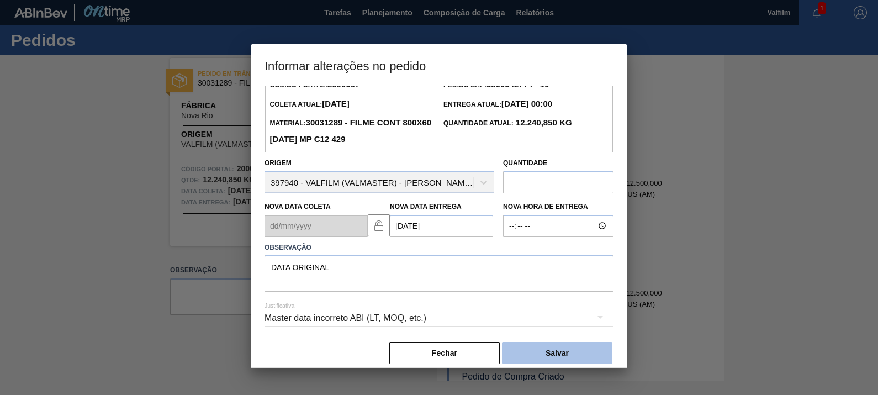
scroll to position [36, 0]
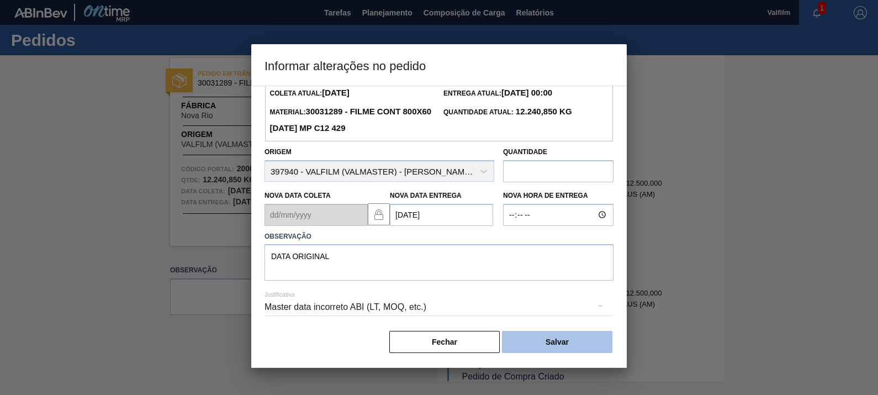
click at [579, 332] on button "Salvar" at bounding box center [557, 342] width 110 height 22
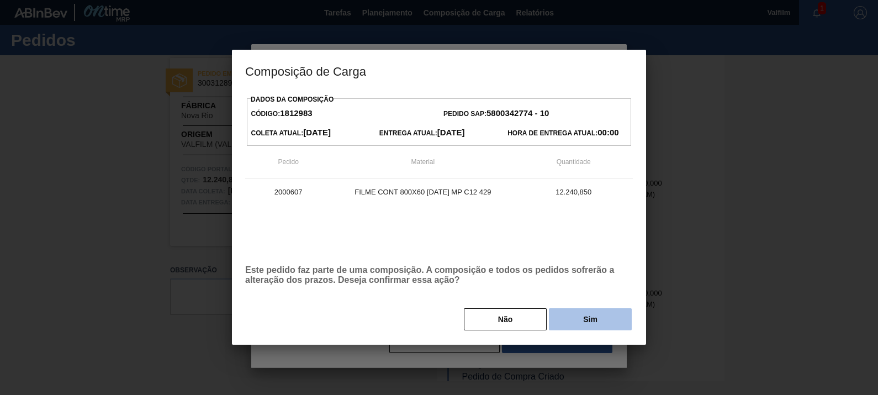
click at [592, 322] on button "Sim" at bounding box center [590, 319] width 83 height 22
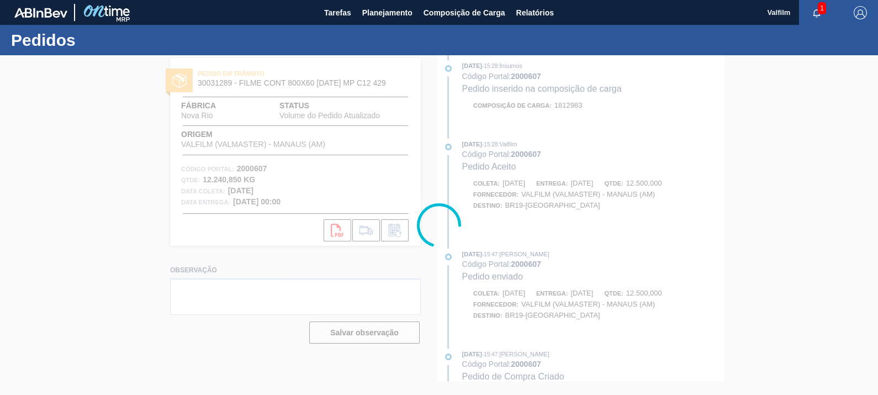
scroll to position [654, 0]
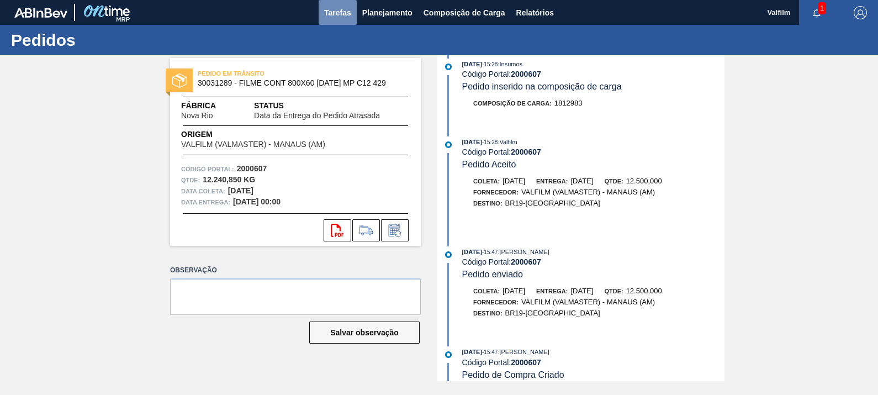
click at [346, 10] on span "Tarefas" at bounding box center [337, 12] width 27 height 13
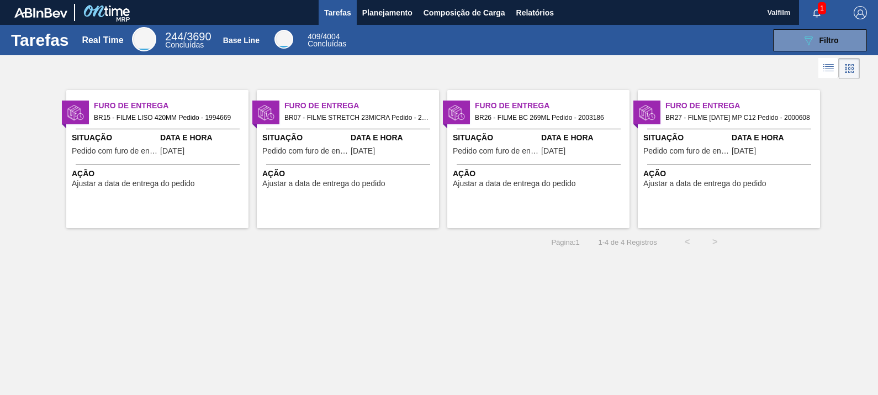
click at [720, 142] on span "Situação" at bounding box center [686, 138] width 86 height 12
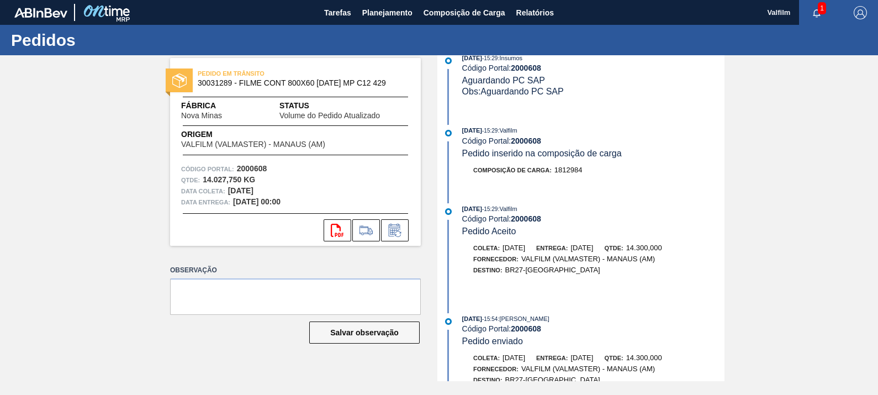
scroll to position [552, 0]
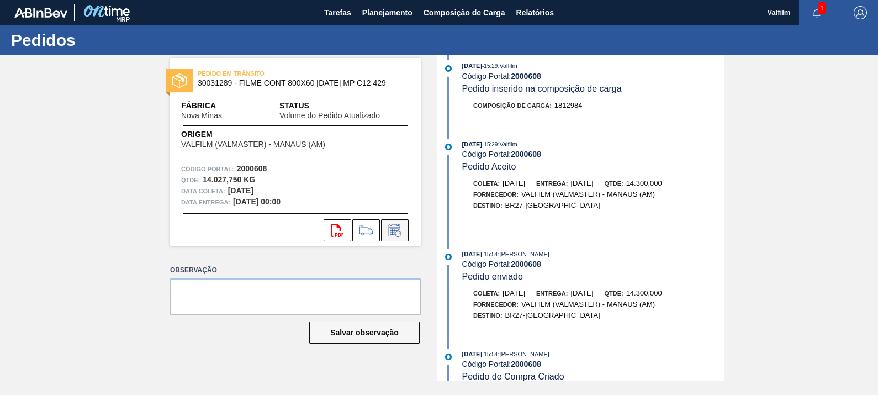
click at [404, 232] on button at bounding box center [395, 230] width 28 height 22
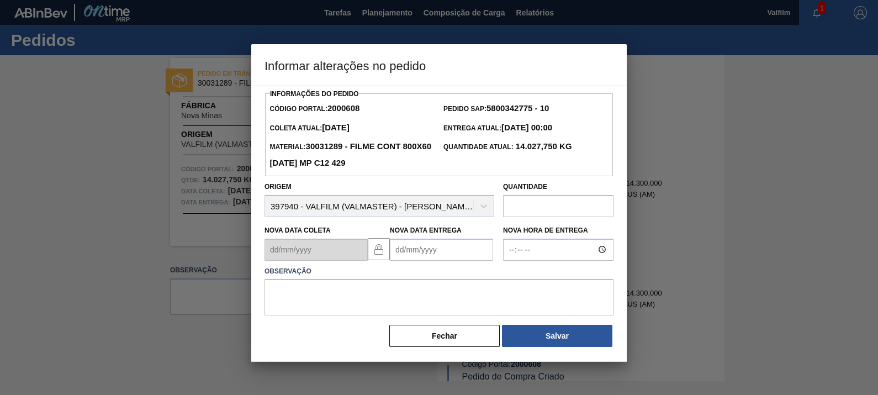
click at [422, 251] on Entrega2000608 "Nova Data Entrega" at bounding box center [441, 249] width 103 height 22
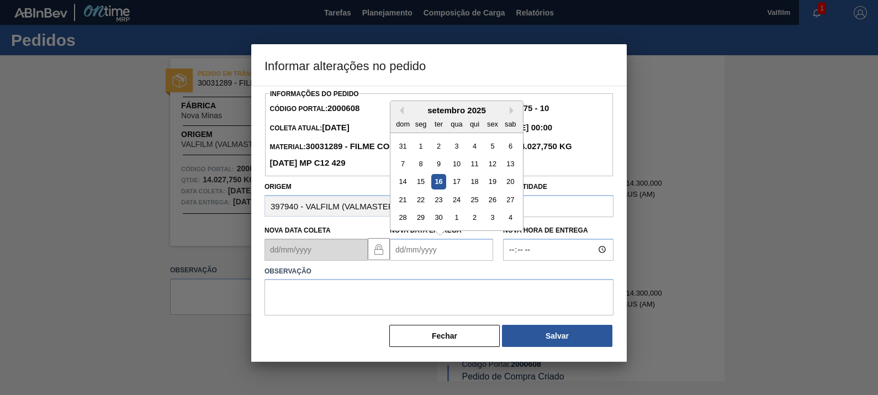
click at [511, 115] on div "Previous Month Next Month setembro 2025 dom seg ter qua qui sex sab 31 1 2 3 4 …" at bounding box center [457, 165] width 134 height 130
click at [512, 114] on button "Next Month" at bounding box center [514, 111] width 8 height 8
click at [457, 142] on div "1" at bounding box center [456, 145] width 15 height 15
type Entrega2000608 "01/10/2025"
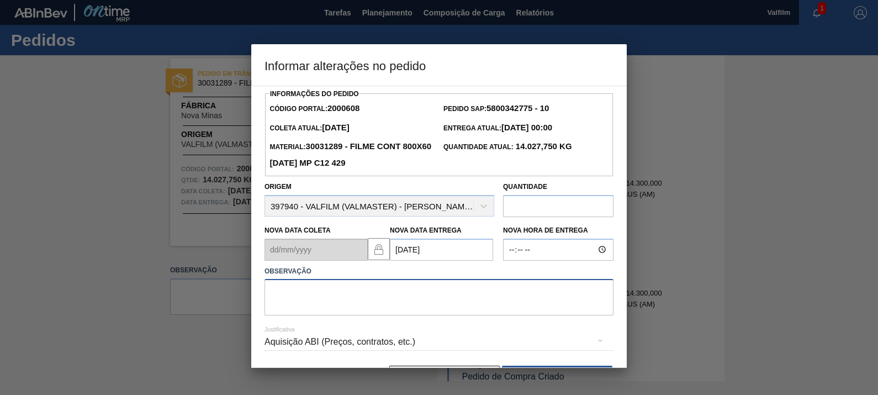
click at [443, 294] on textarea at bounding box center [438, 297] width 349 height 36
type textarea "DATA ORIGINAL"
click at [397, 352] on div "Aquisição ABI (Preços, contratos, etc.)" at bounding box center [438, 341] width 349 height 31
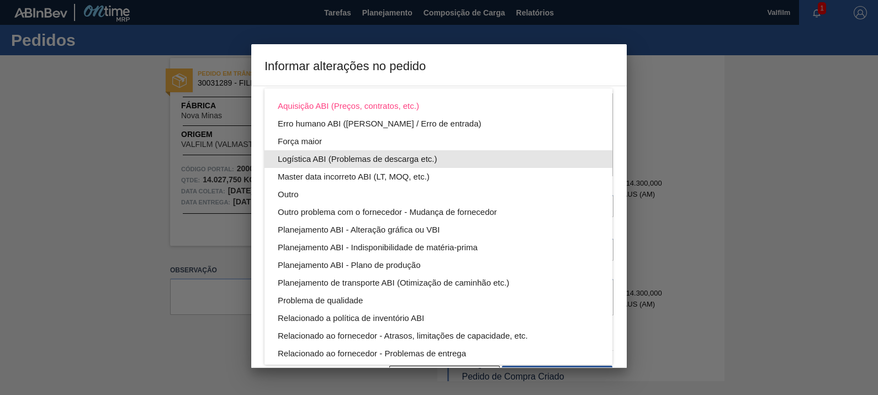
click at [334, 176] on div "Master data incorreto ABI (LT, MOQ, etc.)" at bounding box center [438, 177] width 321 height 18
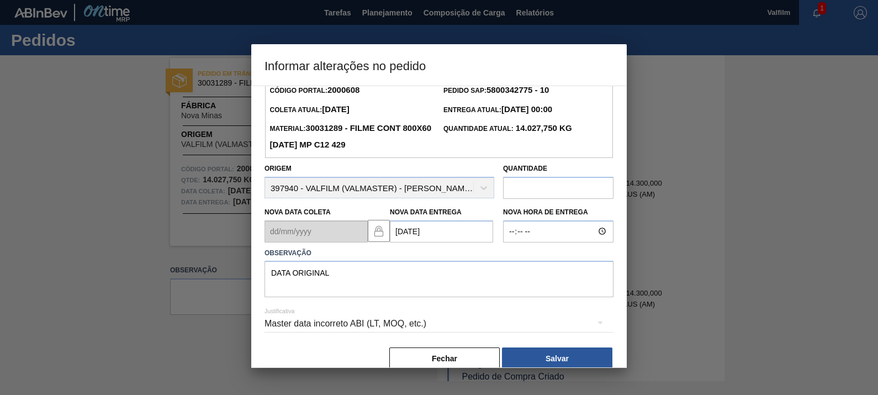
scroll to position [36, 0]
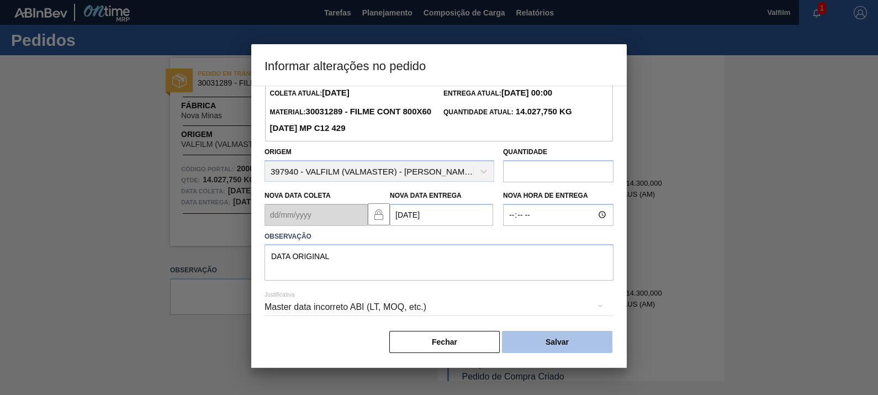
click at [547, 348] on button "Salvar" at bounding box center [557, 342] width 110 height 22
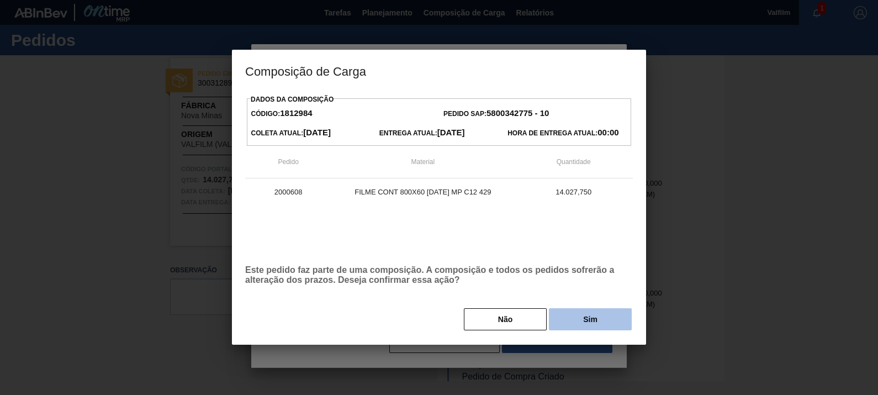
click at [571, 328] on button "Sim" at bounding box center [590, 319] width 83 height 22
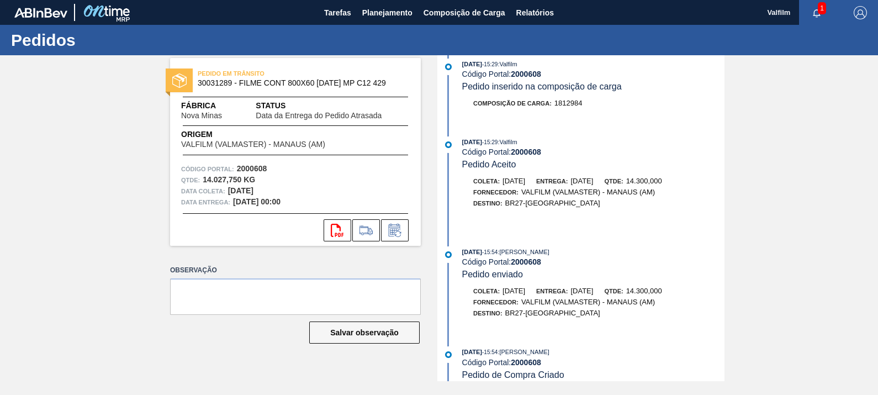
scroll to position [309, 0]
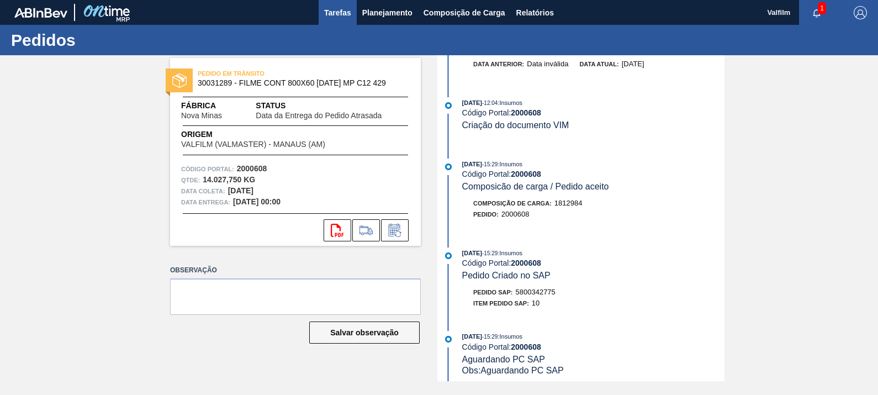
click at [343, 20] on button "Tarefas" at bounding box center [338, 12] width 38 height 25
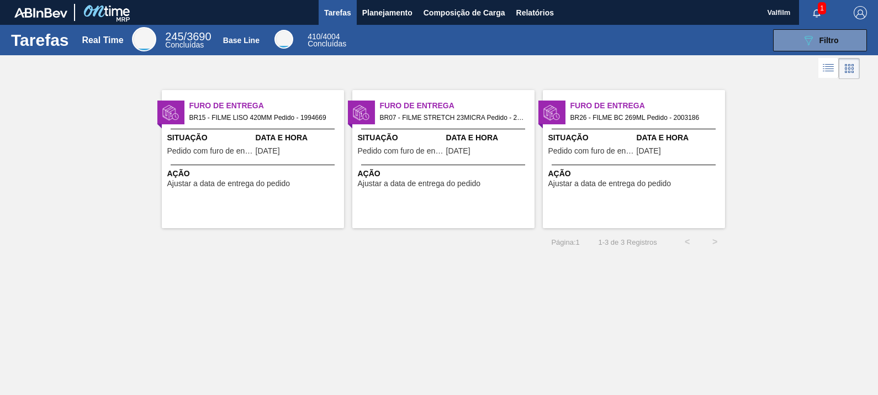
click at [293, 136] on span "Data e Hora" at bounding box center [299, 138] width 86 height 12
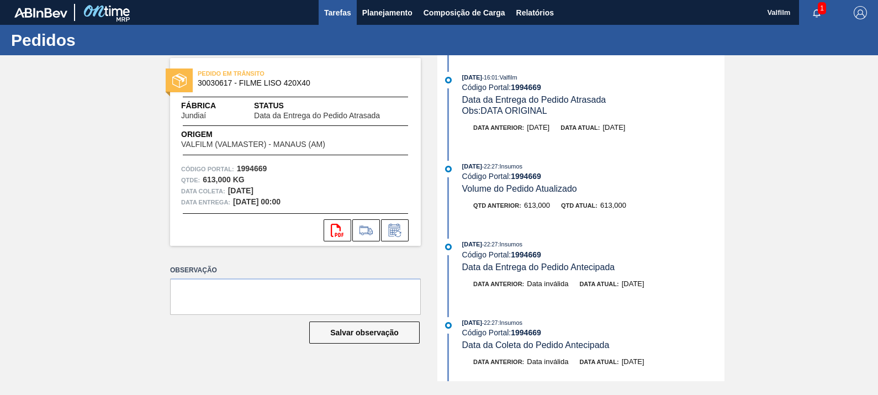
click at [329, 8] on span "Tarefas" at bounding box center [337, 12] width 27 height 13
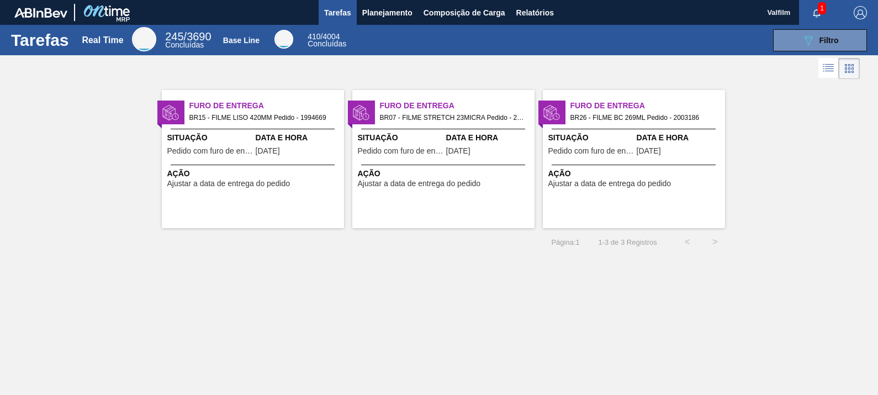
click at [467, 160] on div "Furo de Entrega BR07 - FILME STRETCH 23MICRA Pedido - 2021721 Situação Pedido c…" at bounding box center [443, 159] width 182 height 138
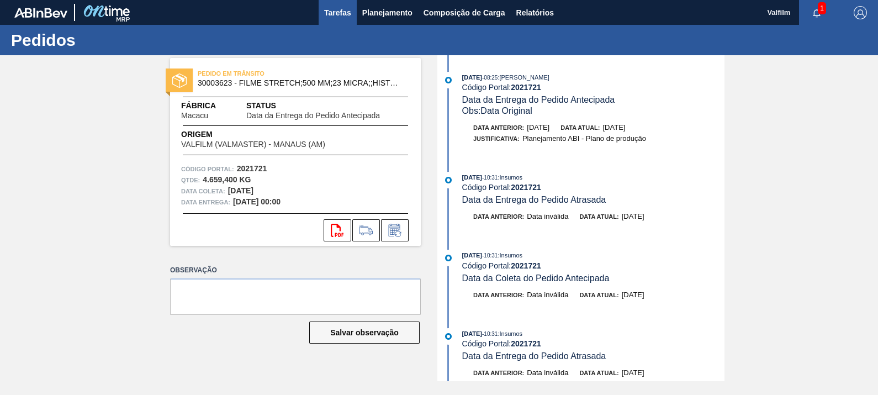
click at [345, 17] on span "Tarefas" at bounding box center [337, 12] width 27 height 13
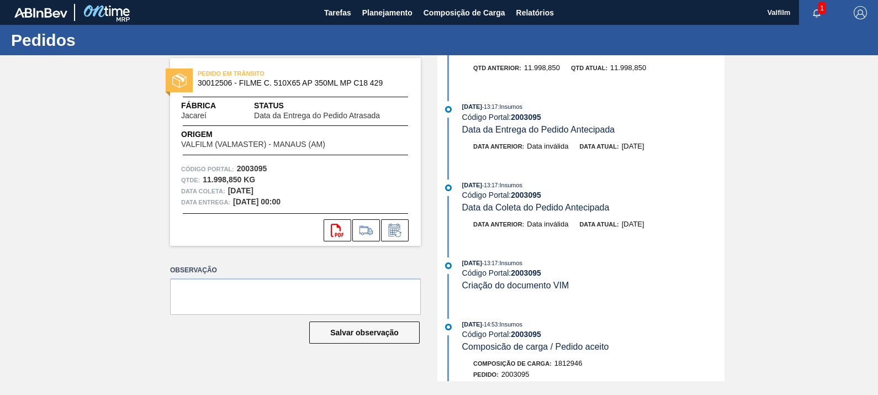
scroll to position [275, 0]
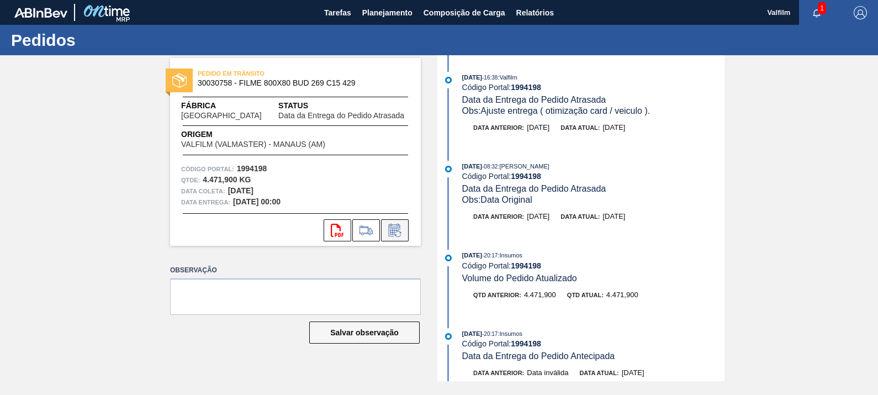
click at [400, 232] on icon at bounding box center [398, 234] width 6 height 6
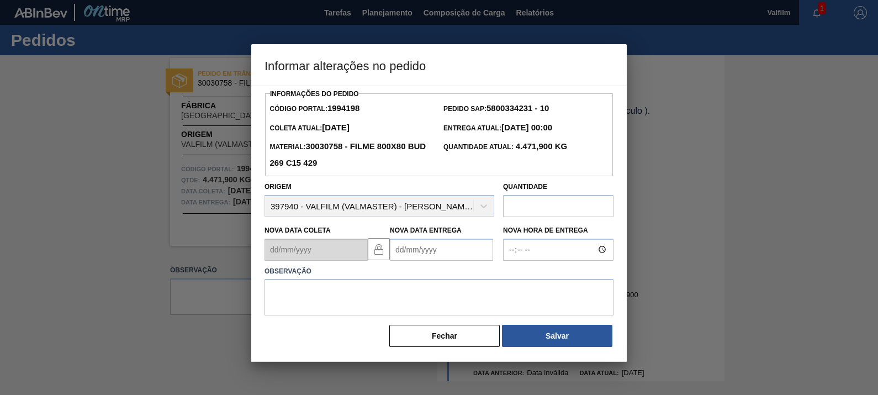
click at [434, 257] on Entrega1994198 "Nova Data Entrega" at bounding box center [441, 249] width 103 height 22
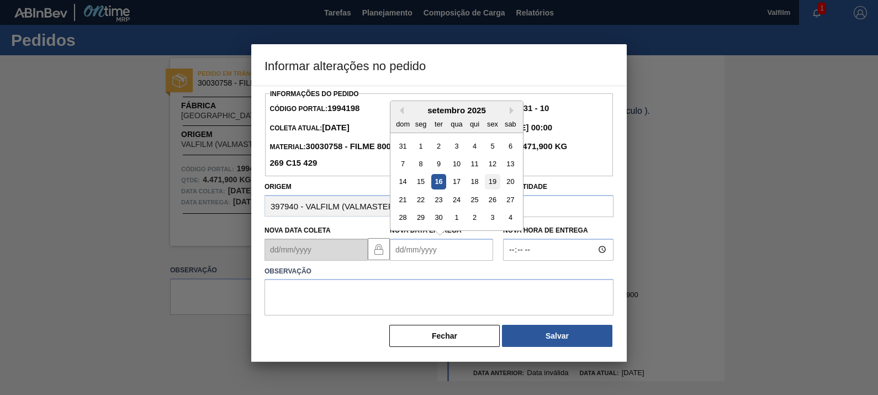
click at [495, 185] on div "19" at bounding box center [492, 181] width 15 height 15
type Entrega1994198 "[DATE]"
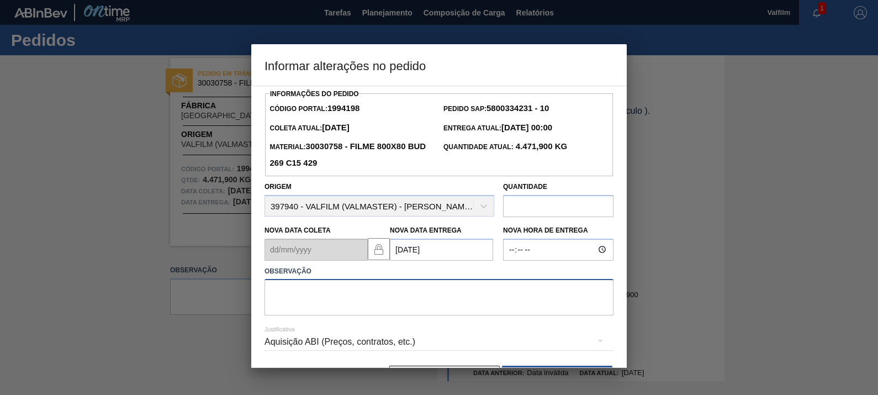
click at [465, 309] on textarea at bounding box center [438, 297] width 349 height 36
click at [342, 294] on textarea "ANTECIPAÇÃO ACEITA PELO CLIENTE" at bounding box center [438, 297] width 349 height 36
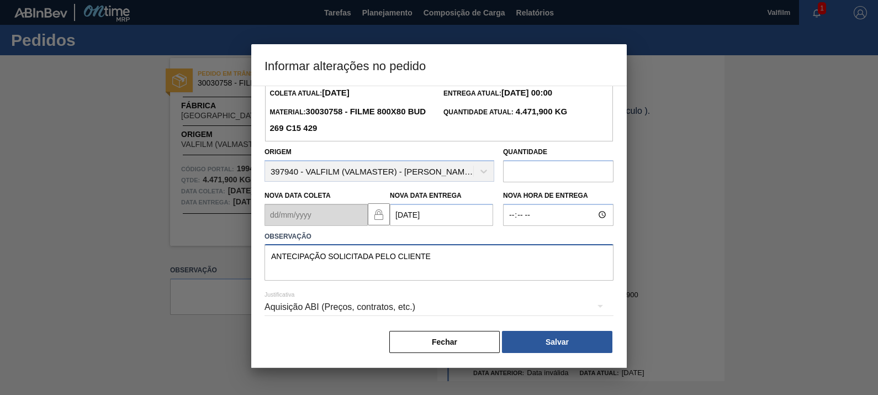
type textarea "ANTECIPAÇÃO SOLICITADA PELO CLIENTE"
click at [344, 307] on div "Aquisição ABI (Preços, contratos, etc.)" at bounding box center [438, 306] width 349 height 31
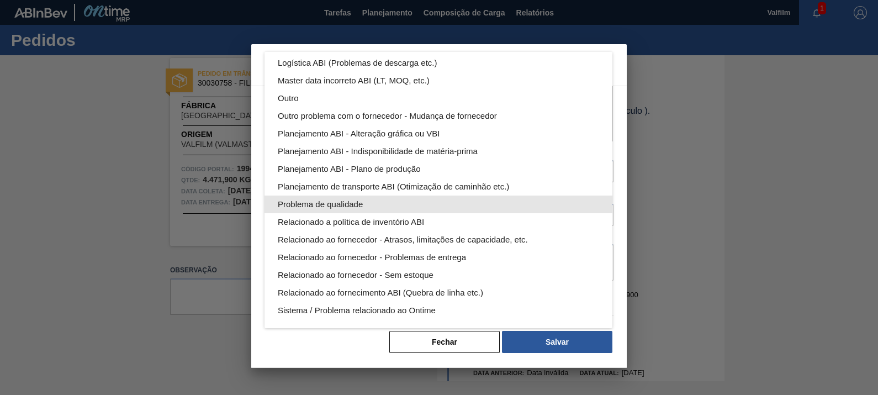
scroll to position [0, 0]
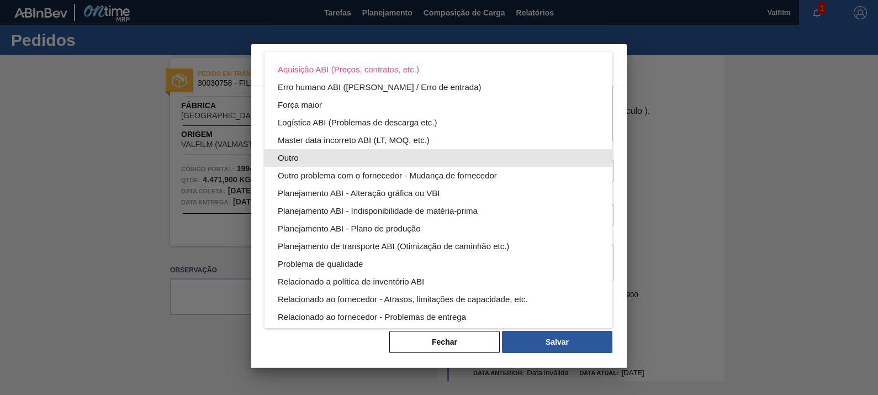
click at [342, 153] on div "Outro" at bounding box center [438, 158] width 321 height 18
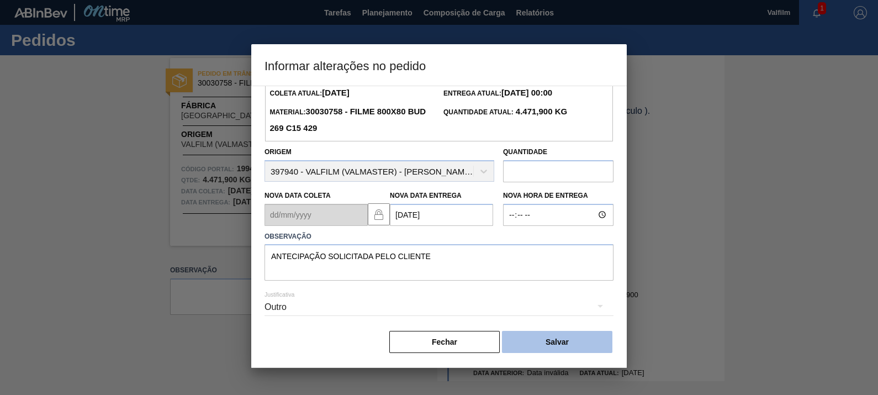
click at [566, 334] on button "Salvar" at bounding box center [557, 342] width 110 height 22
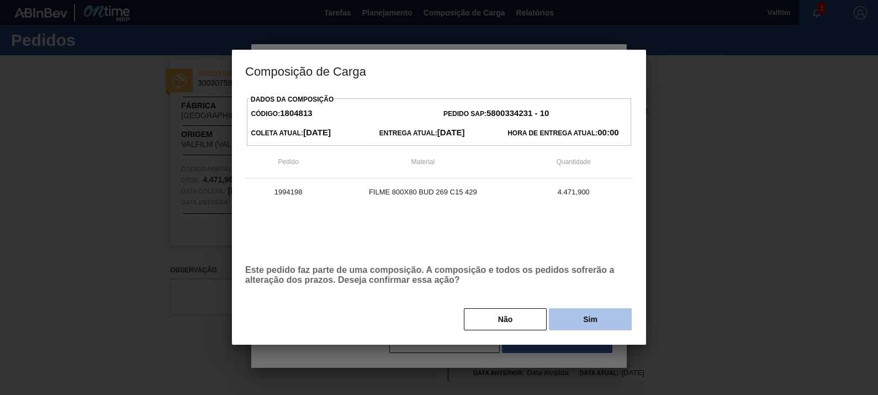
click at [592, 314] on button "Sim" at bounding box center [590, 319] width 83 height 22
